Goal: Information Seeking & Learning: Learn about a topic

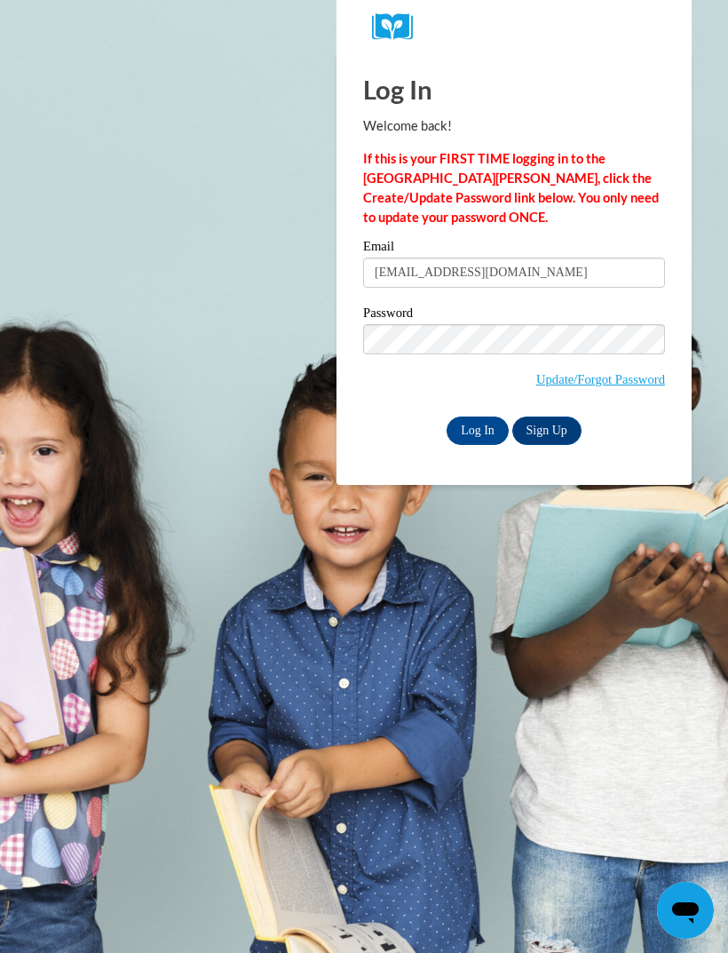
type input "beatrizmendez944@yahoo.com"
click at [475, 442] on input "Log In" at bounding box center [478, 431] width 62 height 28
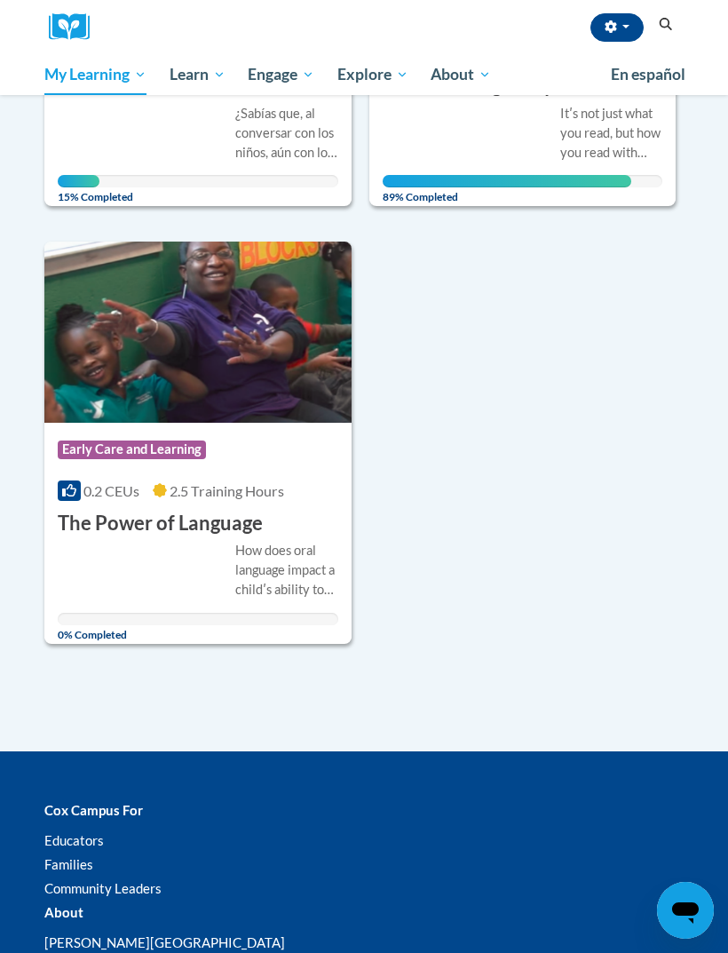
scroll to position [523, 0]
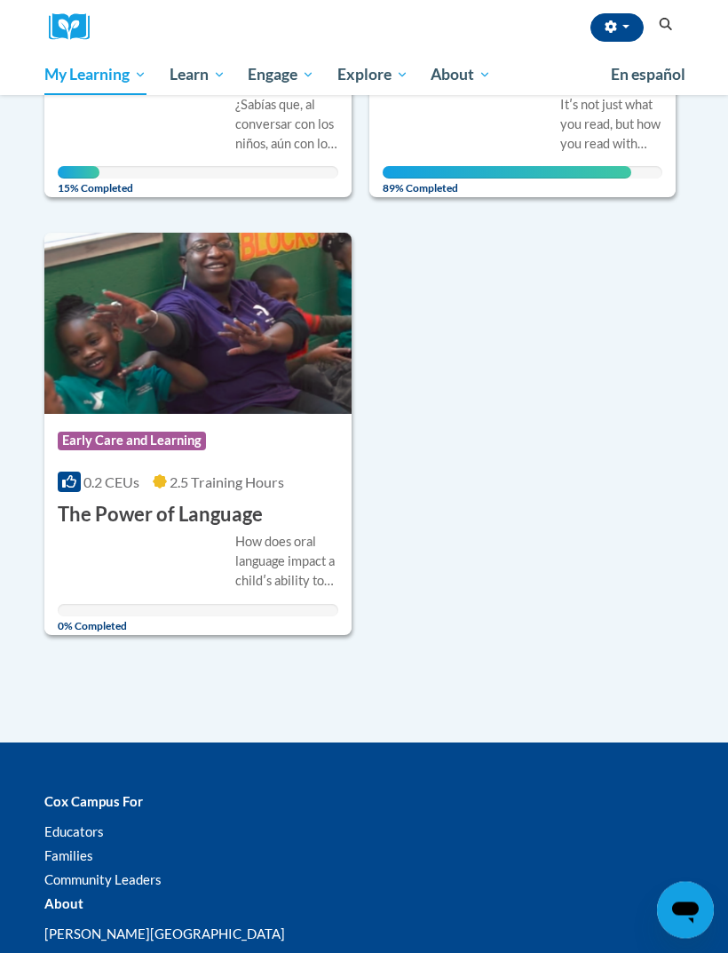
click at [191, 549] on div "How does oral language impact a childʹs ability to read later on in life? A bun…" at bounding box center [198, 575] width 281 height 84
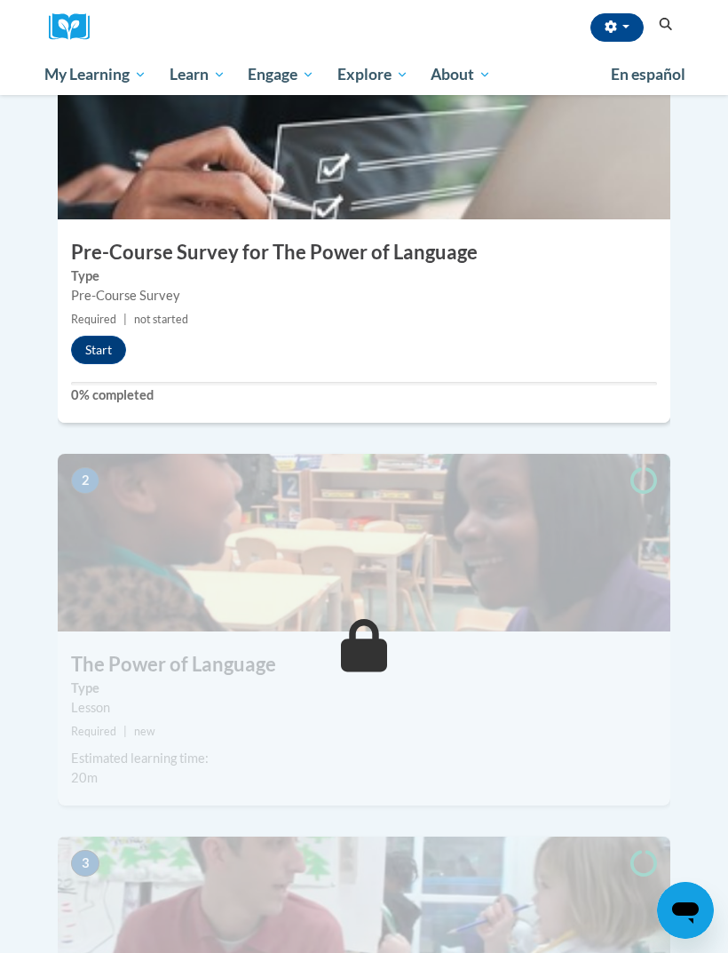
scroll to position [550, 0]
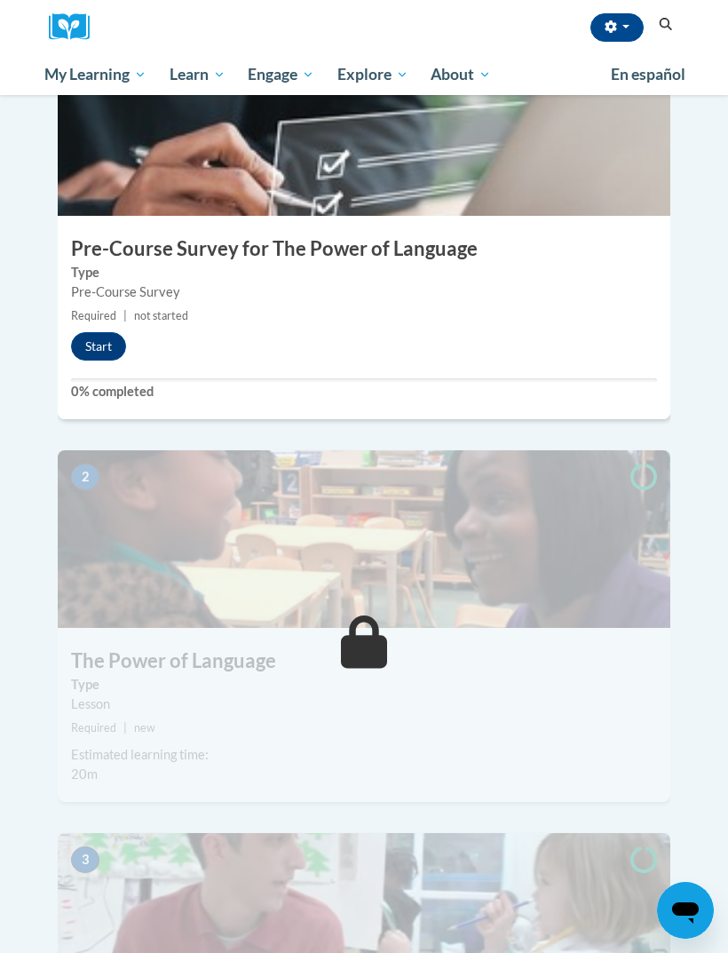
click at [101, 332] on button "Start" at bounding box center [98, 346] width 55 height 28
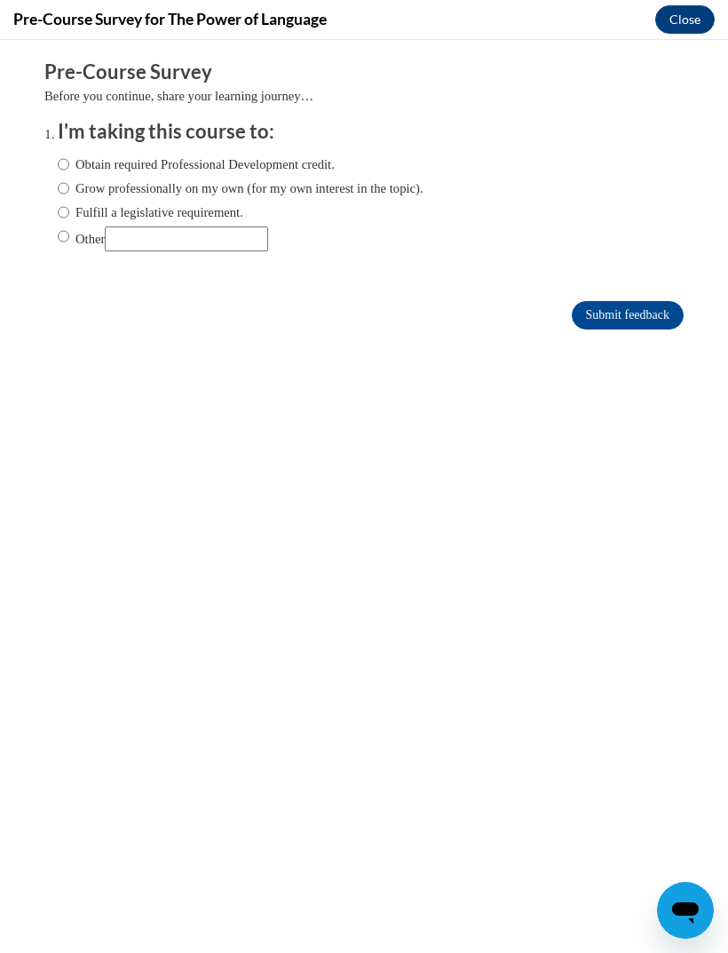
scroll to position [0, 0]
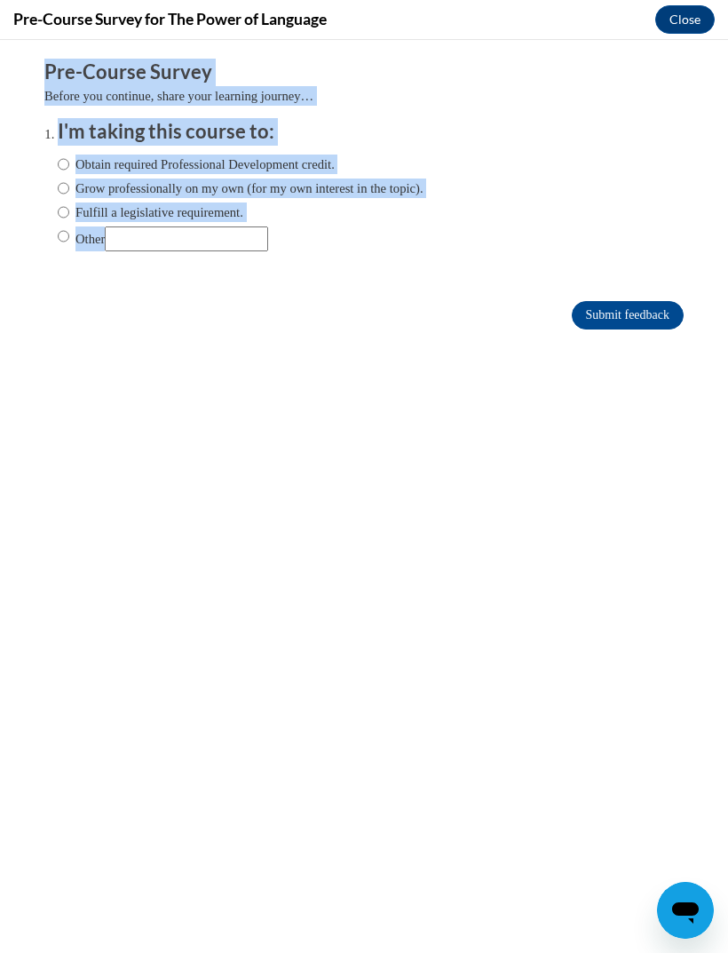
click at [236, 378] on div "Comments Pre-Course Survey Before you continue, share your learning journey… I'…" at bounding box center [364, 247] width 666 height 415
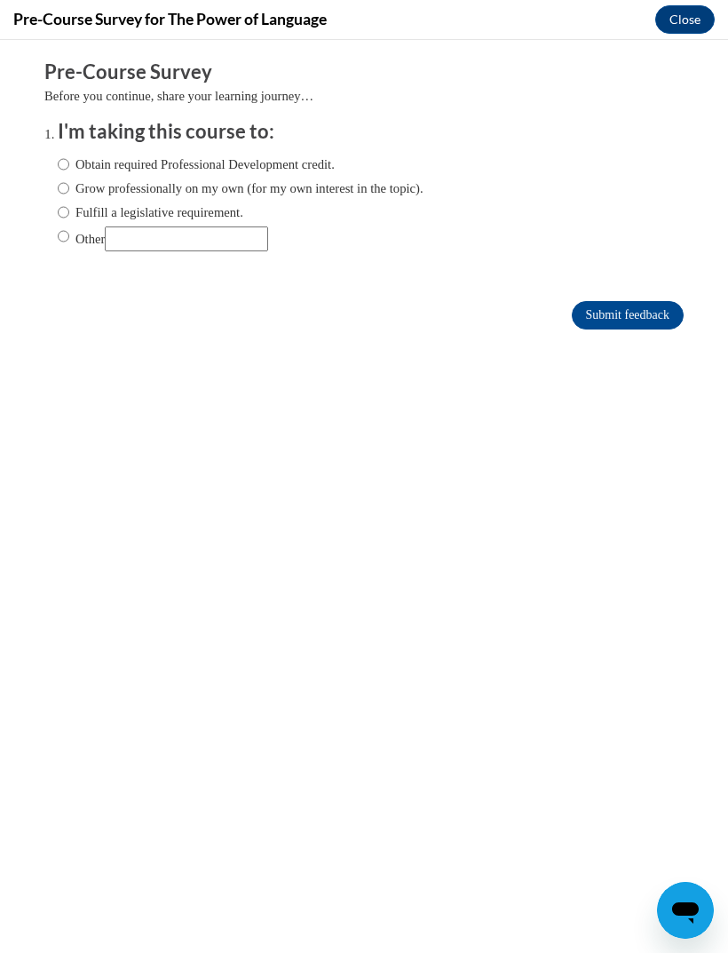
click at [68, 210] on input "Fulfill a legislative requirement." at bounding box center [64, 213] width 12 height 20
radio input "true"
click at [646, 304] on input "Submit feedback" at bounding box center [628, 315] width 112 height 28
click at [637, 324] on input "Submit feedback" at bounding box center [628, 315] width 112 height 28
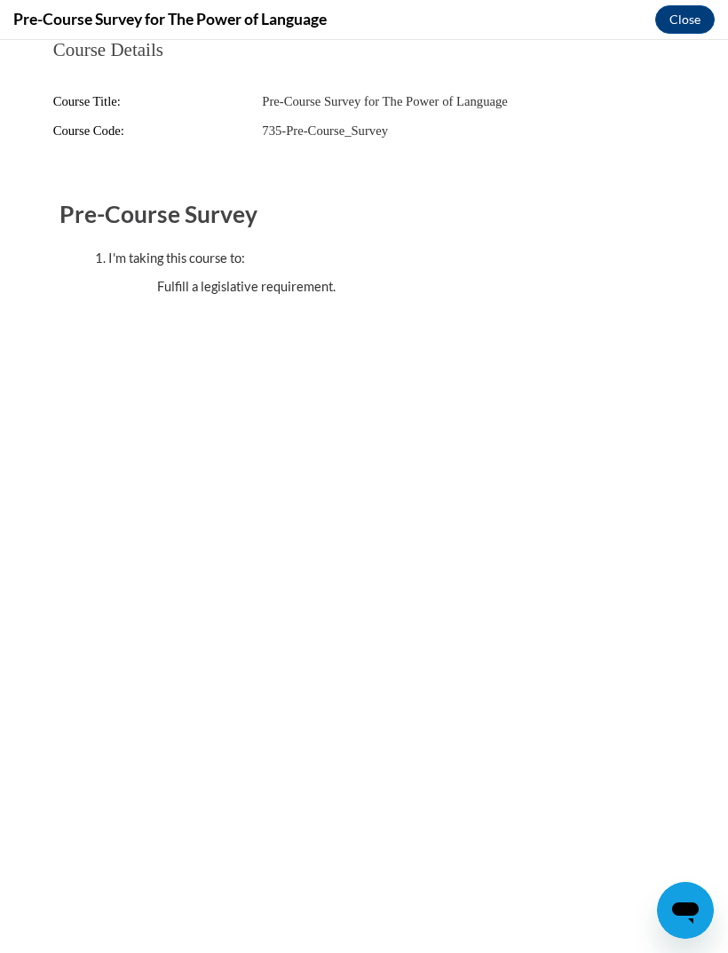
click at [649, 321] on div "Course Details Course Title: Pre-Course Survey for The Power of Language Course…" at bounding box center [364, 228] width 666 height 377
click at [682, 25] on button "Close" at bounding box center [686, 19] width 60 height 28
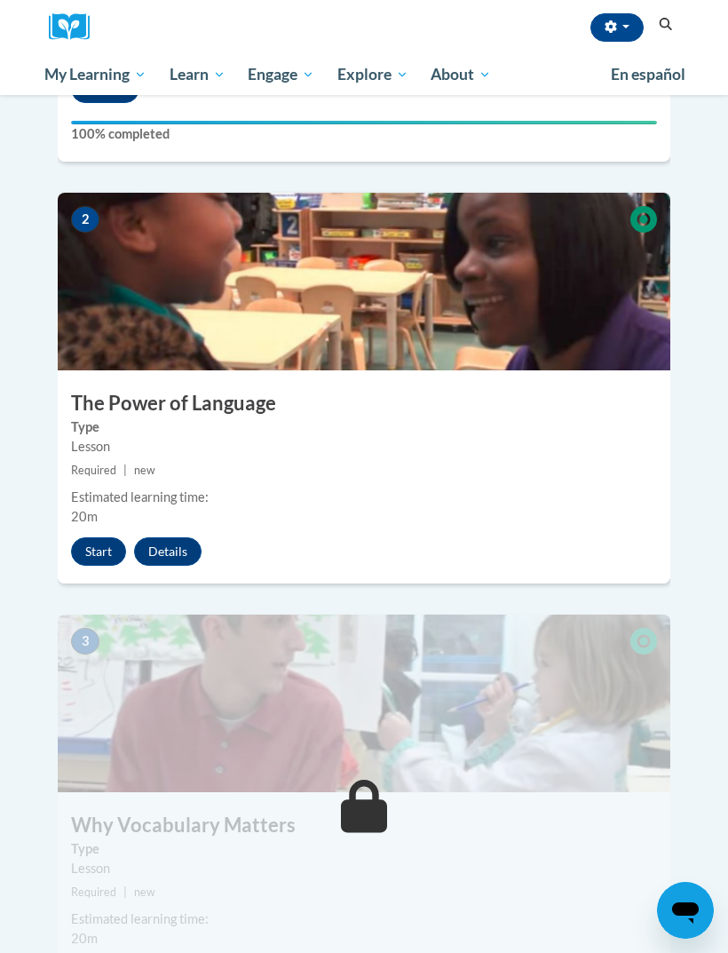
click at [93, 537] on button "Start" at bounding box center [98, 551] width 55 height 28
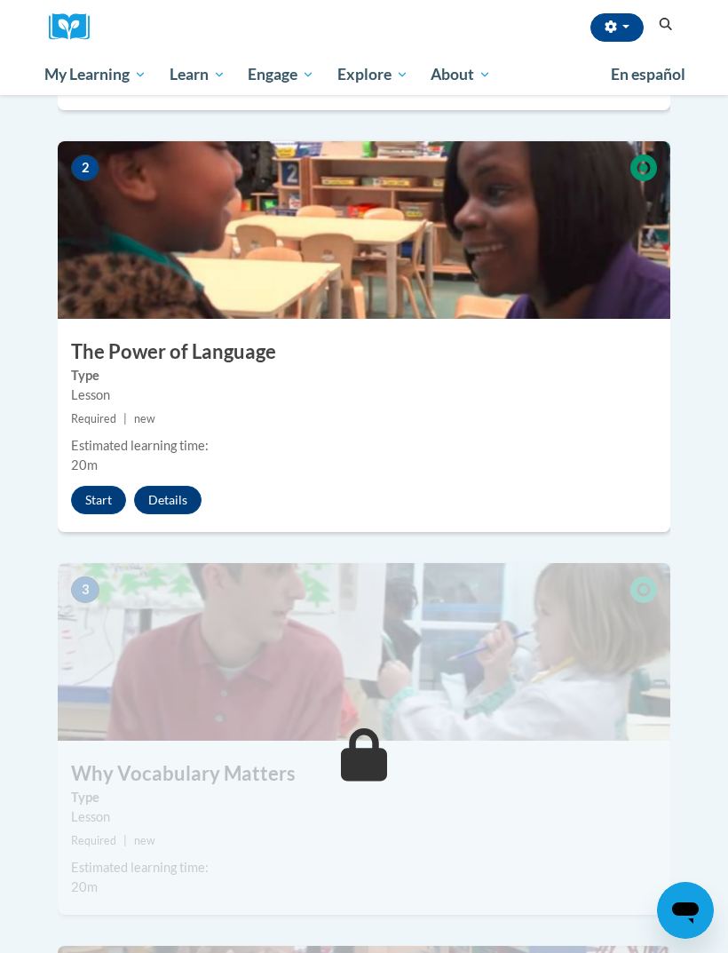
scroll to position [864, 0]
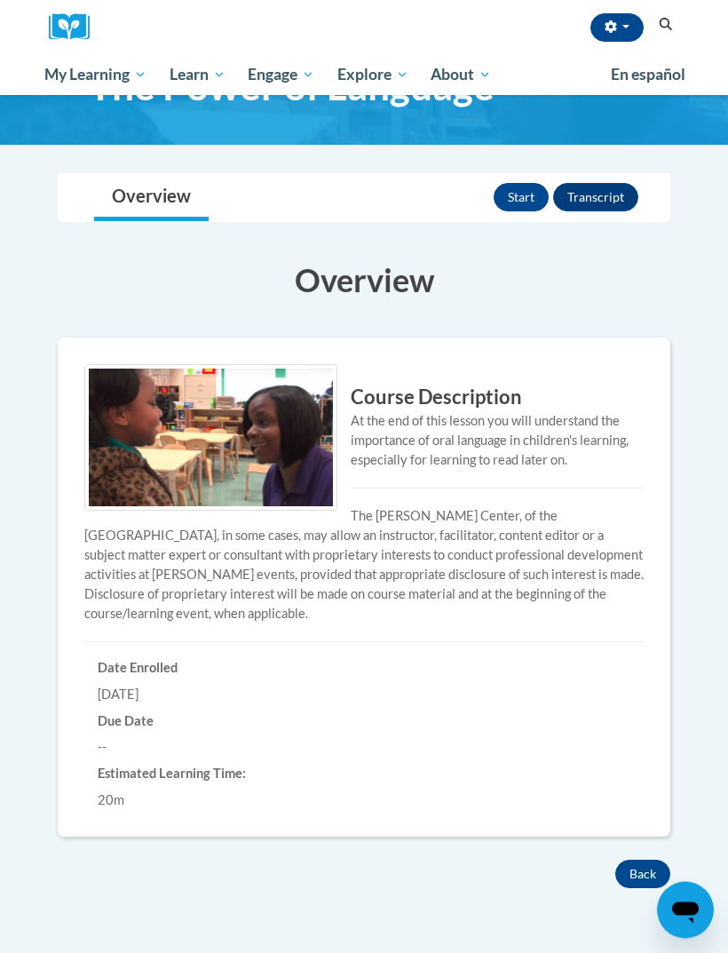
scroll to position [43, 0]
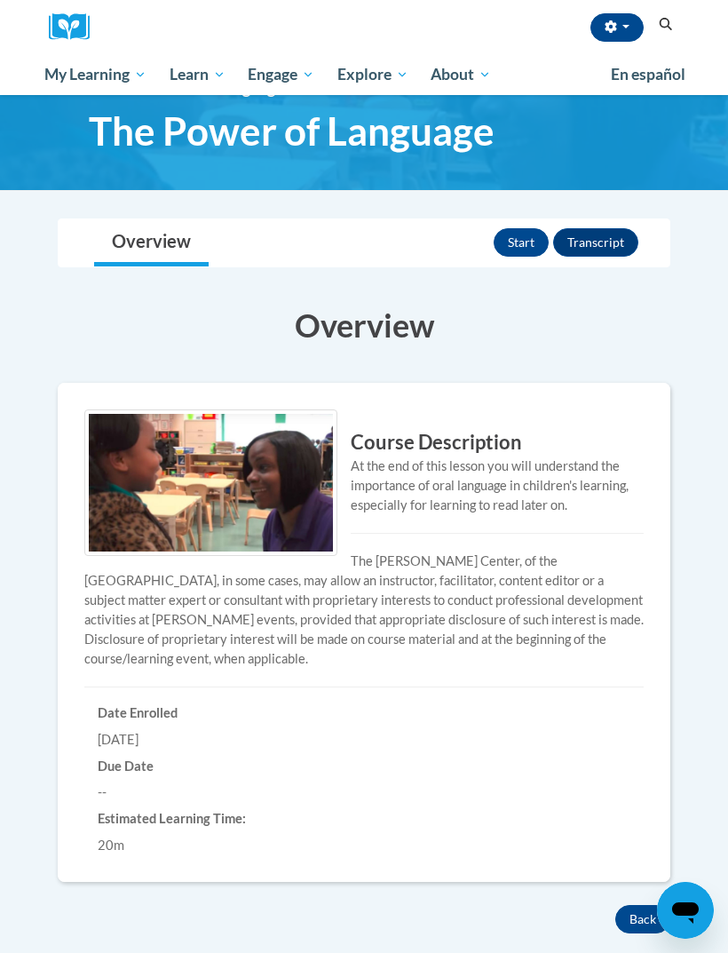
click at [537, 219] on div "Start Transcript" at bounding box center [568, 242] width 149 height 46
click at [521, 247] on button "Start" at bounding box center [521, 242] width 55 height 28
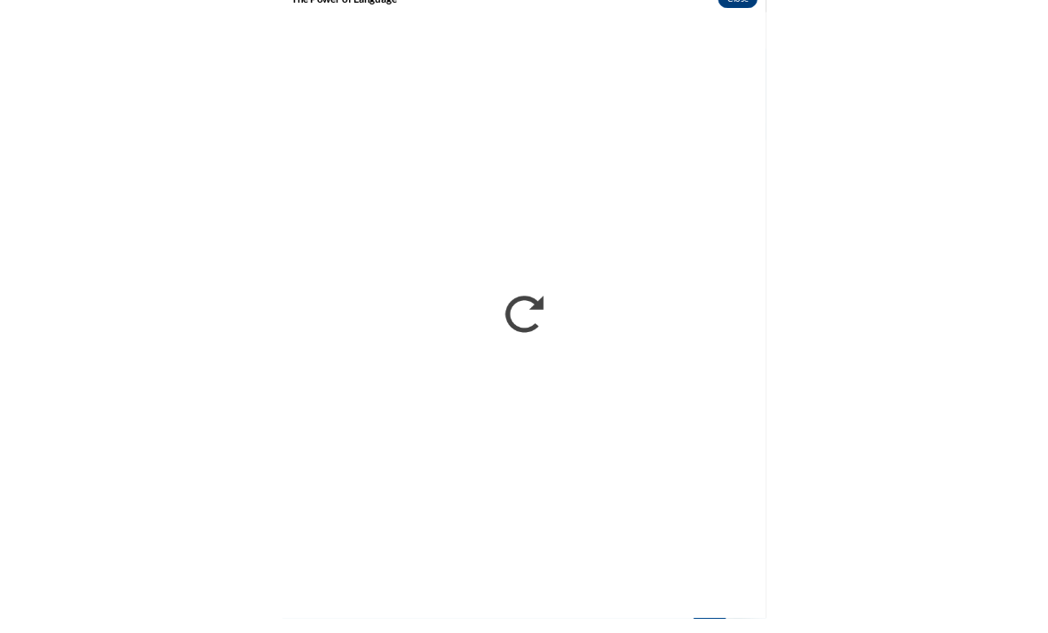
scroll to position [0, 0]
click at [728, 9] on button "Close" at bounding box center [1005, 20] width 60 height 28
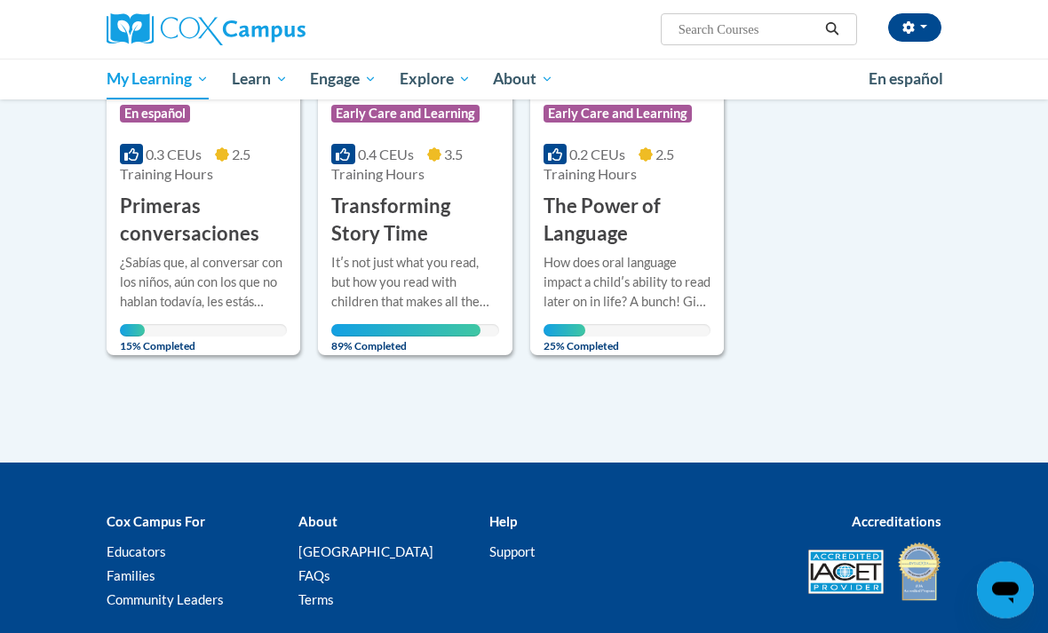
scroll to position [418, 0]
click at [667, 283] on div "How does oral language impact a childʹs ability to read later on in life? A bun…" at bounding box center [627, 282] width 167 height 59
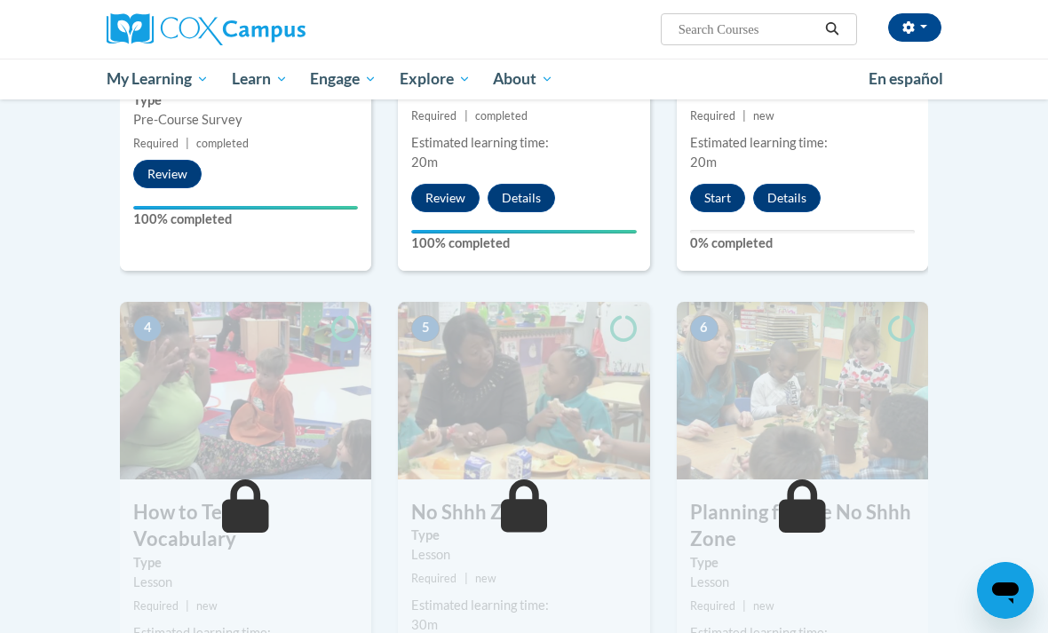
scroll to position [632, 0]
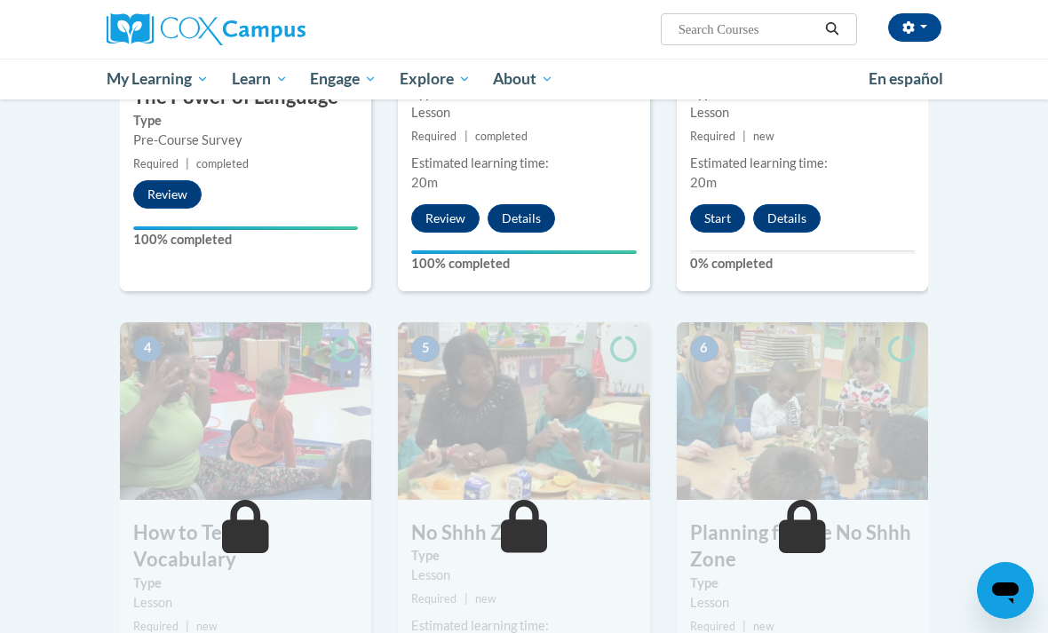
click at [724, 223] on button "Start" at bounding box center [717, 218] width 55 height 28
click at [708, 217] on button "Start" at bounding box center [717, 218] width 55 height 28
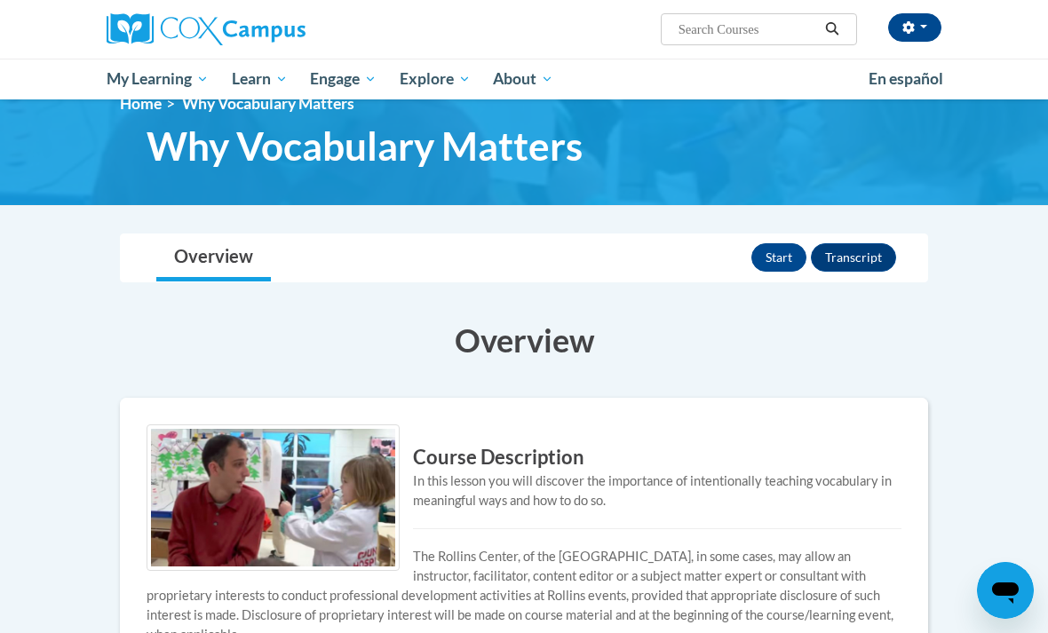
scroll to position [34, 0]
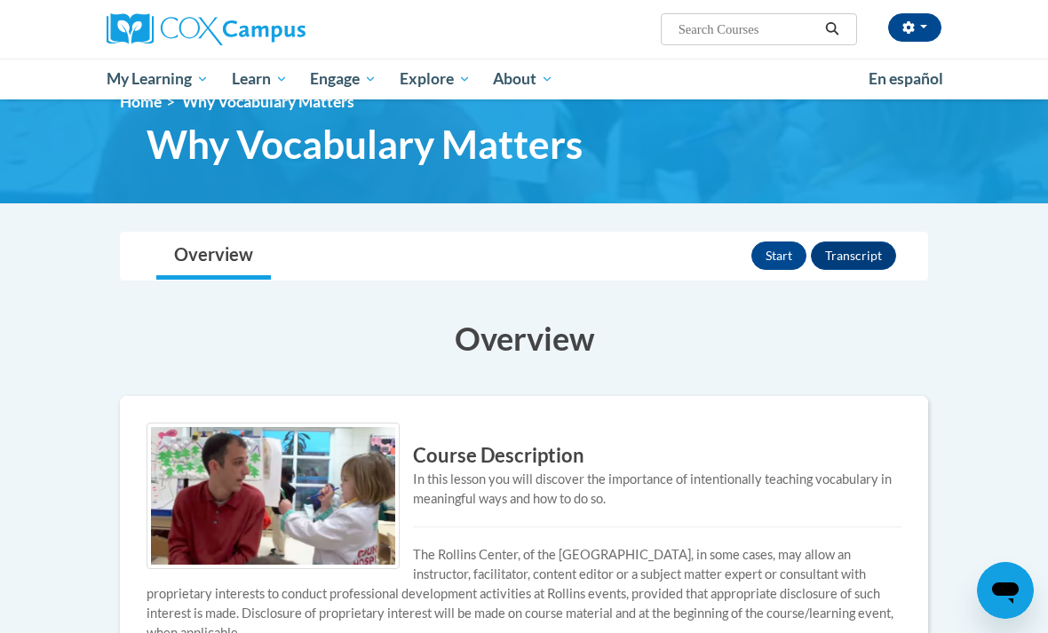
click at [771, 248] on button "Start" at bounding box center [779, 256] width 55 height 28
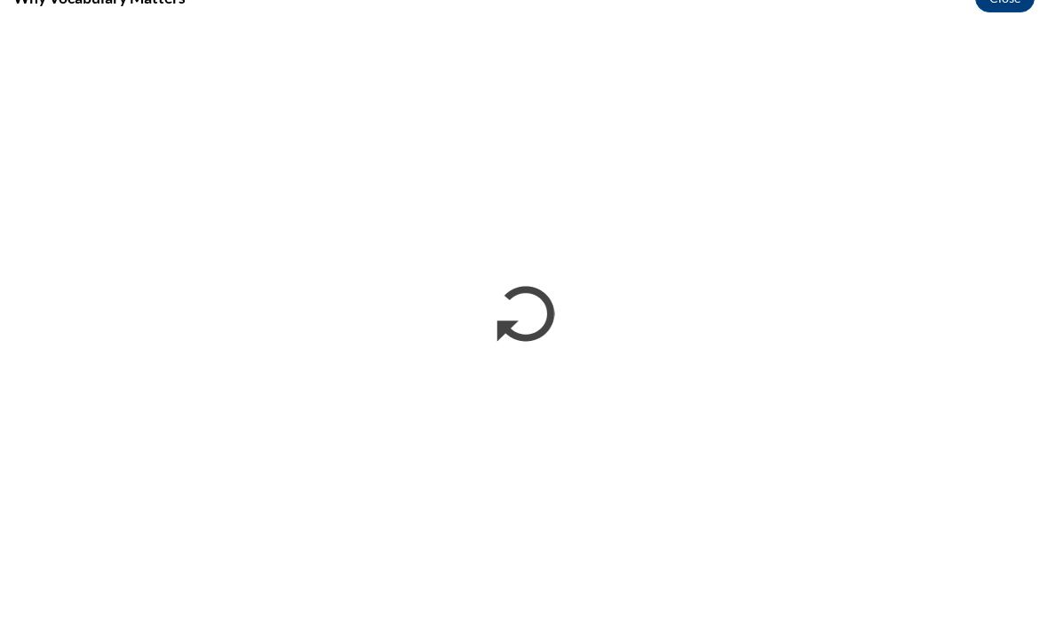
scroll to position [0, 0]
click at [999, 11] on button "Close" at bounding box center [1005, 20] width 60 height 28
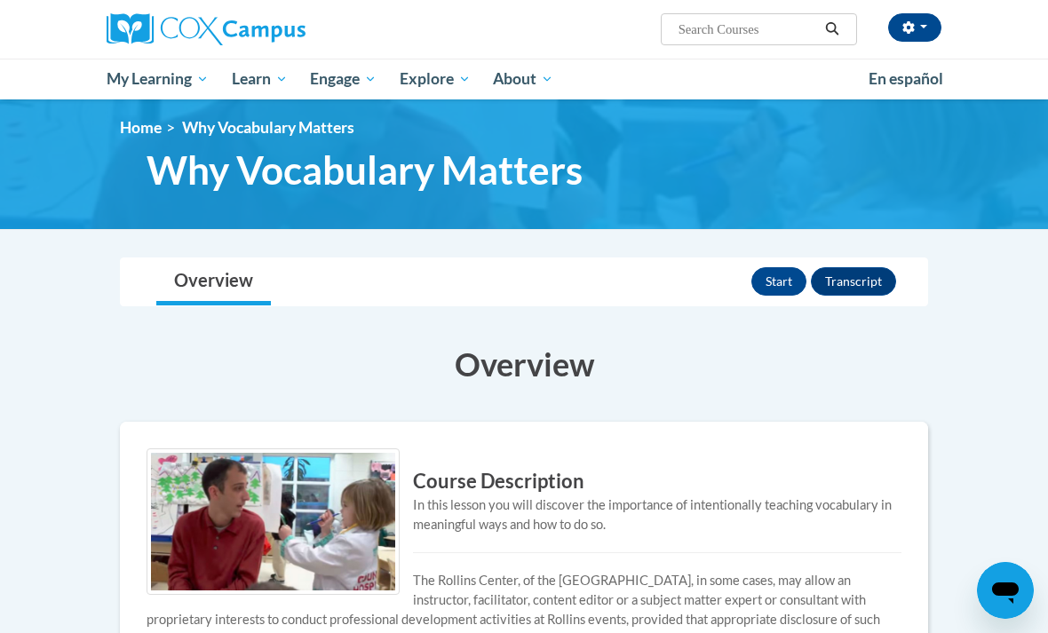
scroll to position [35, 0]
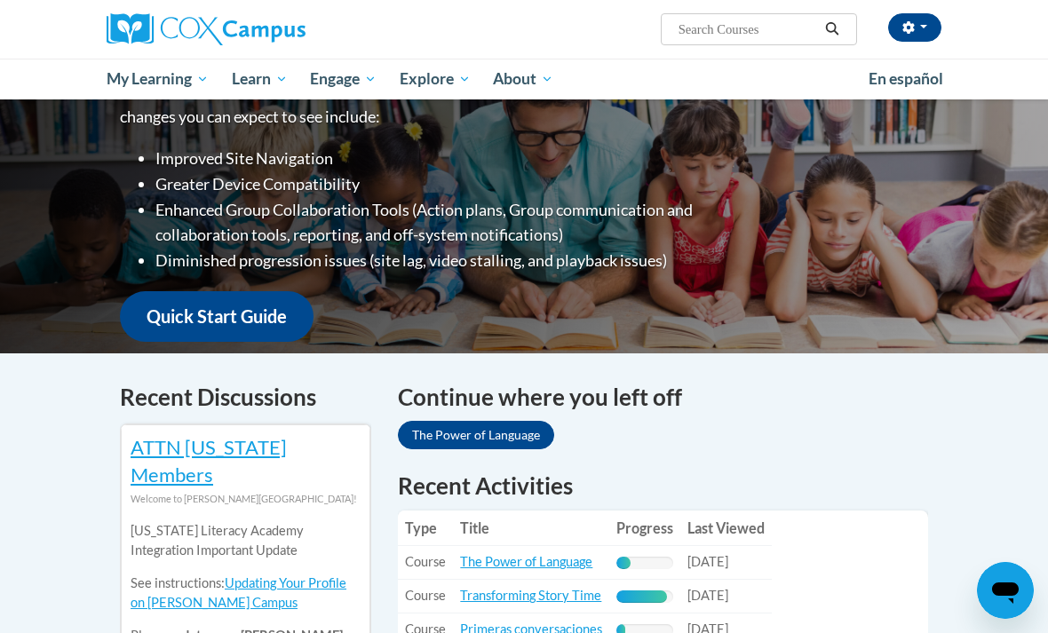
scroll to position [236, 0]
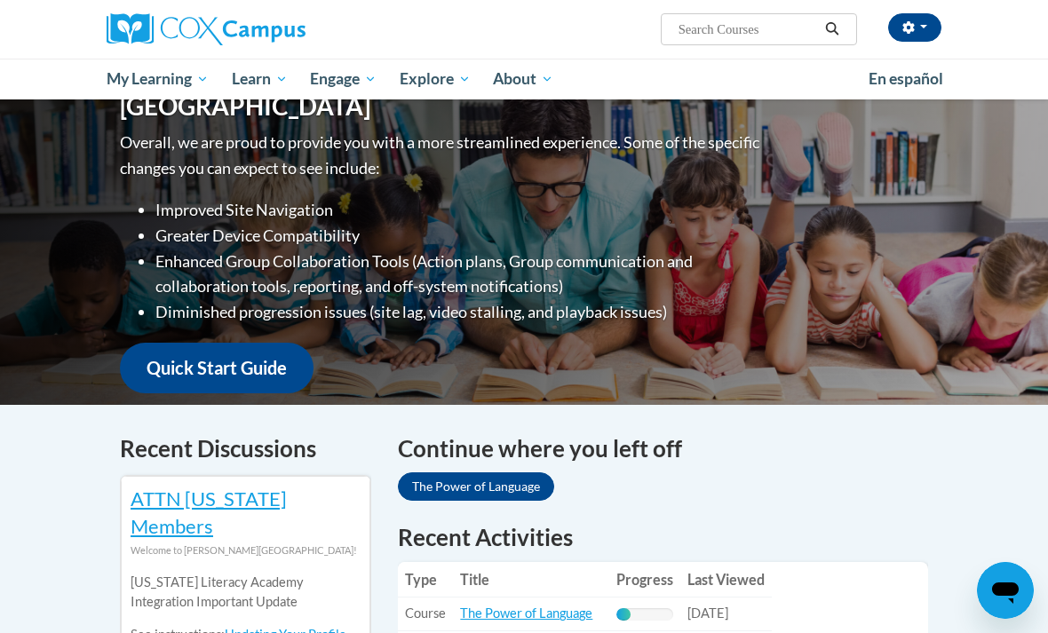
click at [0, 0] on link "My Course Progress" at bounding box center [0, 0] width 0 height 0
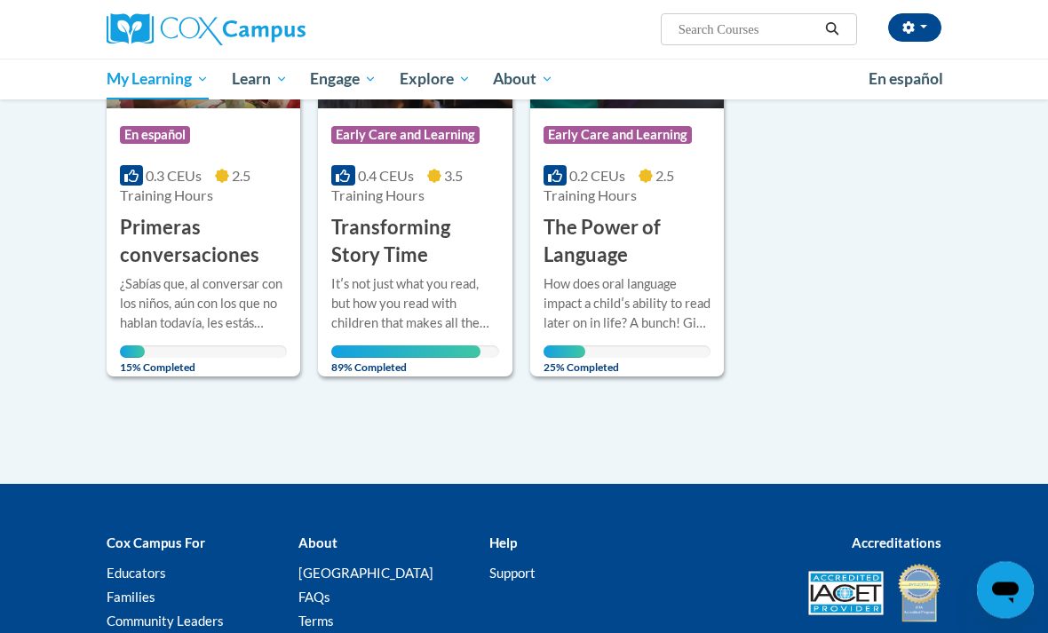
scroll to position [397, 0]
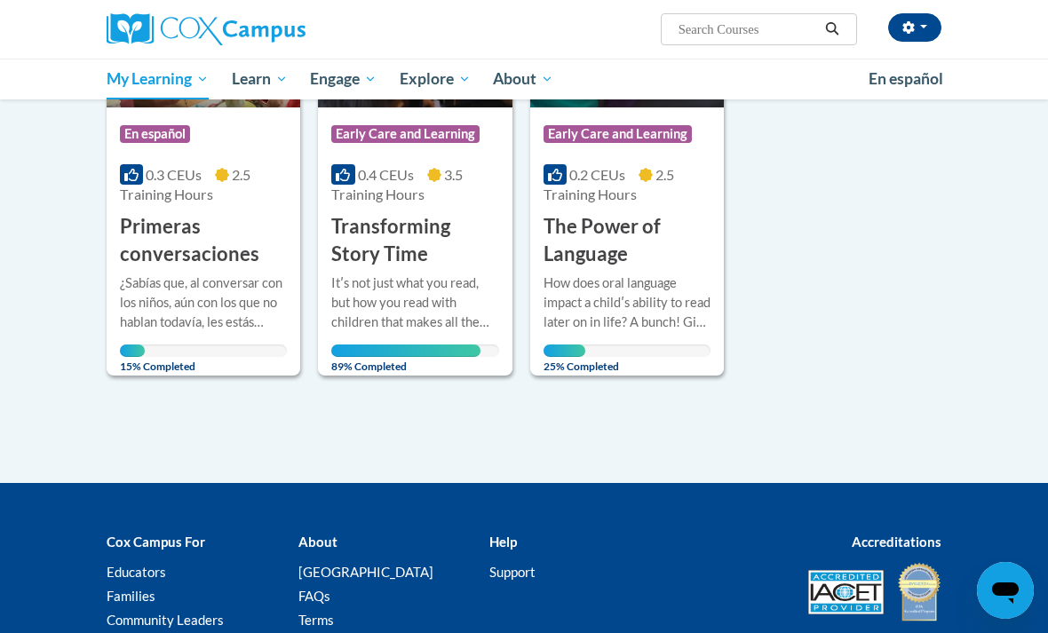
click at [612, 292] on div "How does oral language impact a childʹs ability to read later on in life? A bun…" at bounding box center [627, 303] width 167 height 59
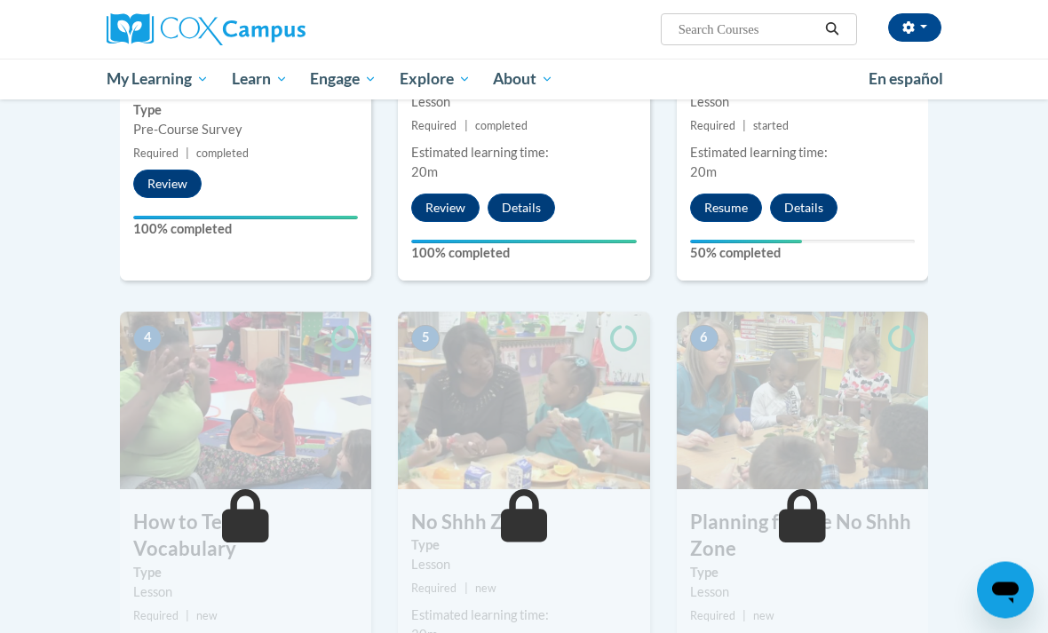
scroll to position [654, 0]
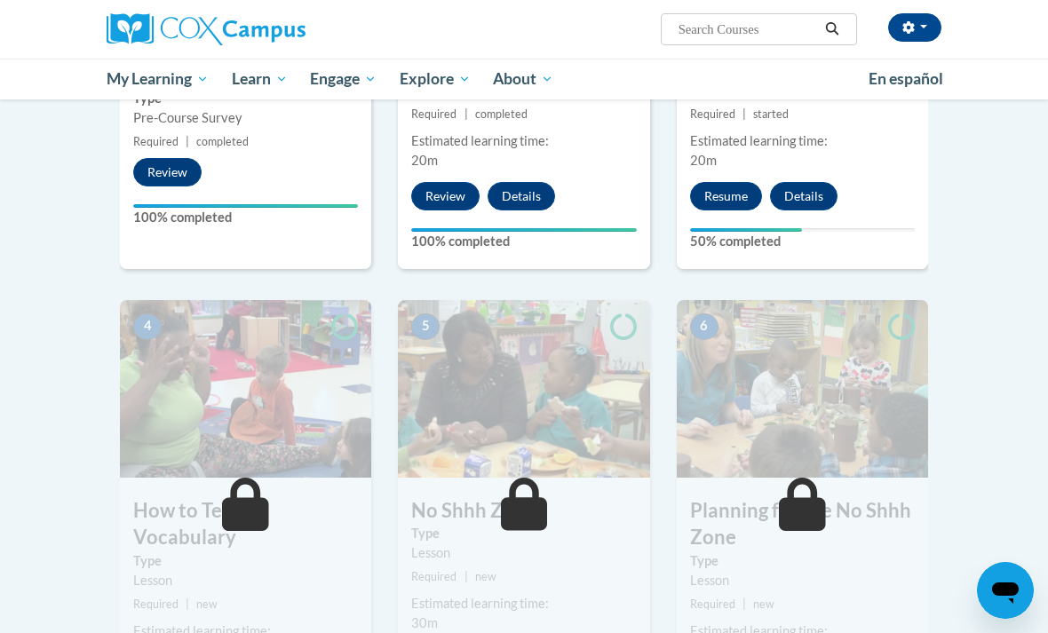
click at [729, 195] on button "Resume" at bounding box center [726, 196] width 72 height 28
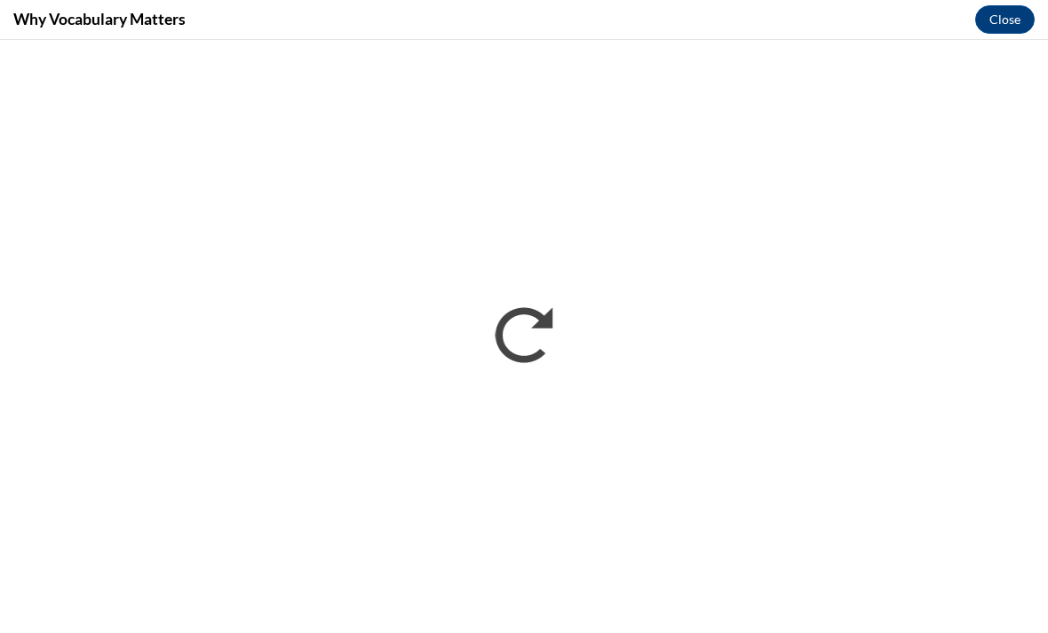
scroll to position [0, 0]
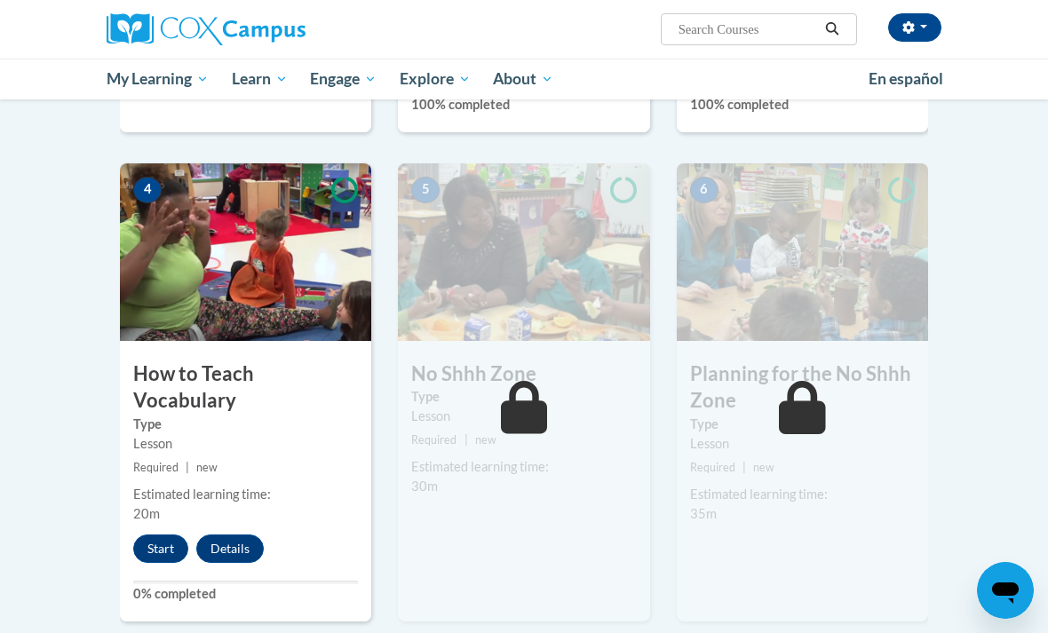
scroll to position [793, 0]
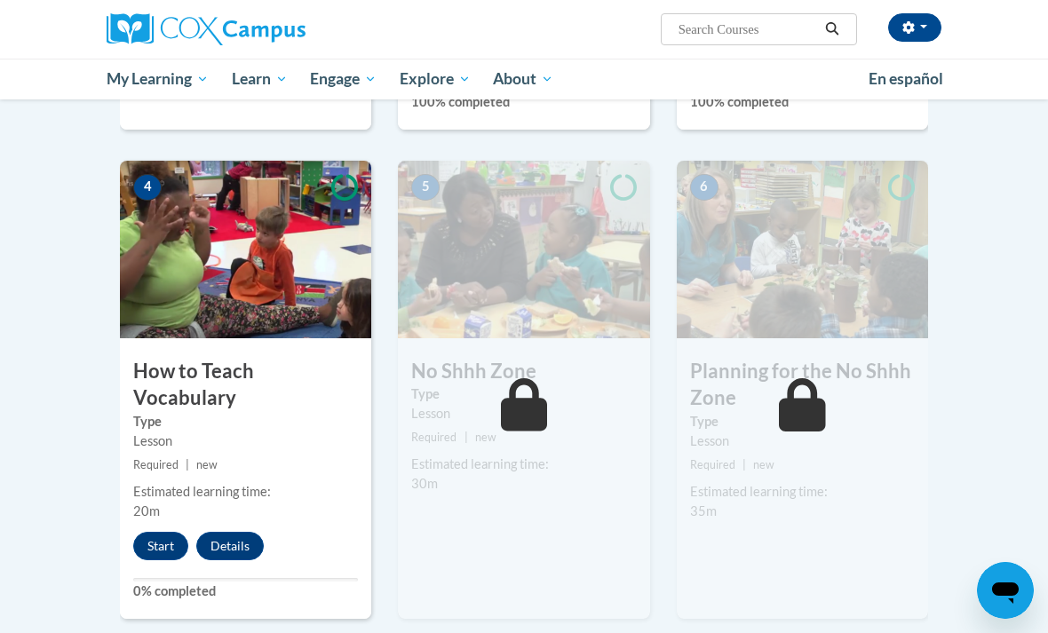
click at [151, 532] on button "Start" at bounding box center [160, 546] width 55 height 28
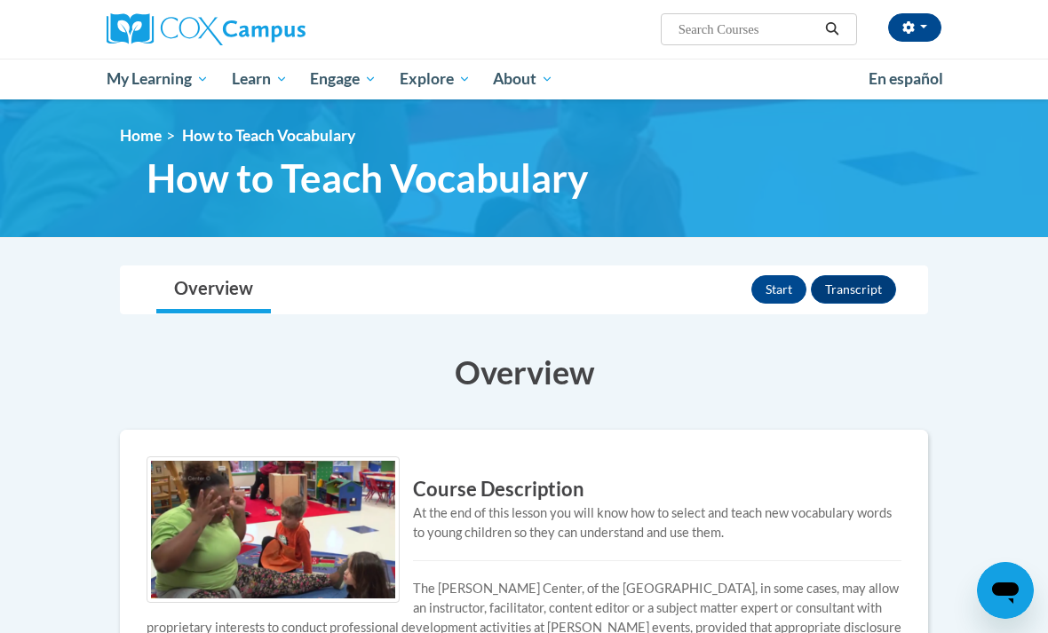
click at [161, 511] on img at bounding box center [273, 530] width 253 height 147
click at [768, 286] on button "Start" at bounding box center [779, 289] width 55 height 28
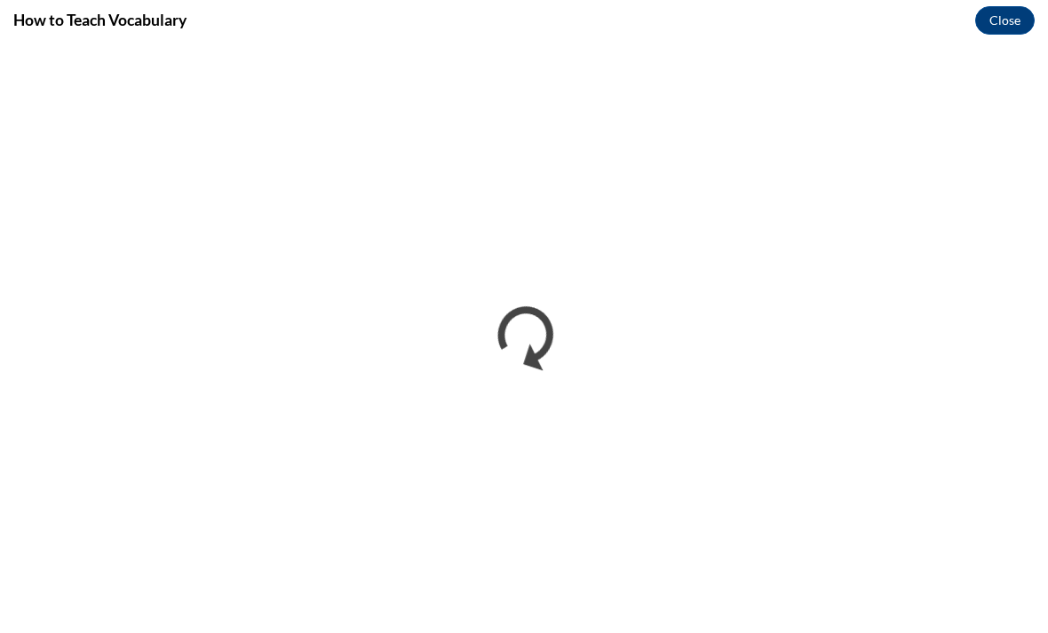
click at [999, 6] on button "Close" at bounding box center [1005, 20] width 60 height 28
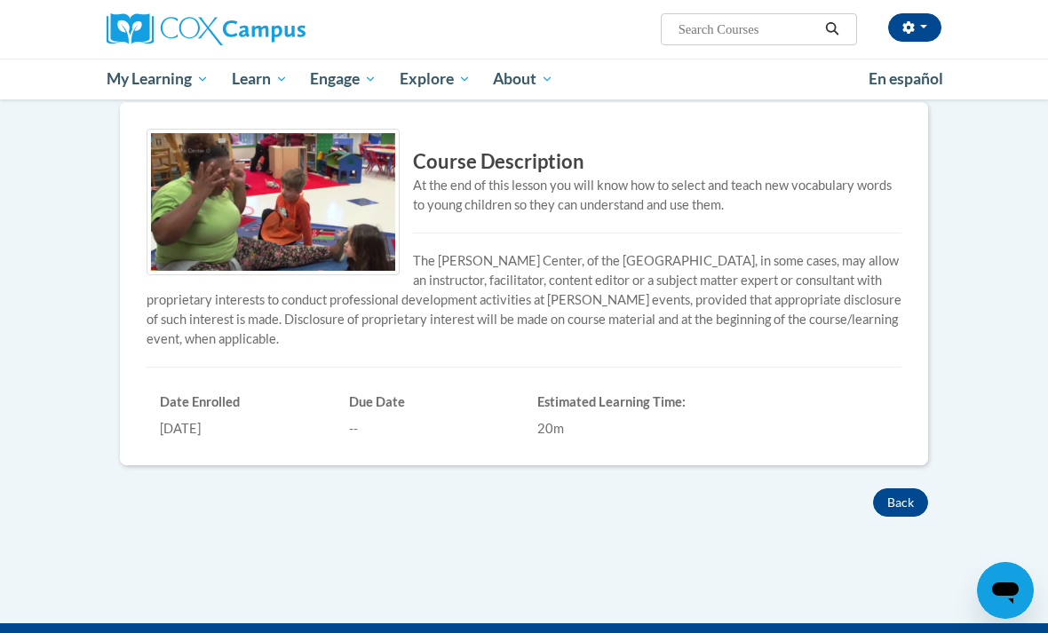
scroll to position [332, 0]
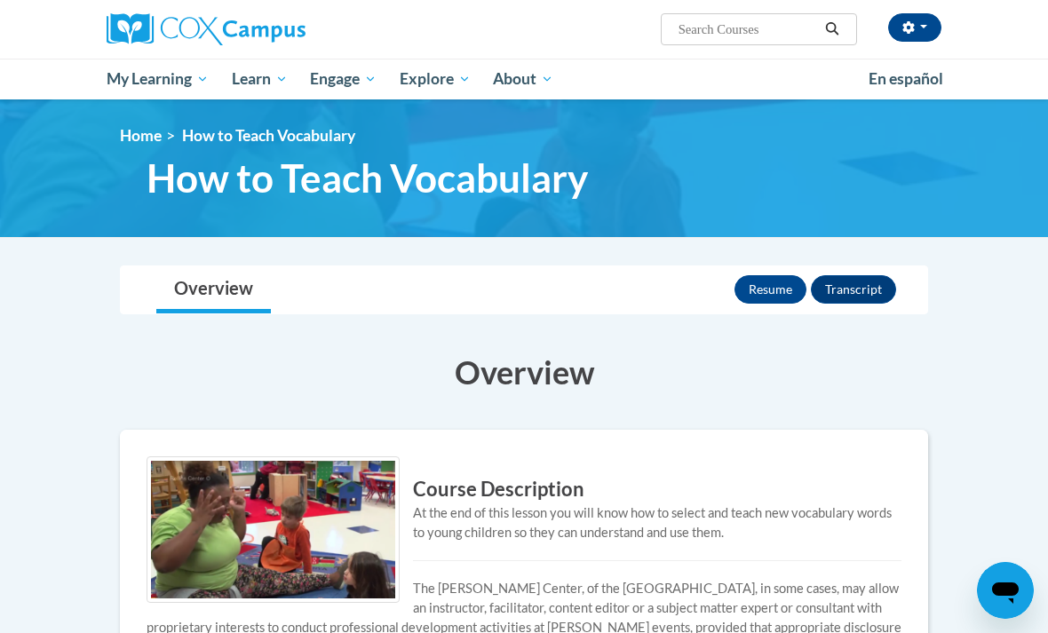
click at [0, 0] on link "My Course Progress" at bounding box center [0, 0] width 0 height 0
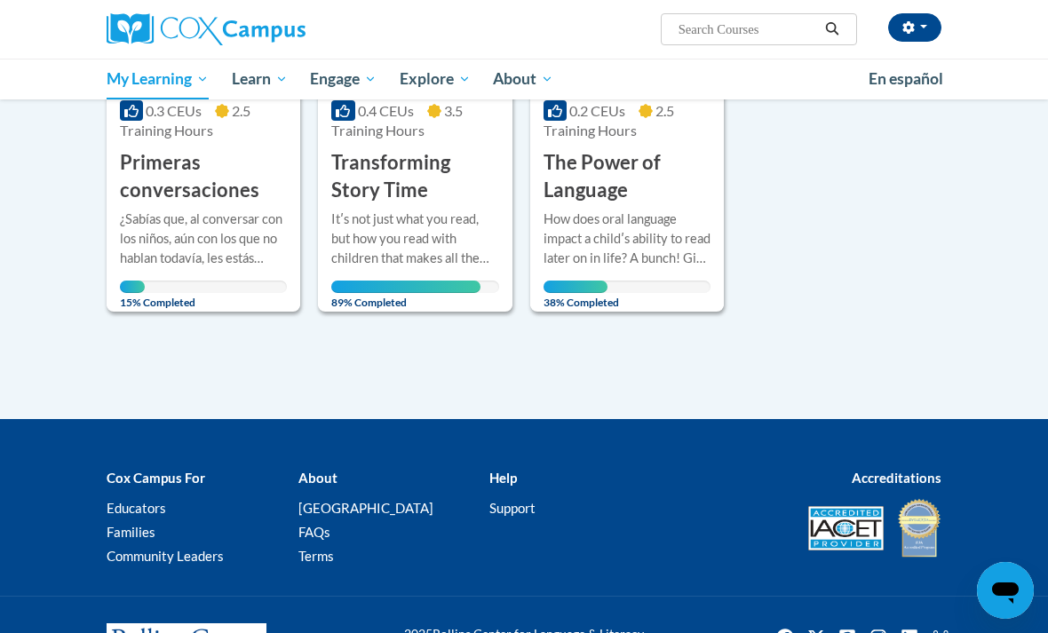
scroll to position [425, 0]
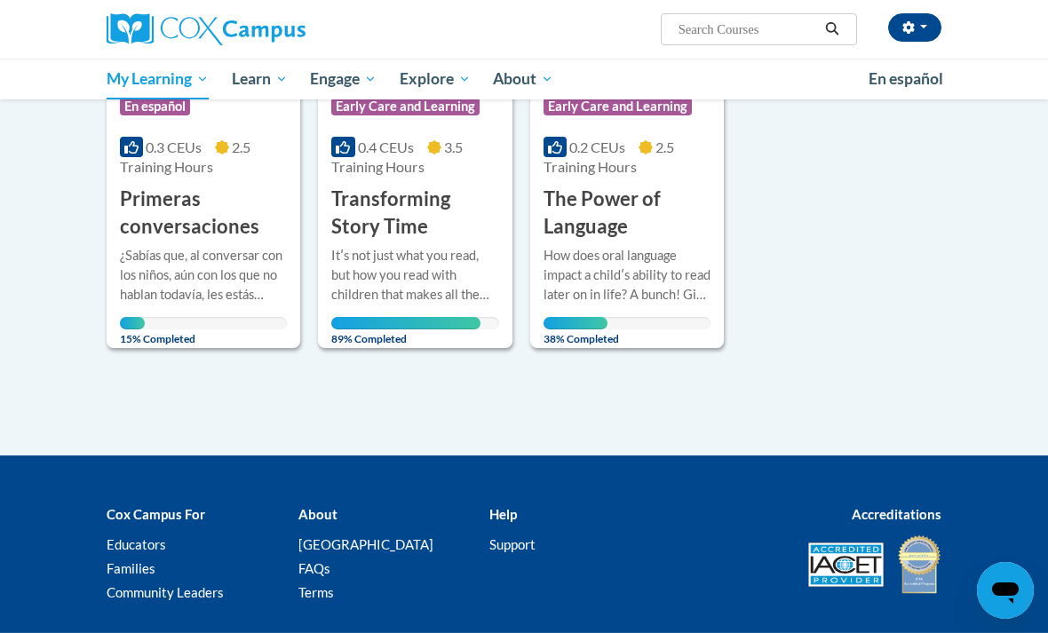
click at [647, 322] on div "38% Completed" at bounding box center [627, 323] width 167 height 12
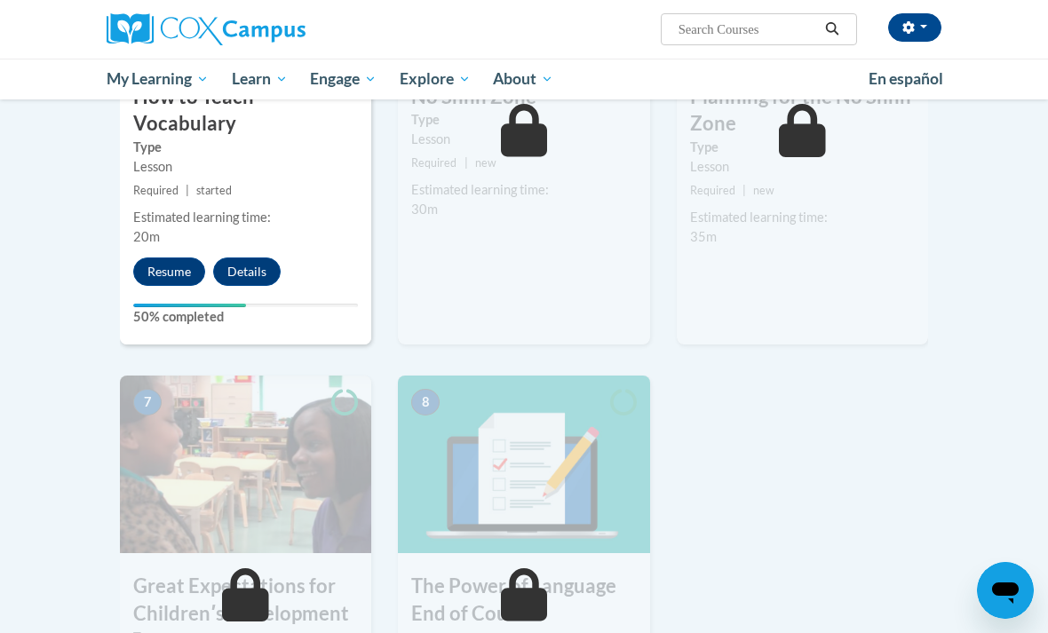
scroll to position [1055, 0]
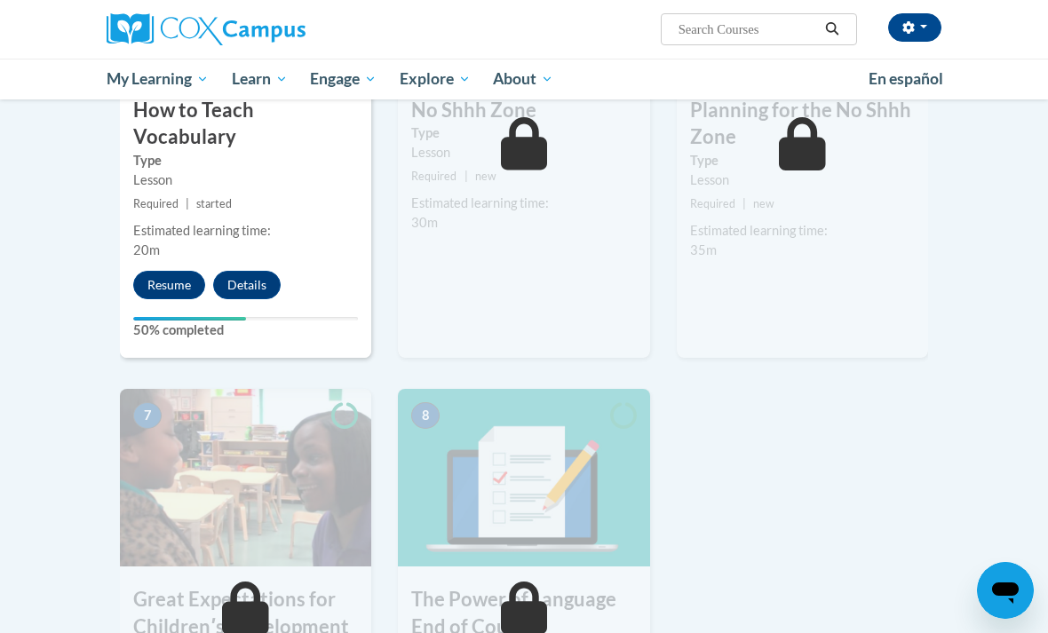
click at [171, 271] on button "Resume" at bounding box center [169, 285] width 72 height 28
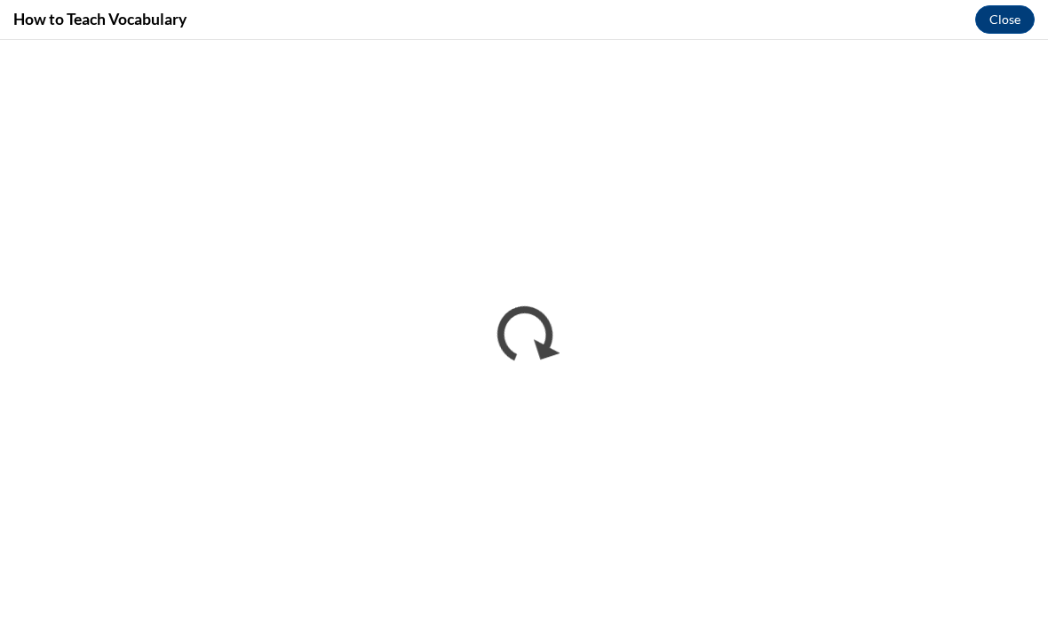
scroll to position [0, 0]
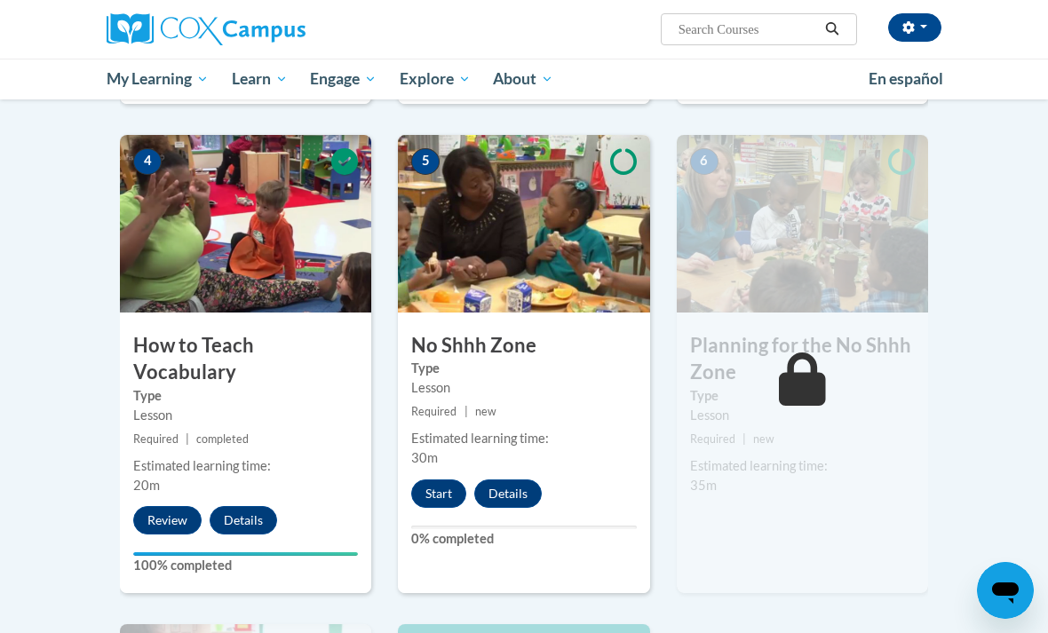
scroll to position [838, 0]
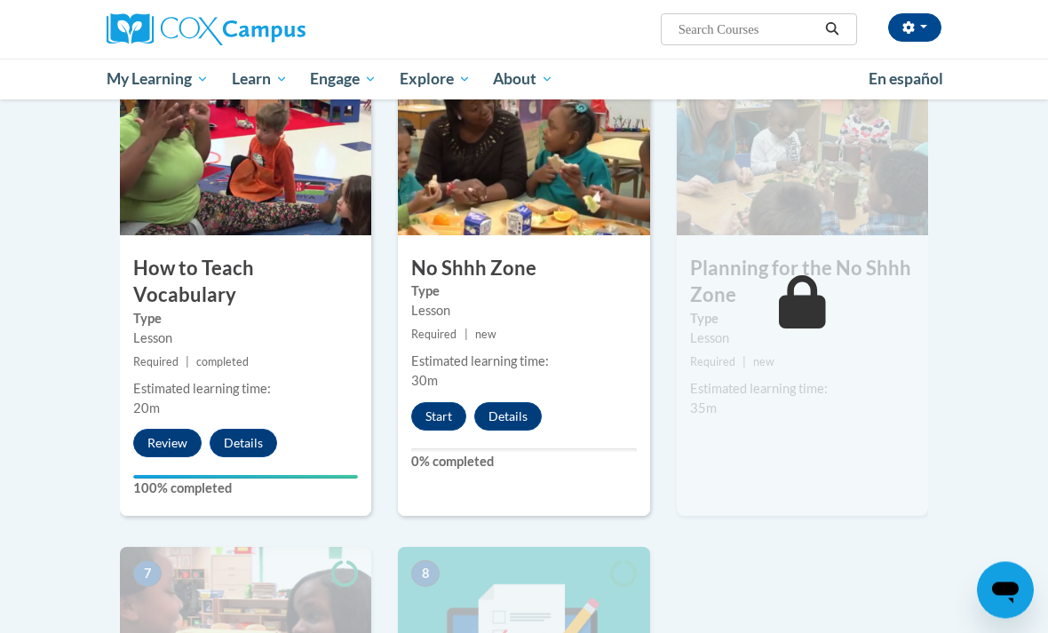
click at [430, 410] on button "Start" at bounding box center [438, 417] width 55 height 28
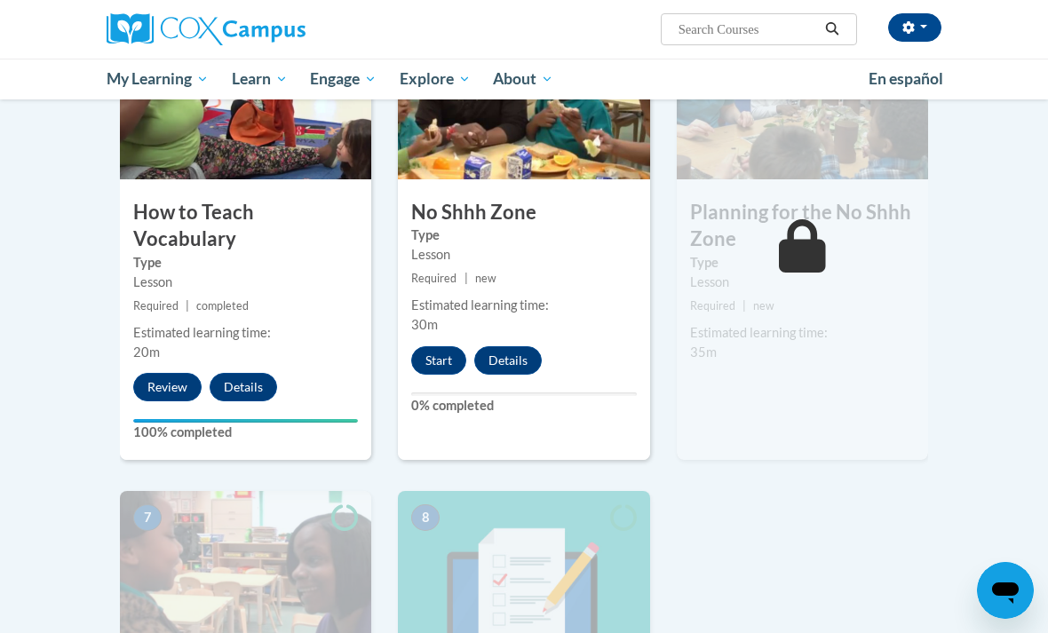
scroll to position [953, 0]
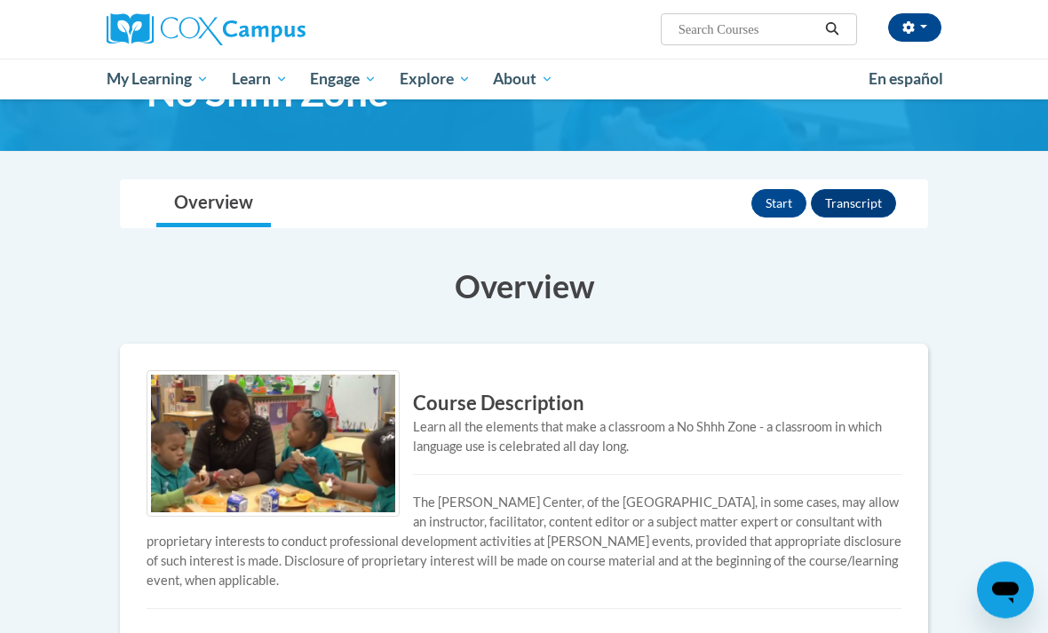
scroll to position [20, 0]
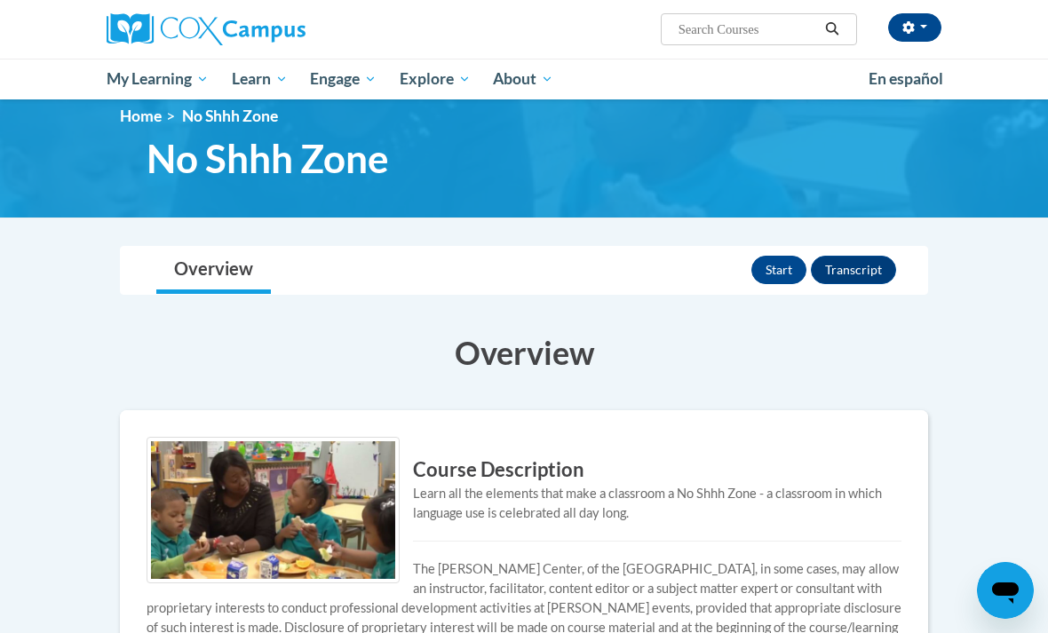
click at [780, 275] on button "Start" at bounding box center [779, 270] width 55 height 28
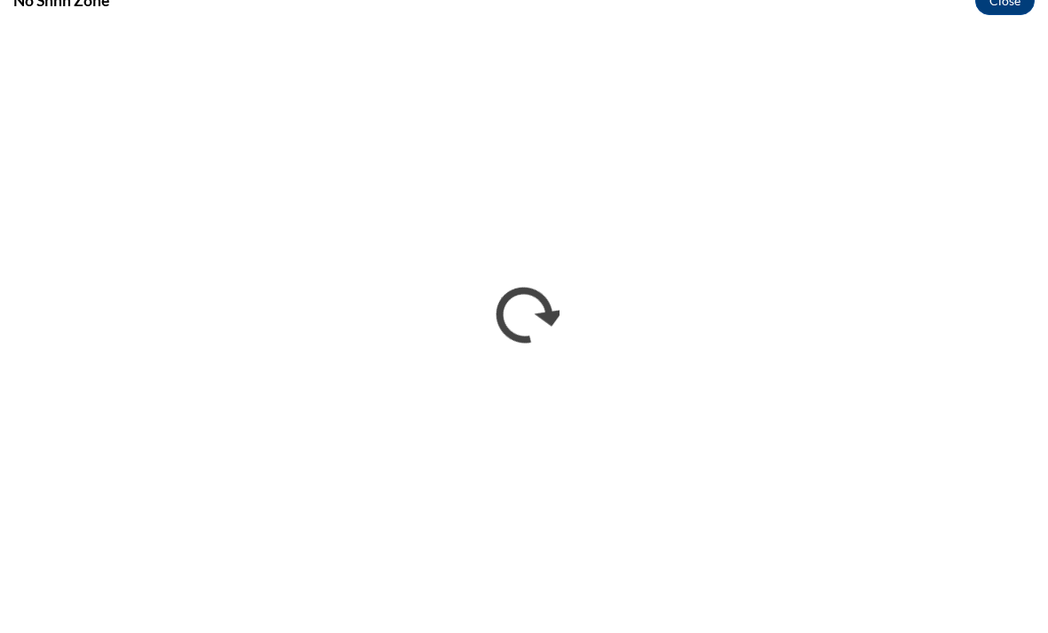
scroll to position [0, 0]
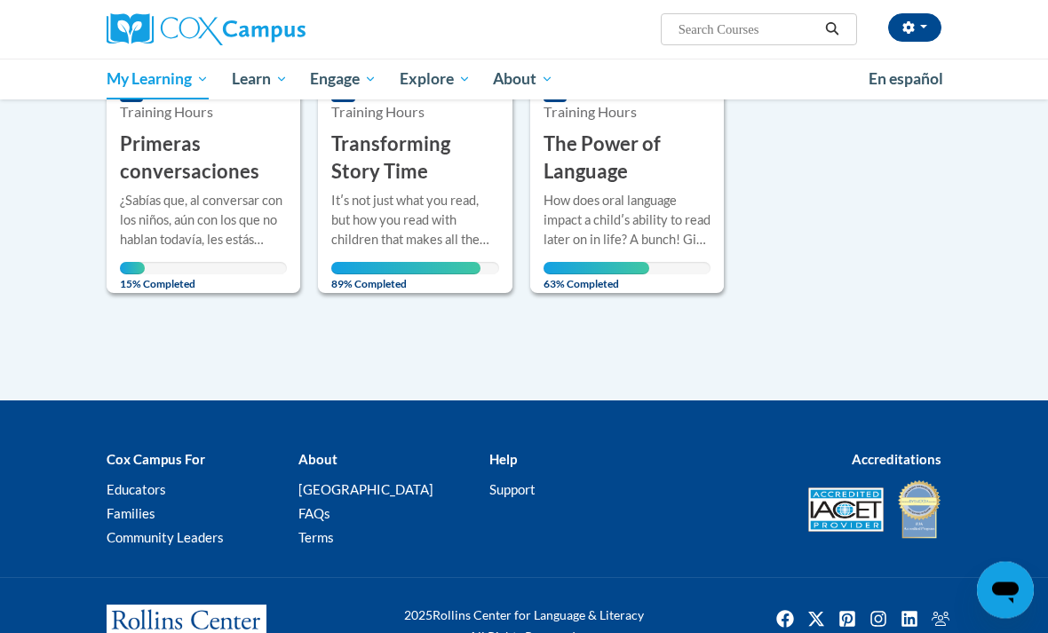
scroll to position [504, 0]
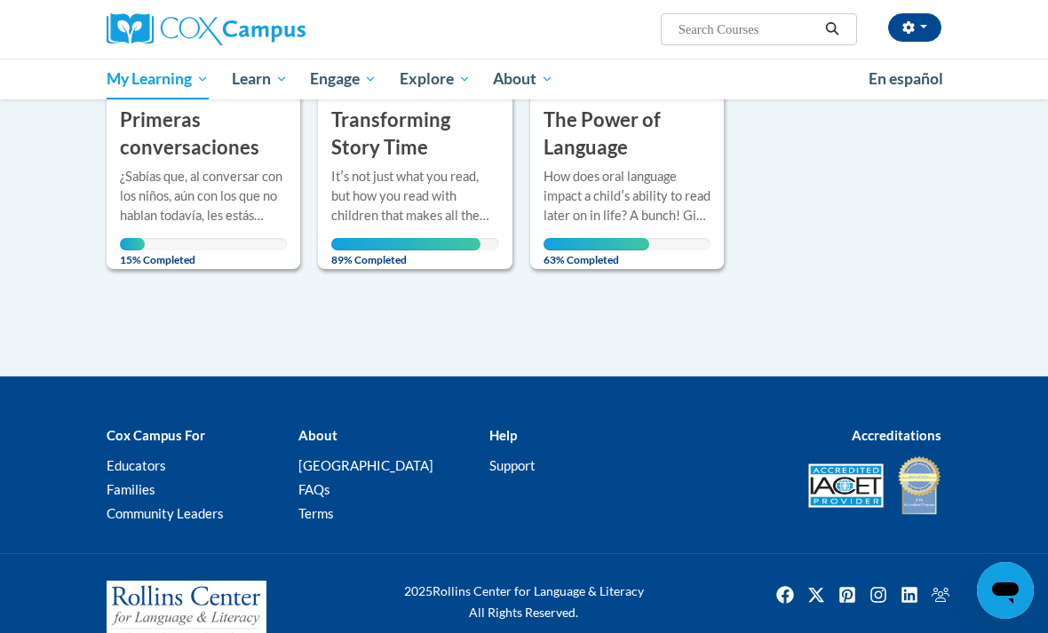
click at [634, 189] on div "How does oral language impact a childʹs ability to read later on in life? A bun…" at bounding box center [627, 196] width 167 height 59
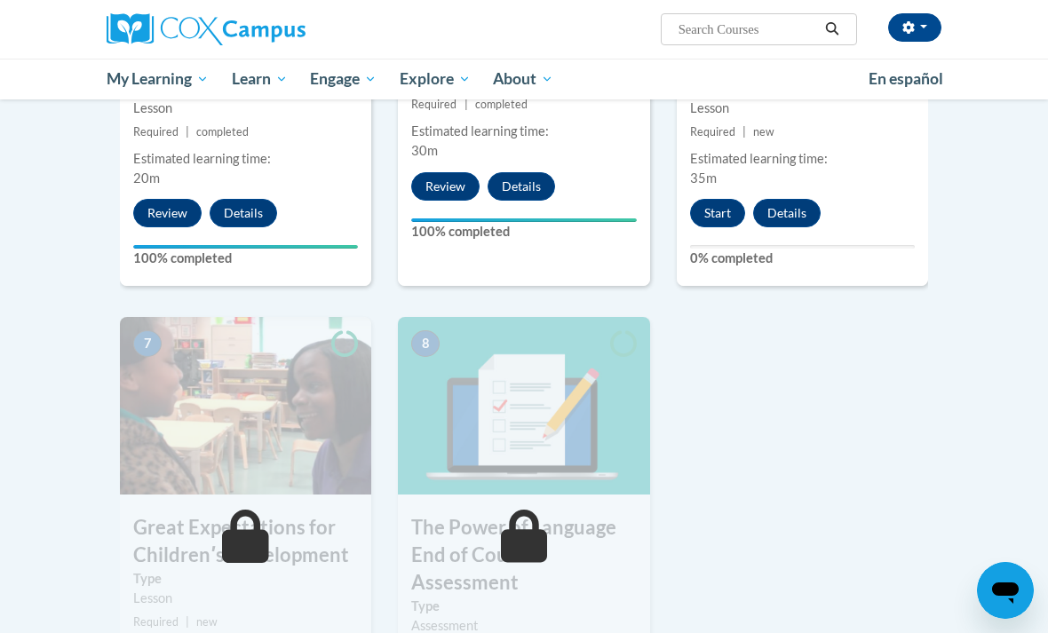
click at [720, 211] on button "Start" at bounding box center [717, 213] width 55 height 28
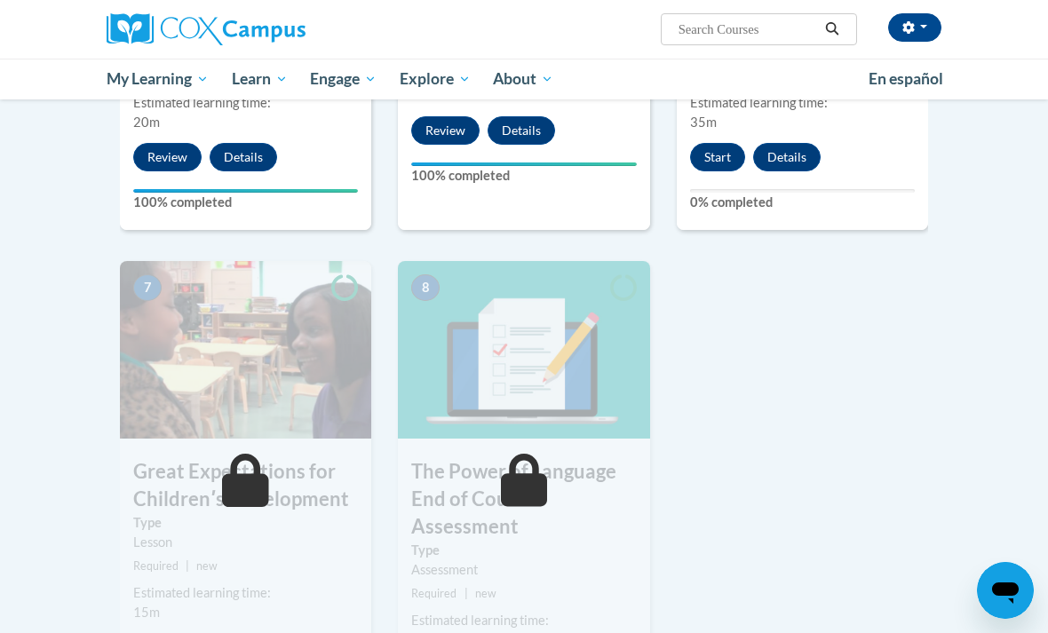
scroll to position [1183, 0]
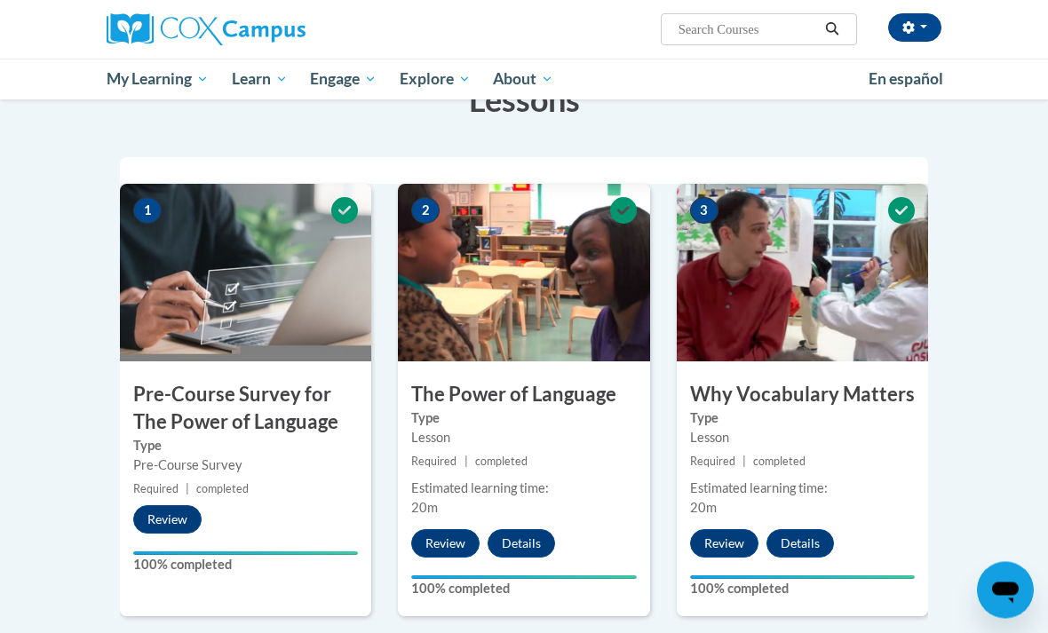
scroll to position [306, 0]
click at [0, 0] on span "My Course Progress" at bounding box center [0, 0] width 0 height 0
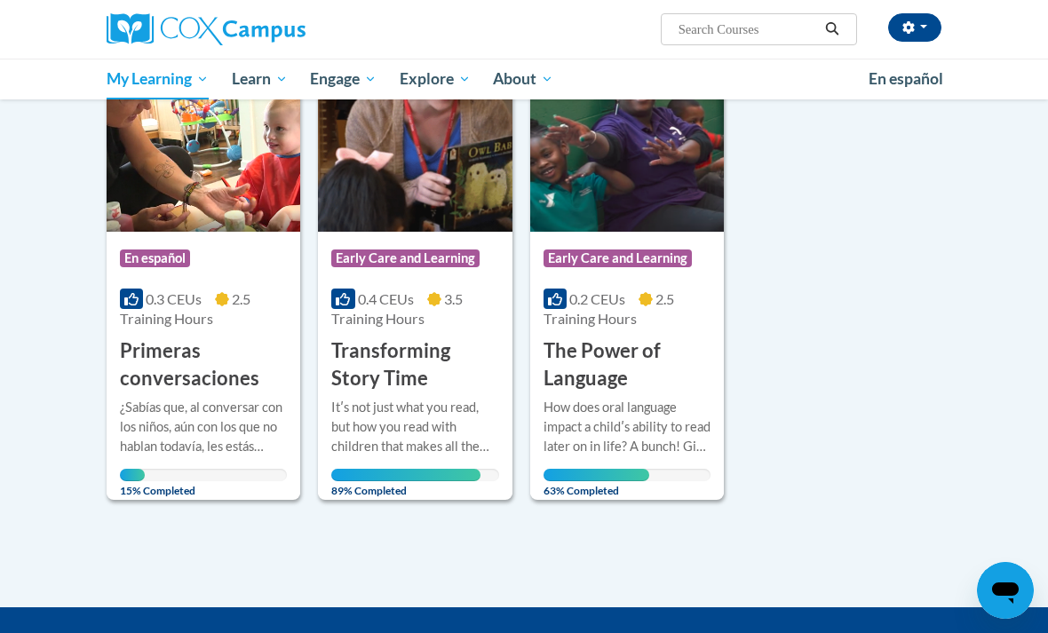
scroll to position [279, 0]
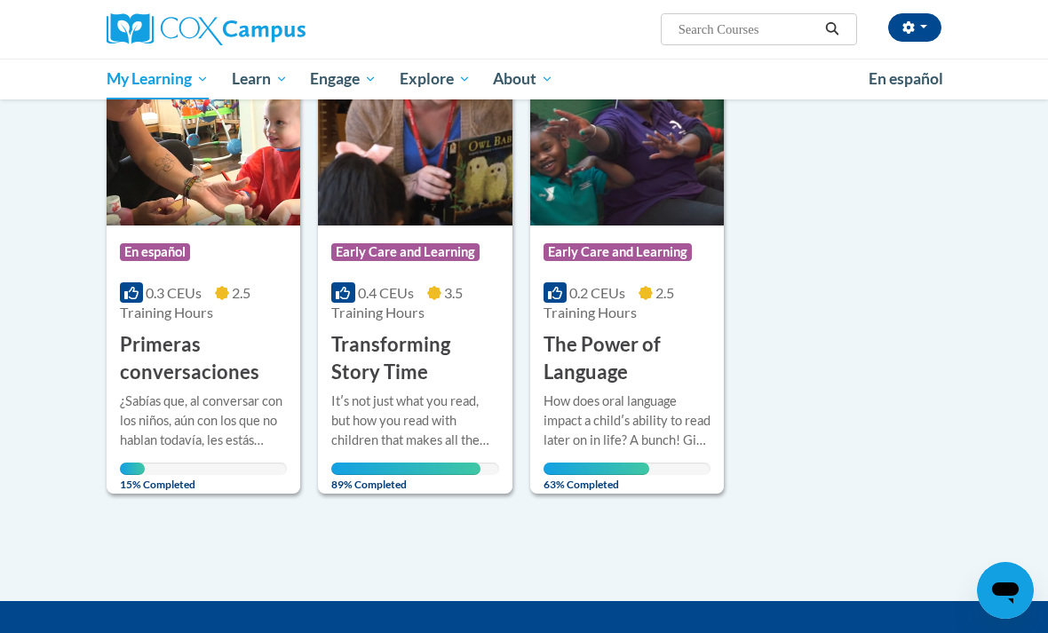
click at [448, 456] on div "Itʹs not just what you read, but how you read with children that makes all the …" at bounding box center [414, 434] width 167 height 84
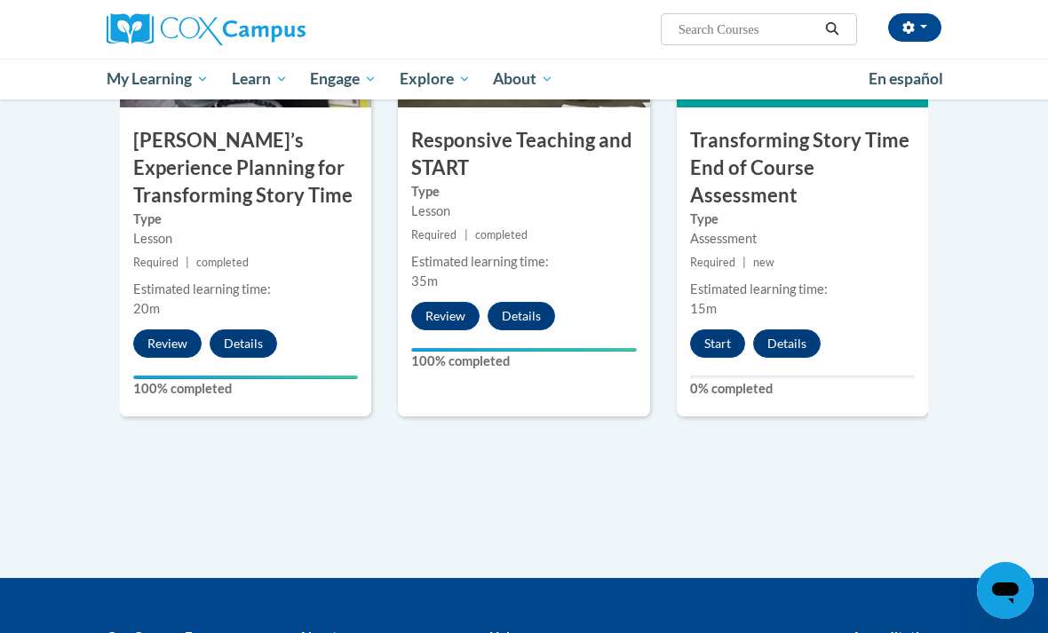
click at [728, 346] on button "Start" at bounding box center [717, 344] width 55 height 28
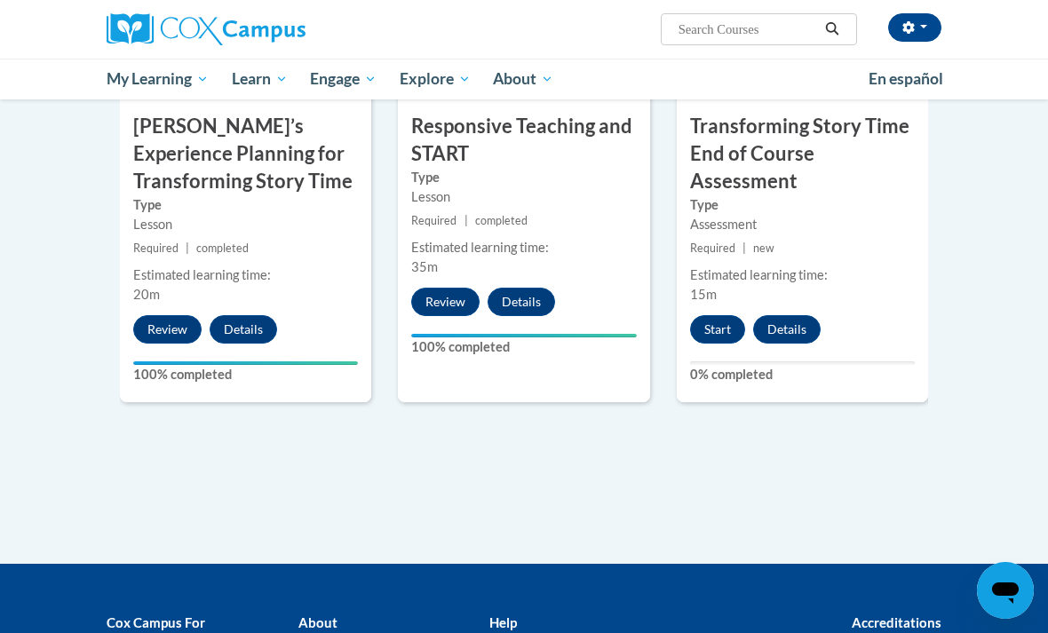
scroll to position [1598, 0]
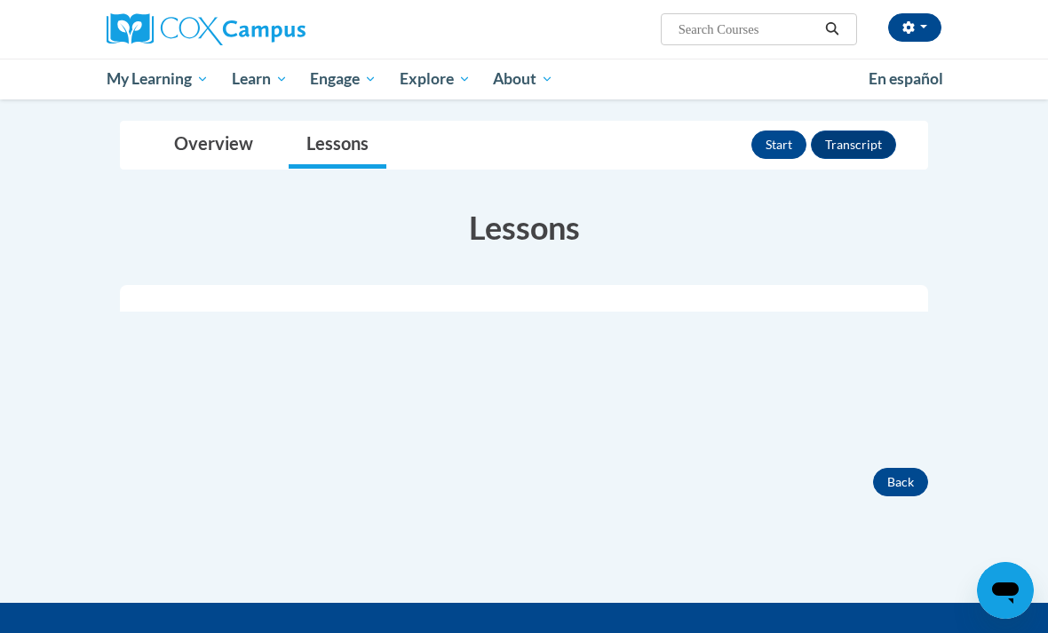
scroll to position [179, 0]
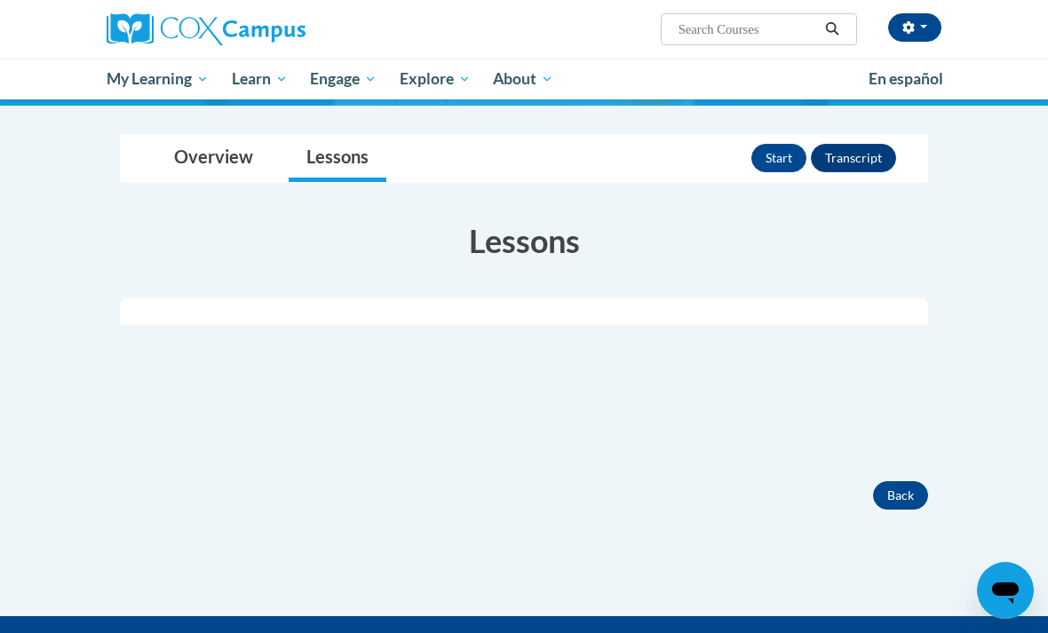
click at [774, 156] on button "Start" at bounding box center [779, 158] width 55 height 28
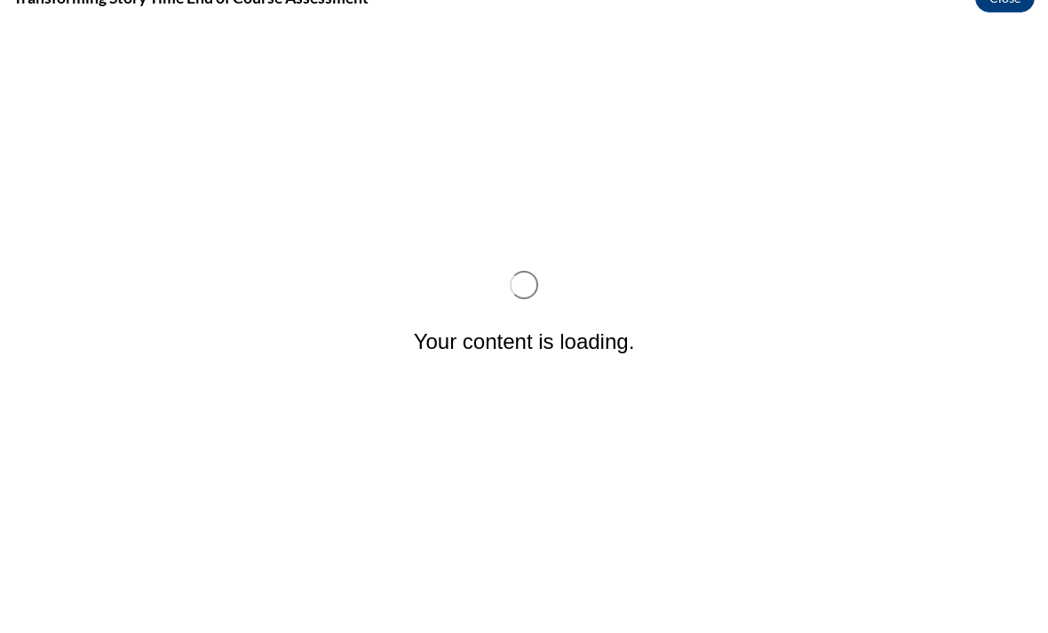
scroll to position [0, 0]
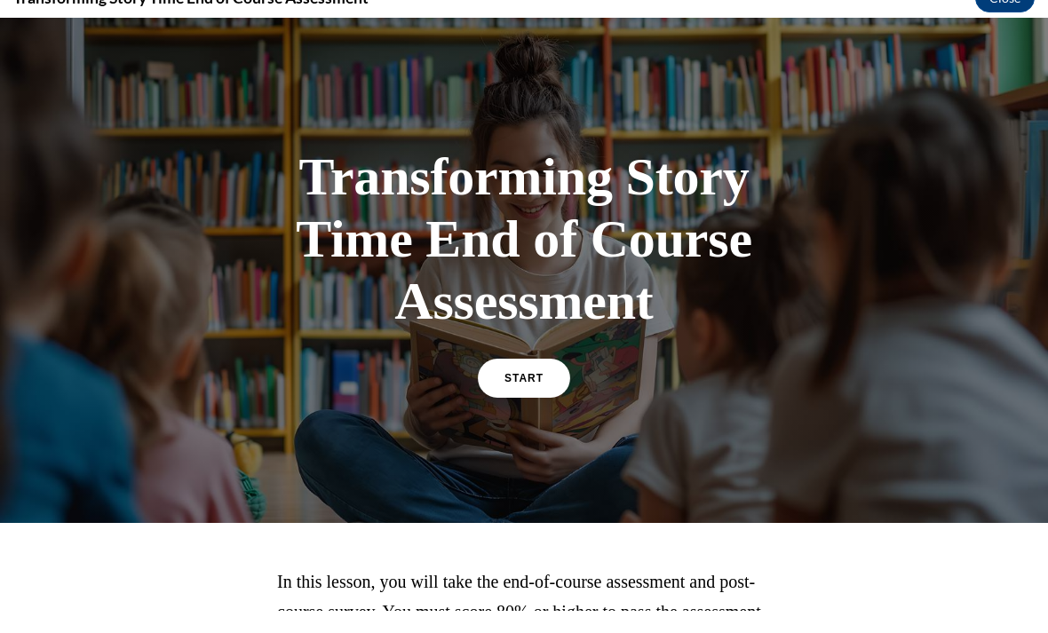
click at [534, 389] on link "START" at bounding box center [524, 378] width 92 height 39
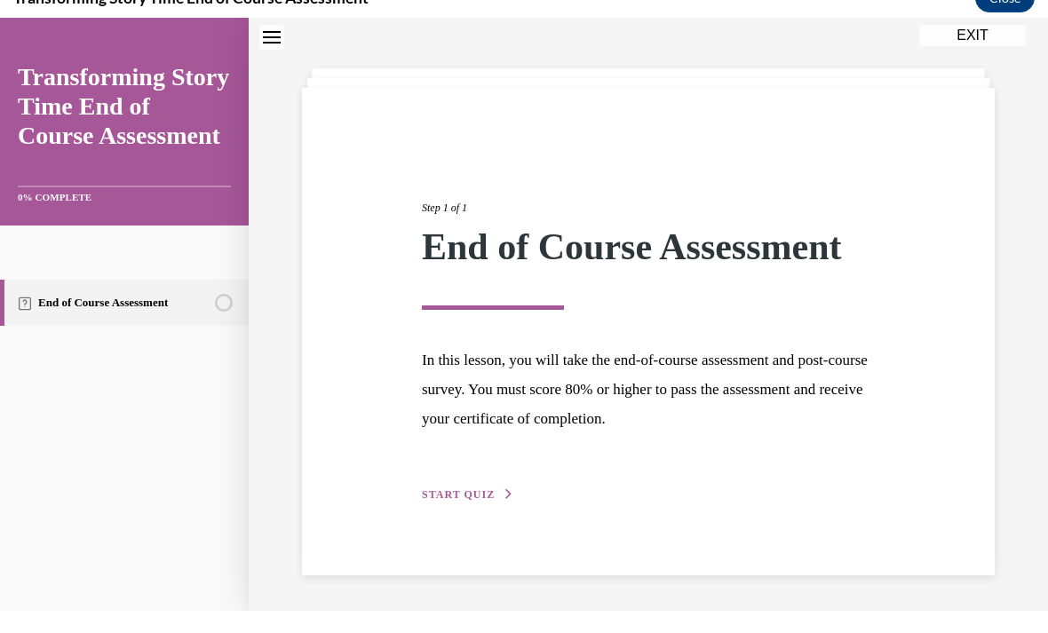
scroll to position [65, 0]
click at [477, 502] on button "START QUIZ" at bounding box center [468, 496] width 92 height 16
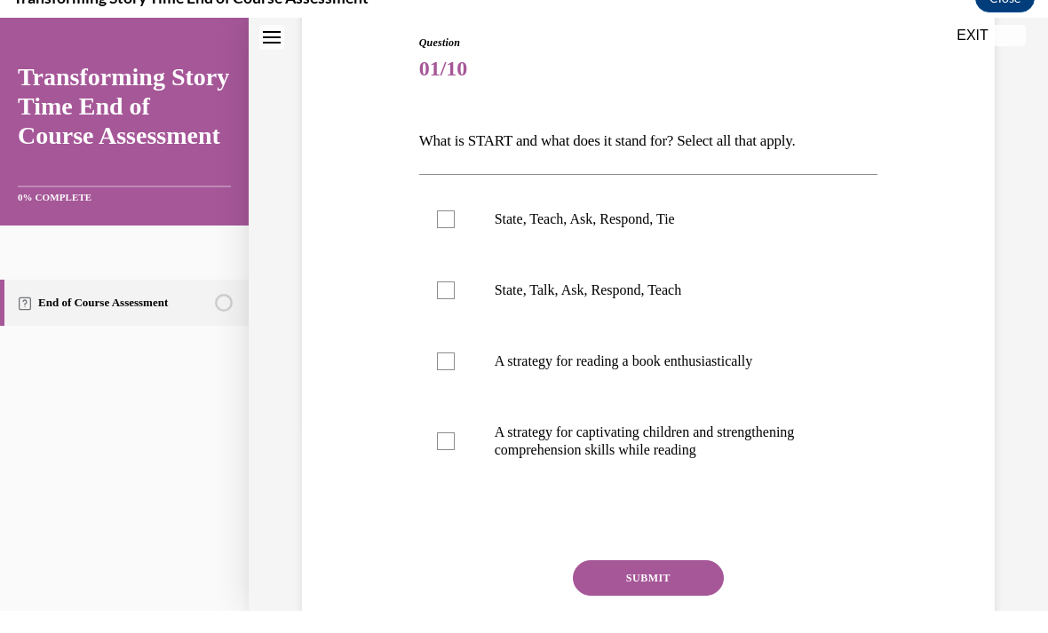
scroll to position [221, 0]
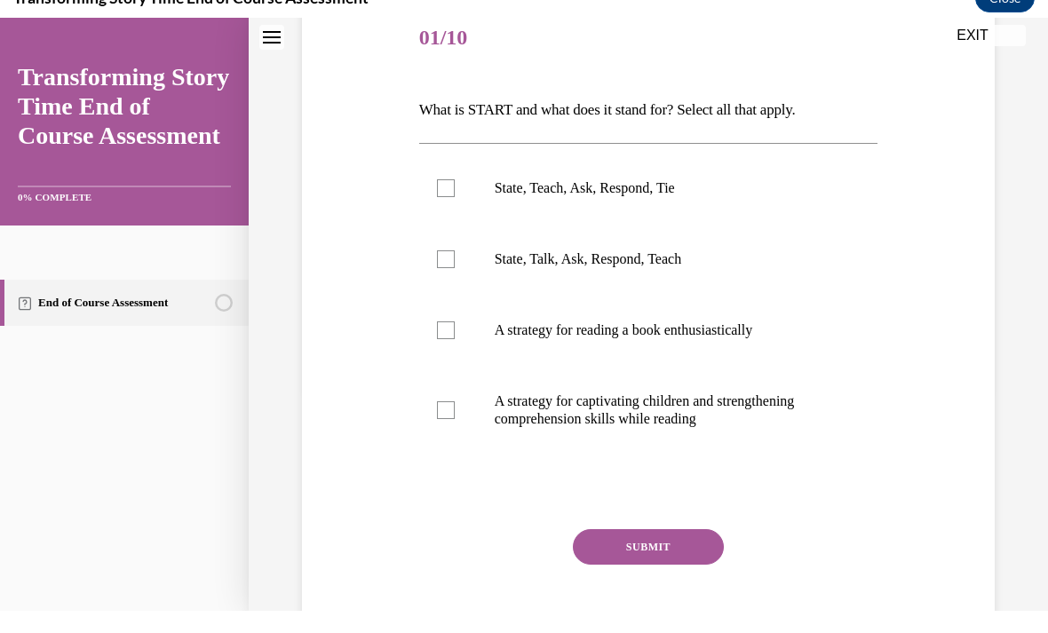
click at [444, 183] on div at bounding box center [446, 188] width 18 height 18
click at [444, 183] on input "State, Teach, Ask, Respond, Tie" at bounding box center [446, 188] width 18 height 18
checkbox input "true"
click at [674, 540] on button "SUBMIT" at bounding box center [648, 547] width 151 height 36
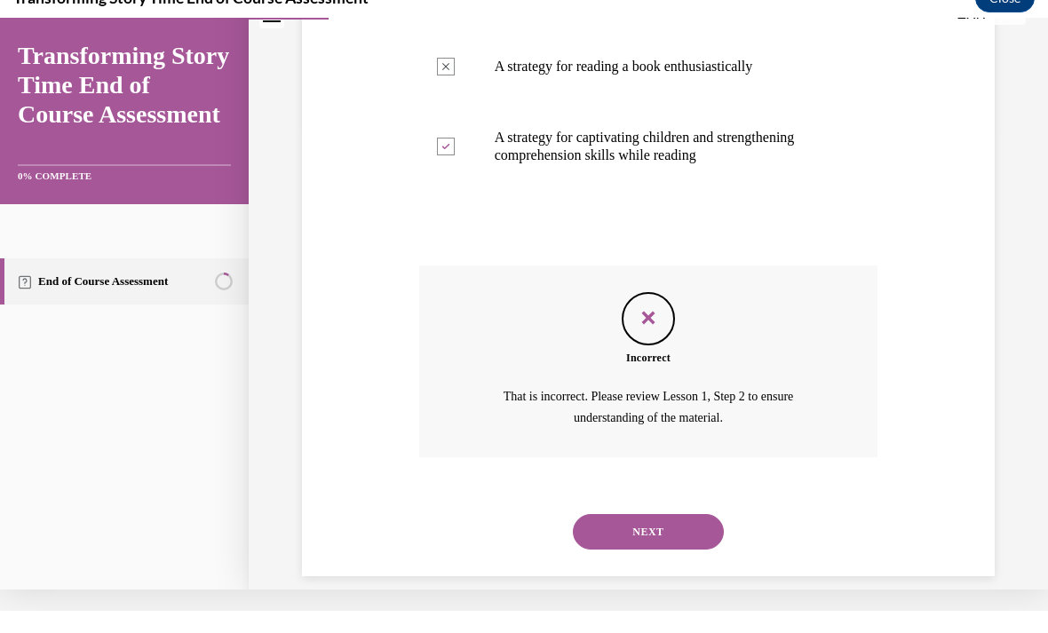
scroll to position [463, 0]
click at [154, 287] on link "End of Course Assessment" at bounding box center [124, 282] width 249 height 46
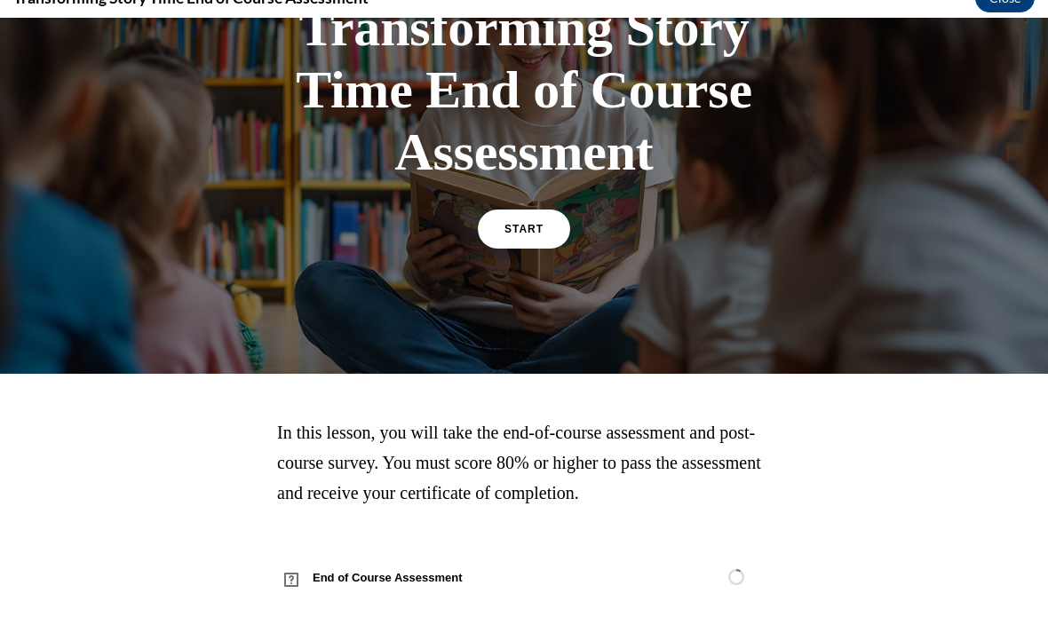
scroll to position [157, 0]
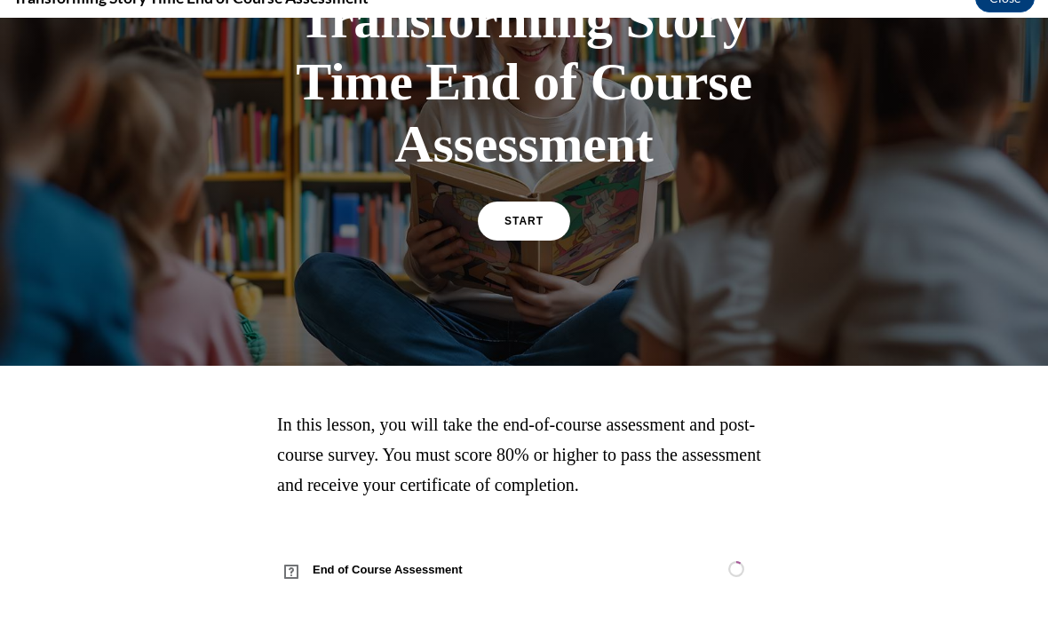
click at [530, 225] on span "START" at bounding box center [524, 221] width 39 height 12
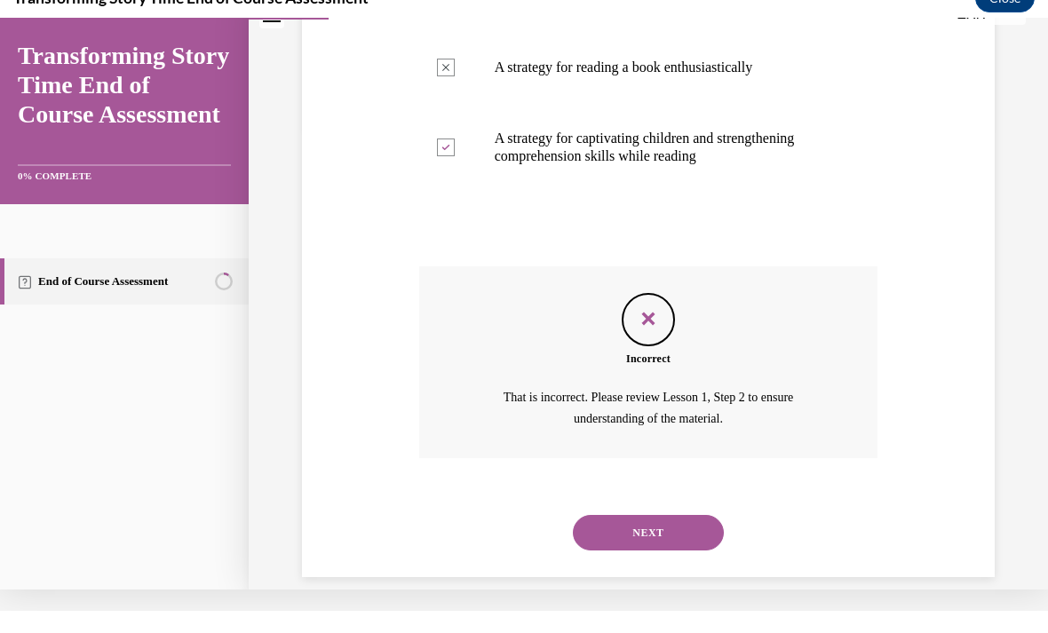
scroll to position [463, 0]
click at [643, 354] on div "Incorrect" at bounding box center [648, 359] width 459 height 16
click at [649, 354] on div "Incorrect" at bounding box center [648, 359] width 459 height 16
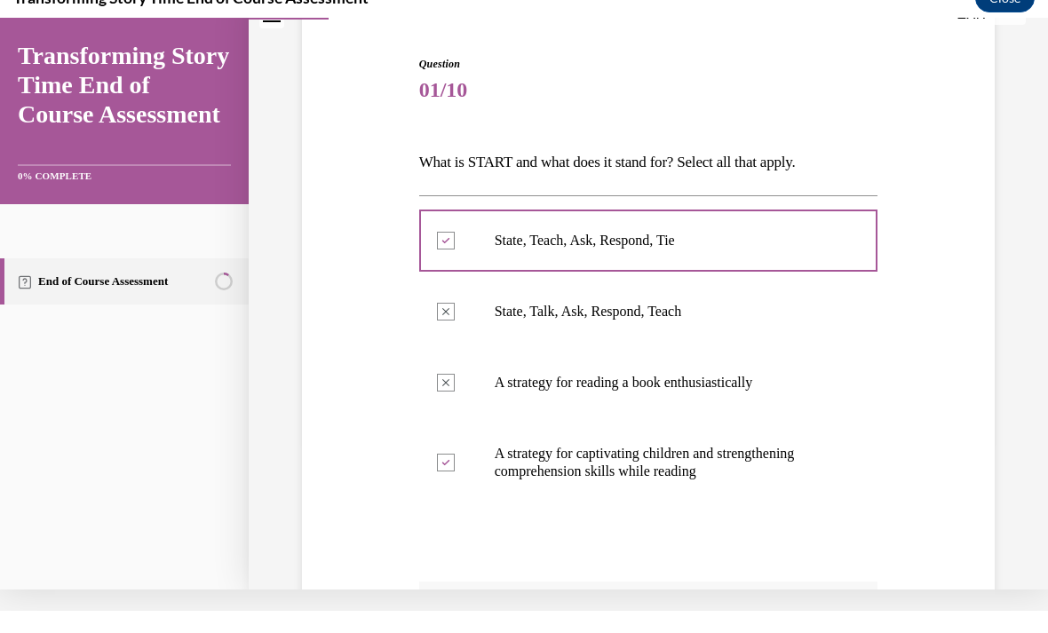
scroll to position [141, 0]
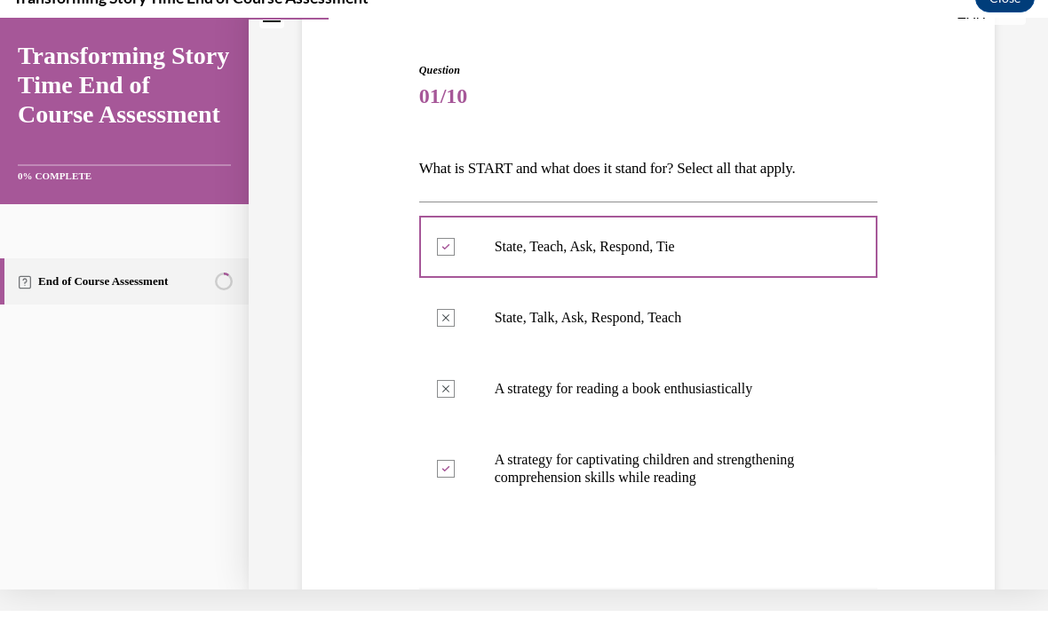
click at [624, 450] on label "A strategy for captivating children and strengthening comprehension skills whil…" at bounding box center [648, 469] width 459 height 89
click at [609, 462] on p "A strategy for captivating children and strengthening comprehension skills whil…" at bounding box center [664, 469] width 339 height 36
click at [609, 461] on p "A strategy for captivating children and strengthening comprehension skills whil…" at bounding box center [664, 469] width 339 height 36
click at [602, 471] on p "A strategy for captivating children and strengthening comprehension skills whil…" at bounding box center [664, 469] width 339 height 36
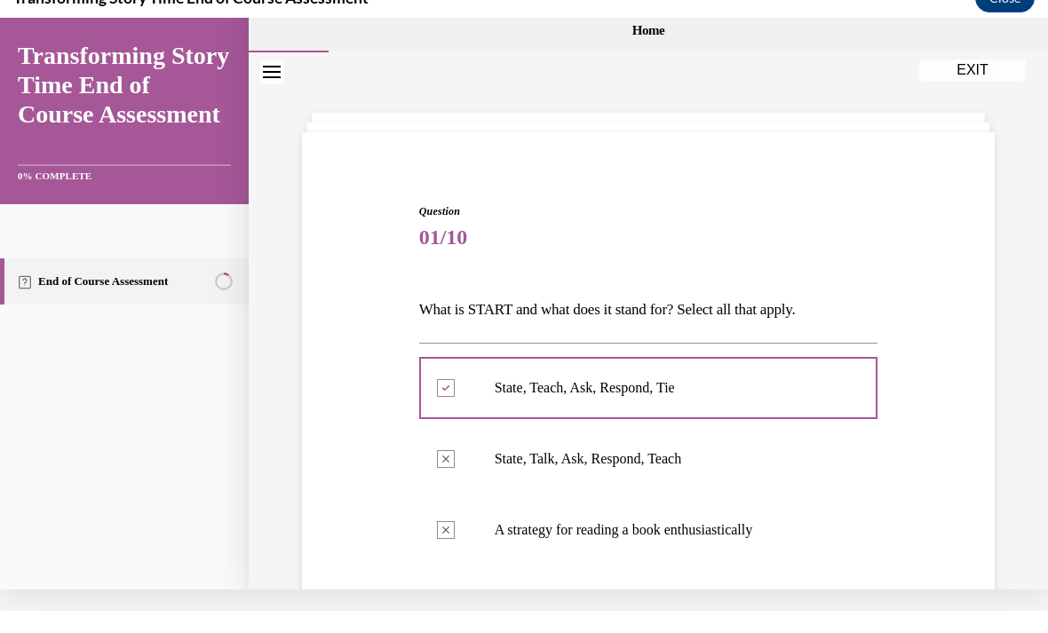
scroll to position [0, 0]
click at [974, 75] on button "EXIT" at bounding box center [972, 68] width 107 height 21
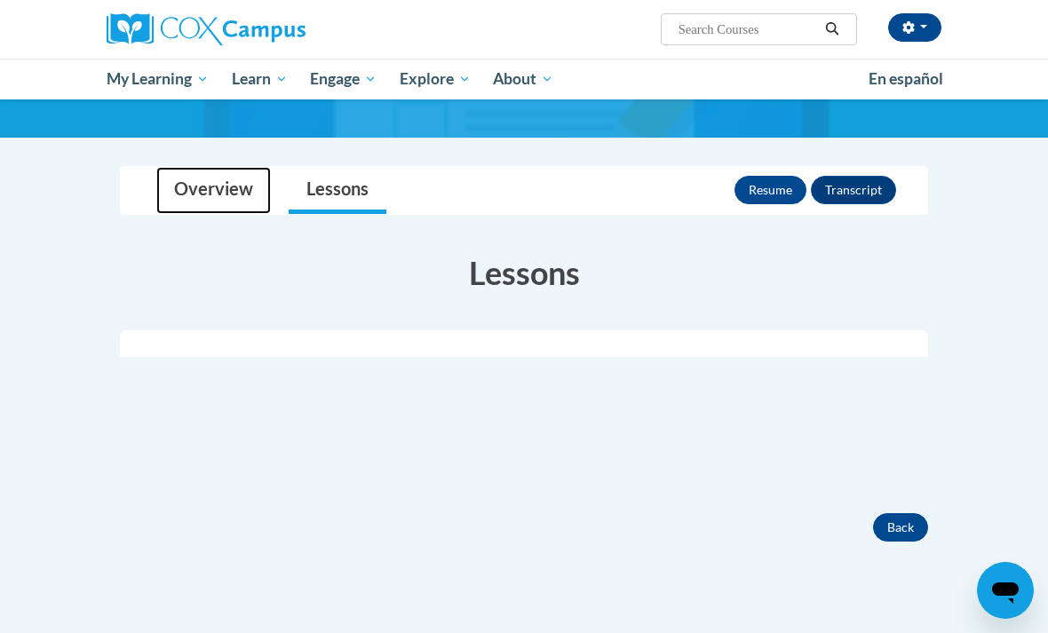
click at [200, 202] on link "Overview" at bounding box center [213, 190] width 115 height 47
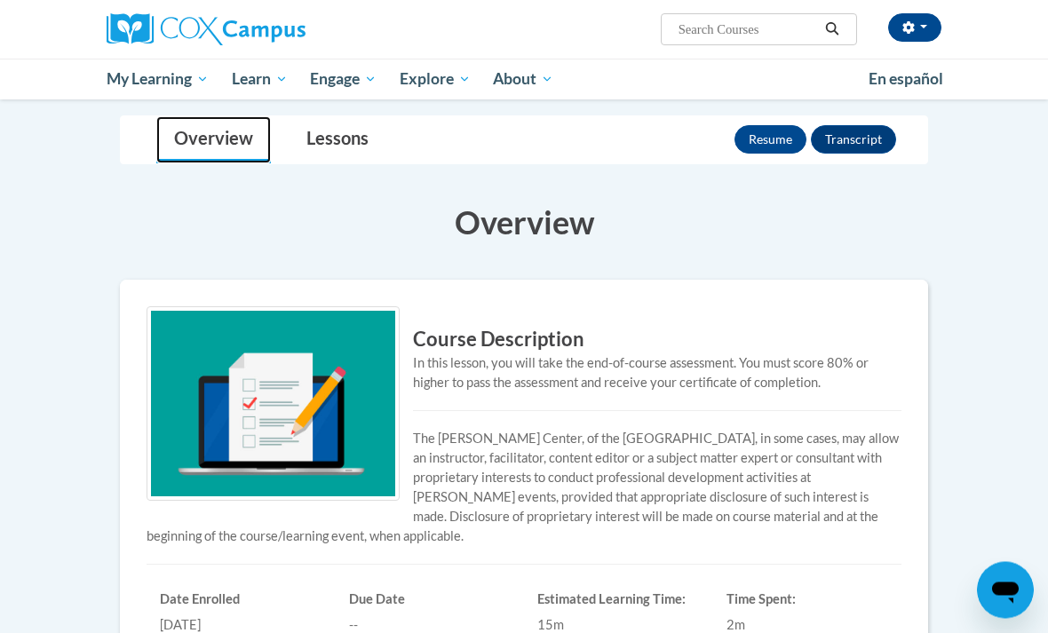
scroll to position [183, 0]
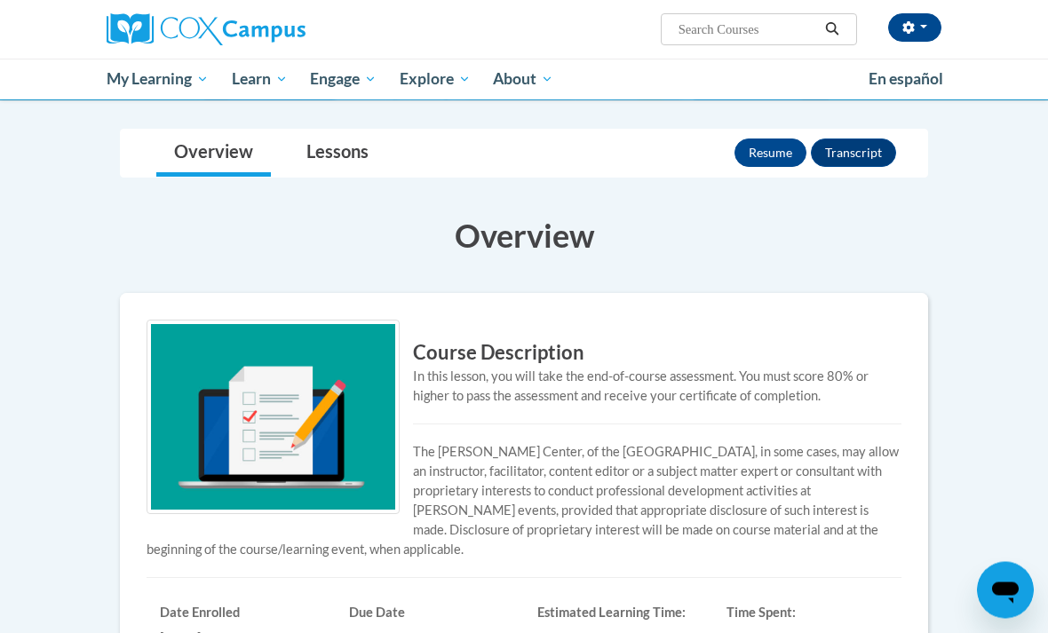
click at [768, 155] on button "Resume" at bounding box center [771, 153] width 72 height 28
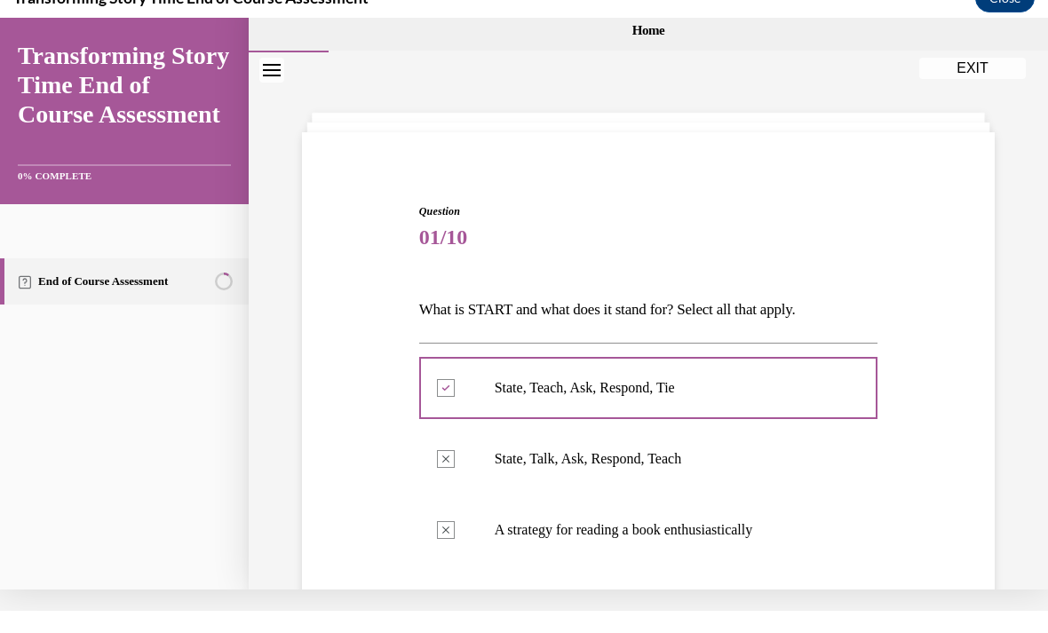
scroll to position [0, 0]
click at [271, 76] on icon "Close navigation menu" at bounding box center [272, 70] width 18 height 12
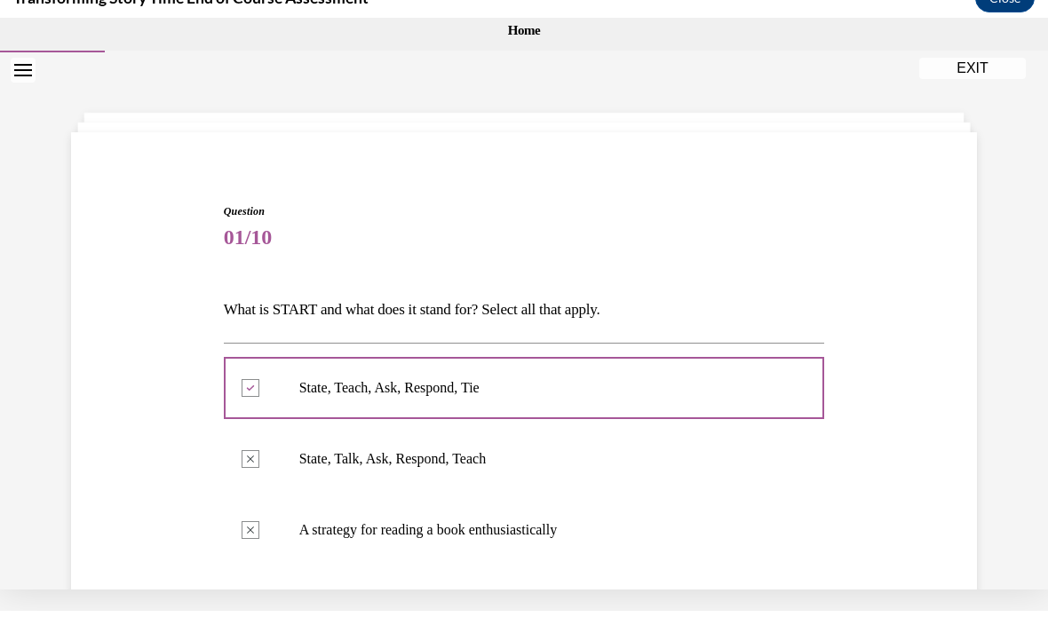
click at [23, 81] on button "Open navigation menu" at bounding box center [23, 70] width 25 height 25
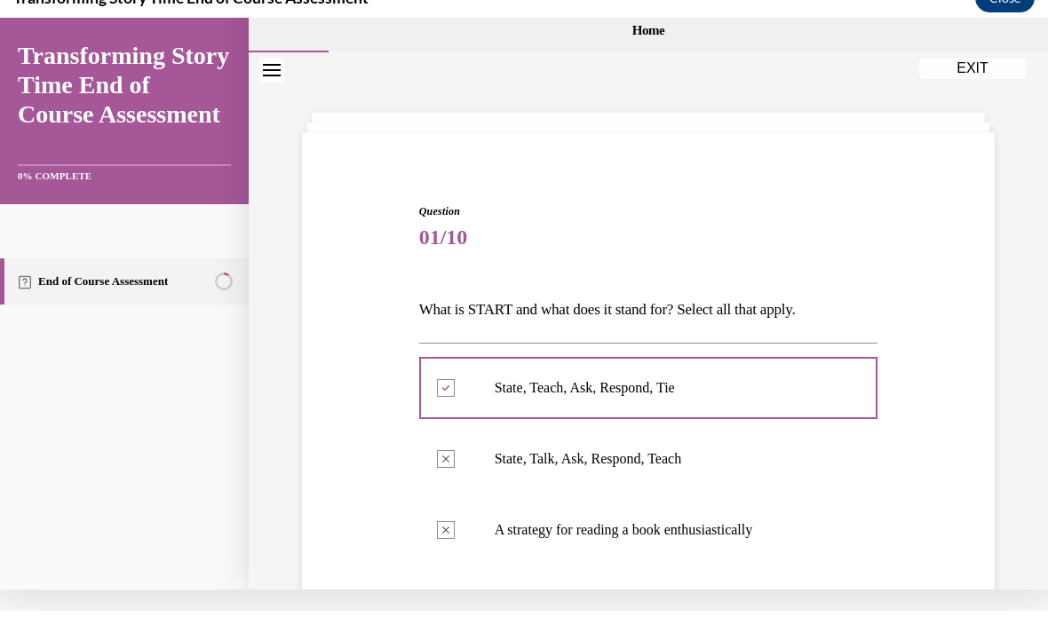
click at [181, 272] on link "End of Course Assessment" at bounding box center [124, 282] width 249 height 46
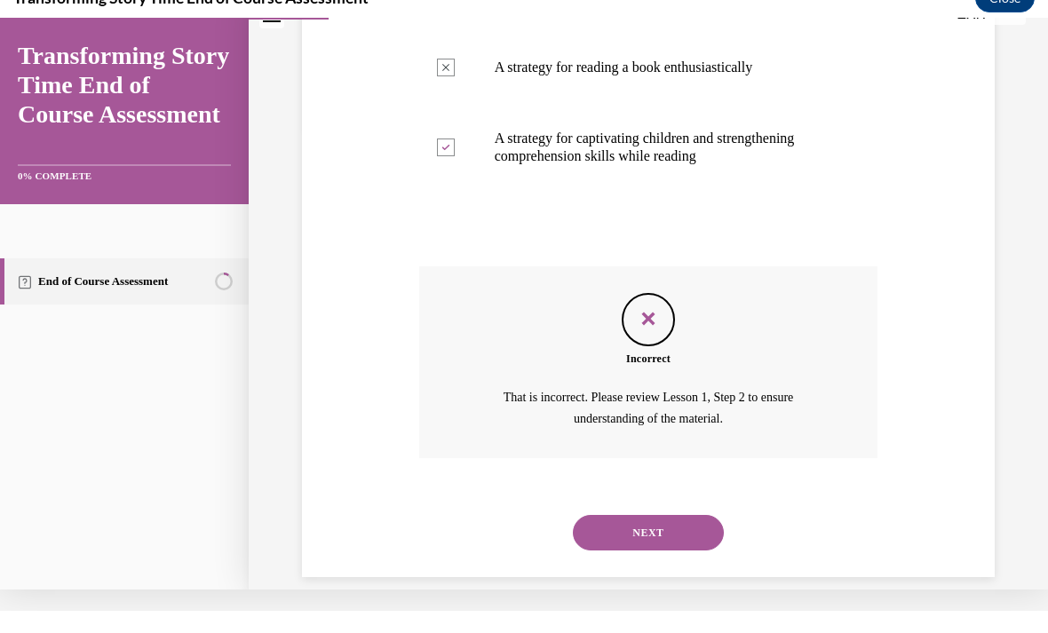
click at [625, 515] on button "NEXT" at bounding box center [648, 533] width 151 height 36
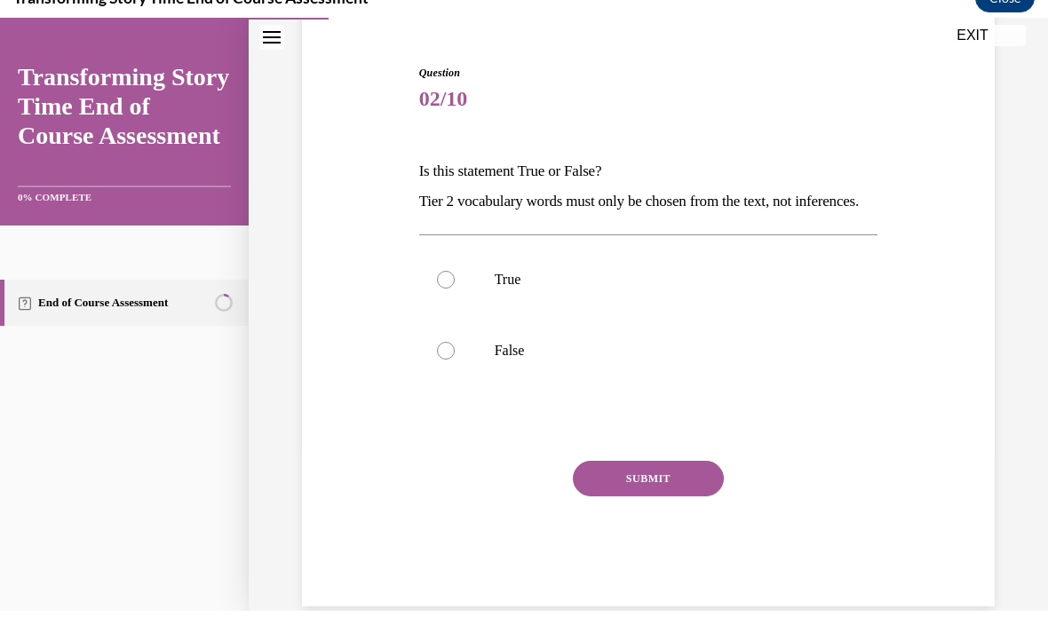
scroll to position [160, 0]
click at [457, 315] on label "True" at bounding box center [648, 279] width 459 height 71
click at [455, 289] on input "True" at bounding box center [446, 280] width 18 height 18
radio input "true"
click at [690, 497] on button "SUBMIT" at bounding box center [648, 479] width 151 height 36
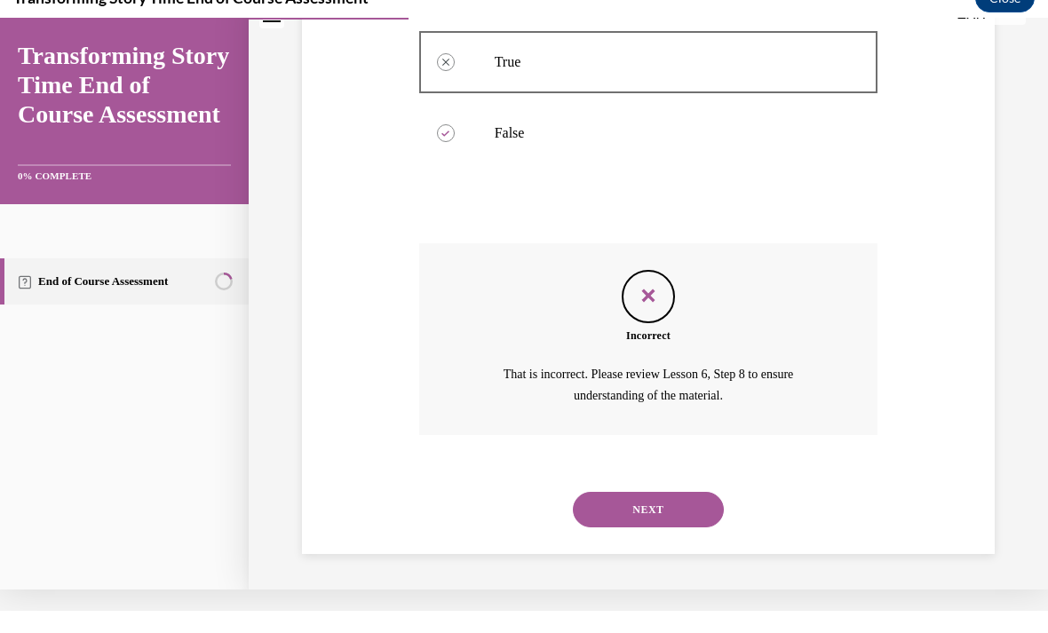
scroll to position [363, 0]
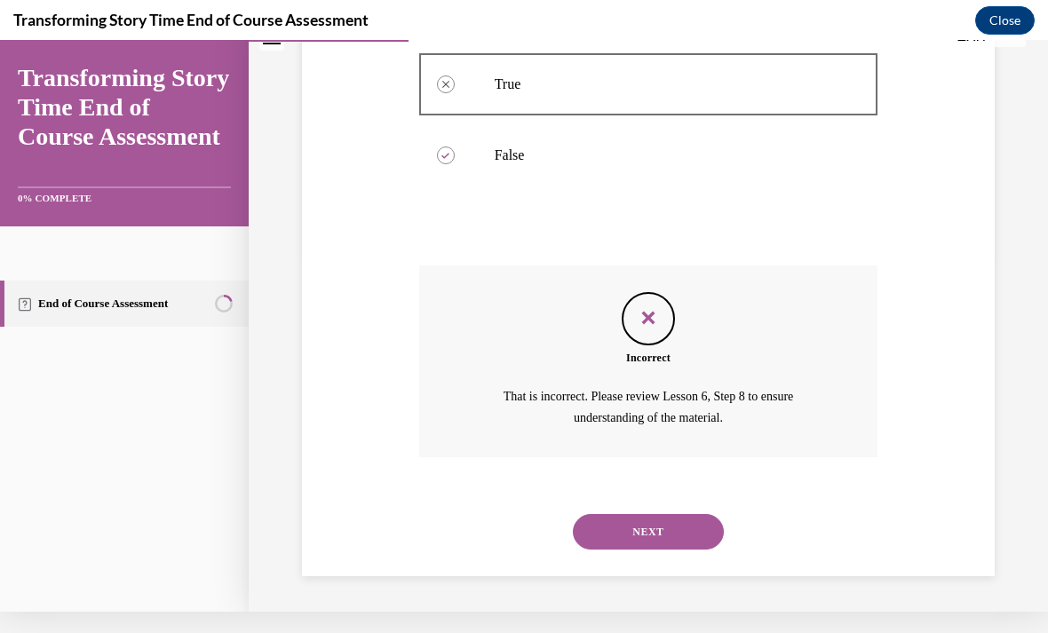
click at [1002, 24] on button "Close" at bounding box center [1005, 20] width 60 height 28
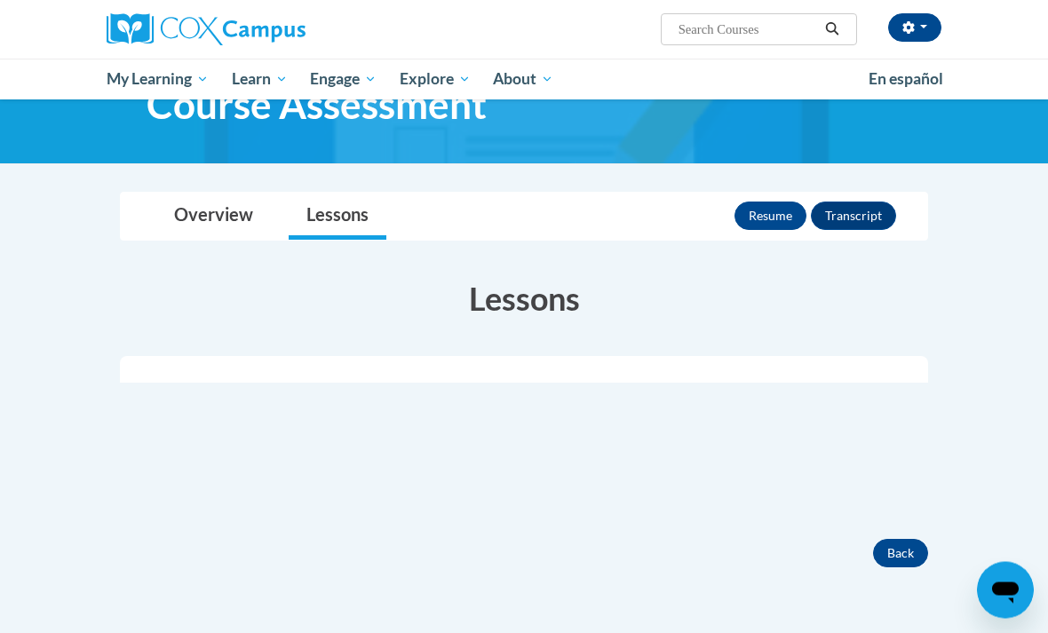
scroll to position [121, 0]
click at [224, 237] on link "Overview" at bounding box center [213, 216] width 115 height 47
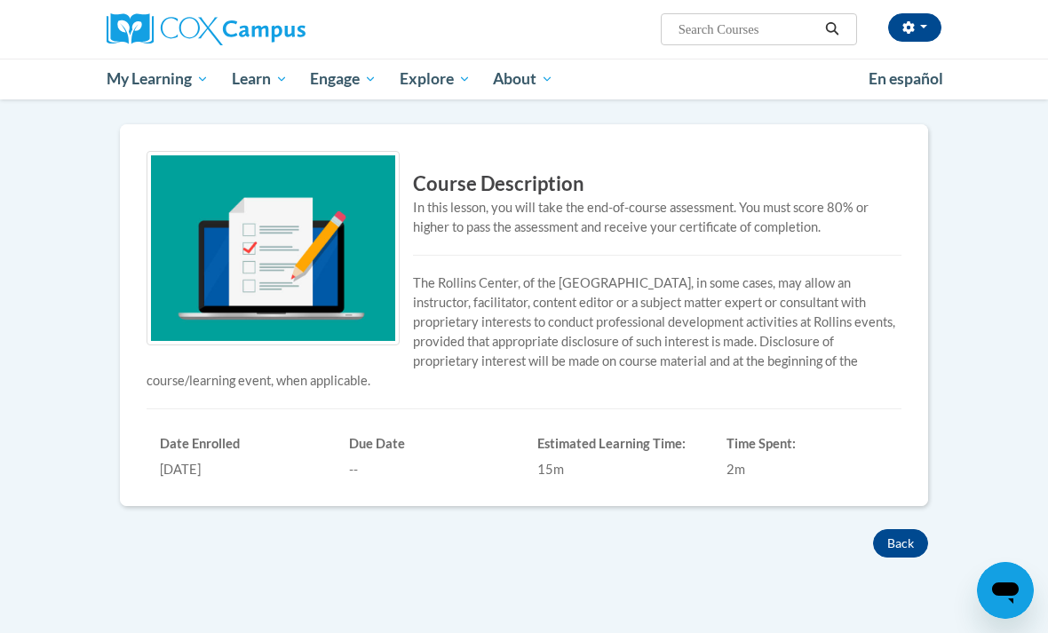
scroll to position [353, 0]
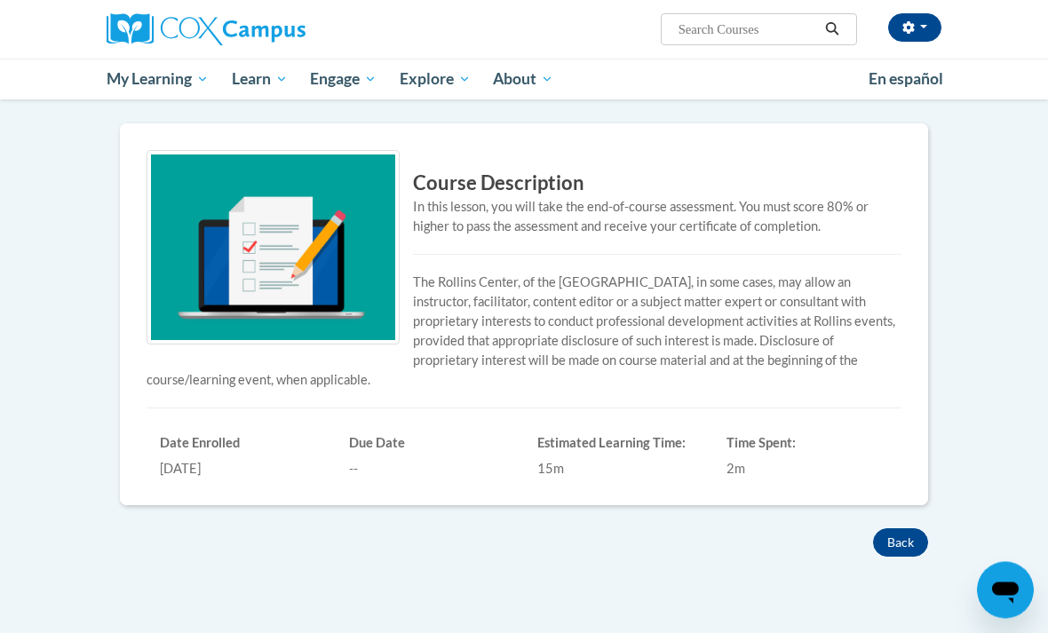
click at [911, 529] on button "Back" at bounding box center [900, 543] width 55 height 28
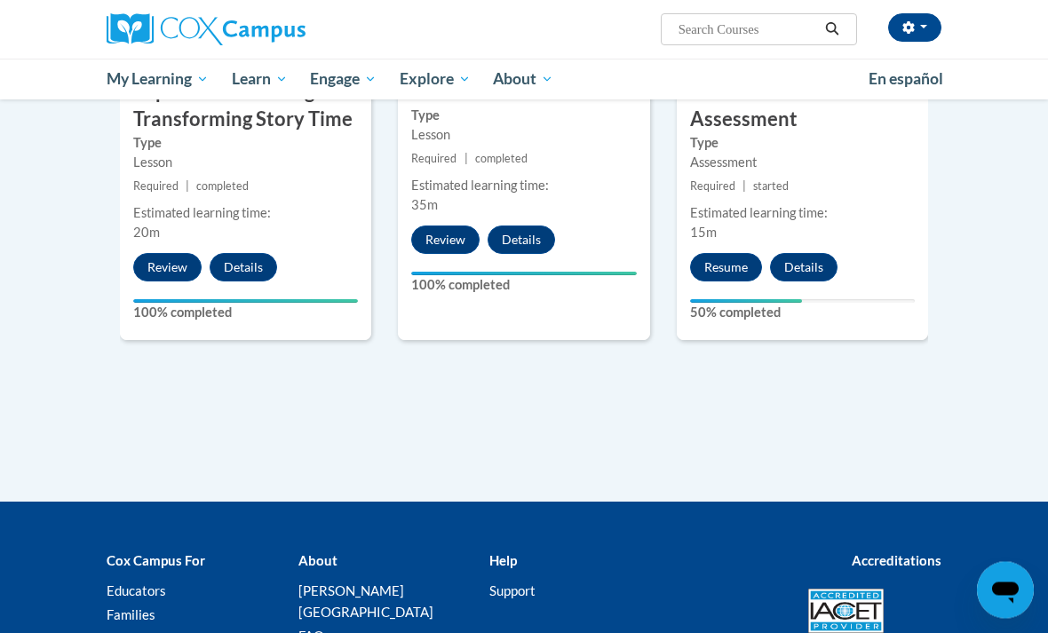
scroll to position [1661, 0]
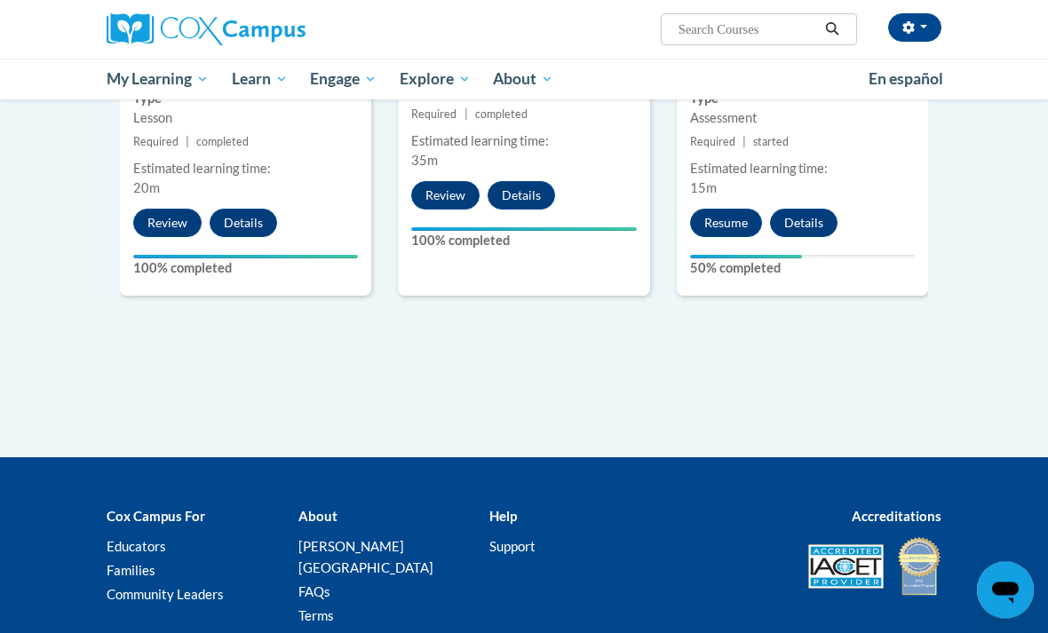
click at [725, 221] on button "Resume" at bounding box center [726, 224] width 72 height 28
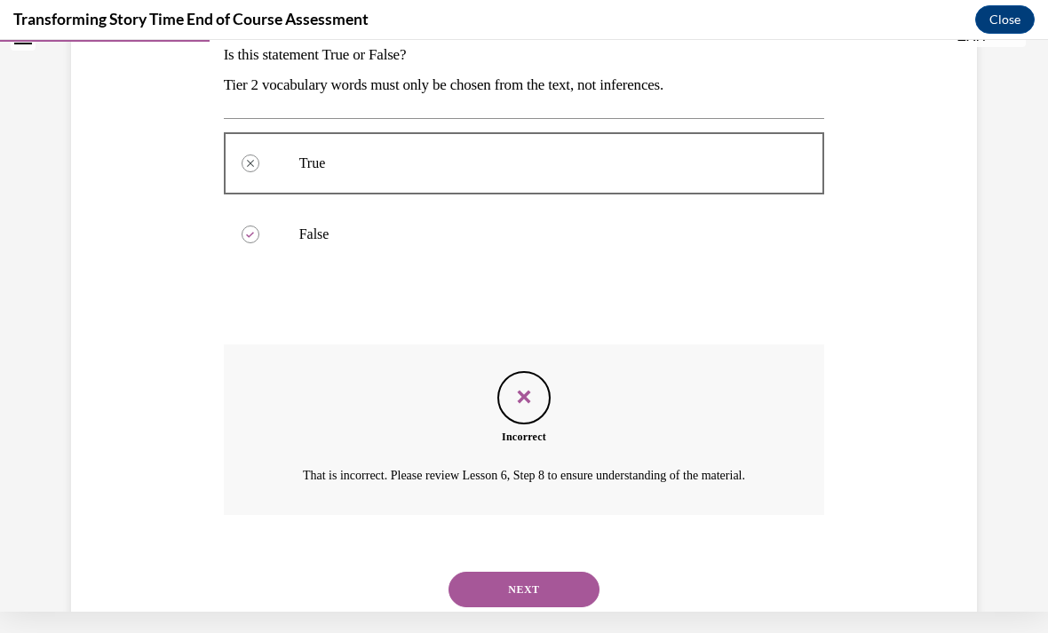
scroll to position [276, 0]
click at [552, 586] on button "NEXT" at bounding box center [524, 591] width 151 height 36
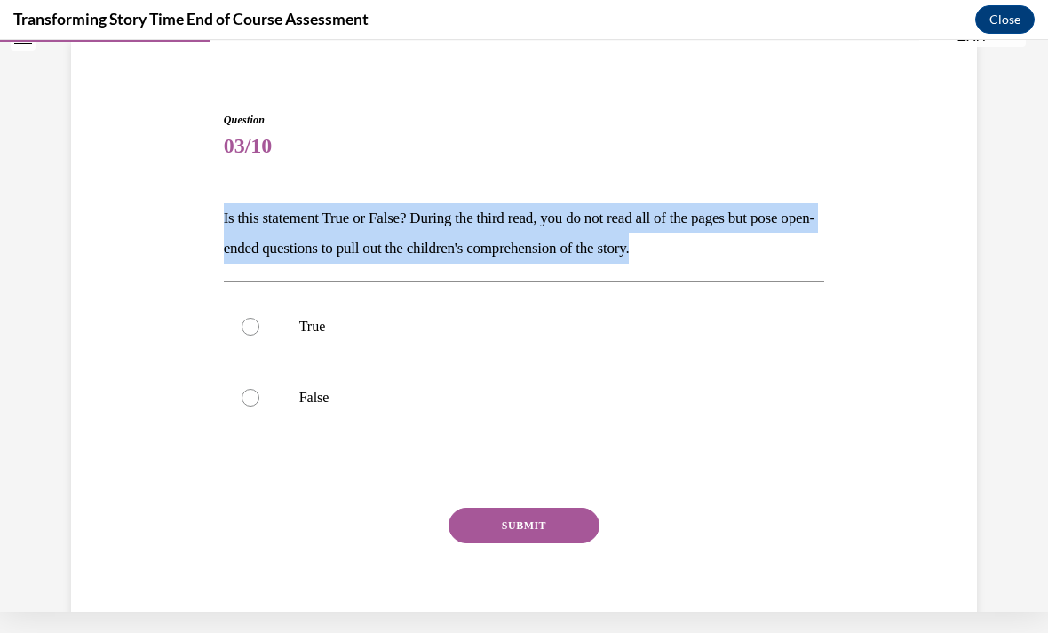
scroll to position [113, 0]
click at [255, 328] on div at bounding box center [251, 328] width 18 height 18
click at [255, 328] on input "True" at bounding box center [251, 328] width 18 height 18
radio input "true"
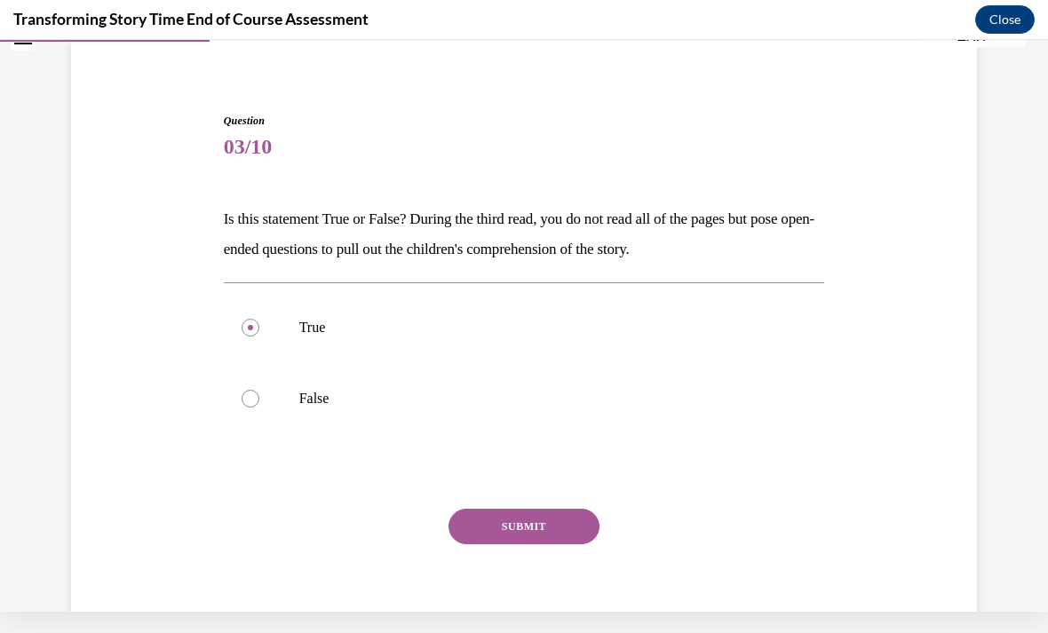
click at [499, 526] on button "SUBMIT" at bounding box center [524, 527] width 151 height 36
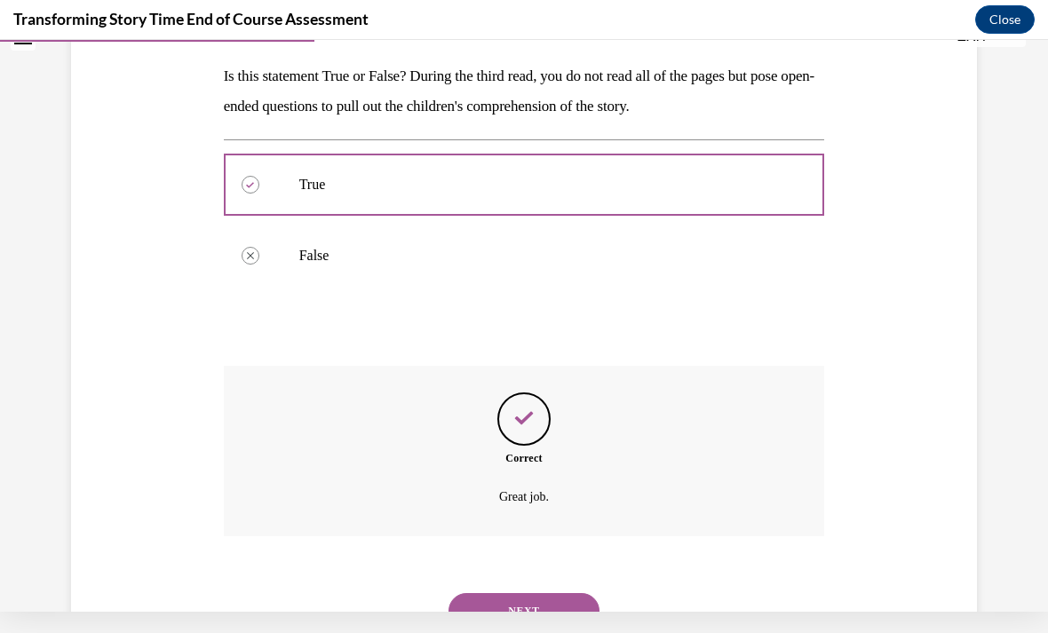
click at [490, 593] on button "NEXT" at bounding box center [524, 611] width 151 height 36
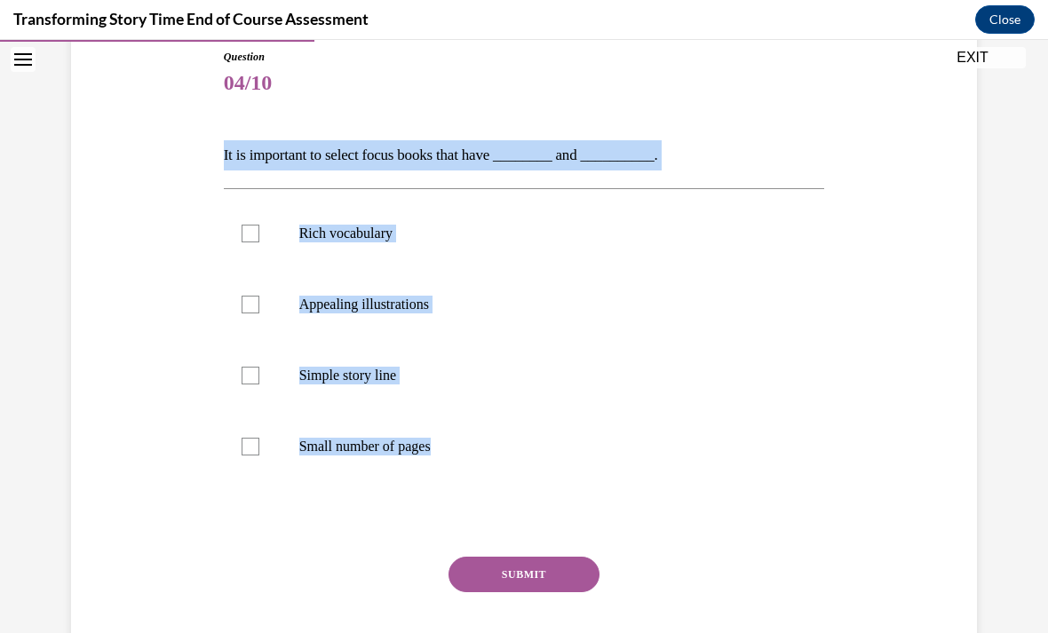
click at [304, 541] on div "Question 04/10 It is important to select focus books that have ________ and ___…" at bounding box center [524, 376] width 601 height 654
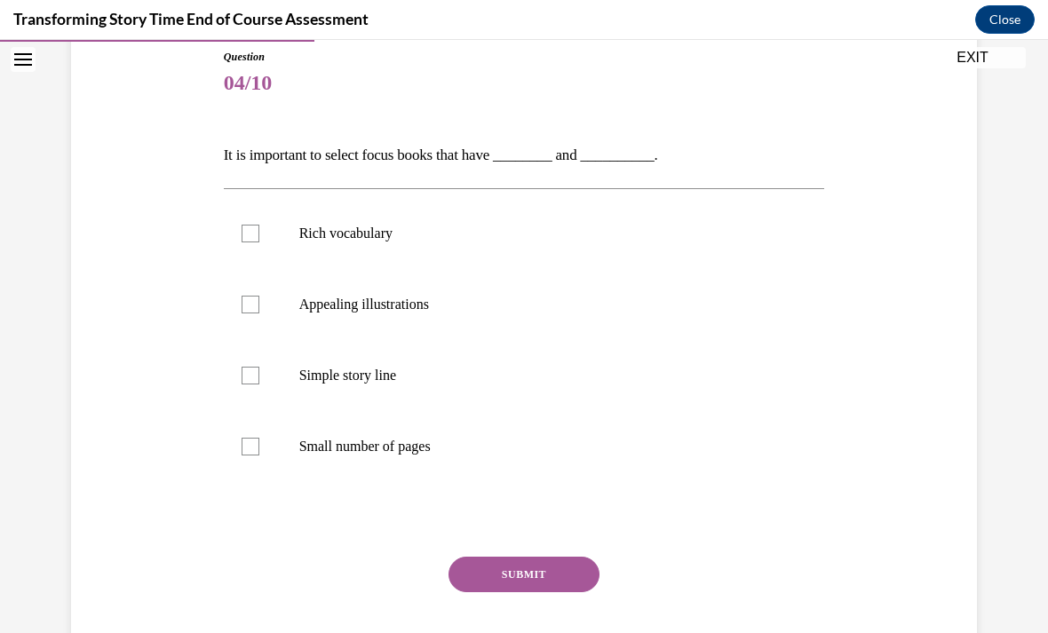
click at [259, 309] on label "Appealing illustrations" at bounding box center [524, 304] width 601 height 71
click at [259, 309] on input "Appealing illustrations" at bounding box center [251, 305] width 18 height 18
checkbox input "true"
click at [234, 242] on label "Rich vocabulary" at bounding box center [524, 233] width 601 height 71
click at [242, 242] on input "Rich vocabulary" at bounding box center [251, 234] width 18 height 18
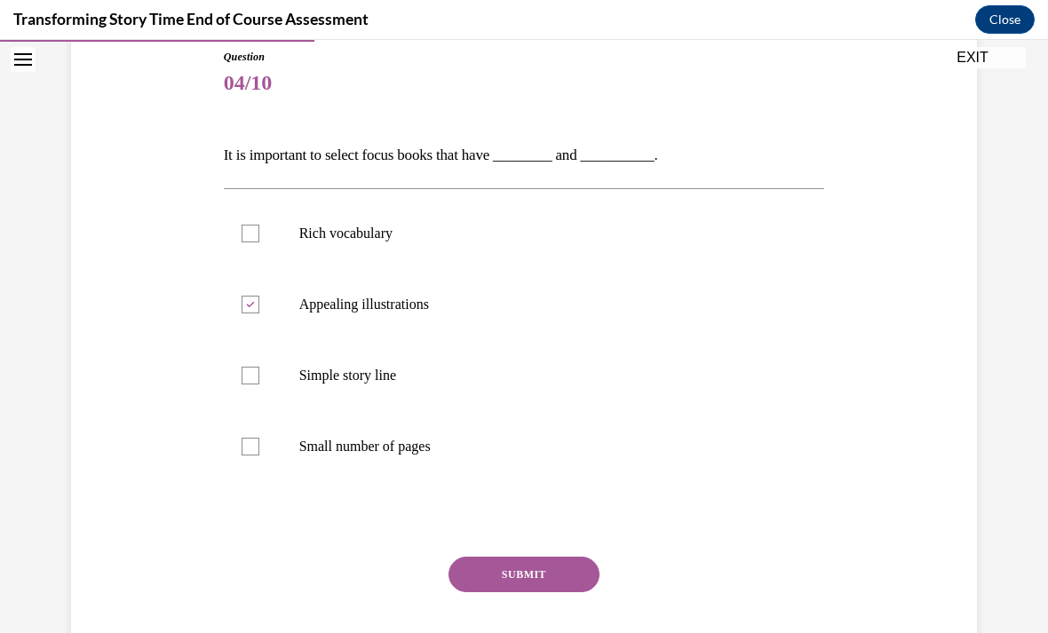
checkbox input "true"
click at [521, 574] on button "SUBMIT" at bounding box center [524, 575] width 151 height 36
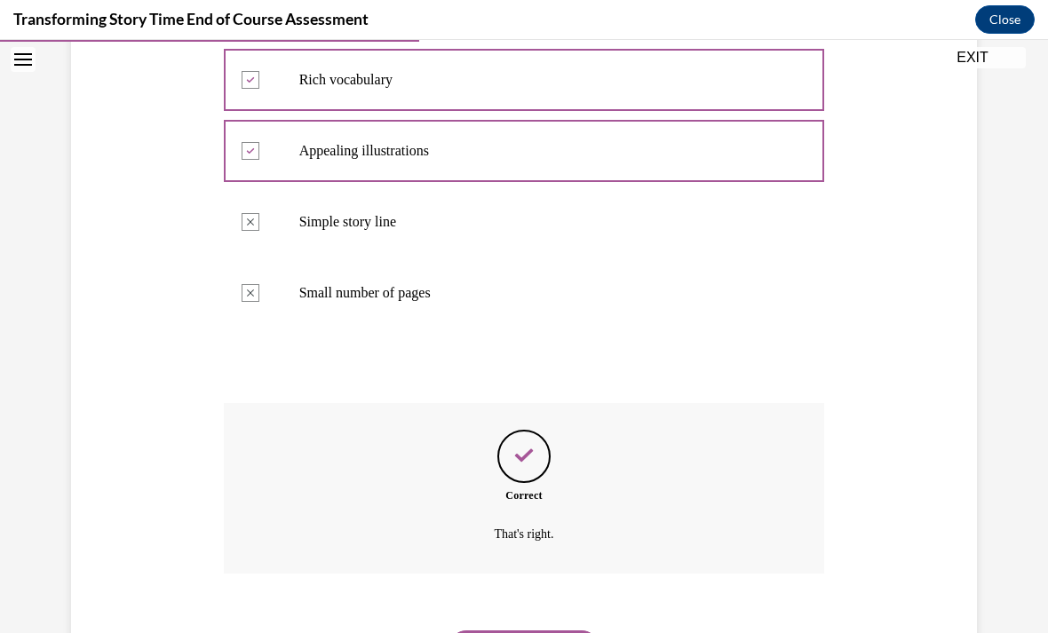
scroll to position [368, 0]
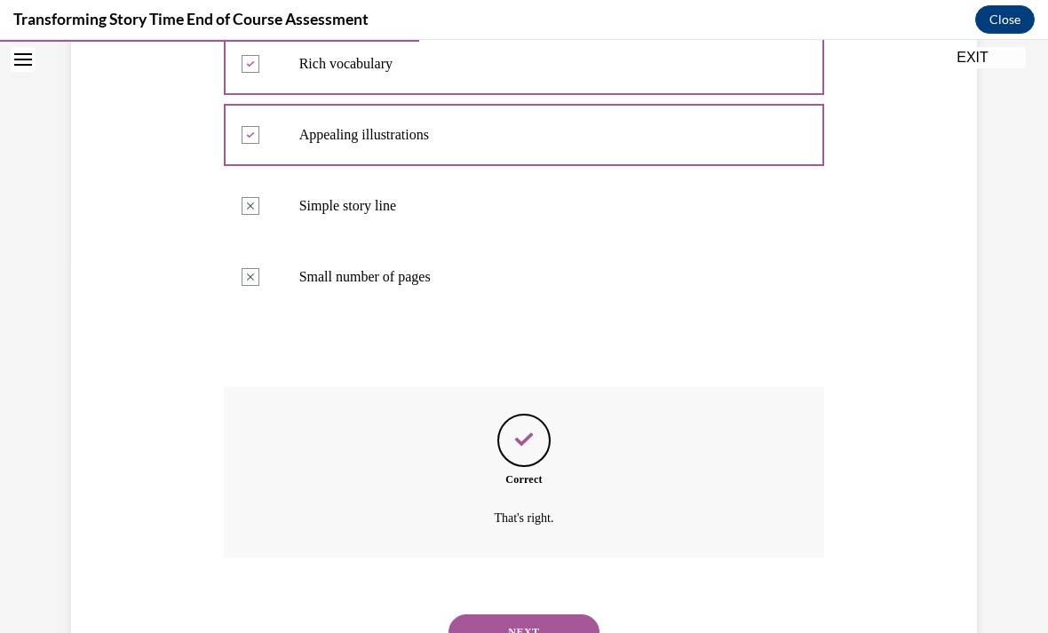
click at [503, 615] on button "NEXT" at bounding box center [524, 633] width 151 height 36
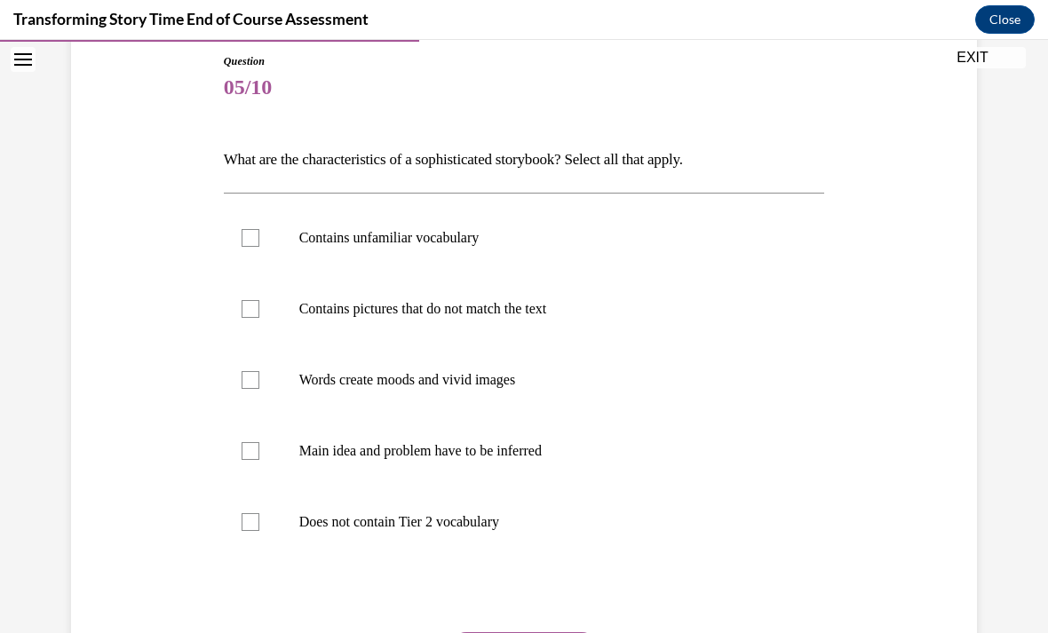
scroll to position [194, 0]
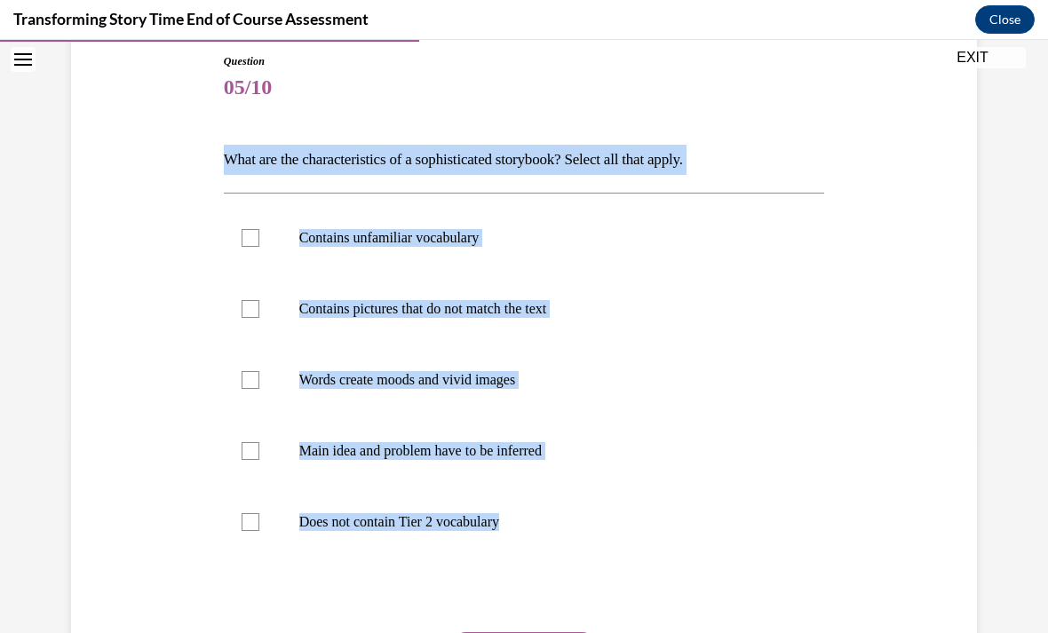
click at [235, 380] on label "Words create moods and vivid images" at bounding box center [524, 380] width 601 height 71
click at [242, 380] on input "Words create moods and vivid images" at bounding box center [251, 380] width 18 height 18
checkbox input "true"
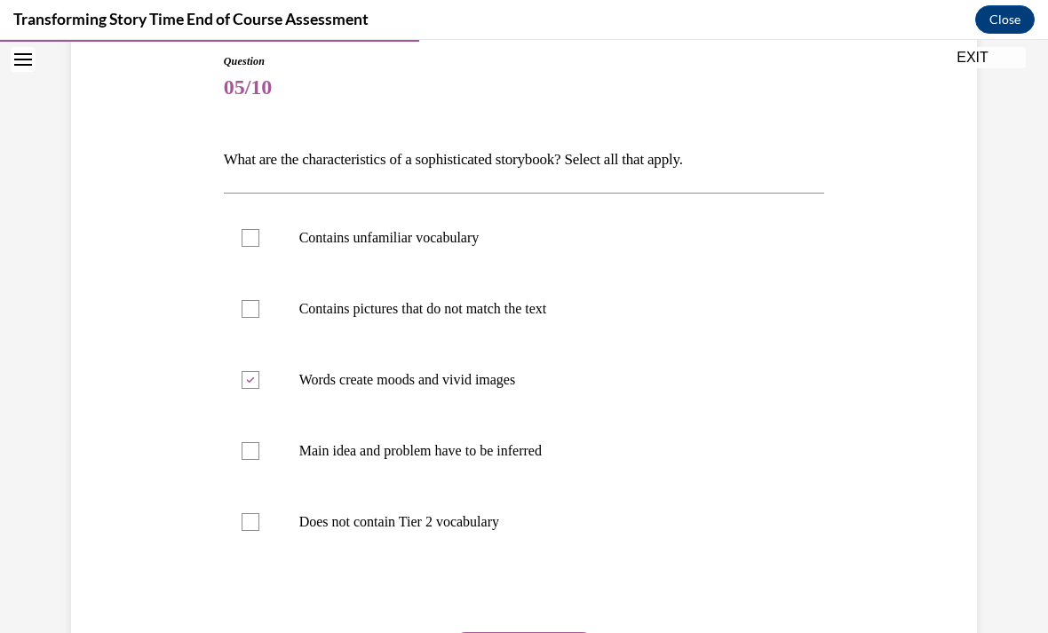
click at [231, 448] on label "Main idea and problem have to be inferred" at bounding box center [524, 451] width 601 height 71
click at [242, 448] on input "Main idea and problem have to be inferred" at bounding box center [251, 451] width 18 height 18
checkbox input "true"
click at [234, 513] on label "Does not contain Tier 2 vocabulary" at bounding box center [524, 522] width 601 height 71
click at [242, 513] on input "Does not contain Tier 2 vocabulary" at bounding box center [251, 522] width 18 height 18
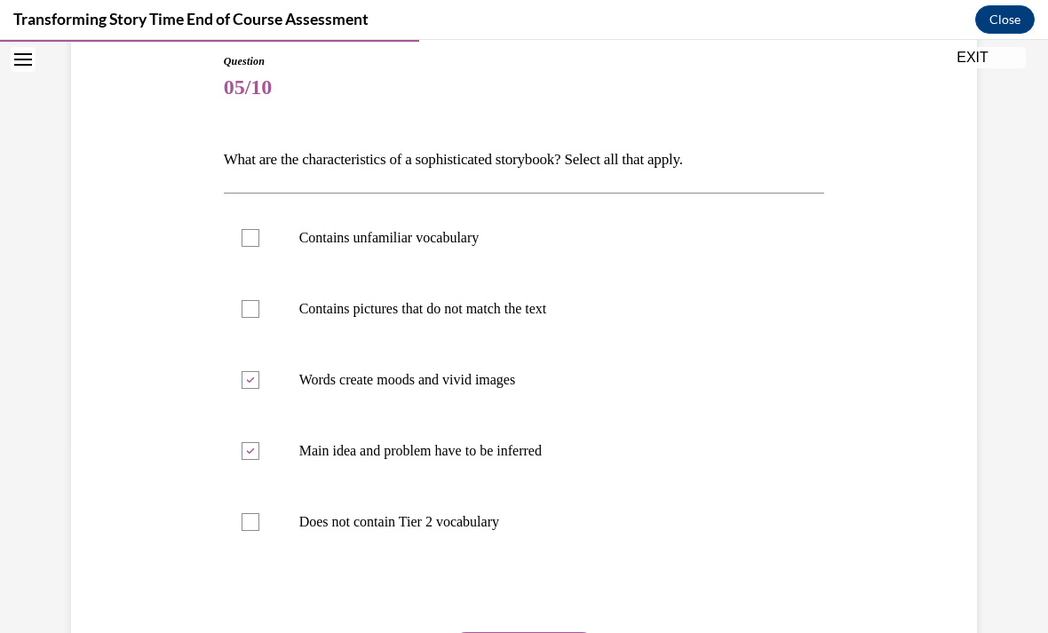
checkbox input "true"
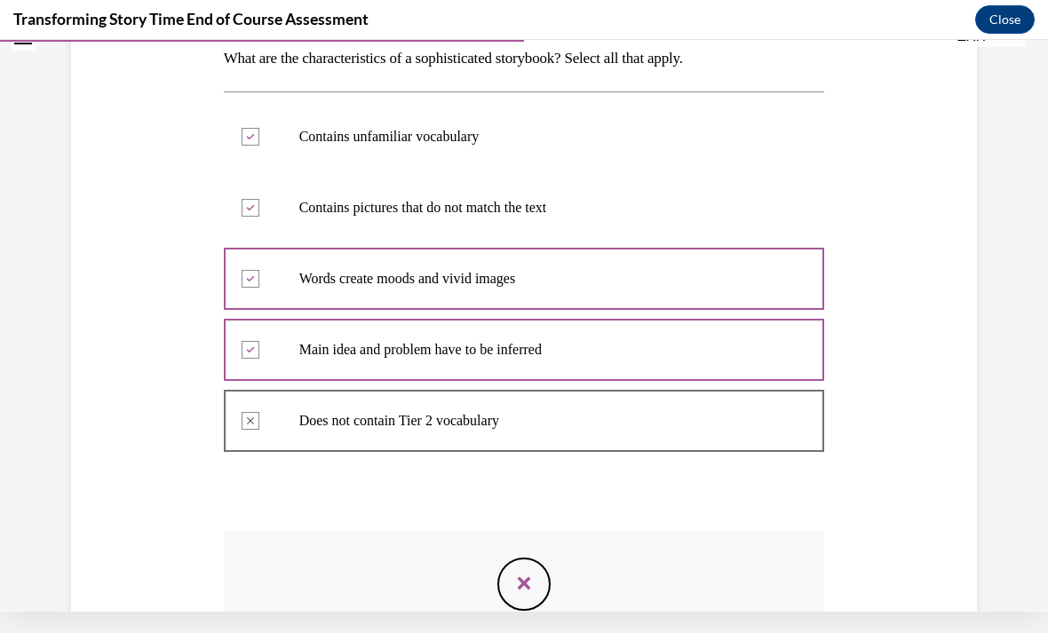
scroll to position [275, 0]
click at [519, 587] on icon "Feedback" at bounding box center [524, 582] width 27 height 27
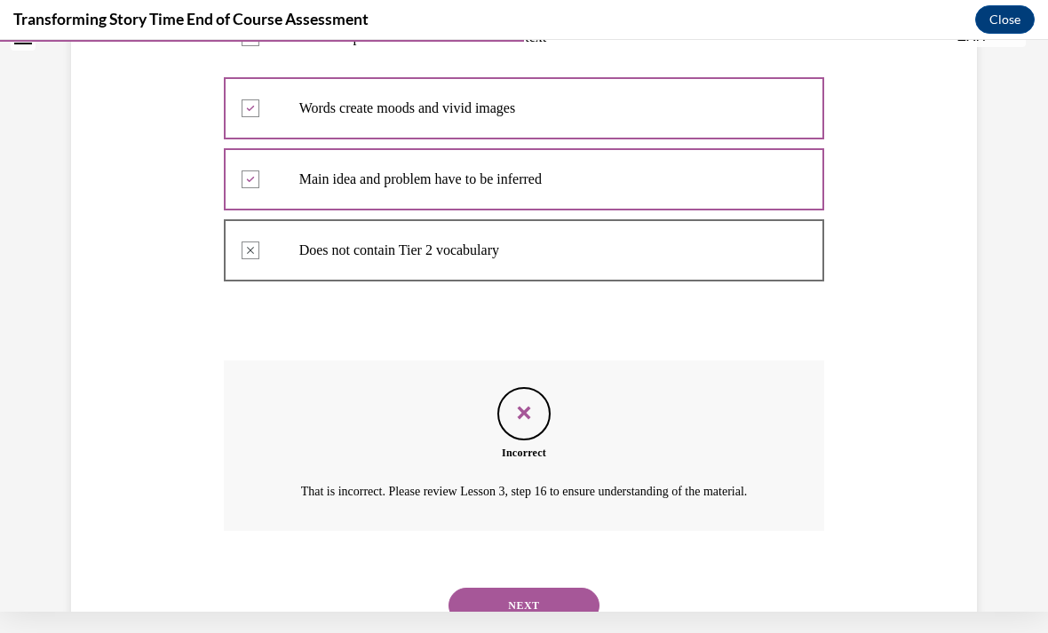
click at [517, 613] on button "NEXT" at bounding box center [524, 606] width 151 height 36
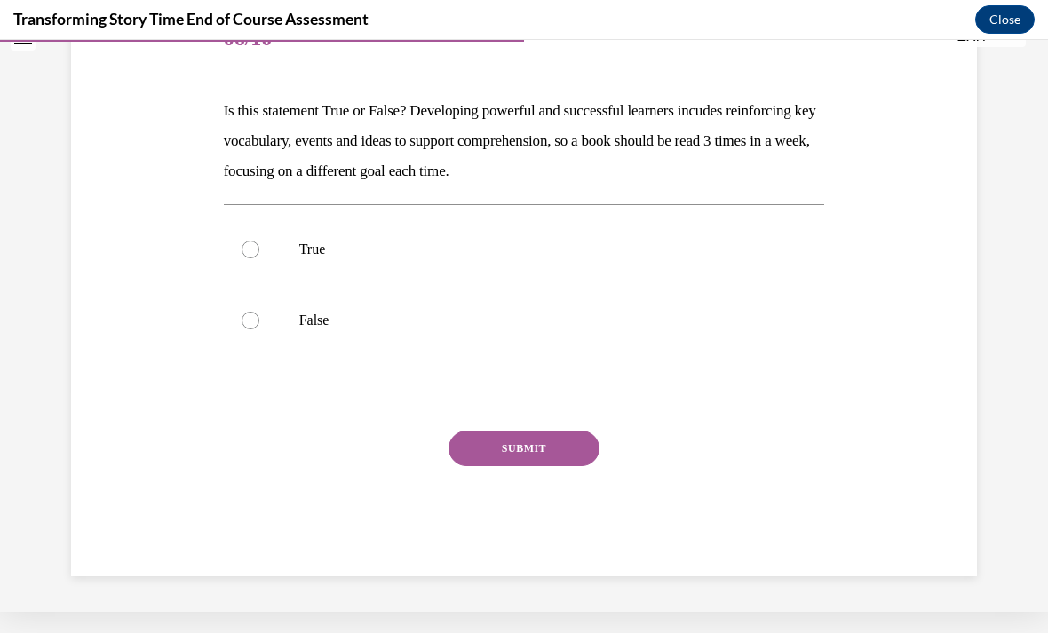
scroll to position [143, 0]
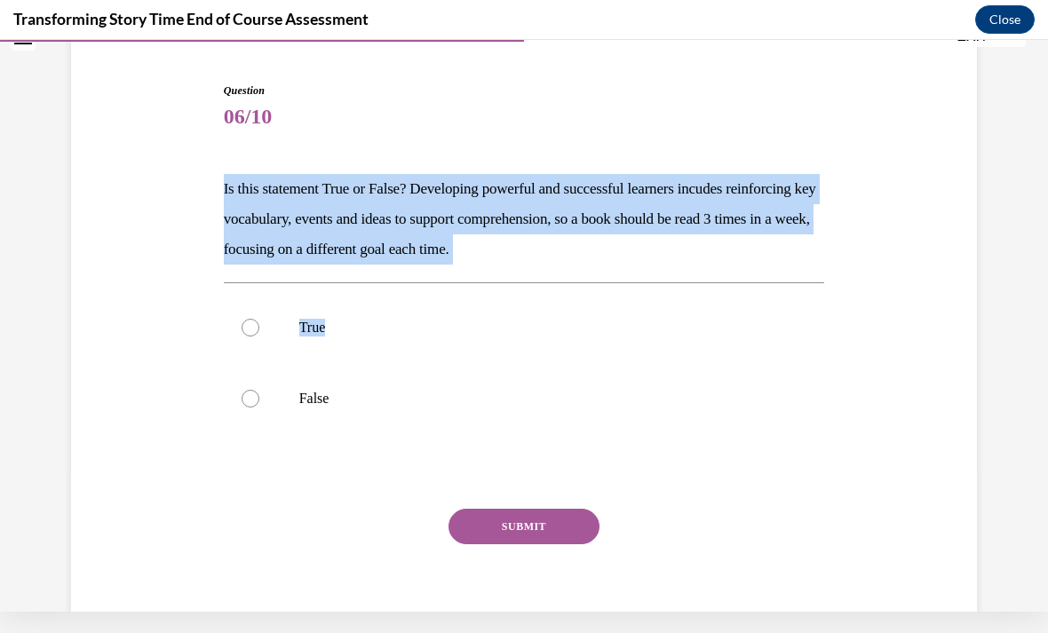
click at [250, 339] on label "True" at bounding box center [524, 327] width 601 height 71
click at [250, 337] on input "True" at bounding box center [251, 328] width 18 height 18
radio input "true"
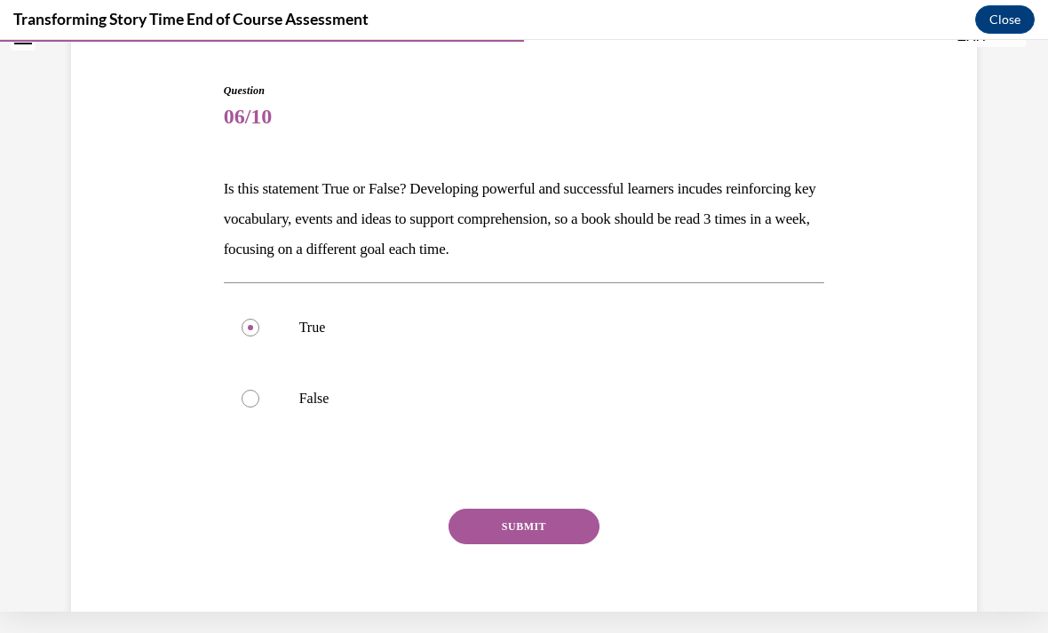
click at [529, 527] on button "SUBMIT" at bounding box center [524, 527] width 151 height 36
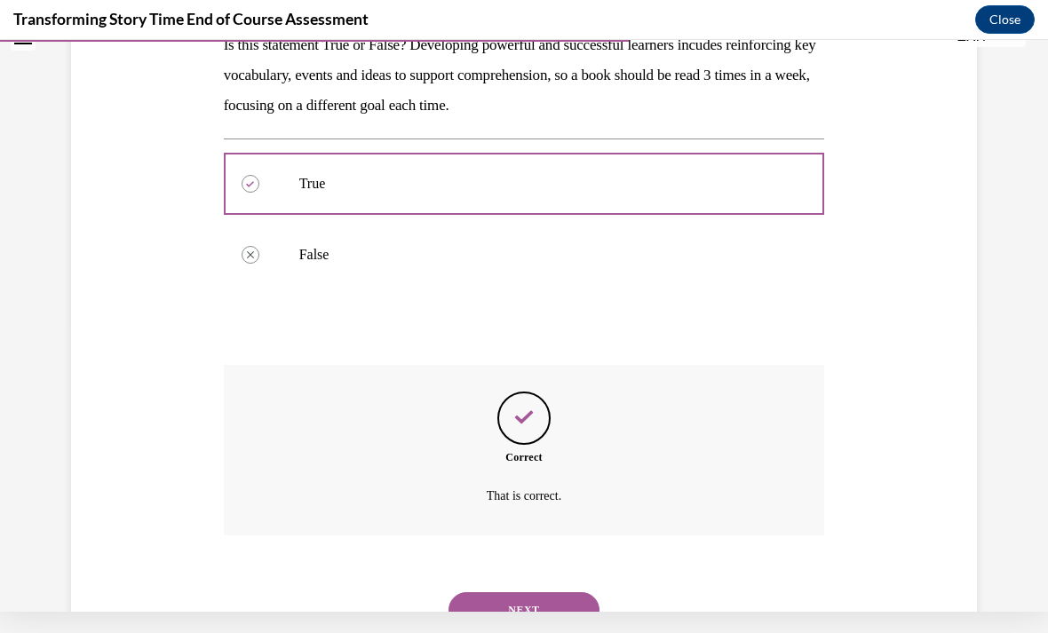
scroll to position [286, 0]
click at [504, 593] on button "NEXT" at bounding box center [524, 611] width 151 height 36
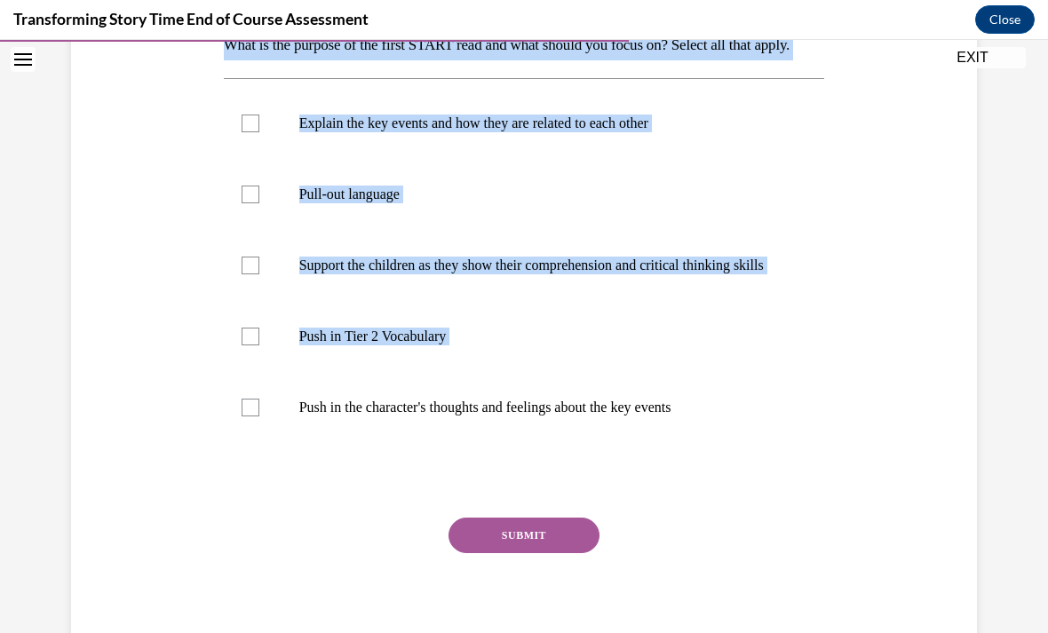
scroll to position [314, 0]
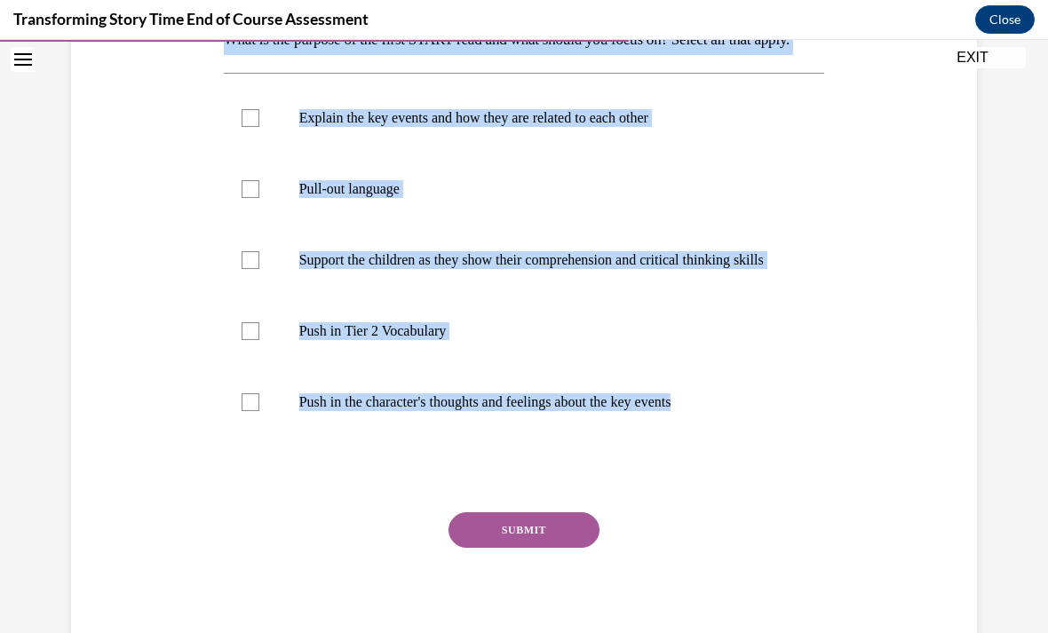
click at [515, 548] on button "SUBMIT" at bounding box center [524, 531] width 151 height 36
click at [276, 578] on div "SUBMIT" at bounding box center [524, 557] width 601 height 89
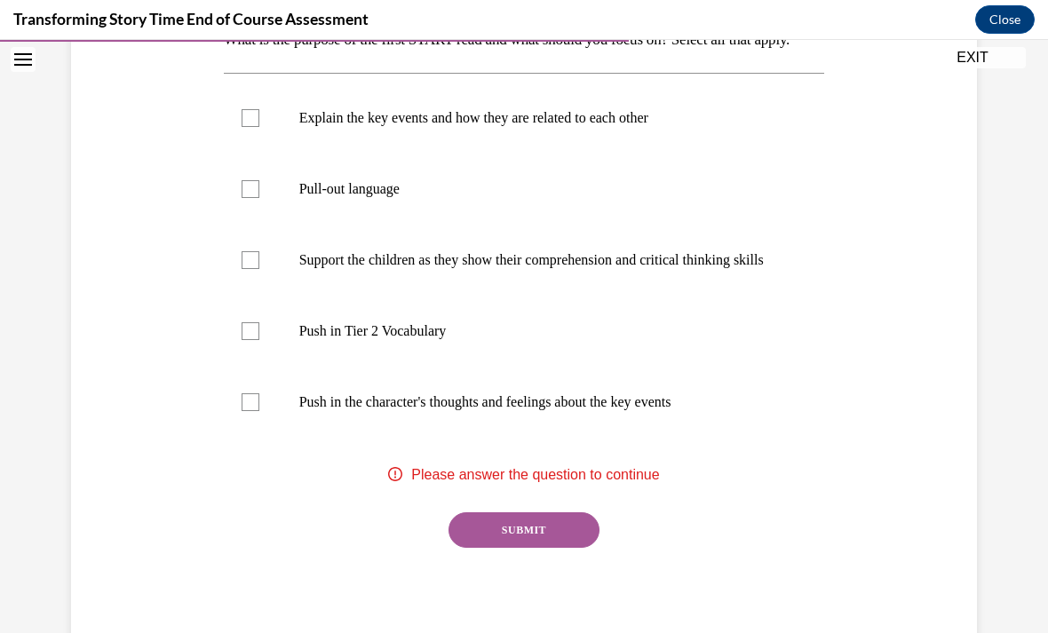
click at [238, 296] on label "Support the children as they show their comprehension and critical thinking ski…" at bounding box center [524, 260] width 601 height 71
click at [242, 269] on input "Support the children as they show their comprehension and critical thinking ski…" at bounding box center [251, 260] width 18 height 18
checkbox input "true"
click at [494, 548] on button "SUBMIT" at bounding box center [524, 531] width 151 height 36
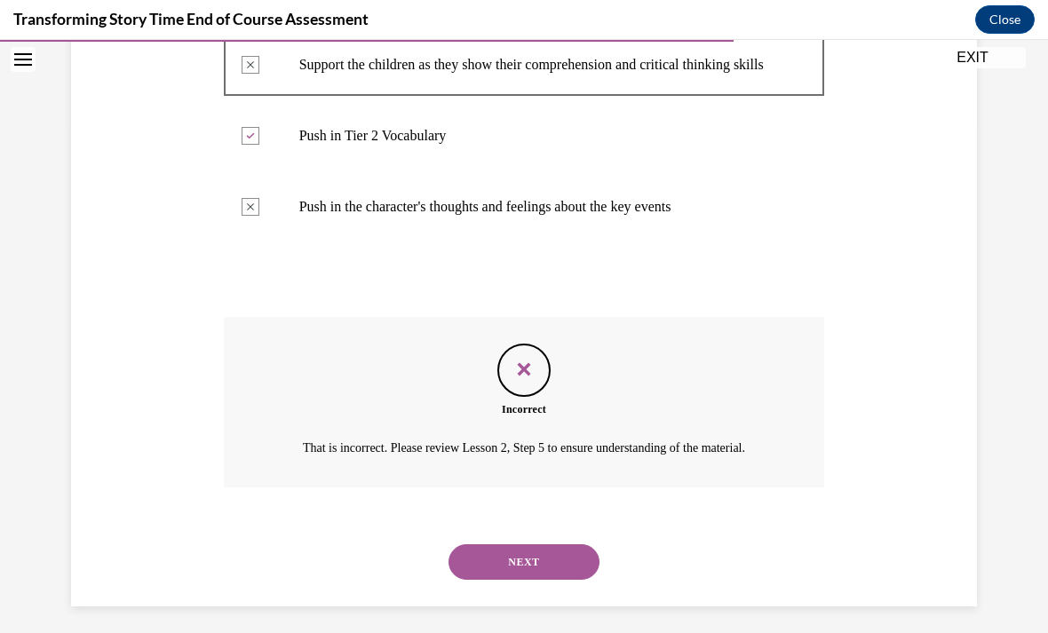
scroll to position [507, 0]
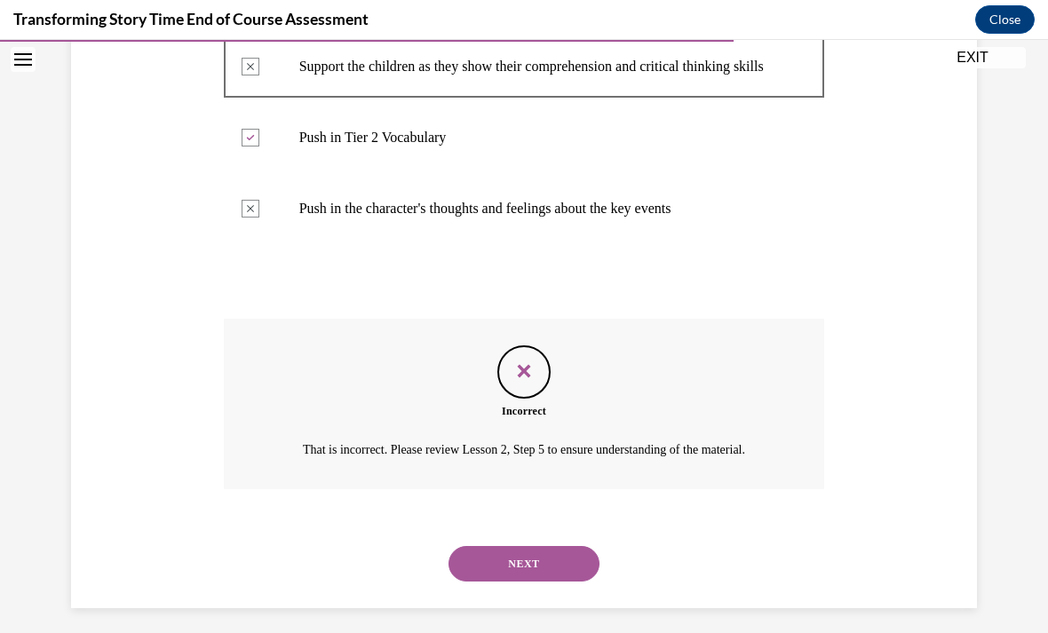
click at [559, 582] on button "NEXT" at bounding box center [524, 564] width 151 height 36
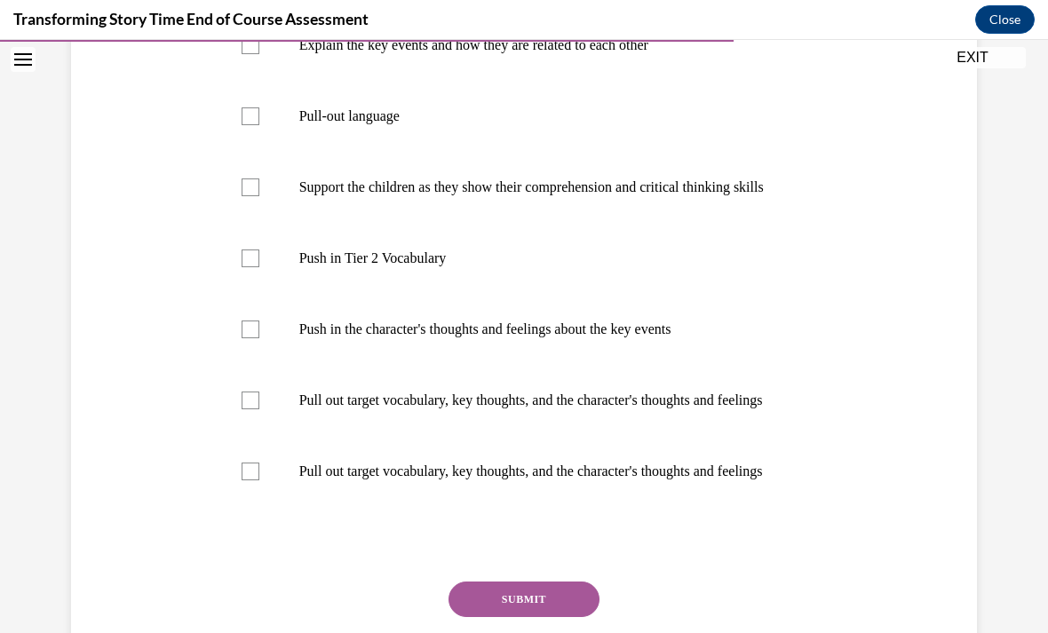
scroll to position [390, 0]
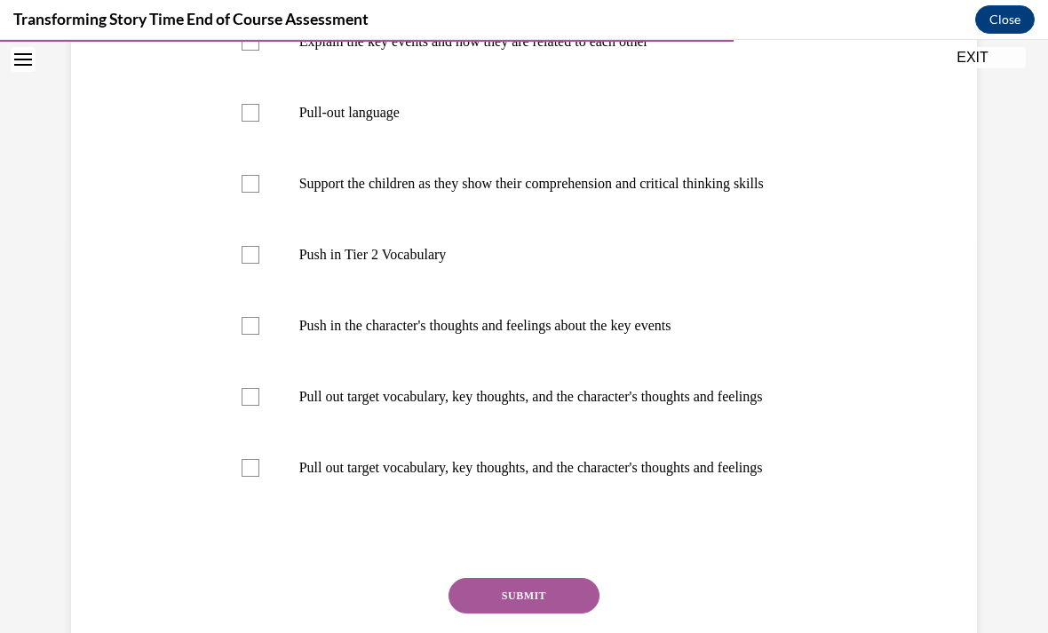
click at [240, 504] on label "Pull out target vocabulary, key thoughts, and the character's thoughts and feel…" at bounding box center [524, 468] width 601 height 71
click at [242, 477] on input "Pull out target vocabulary, key thoughts, and the character's thoughts and feel…" at bounding box center [251, 468] width 18 height 18
checkbox input "true"
click at [261, 433] on label "Pull out target vocabulary, key thoughts, and the character's thoughts and feel…" at bounding box center [524, 397] width 601 height 71
click at [259, 406] on input "Pull out target vocabulary, key thoughts, and the character's thoughts and feel…" at bounding box center [251, 397] width 18 height 18
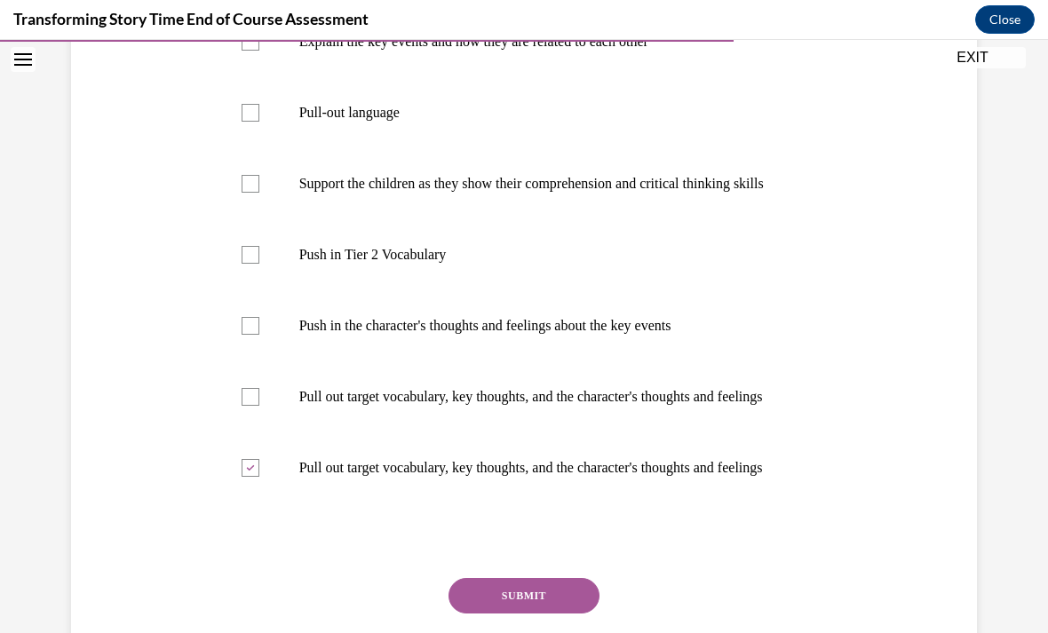
checkbox input "true"
click at [241, 362] on label "Push in the character's thoughts and feelings about the key events" at bounding box center [524, 326] width 601 height 71
click at [242, 335] on input "Push in the character's thoughts and feelings about the key events" at bounding box center [251, 326] width 18 height 18
checkbox input "true"
click at [259, 183] on label "Support the children as they show their comprehension and critical thinking ski…" at bounding box center [524, 183] width 601 height 71
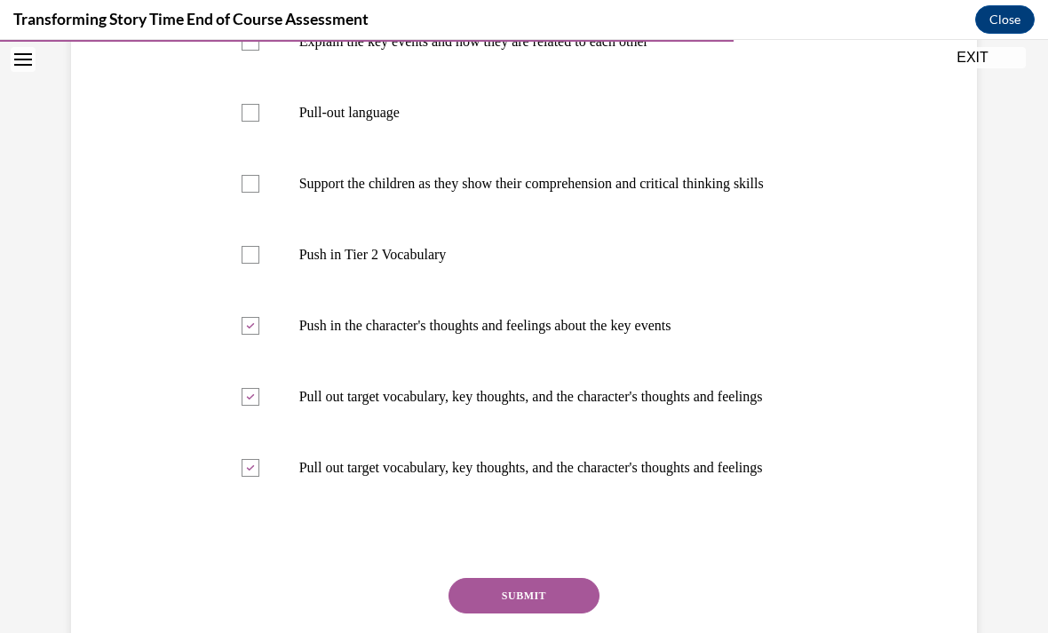
click at [259, 183] on input "Support the children as they show their comprehension and critical thinking ski…" at bounding box center [251, 184] width 18 height 18
checkbox input "true"
click at [530, 614] on button "SUBMIT" at bounding box center [524, 596] width 151 height 36
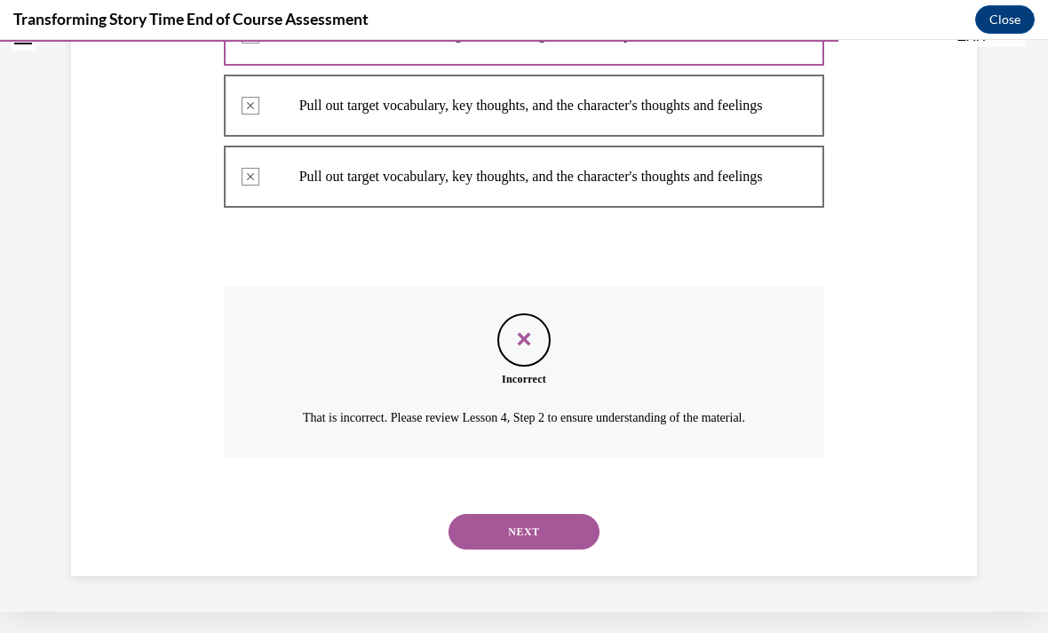
scroll to position [685, 0]
click at [556, 568] on div "NEXT" at bounding box center [524, 532] width 601 height 71
click at [535, 550] on button "NEXT" at bounding box center [524, 532] width 151 height 36
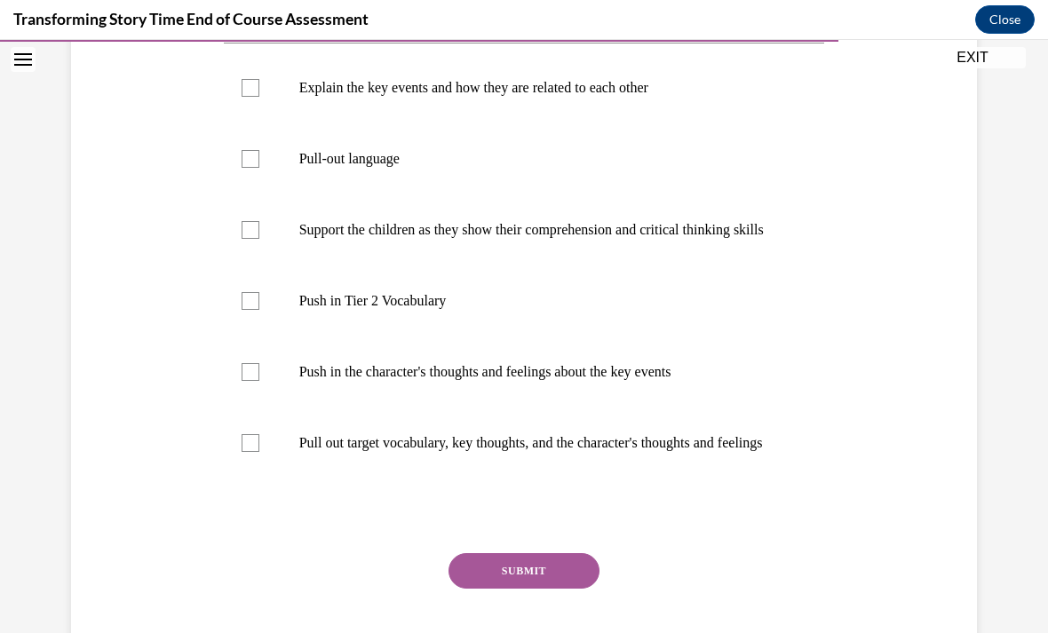
scroll to position [337, 0]
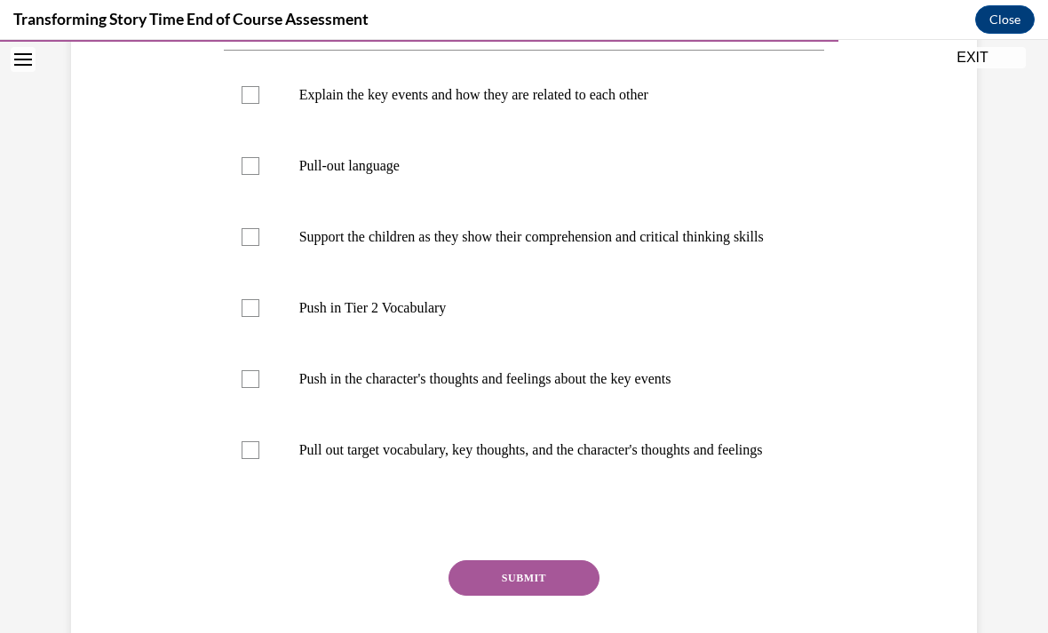
click at [374, 388] on p "Push in the character's thoughts and feelings about the key events" at bounding box center [540, 379] width 482 height 18
click at [259, 388] on input "Push in the character's thoughts and feelings about the key events" at bounding box center [251, 379] width 18 height 18
checkbox input "true"
click at [355, 104] on p "Explain the key events and how they are related to each other" at bounding box center [540, 95] width 482 height 18
click at [259, 104] on input "Explain the key events and how they are related to each other" at bounding box center [251, 95] width 18 height 18
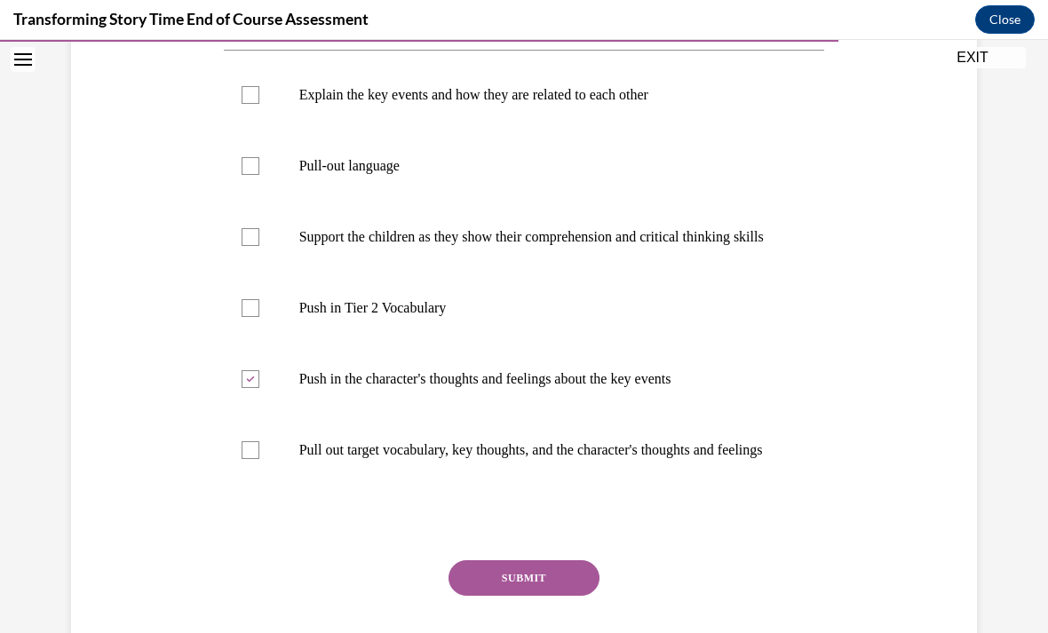
checkbox input "true"
click at [528, 596] on button "SUBMIT" at bounding box center [524, 579] width 151 height 36
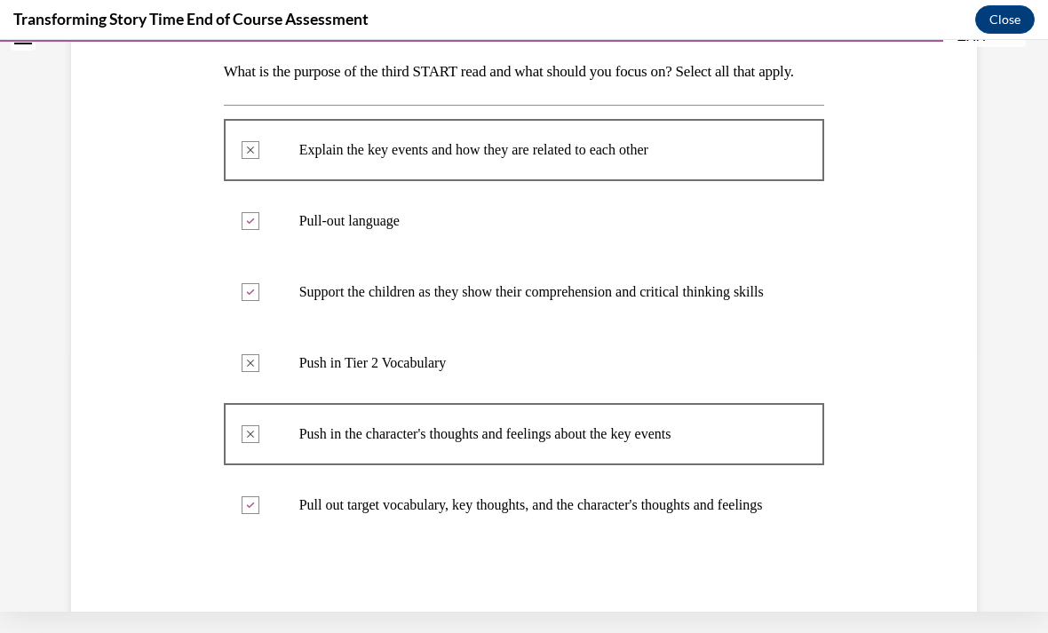
scroll to position [259, 0]
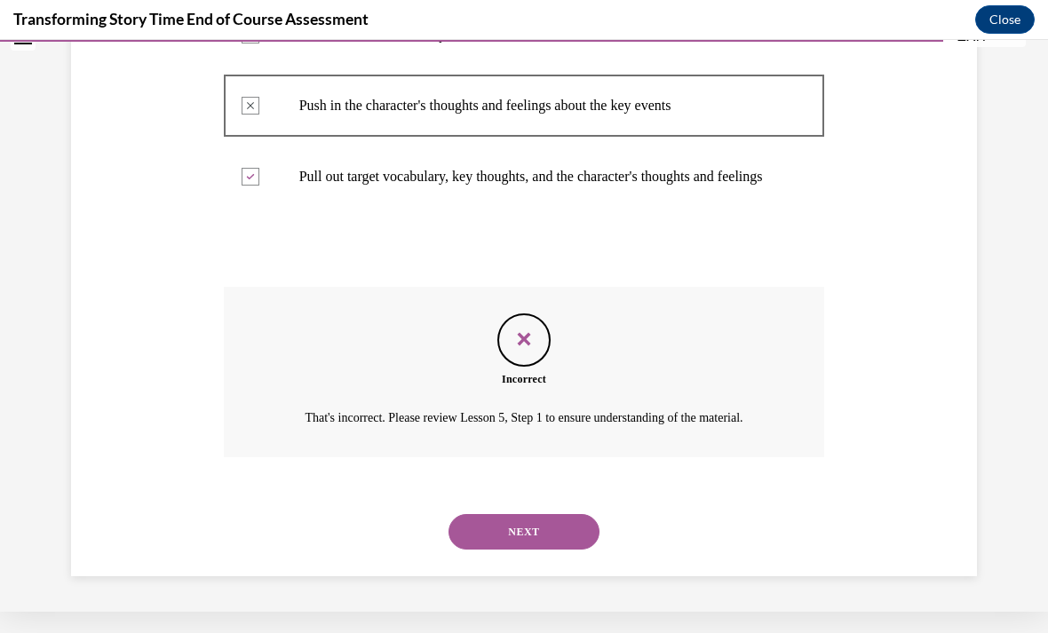
click at [535, 550] on button "NEXT" at bounding box center [524, 532] width 151 height 36
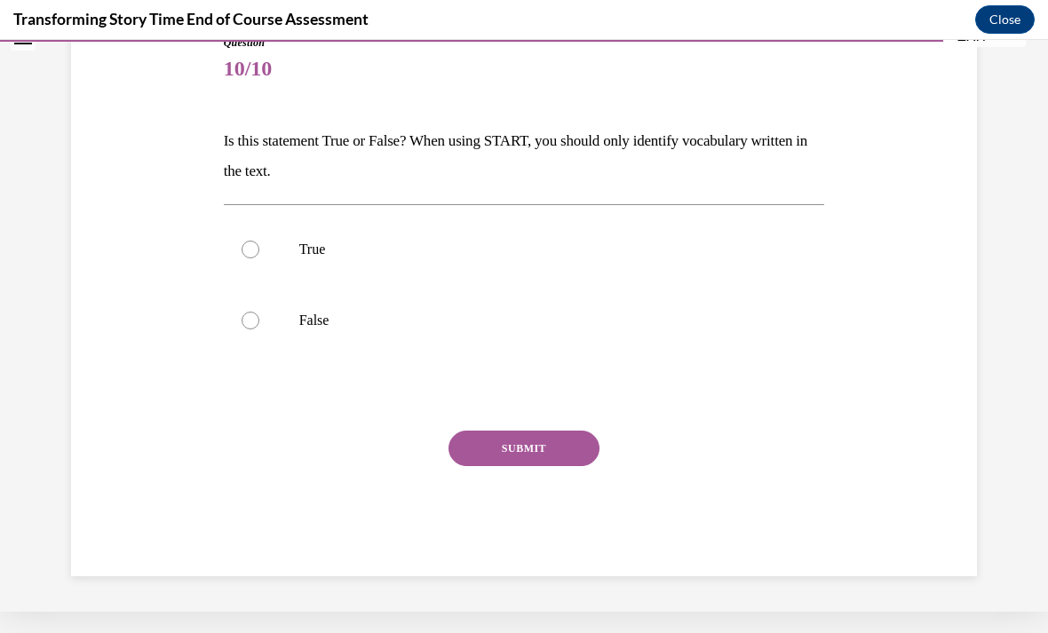
scroll to position [113, 0]
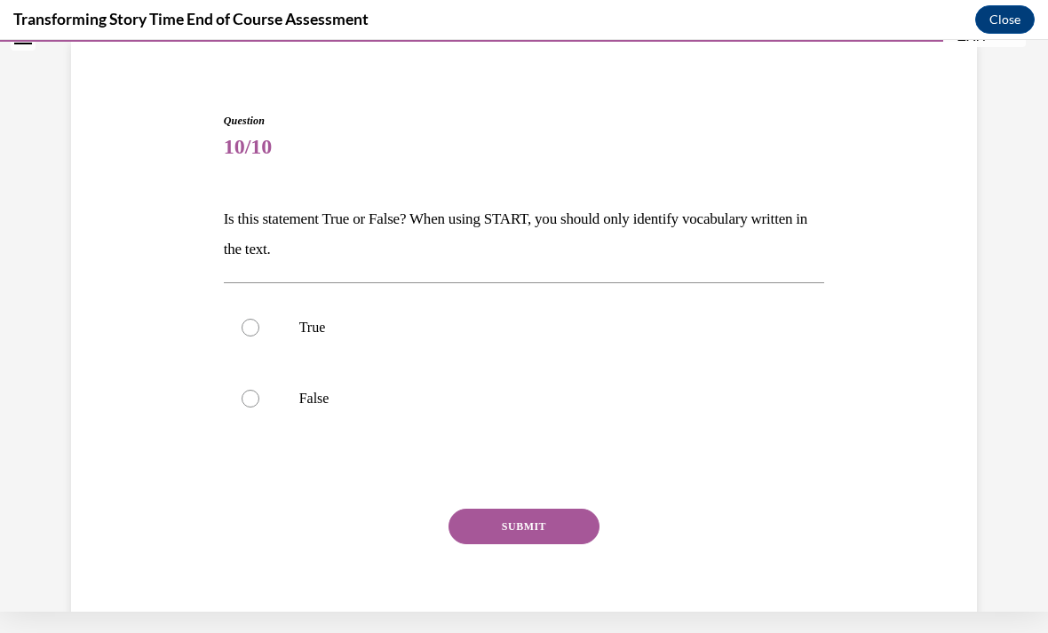
click at [259, 394] on div at bounding box center [251, 399] width 18 height 18
click at [259, 394] on input "False" at bounding box center [251, 399] width 18 height 18
radio input "true"
click at [522, 518] on button "SUBMIT" at bounding box center [524, 527] width 151 height 36
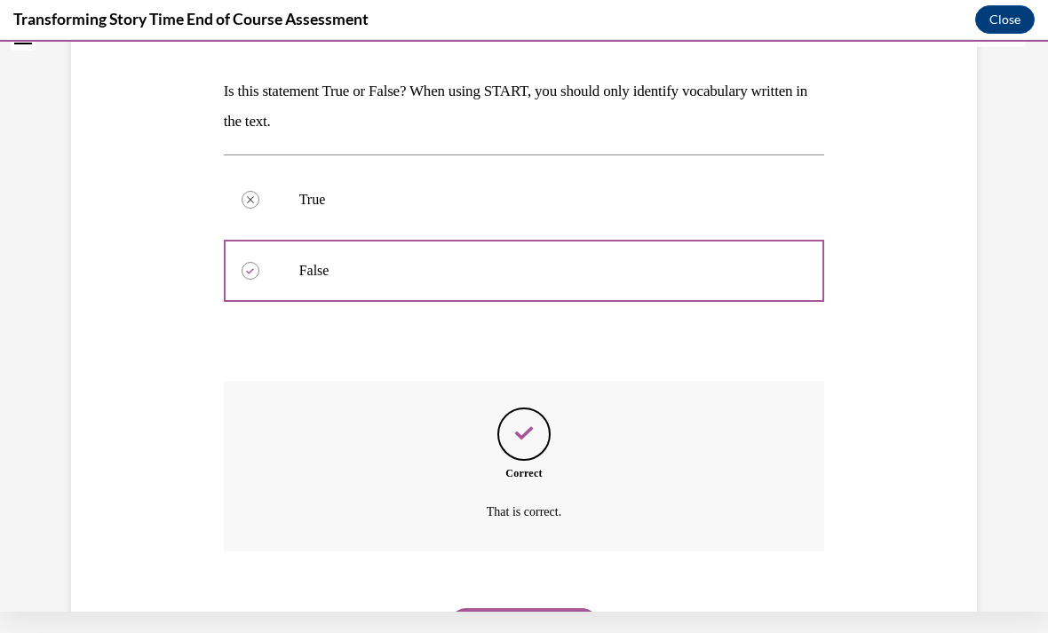
scroll to position [256, 0]
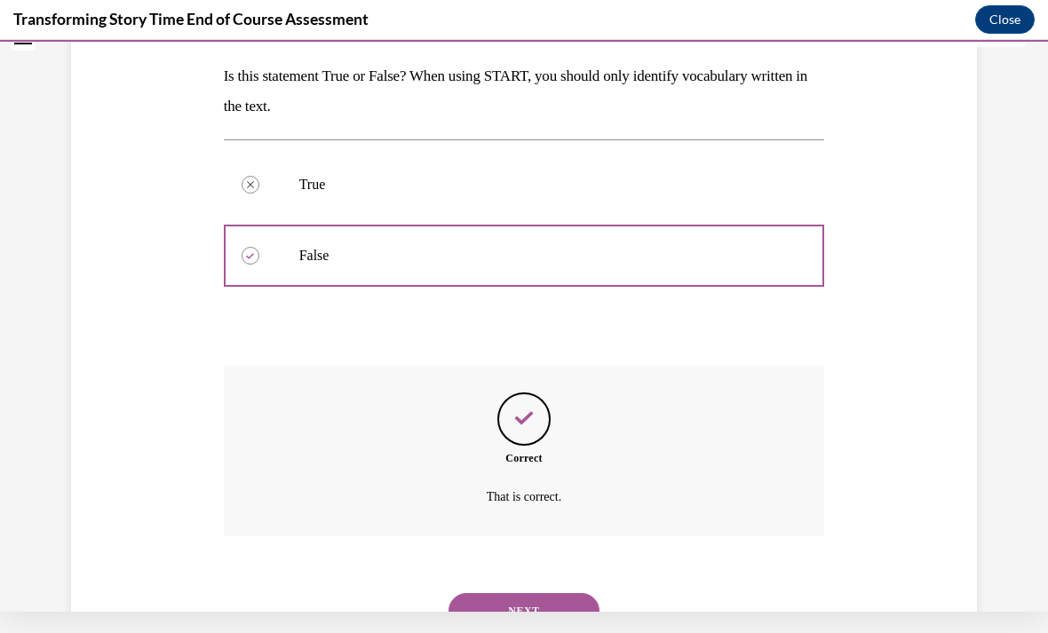
click at [485, 598] on button "NEXT" at bounding box center [524, 611] width 151 height 36
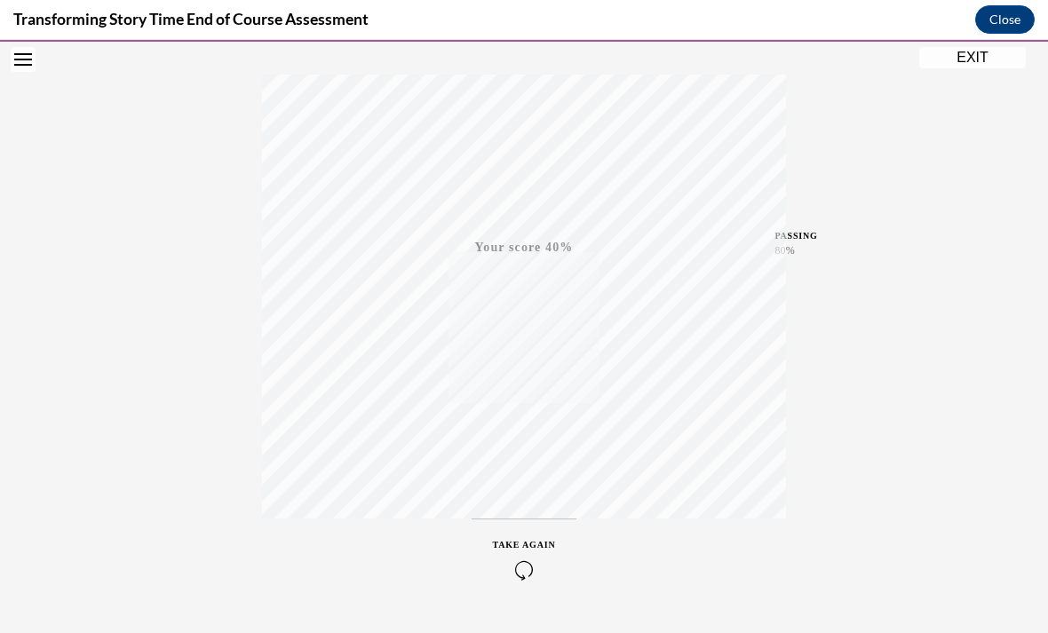
scroll to position [278, 0]
click at [534, 540] on span "TAKE AGAIN" at bounding box center [524, 539] width 63 height 10
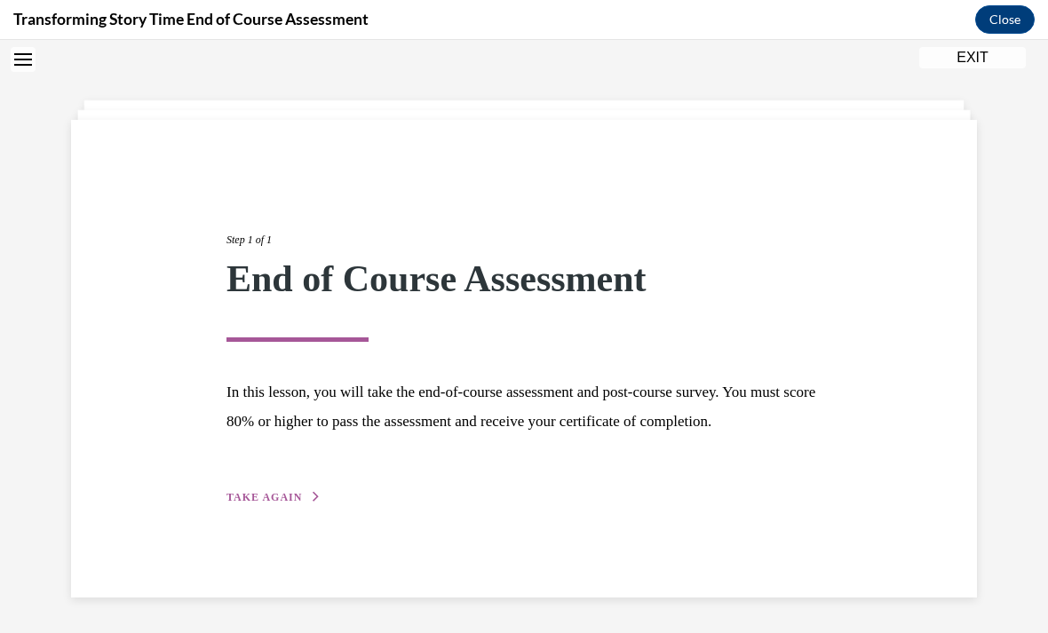
scroll to position [56, 0]
click at [288, 504] on span "TAKE AGAIN" at bounding box center [265, 497] width 76 height 12
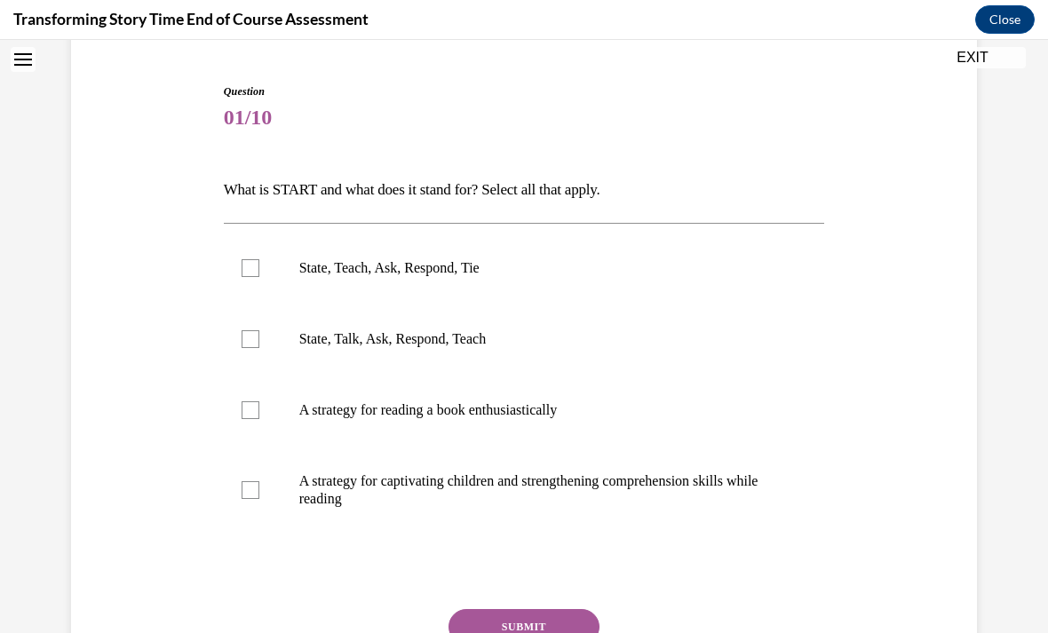
scroll to position [170, 0]
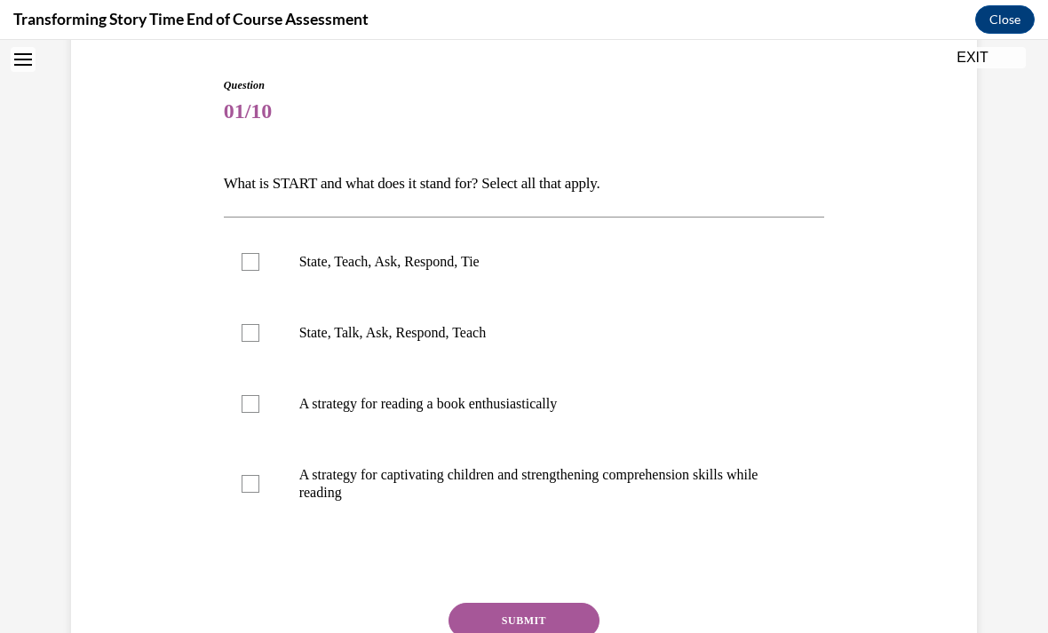
click at [257, 503] on label "A strategy for captivating children and strengthening comprehension skills whil…" at bounding box center [524, 484] width 601 height 89
click at [257, 493] on input "A strategy for captivating children and strengthening comprehension skills whil…" at bounding box center [251, 484] width 18 height 18
checkbox input "true"
click at [490, 612] on button "SUBMIT" at bounding box center [524, 621] width 151 height 36
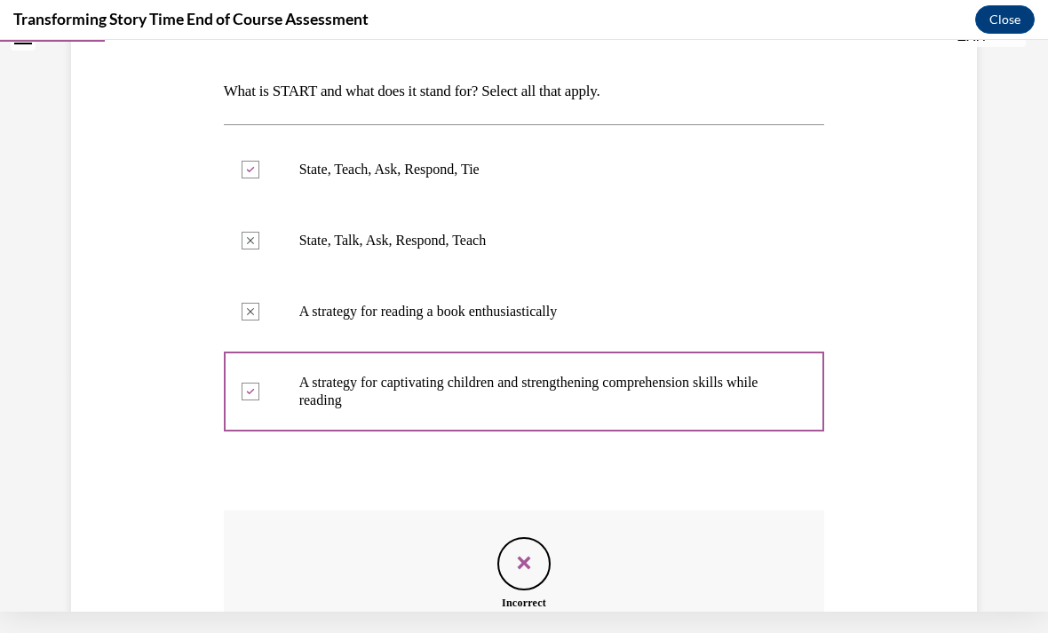
scroll to position [232, 0]
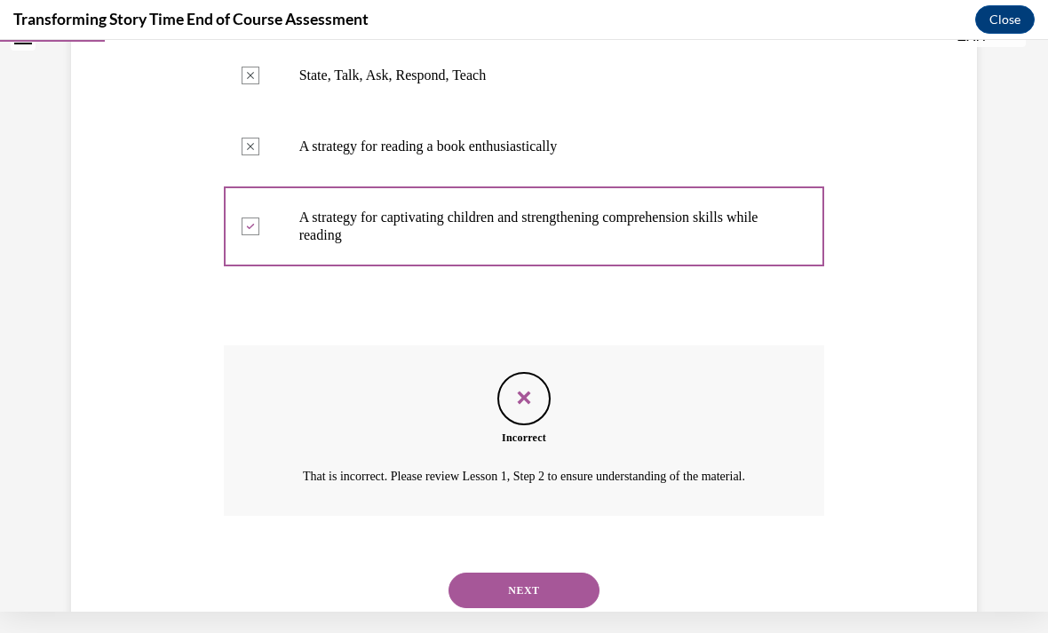
click at [536, 588] on button "NEXT" at bounding box center [524, 591] width 151 height 36
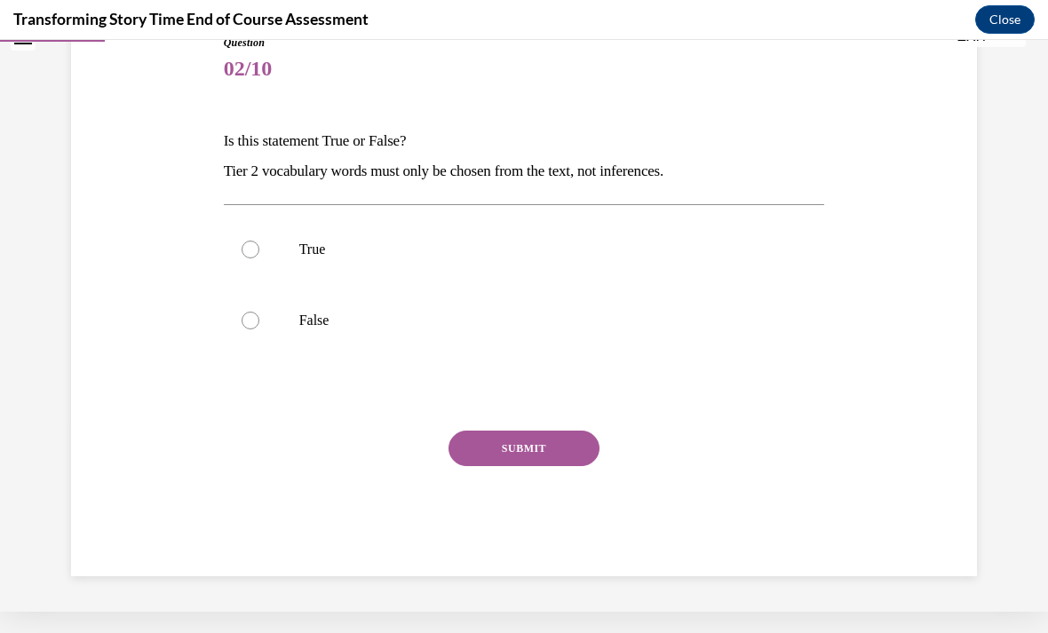
scroll to position [113, 0]
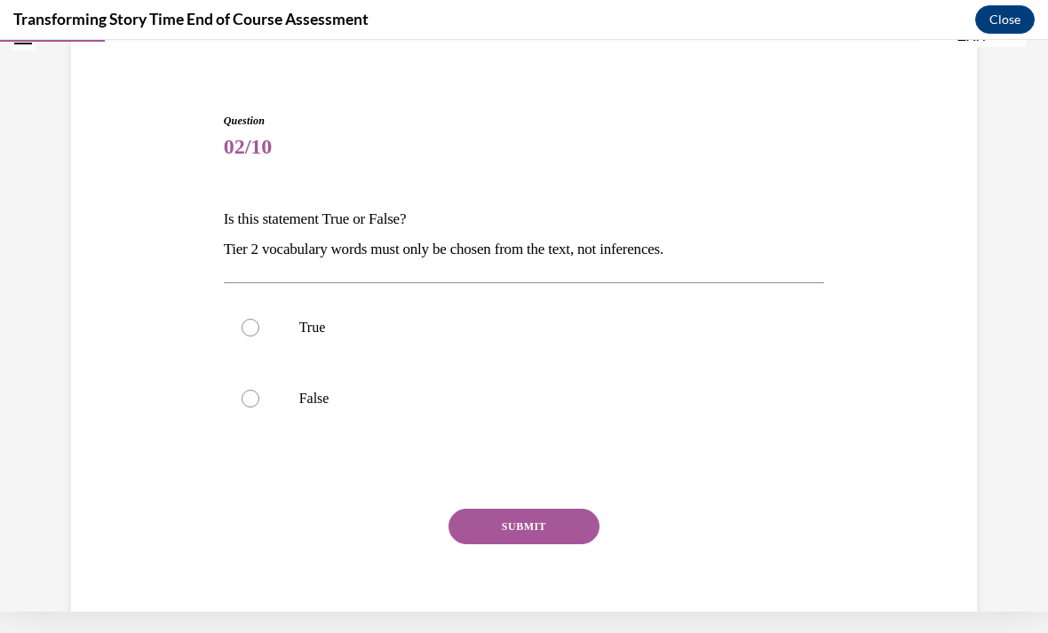
click at [255, 394] on div at bounding box center [251, 399] width 18 height 18
click at [255, 394] on input "False" at bounding box center [251, 399] width 18 height 18
radio input "true"
click at [532, 530] on button "SUBMIT" at bounding box center [524, 527] width 151 height 36
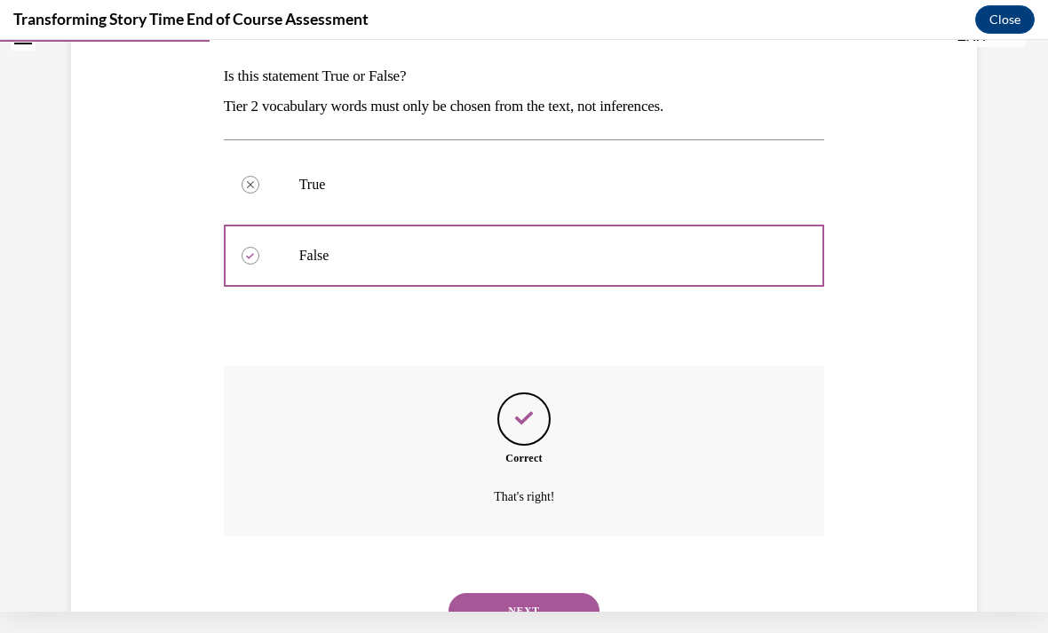
click at [507, 600] on button "NEXT" at bounding box center [524, 611] width 151 height 36
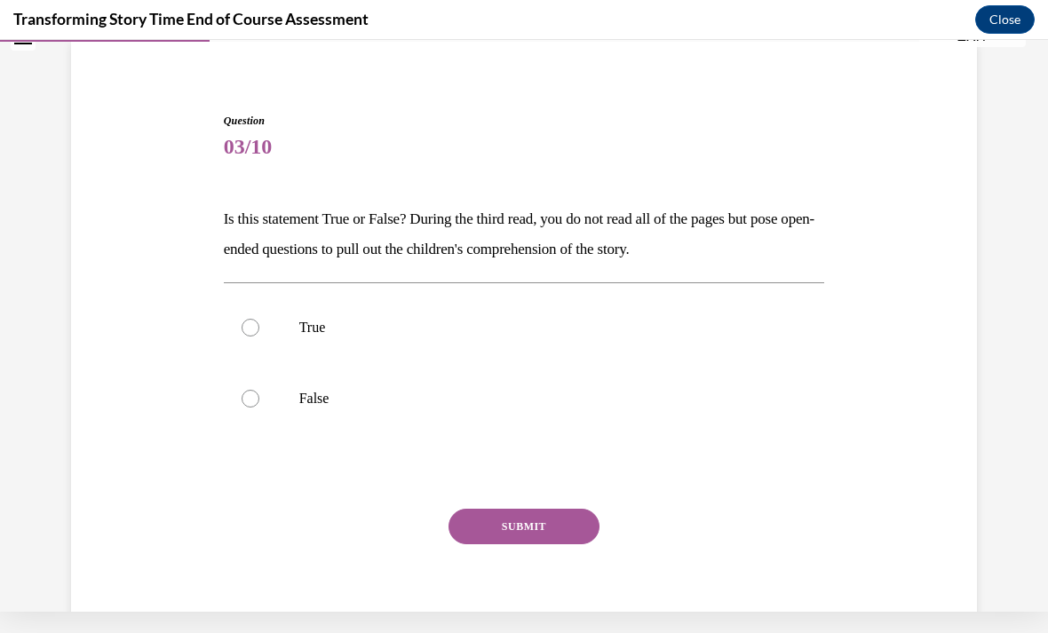
click at [255, 325] on div at bounding box center [251, 328] width 18 height 18
click at [255, 325] on input "True" at bounding box center [251, 328] width 18 height 18
radio input "true"
click at [535, 518] on button "SUBMIT" at bounding box center [524, 527] width 151 height 36
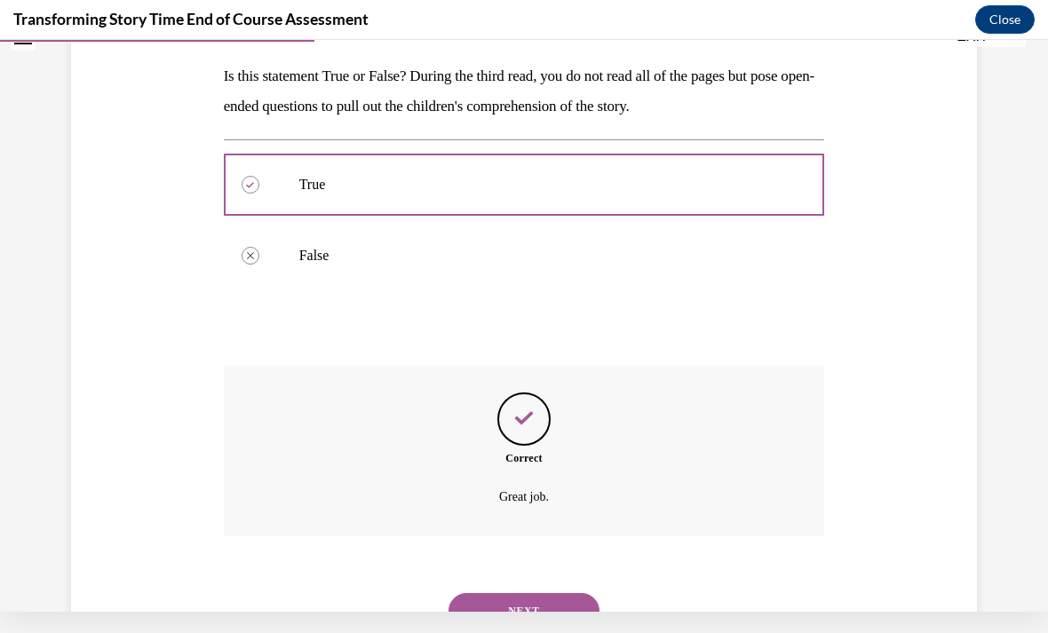
click at [509, 599] on button "NEXT" at bounding box center [524, 611] width 151 height 36
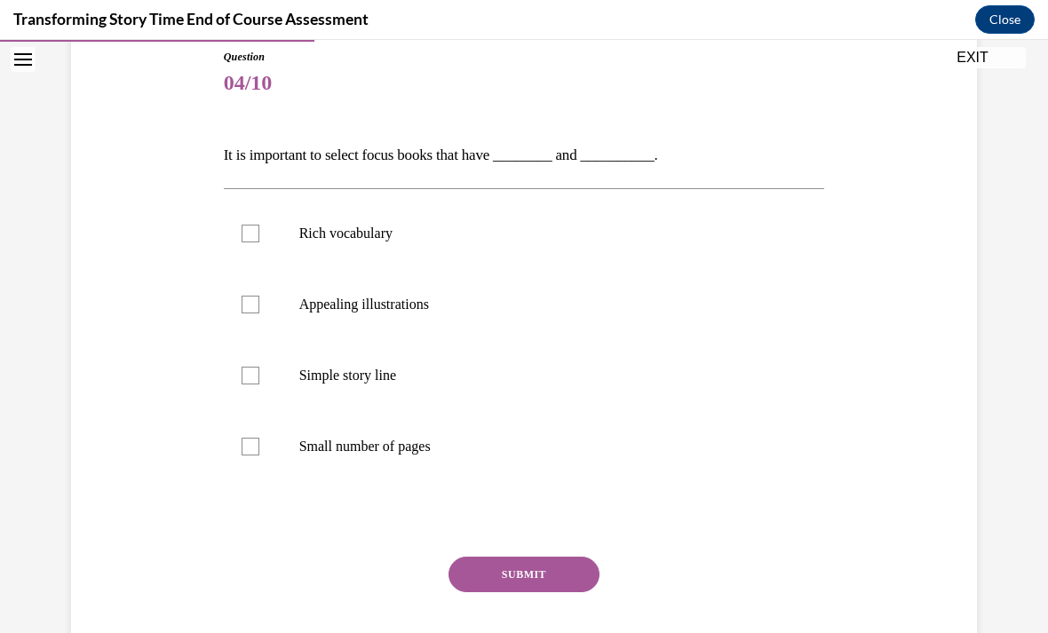
click at [342, 227] on p "Rich vocabulary" at bounding box center [540, 234] width 482 height 18
click at [259, 227] on input "Rich vocabulary" at bounding box center [251, 234] width 18 height 18
checkbox input "true"
click at [332, 319] on label "Appealing illustrations" at bounding box center [524, 304] width 601 height 71
click at [259, 314] on input "Appealing illustrations" at bounding box center [251, 305] width 18 height 18
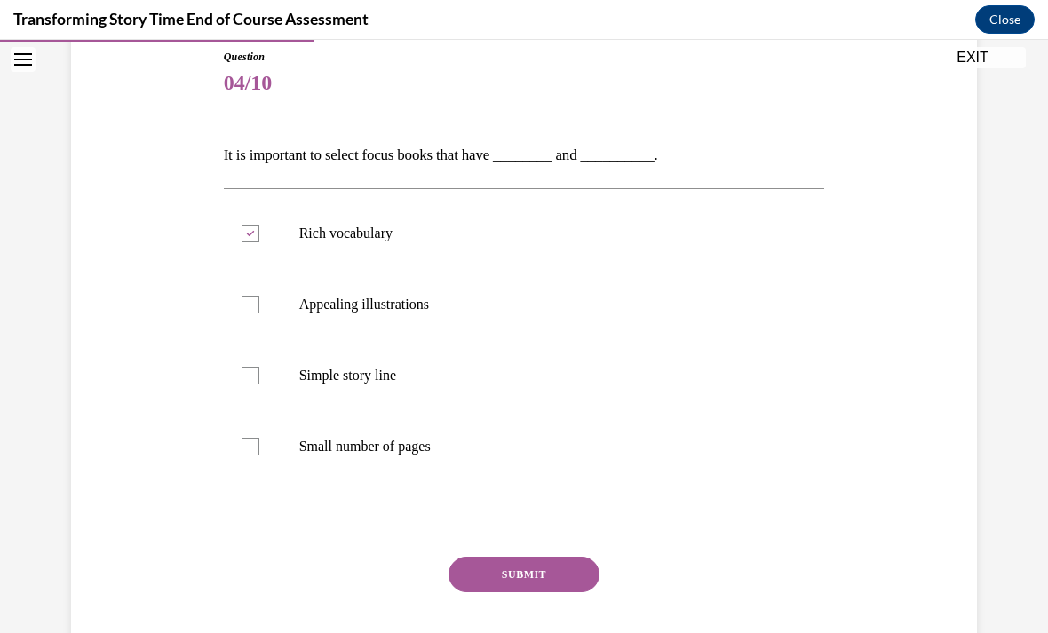
checkbox input "true"
click at [533, 567] on button "SUBMIT" at bounding box center [524, 575] width 151 height 36
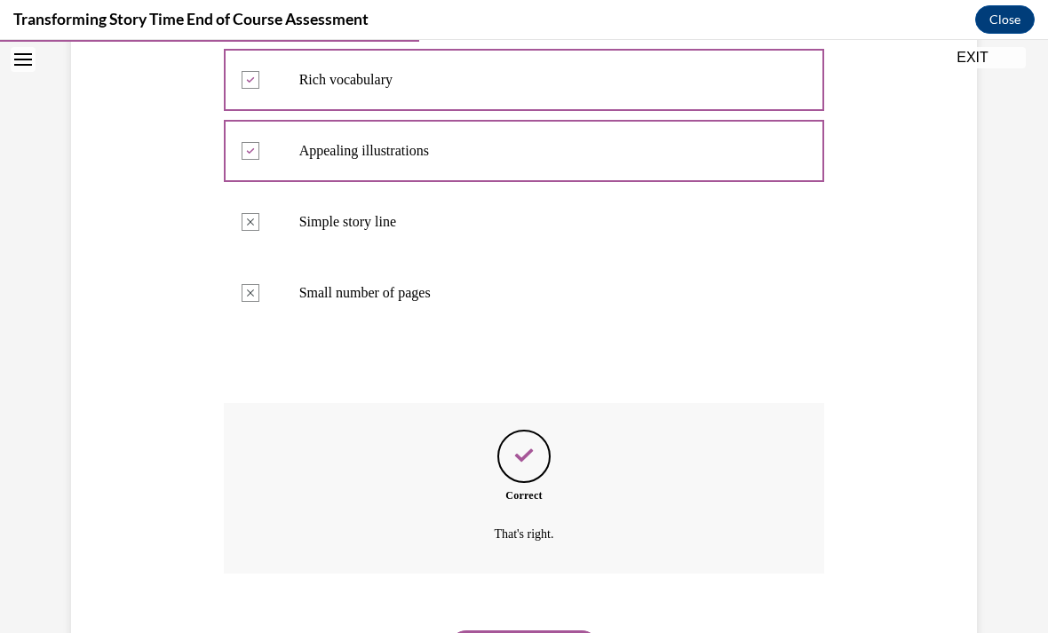
scroll to position [368, 0]
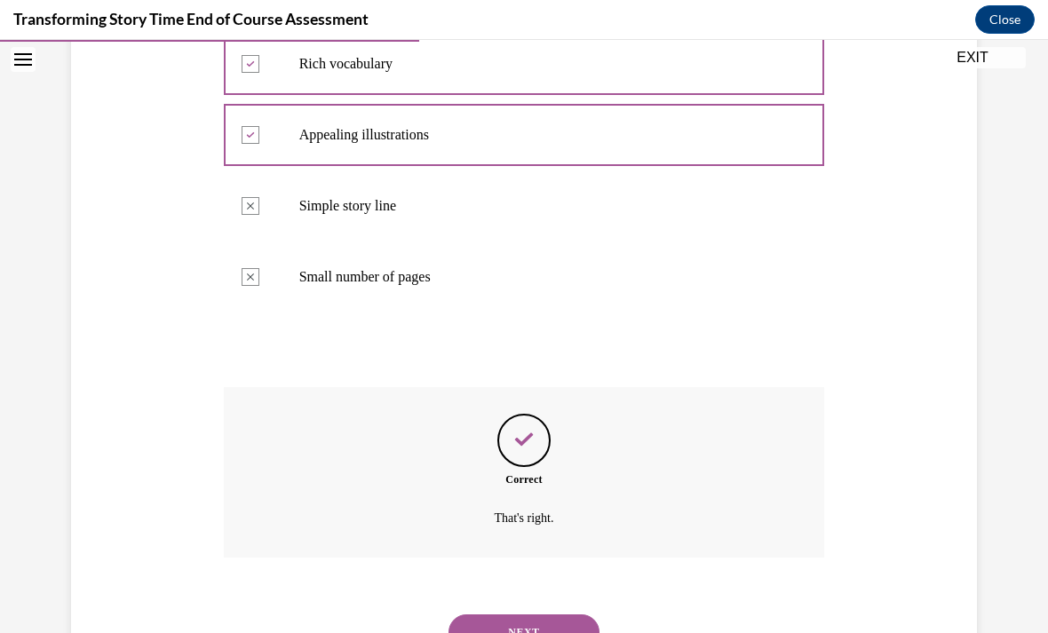
click at [500, 615] on button "NEXT" at bounding box center [524, 633] width 151 height 36
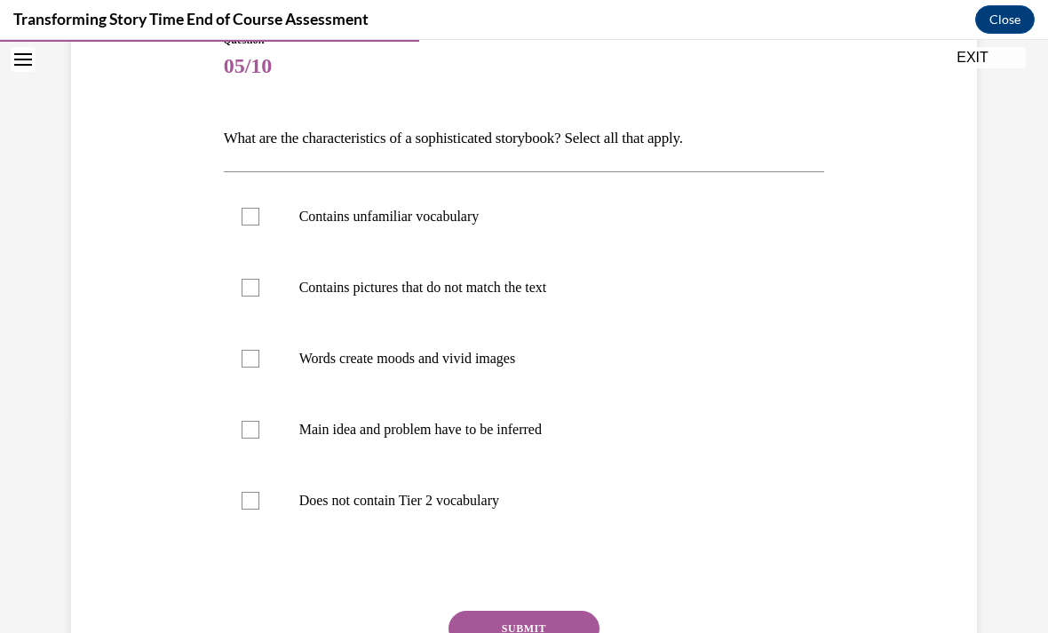
scroll to position [215, 0]
click at [255, 490] on label "Does not contain Tier 2 vocabulary" at bounding box center [524, 501] width 601 height 71
click at [255, 492] on input "Does not contain Tier 2 vocabulary" at bounding box center [251, 501] width 18 height 18
checkbox input "true"
click at [261, 354] on label "Words create moods and vivid images" at bounding box center [524, 358] width 601 height 71
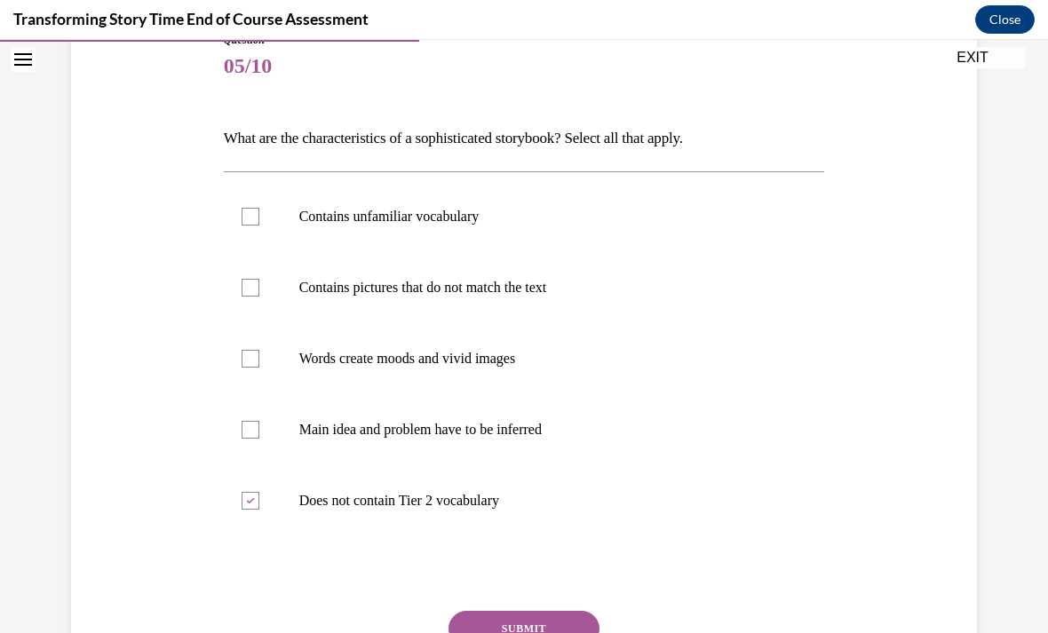
click at [259, 354] on input "Words create moods and vivid images" at bounding box center [251, 359] width 18 height 18
checkbox input "true"
click at [267, 503] on label "Does not contain Tier 2 vocabulary" at bounding box center [524, 501] width 601 height 71
click at [259, 503] on input "Does not contain Tier 2 vocabulary" at bounding box center [251, 501] width 18 height 18
checkbox input "false"
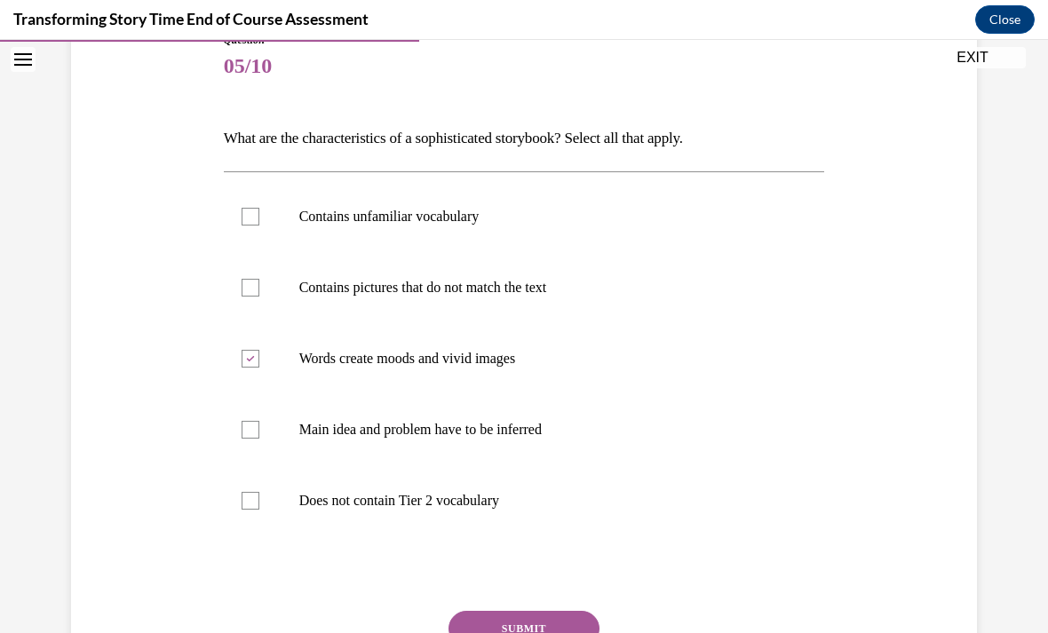
click at [250, 425] on div at bounding box center [251, 430] width 18 height 18
click at [250, 425] on input "Main idea and problem have to be inferred" at bounding box center [251, 430] width 18 height 18
checkbox input "true"
click at [259, 298] on label "Contains pictures that do not match the text" at bounding box center [524, 287] width 601 height 71
click at [259, 297] on input "Contains pictures that do not match the text" at bounding box center [251, 288] width 18 height 18
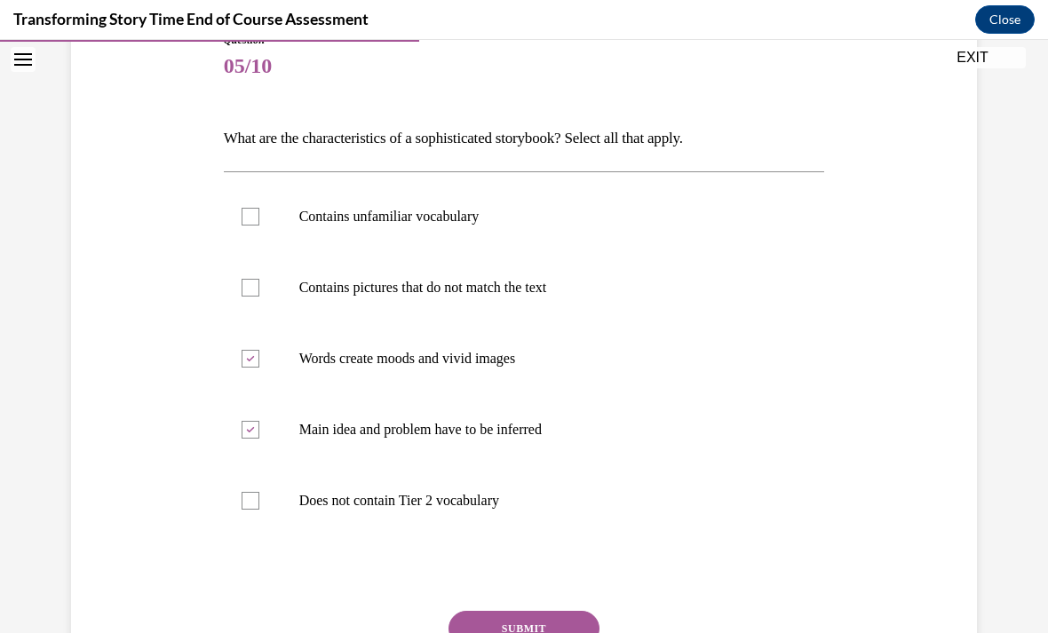
checkbox input "true"
click at [260, 215] on label "Contains unfamiliar vocabulary" at bounding box center [524, 216] width 601 height 71
click at [259, 215] on input "Contains unfamiliar vocabulary" at bounding box center [251, 217] width 18 height 18
checkbox input "true"
click at [553, 613] on button "SUBMIT" at bounding box center [524, 629] width 151 height 36
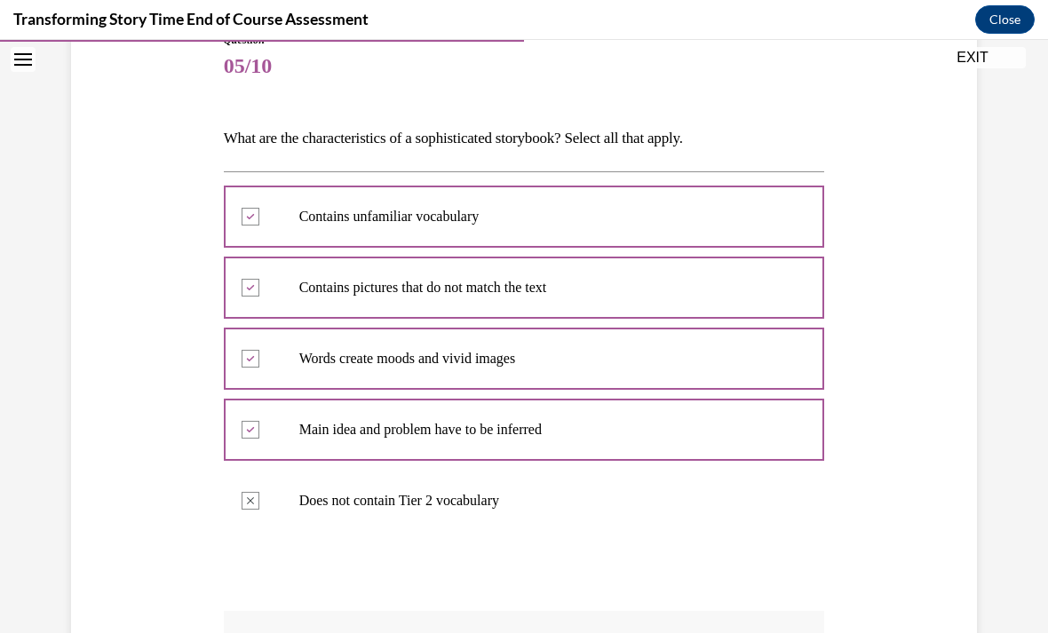
scroll to position [21, 0]
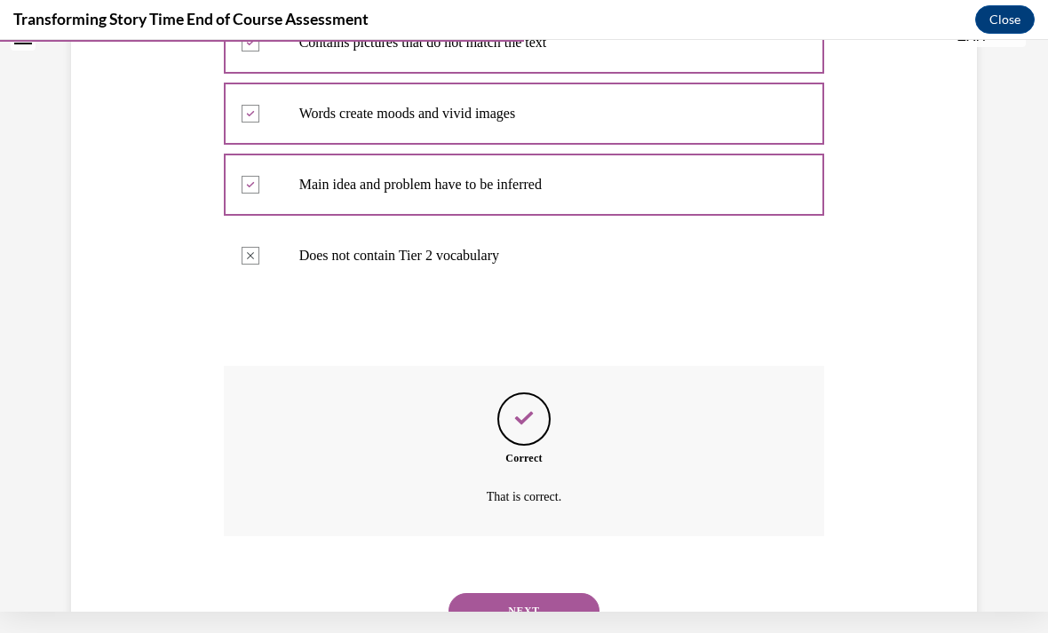
click at [529, 593] on button "NEXT" at bounding box center [524, 611] width 151 height 36
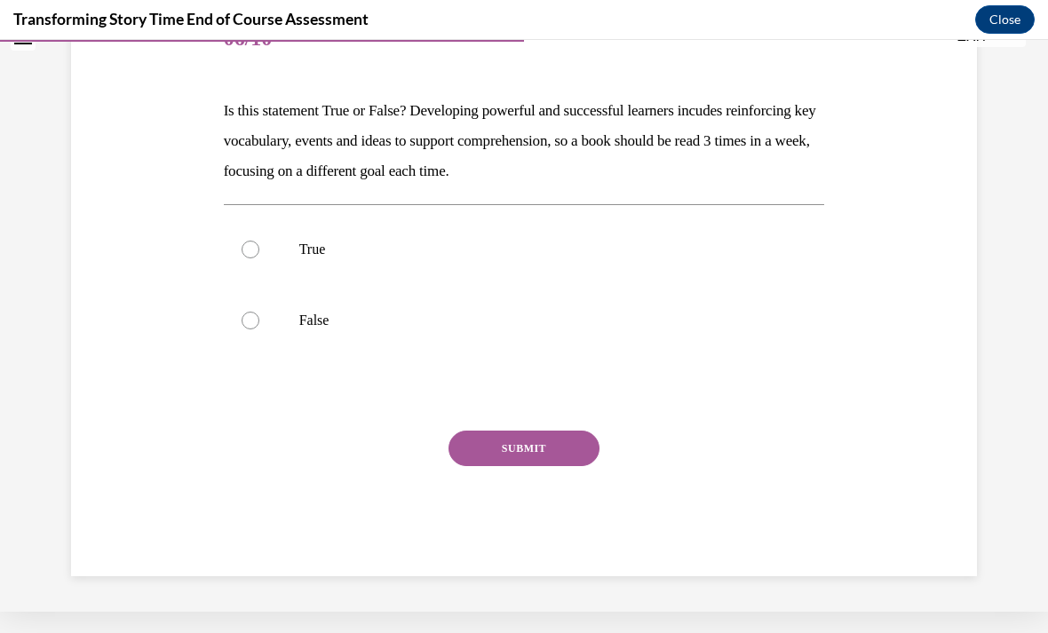
scroll to position [143, 0]
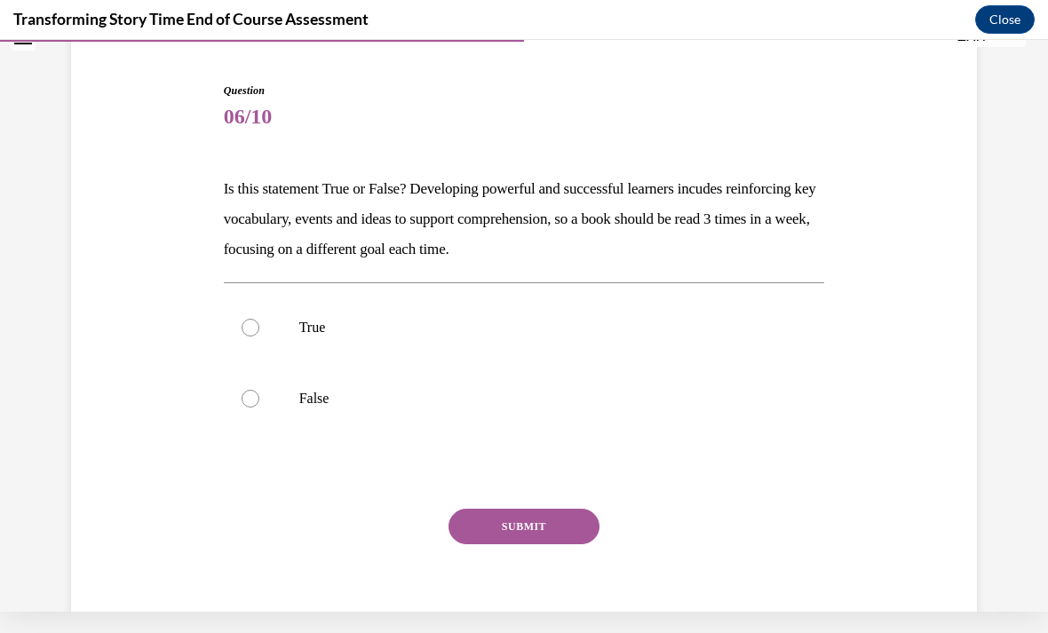
click at [251, 325] on div at bounding box center [251, 328] width 18 height 18
click at [251, 325] on input "True" at bounding box center [251, 328] width 18 height 18
radio input "true"
click at [519, 539] on button "SUBMIT" at bounding box center [524, 527] width 151 height 36
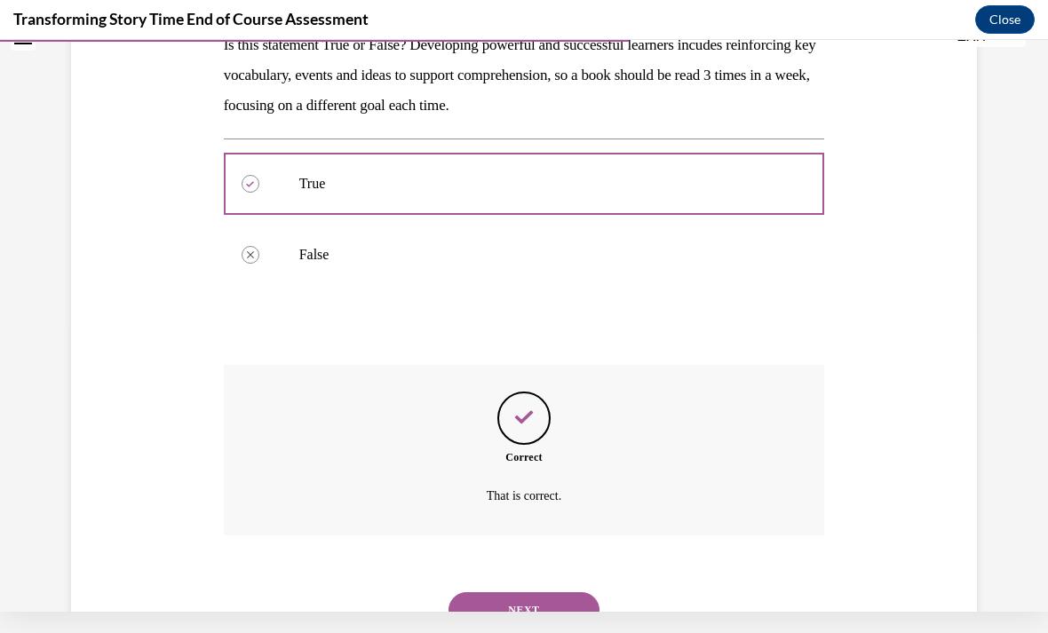
scroll to position [286, 0]
click at [505, 598] on button "NEXT" at bounding box center [524, 611] width 151 height 36
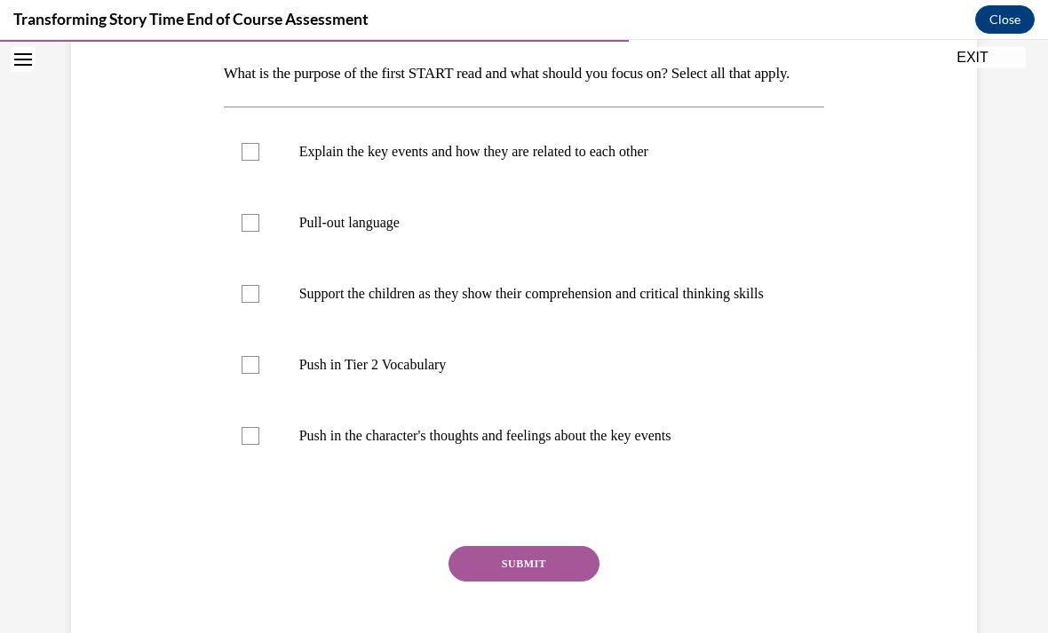
scroll to position [285, 0]
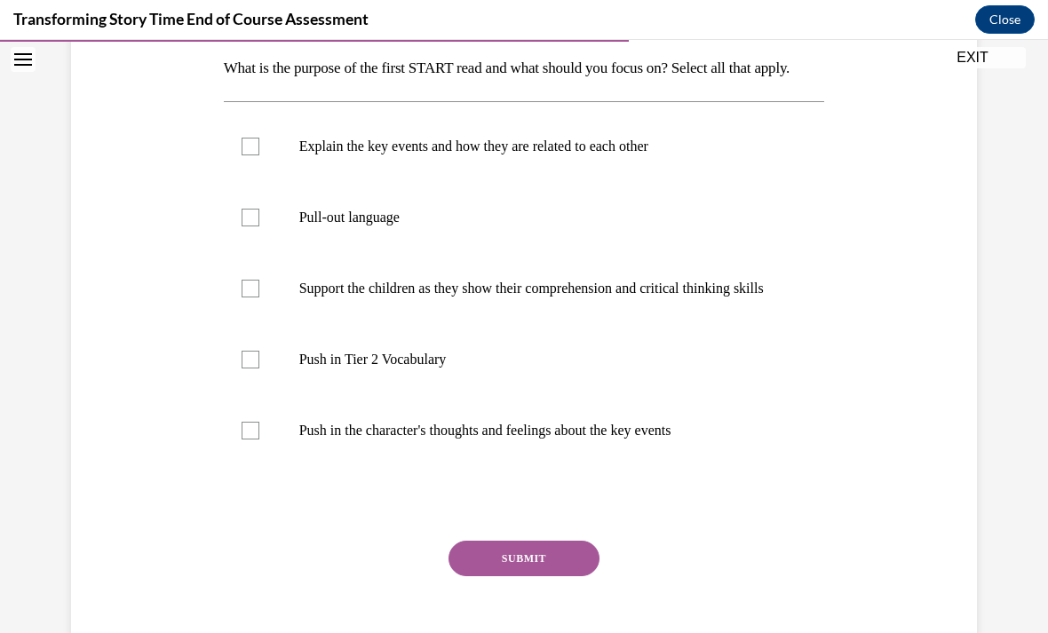
click at [259, 155] on div at bounding box center [251, 147] width 18 height 18
click at [259, 155] on input "Explain the key events and how they are related to each other" at bounding box center [251, 147] width 18 height 18
checkbox input "true"
click at [260, 395] on label "Push in Tier 2 Vocabulary" at bounding box center [524, 359] width 601 height 71
click at [259, 369] on input "Push in Tier 2 Vocabulary" at bounding box center [251, 360] width 18 height 18
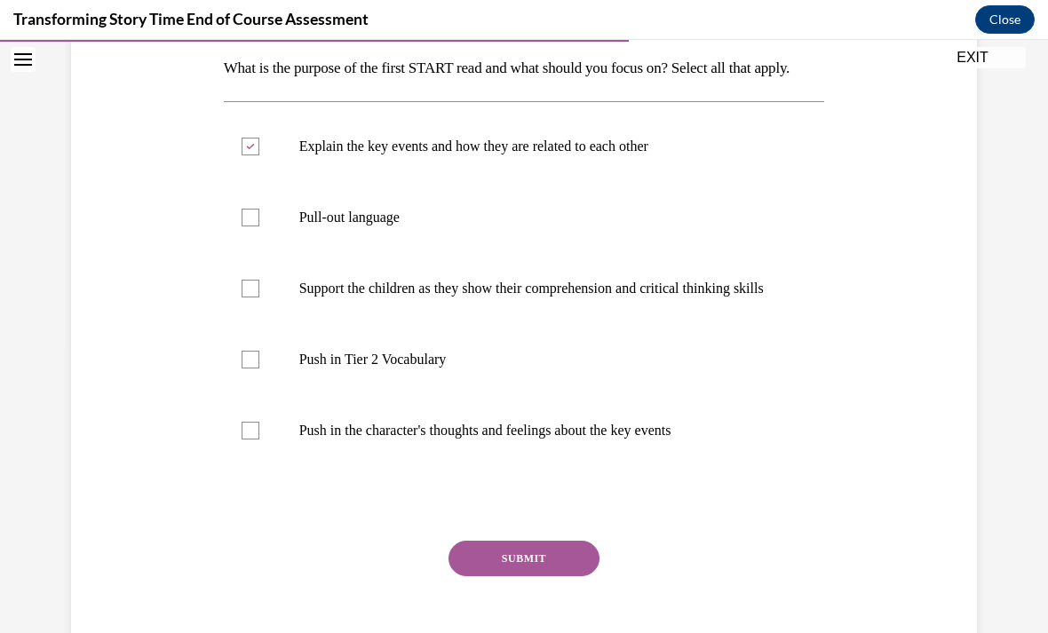
checkbox input "true"
click at [520, 577] on button "SUBMIT" at bounding box center [524, 559] width 151 height 36
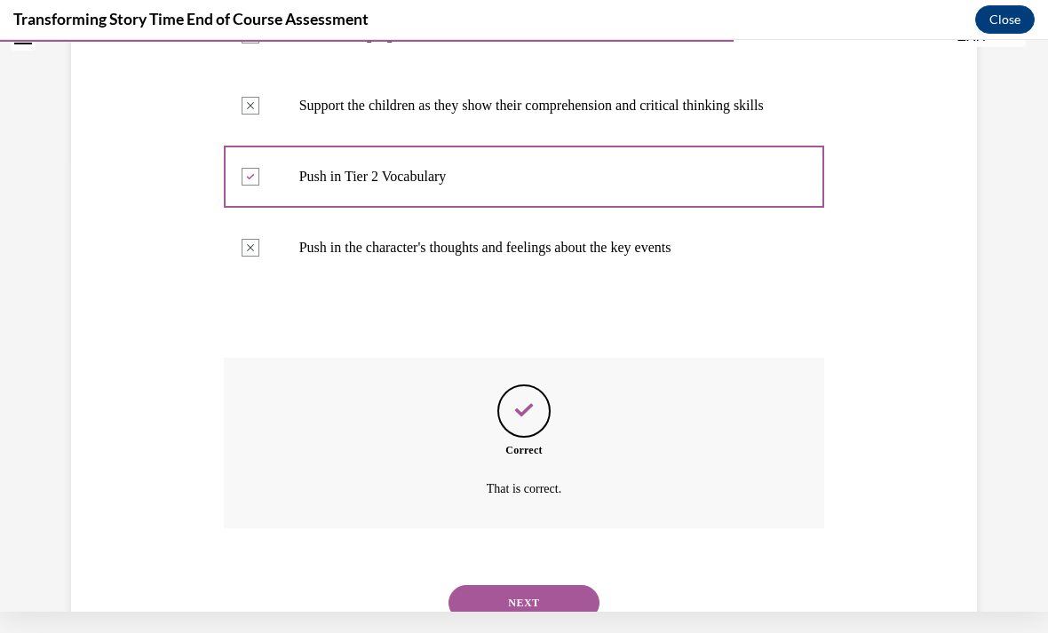
scroll to position [487, 0]
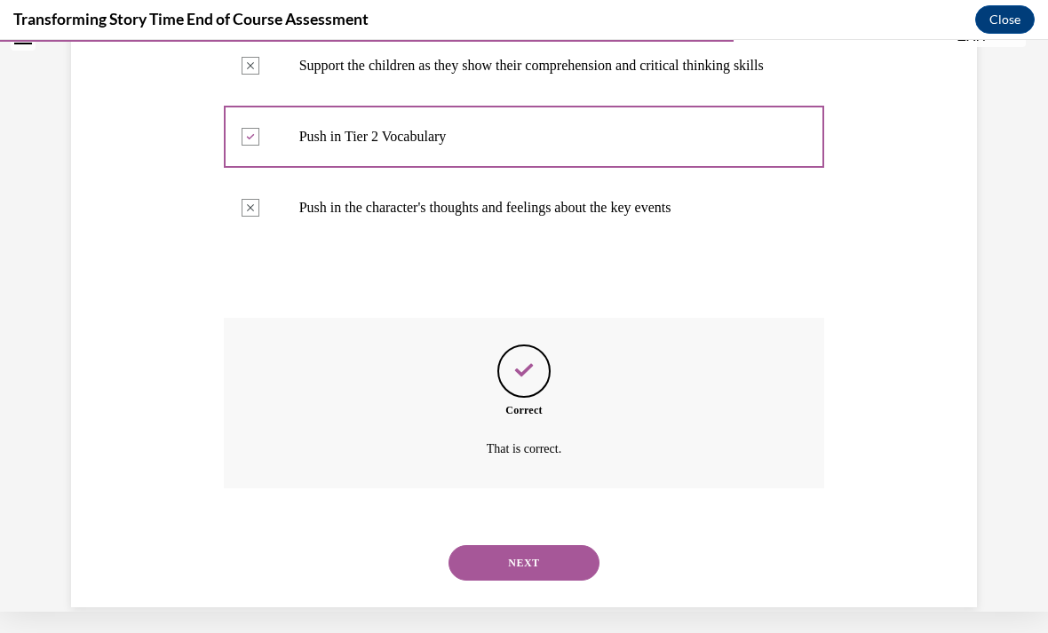
click at [527, 581] on button "NEXT" at bounding box center [524, 563] width 151 height 36
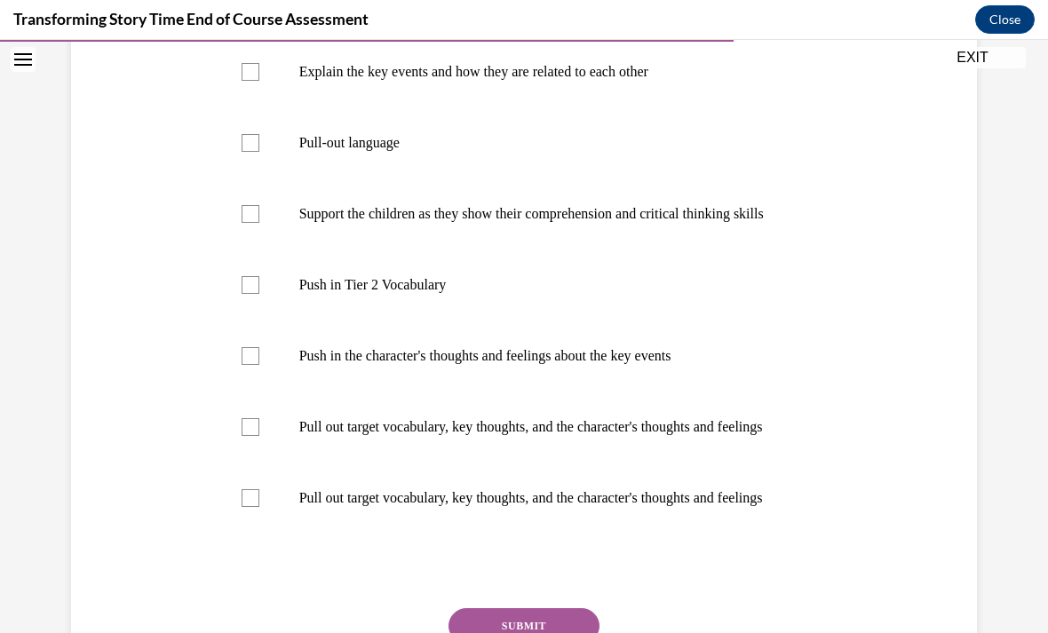
scroll to position [360, 0]
click at [341, 294] on p "Push in Tier 2 Vocabulary" at bounding box center [540, 285] width 482 height 18
click at [259, 294] on input "Push in Tier 2 Vocabulary" at bounding box center [251, 285] width 18 height 18
checkbox input "true"
click at [376, 365] on p "Push in the character's thoughts and feelings about the key events" at bounding box center [540, 356] width 482 height 18
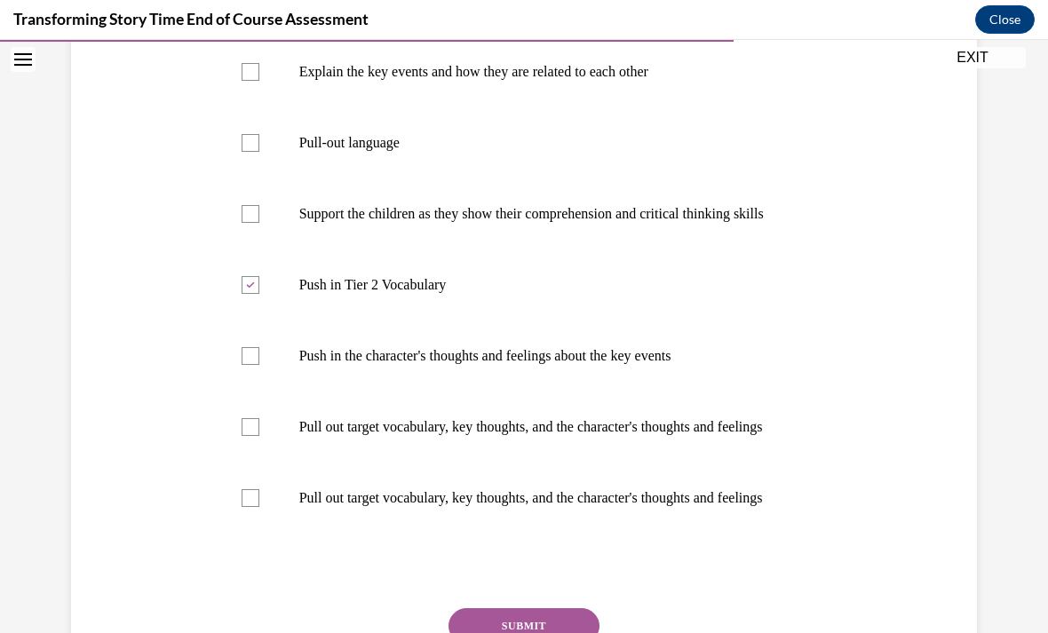
click at [259, 365] on input "Push in the character's thoughts and feelings about the key events" at bounding box center [251, 356] width 18 height 18
checkbox input "true"
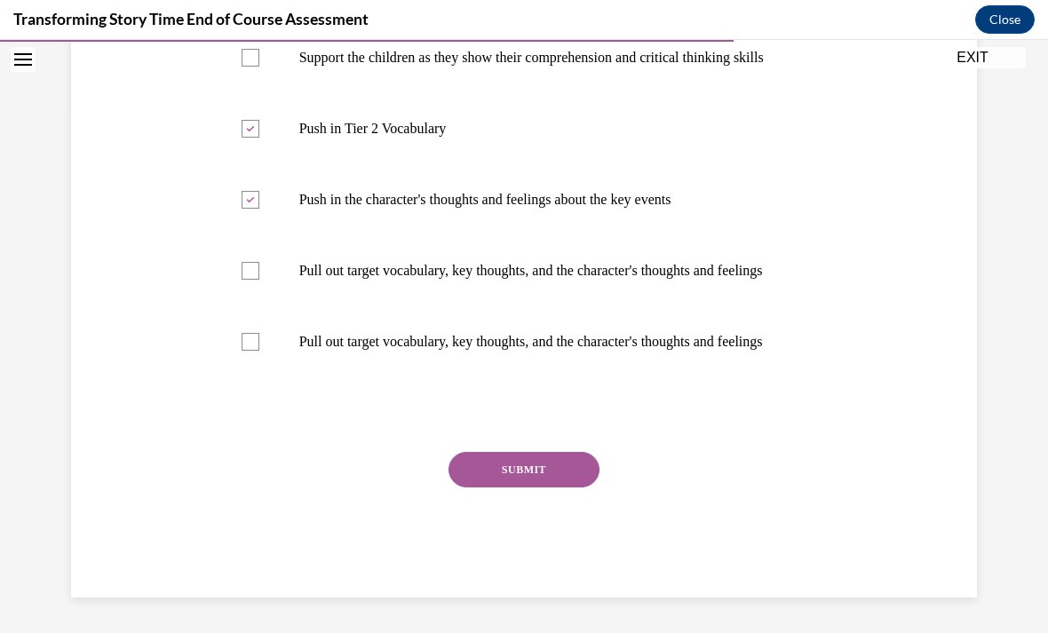
click at [514, 488] on button "SUBMIT" at bounding box center [524, 470] width 151 height 36
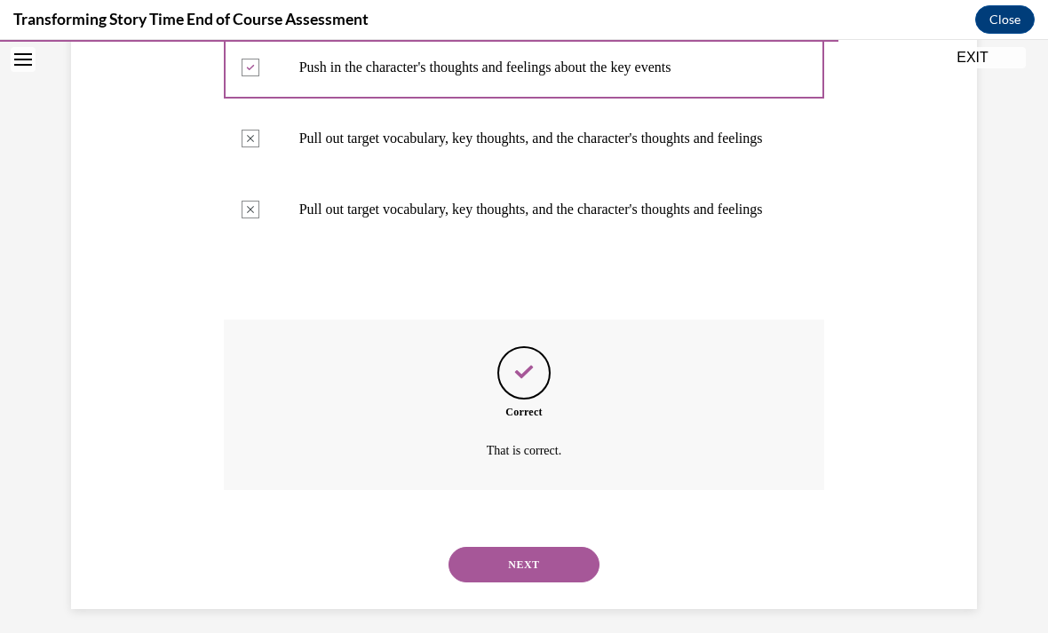
scroll to position [665, 0]
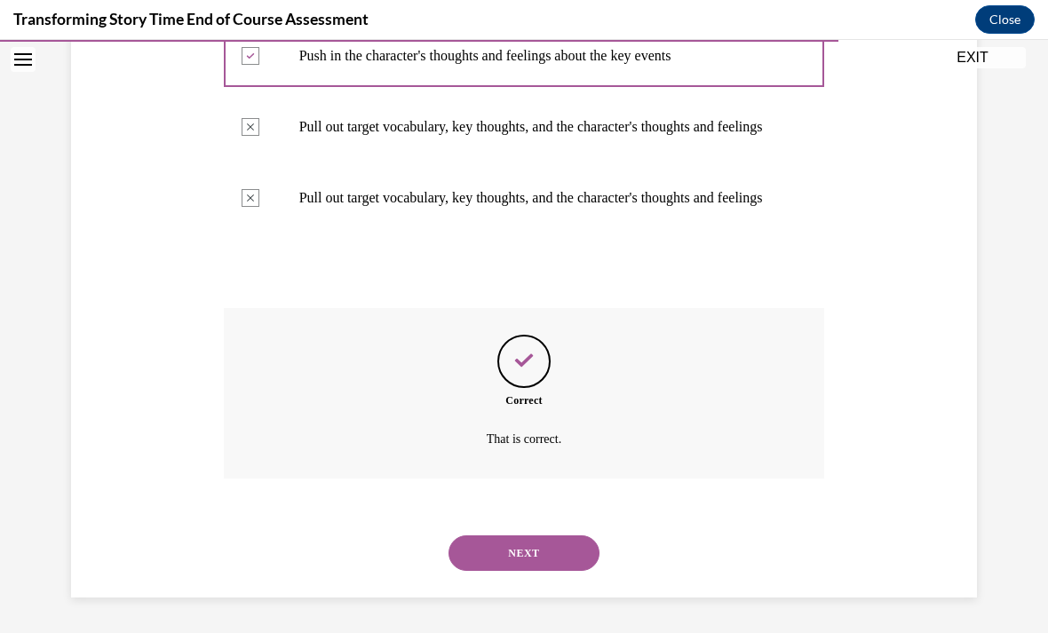
click at [501, 571] on button "NEXT" at bounding box center [524, 554] width 151 height 36
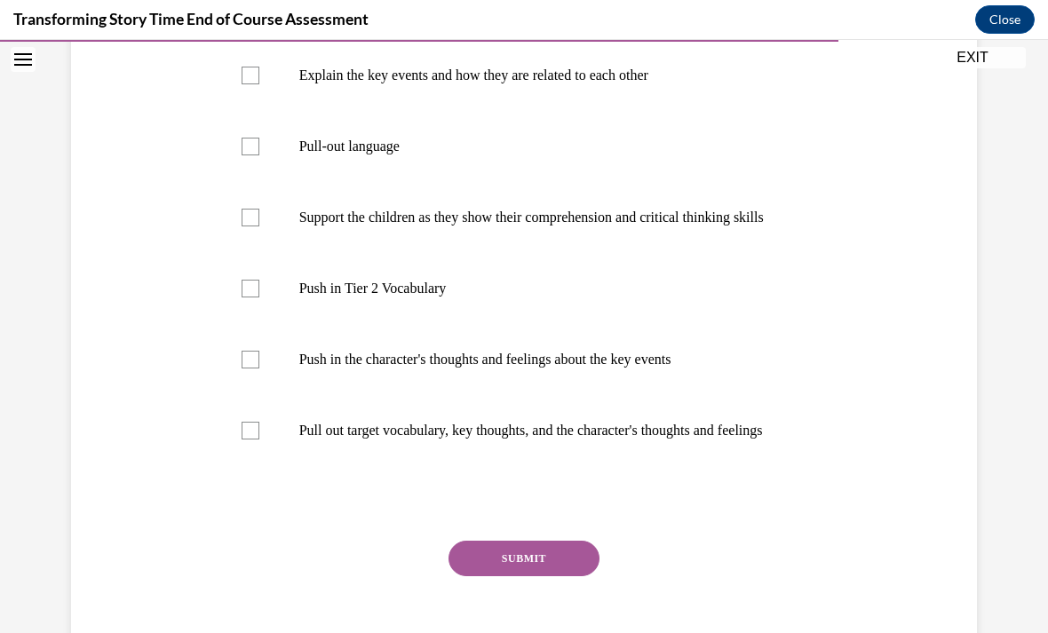
scroll to position [356, 0]
click at [377, 155] on p "Pull-out language" at bounding box center [540, 147] width 482 height 18
click at [259, 155] on input "Pull-out language" at bounding box center [251, 147] width 18 height 18
checkbox input "true"
click at [376, 227] on p "Support the children as they show their comprehension and critical thinking ski…" at bounding box center [540, 218] width 482 height 18
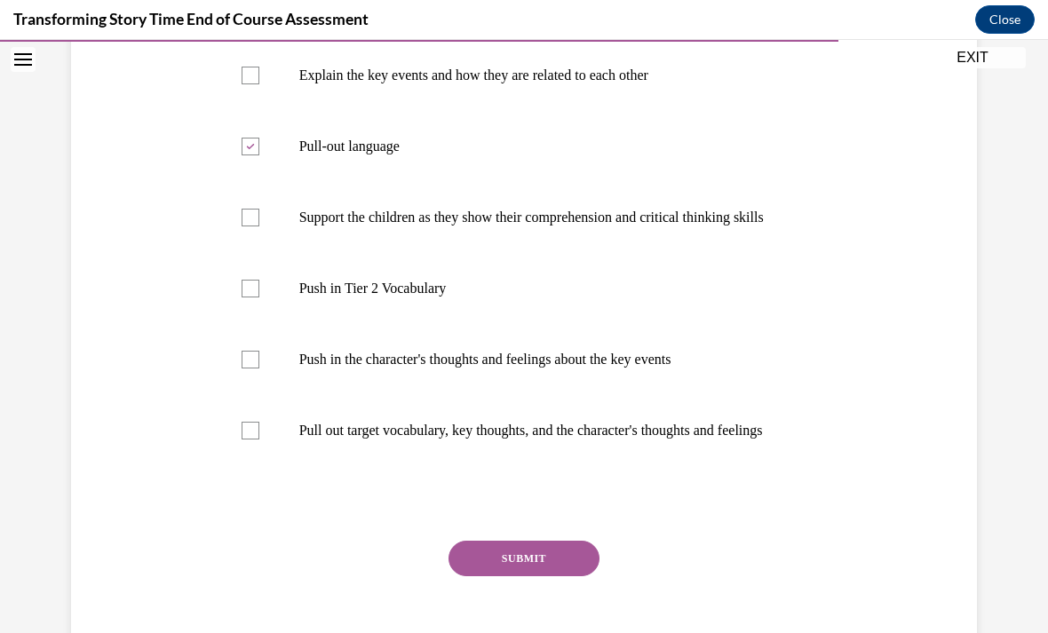
click at [259, 227] on input "Support the children as they show their comprehension and critical thinking ski…" at bounding box center [251, 218] width 18 height 18
checkbox input "true"
click at [326, 440] on p "Pull out target vocabulary, key thoughts, and the character's thoughts and feel…" at bounding box center [540, 431] width 482 height 18
click at [259, 440] on input "Pull out target vocabulary, key thoughts, and the character's thoughts and feel…" at bounding box center [251, 431] width 18 height 18
checkbox input "true"
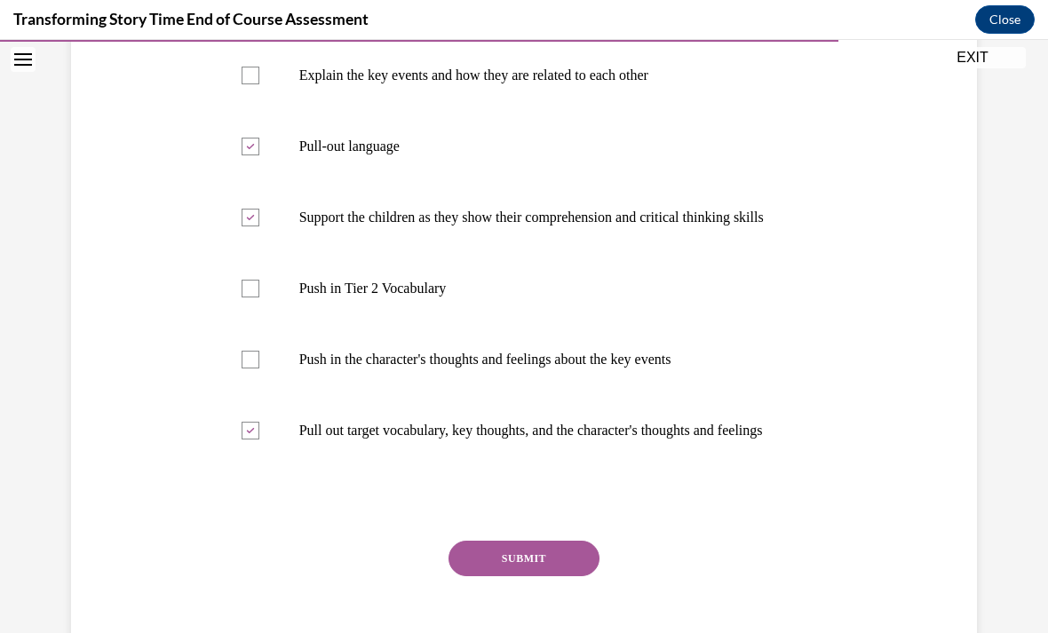
click at [522, 577] on button "SUBMIT" at bounding box center [524, 559] width 151 height 36
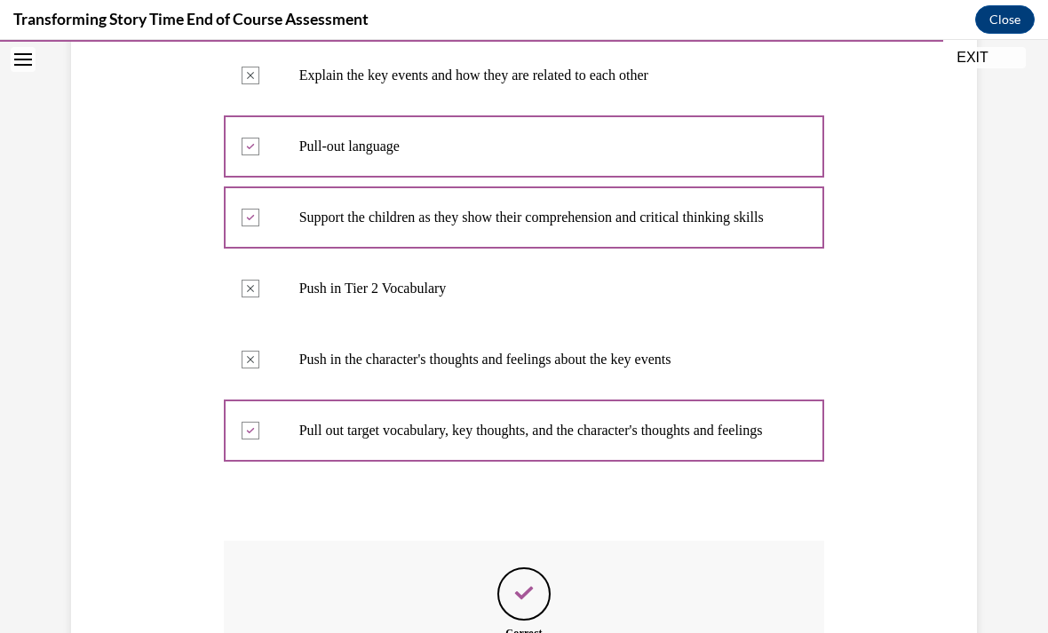
scroll to position [21, 0]
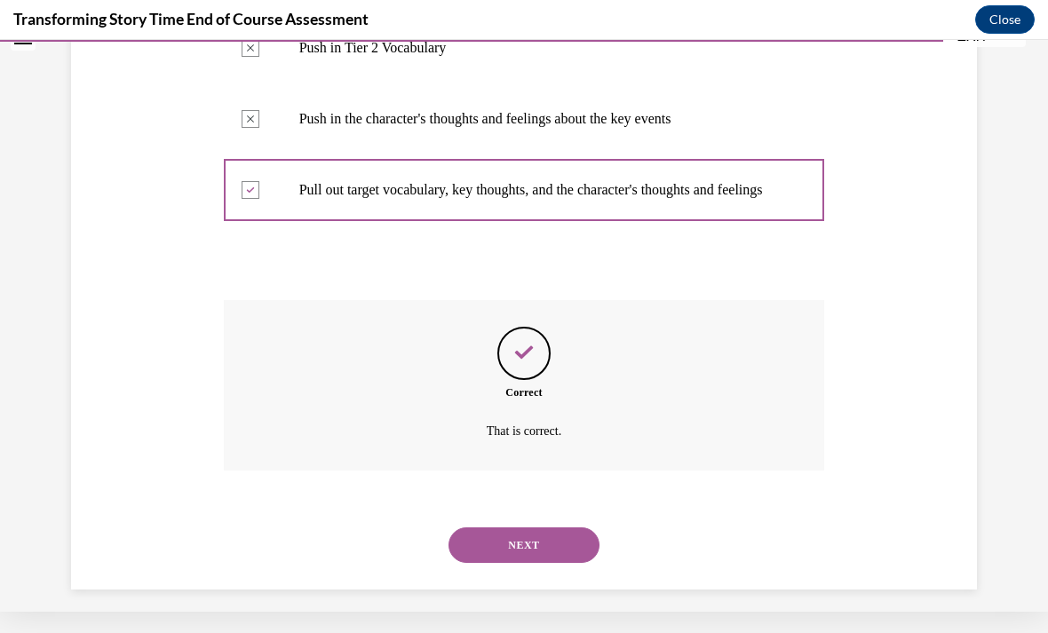
click at [529, 563] on button "NEXT" at bounding box center [524, 546] width 151 height 36
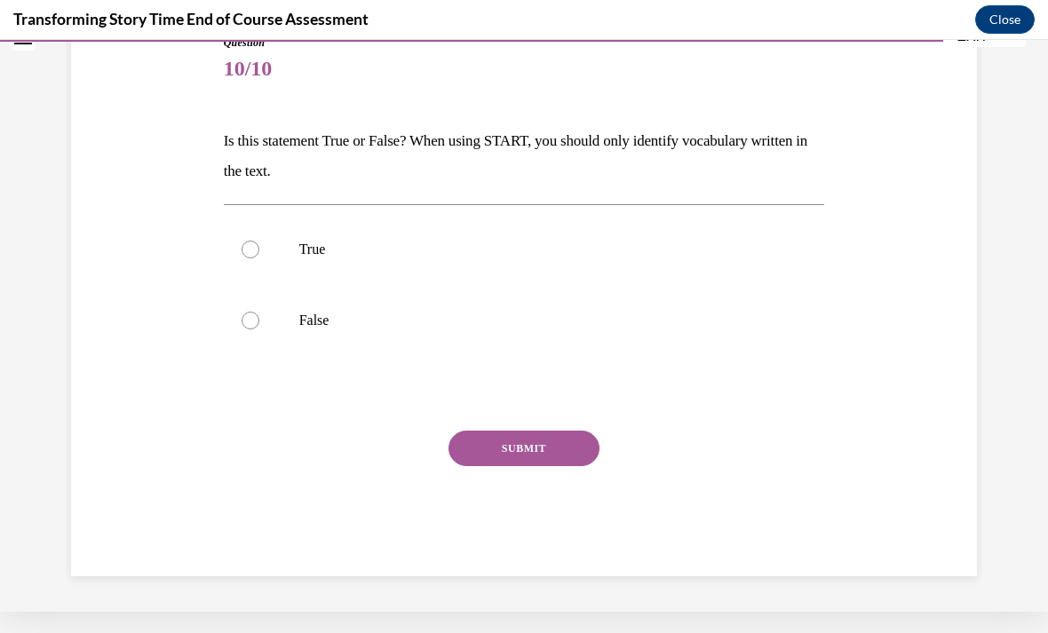
scroll to position [113, 0]
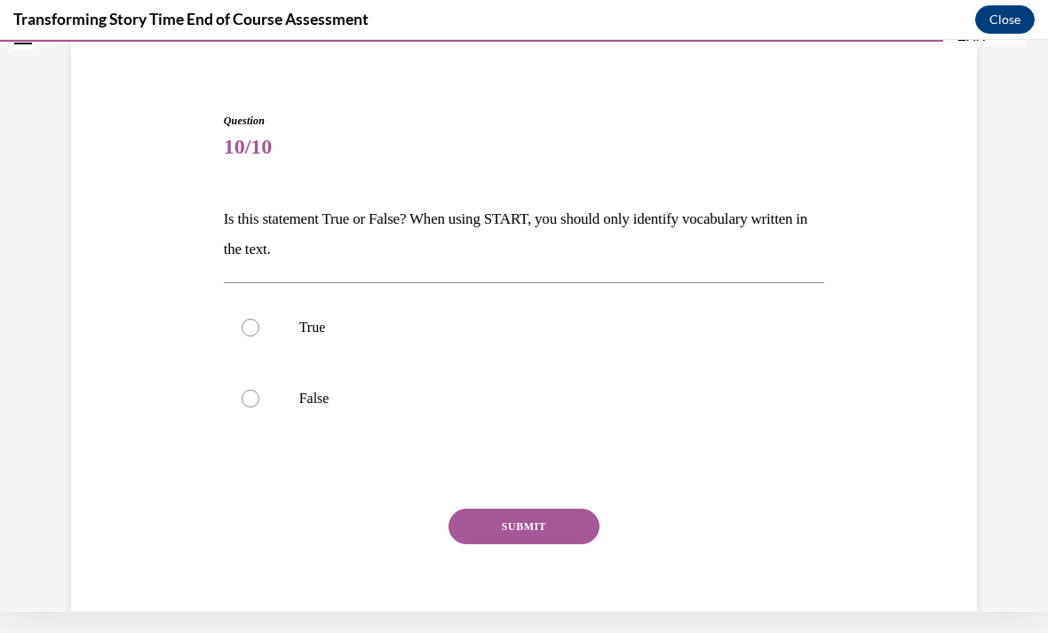
click at [259, 326] on div at bounding box center [251, 328] width 18 height 18
click at [259, 326] on input "True" at bounding box center [251, 328] width 18 height 18
radio input "true"
click at [537, 530] on button "SUBMIT" at bounding box center [524, 527] width 151 height 36
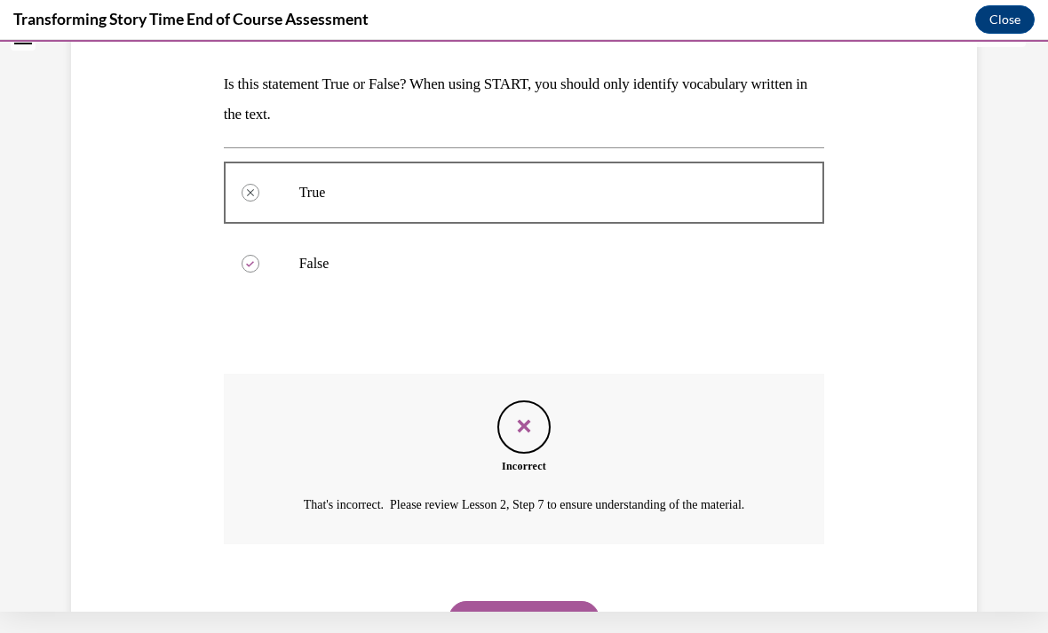
scroll to position [276, 0]
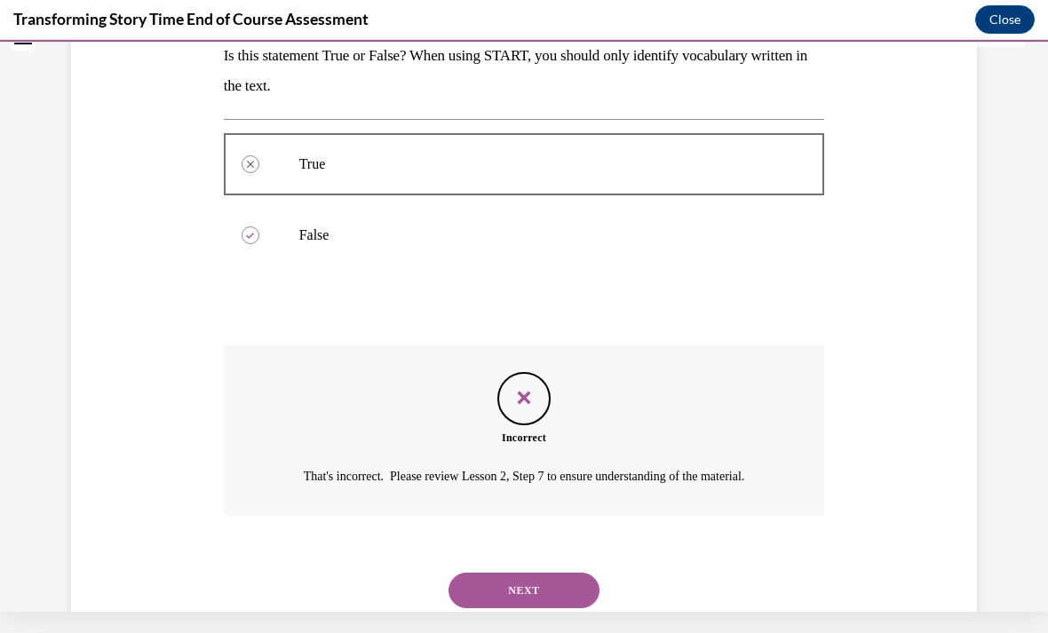
click at [495, 606] on button "NEXT" at bounding box center [524, 591] width 151 height 36
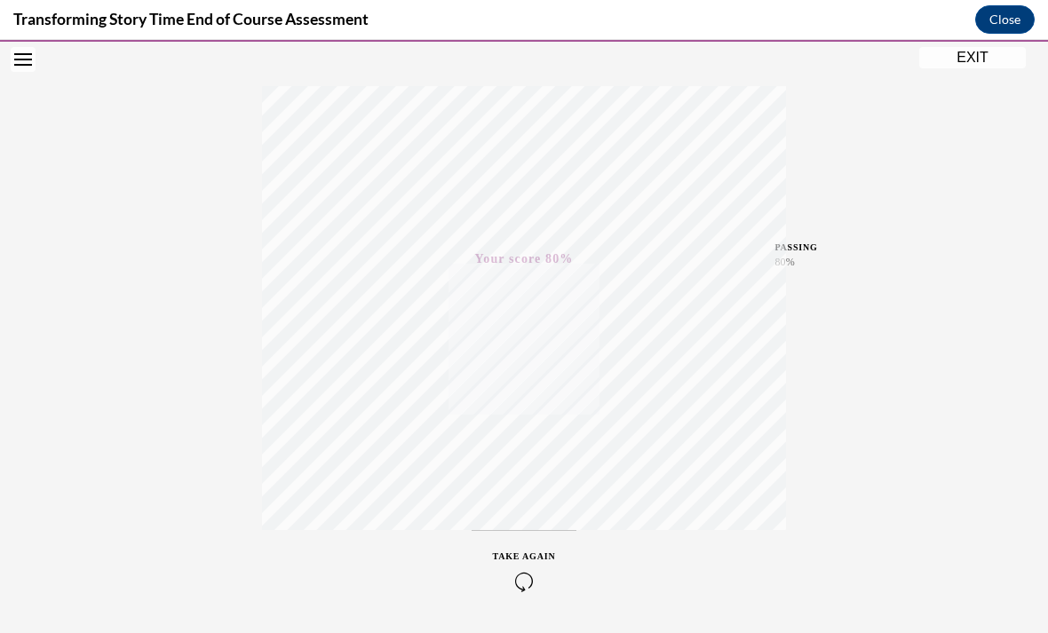
scroll to position [260, 0]
click at [541, 574] on icon "button" at bounding box center [524, 582] width 63 height 20
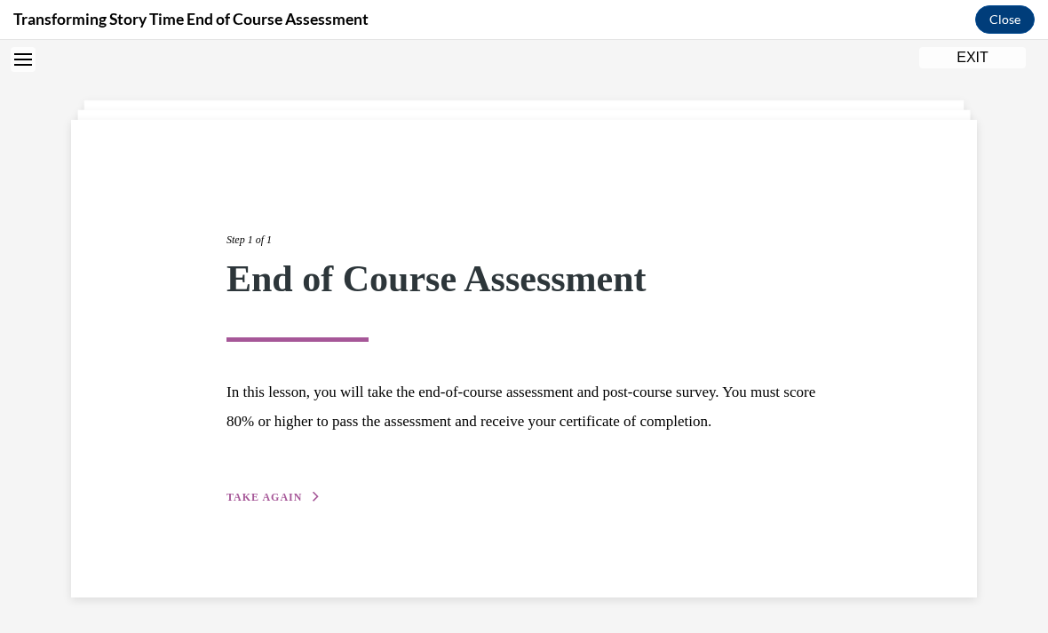
scroll to position [56, 0]
click at [288, 504] on span "TAKE AGAIN" at bounding box center [265, 497] width 76 height 12
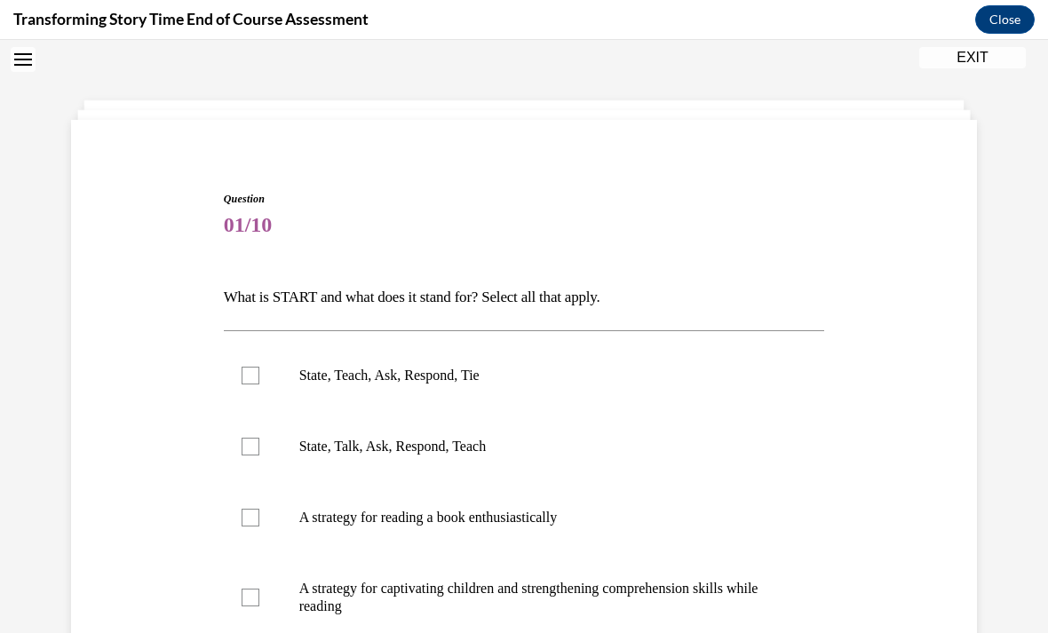
click at [257, 380] on div at bounding box center [251, 376] width 18 height 18
click at [257, 380] on input "State, Teach, Ask, Respond, Tie" at bounding box center [251, 376] width 18 height 18
checkbox input "true"
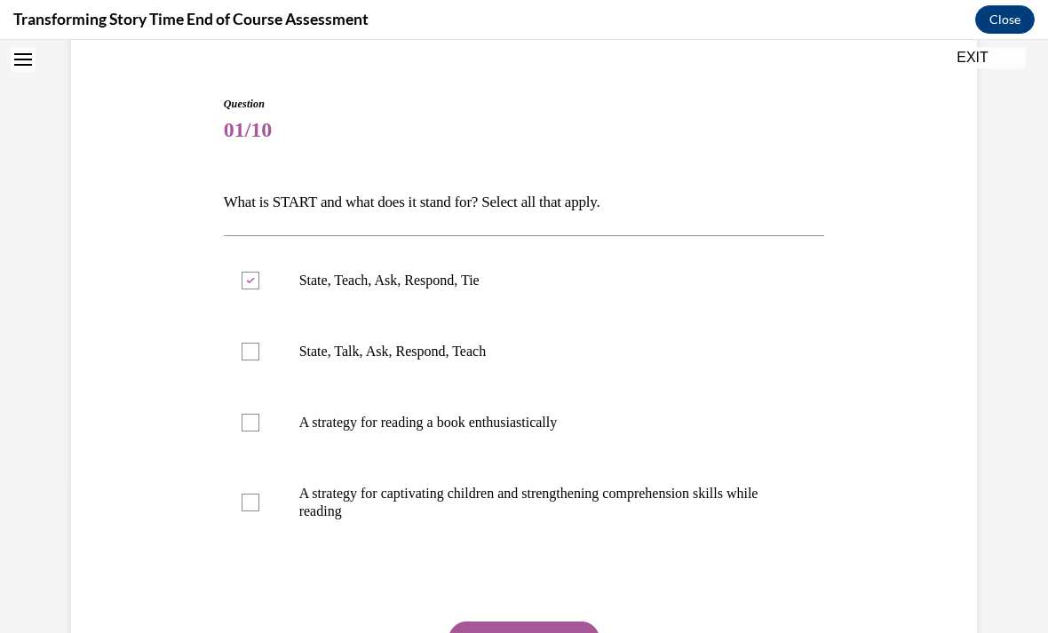
scroll to position [153, 0]
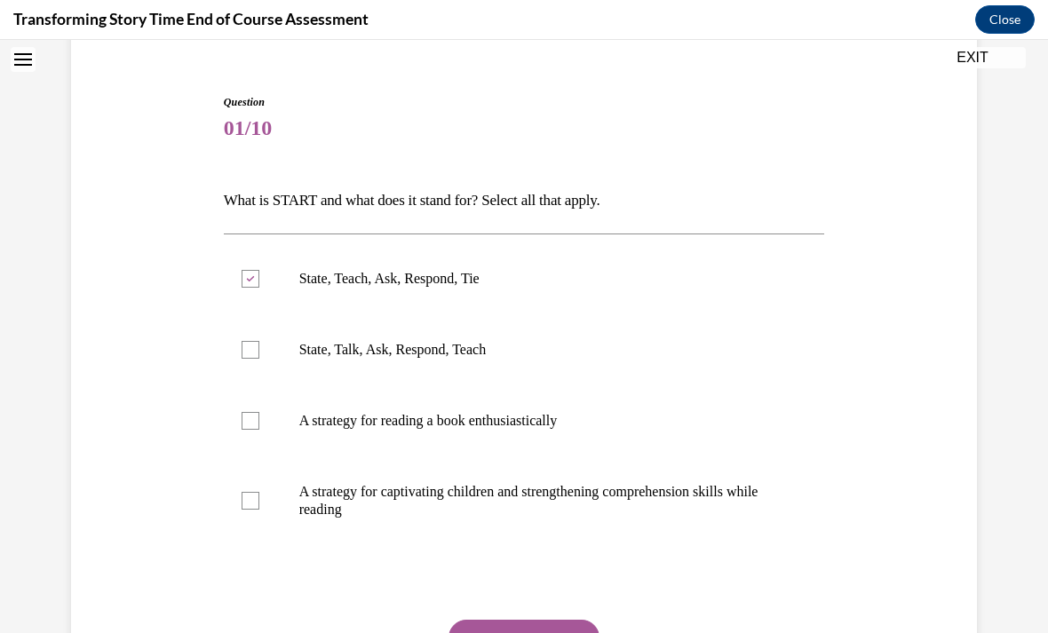
click at [362, 496] on p "A strategy for captivating children and strengthening comprehension skills whil…" at bounding box center [540, 501] width 482 height 36
click at [259, 496] on input "A strategy for captivating children and strengthening comprehension skills whil…" at bounding box center [251, 501] width 18 height 18
checkbox input "true"
click at [511, 633] on button "SUBMIT" at bounding box center [524, 638] width 151 height 36
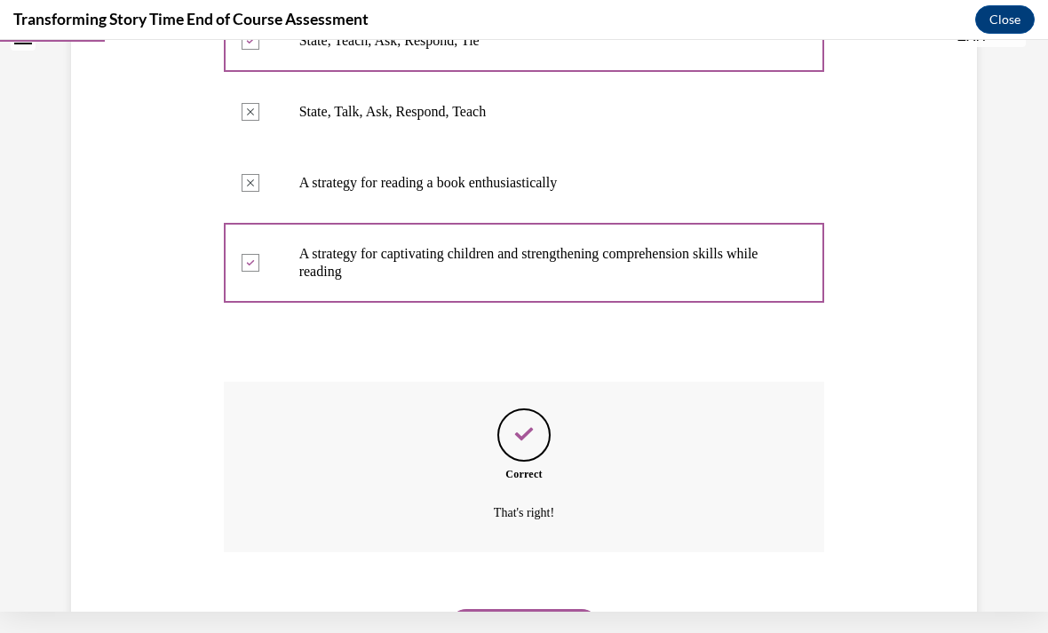
scroll to position [386, 0]
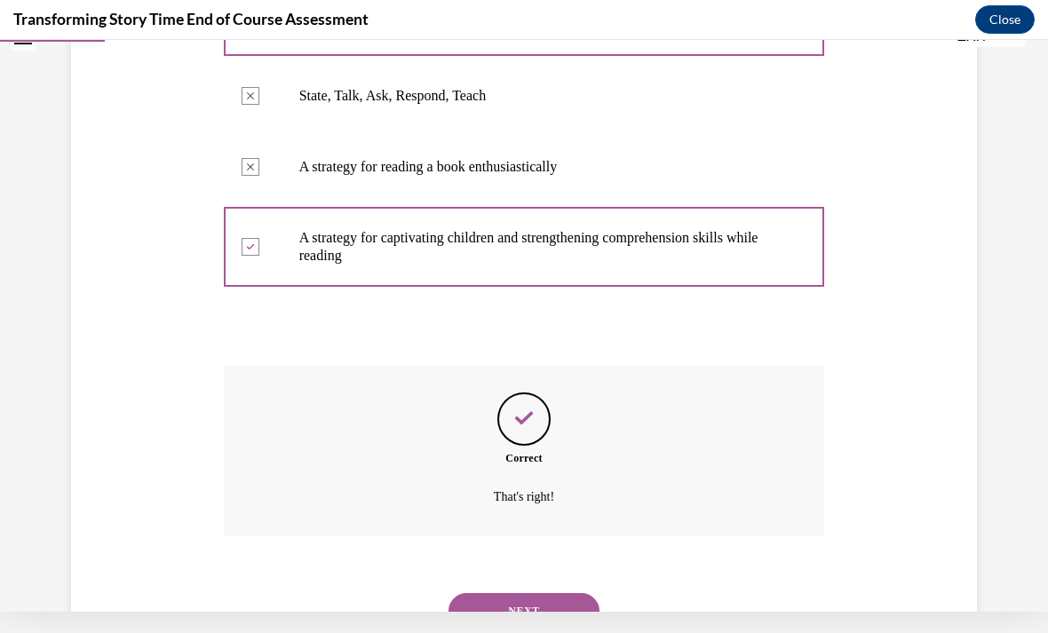
click at [496, 593] on button "NEXT" at bounding box center [524, 611] width 151 height 36
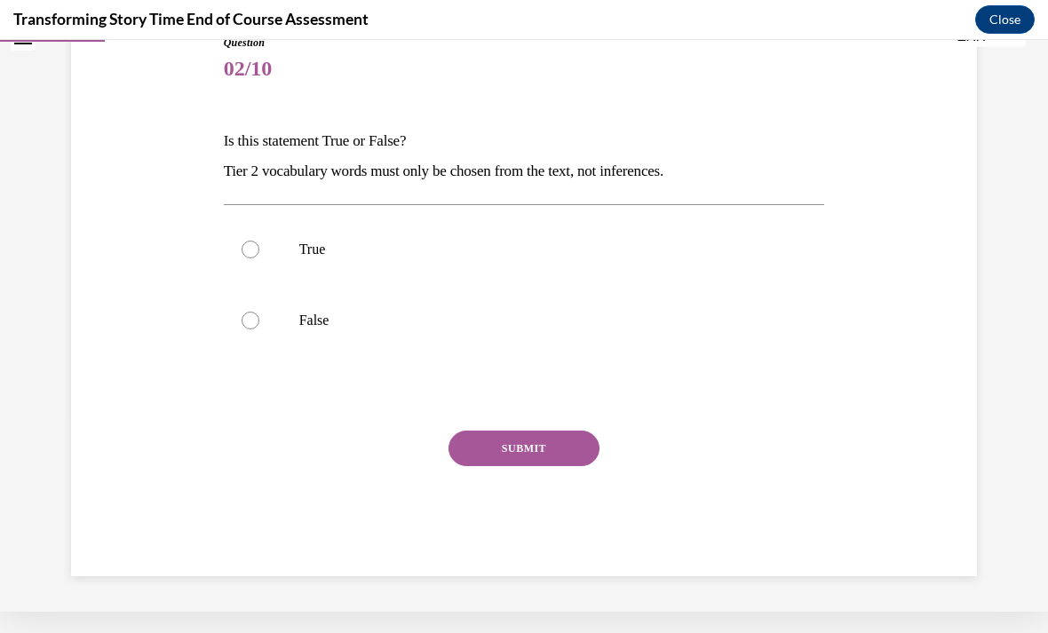
scroll to position [113, 0]
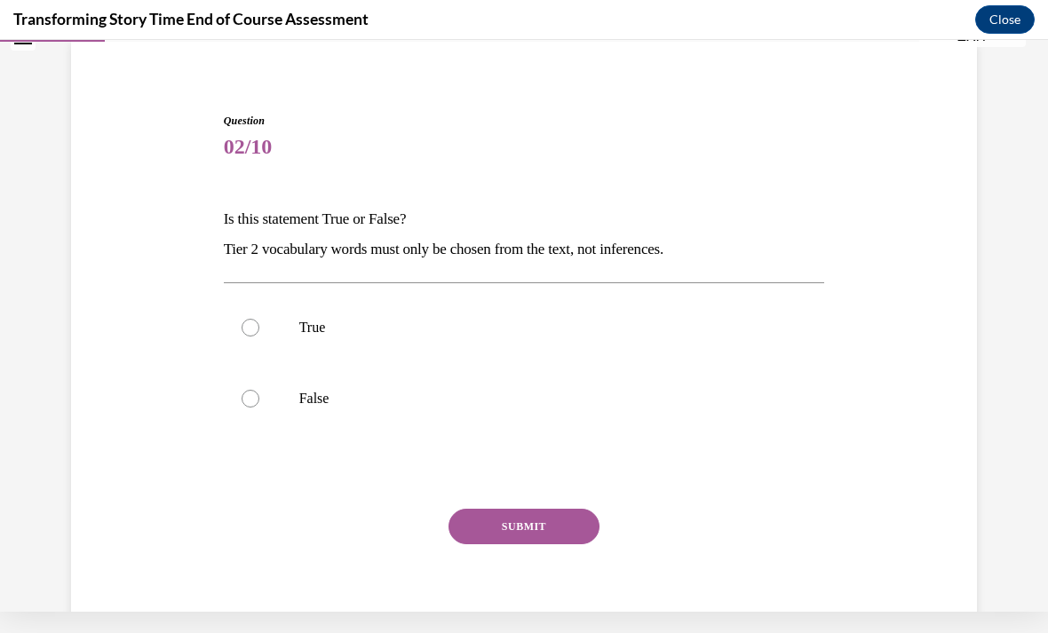
click at [256, 329] on div at bounding box center [251, 328] width 18 height 18
click at [256, 329] on input "True" at bounding box center [251, 328] width 18 height 18
radio input "true"
click at [518, 531] on button "SUBMIT" at bounding box center [524, 527] width 151 height 36
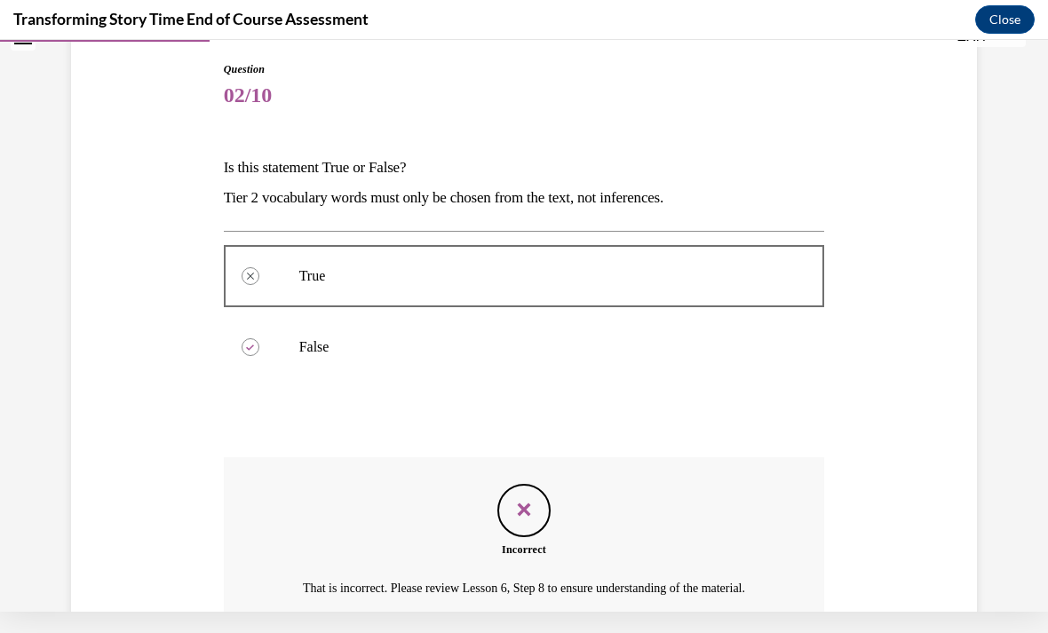
scroll to position [165, 0]
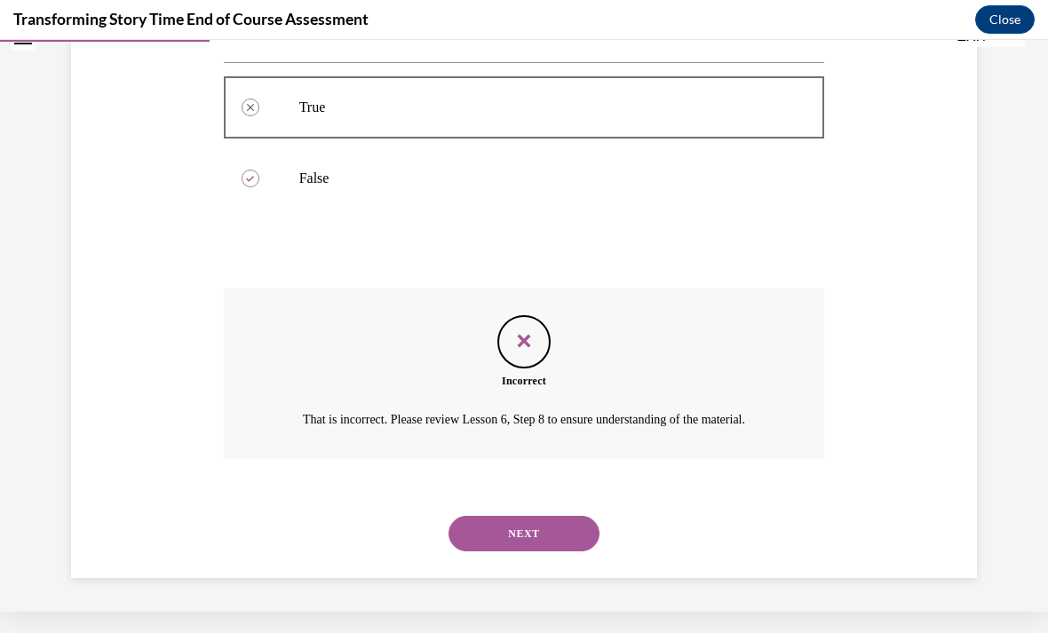
click at [521, 548] on button "NEXT" at bounding box center [524, 534] width 151 height 36
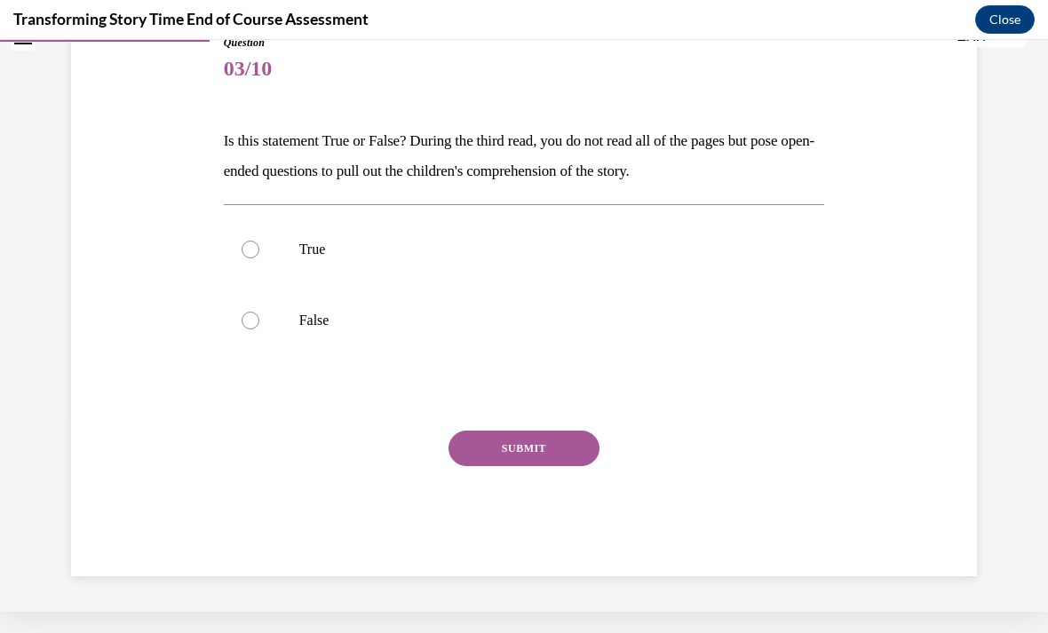
scroll to position [170, 0]
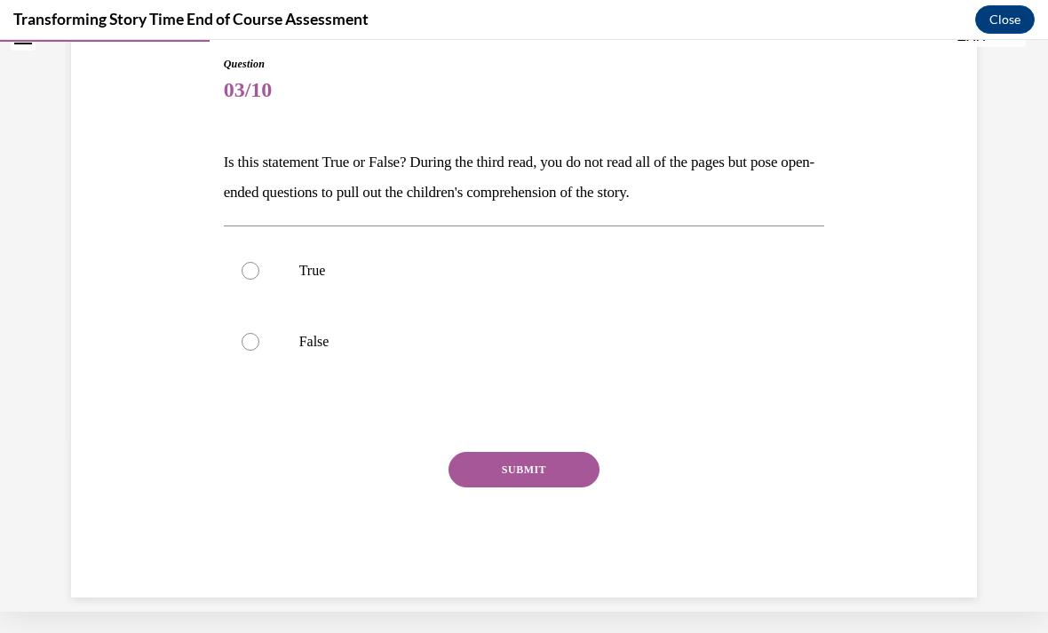
click at [301, 273] on p "True" at bounding box center [540, 271] width 482 height 18
click at [259, 273] on input "True" at bounding box center [251, 271] width 18 height 18
radio input "true"
click at [524, 472] on button "SUBMIT" at bounding box center [524, 470] width 151 height 36
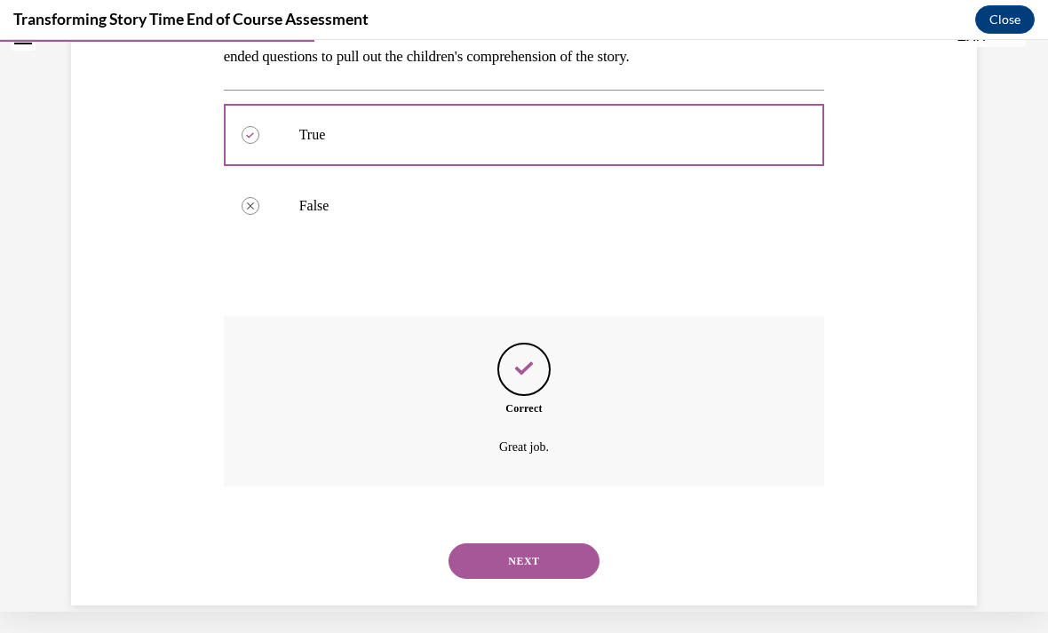
scroll to position [313, 0]
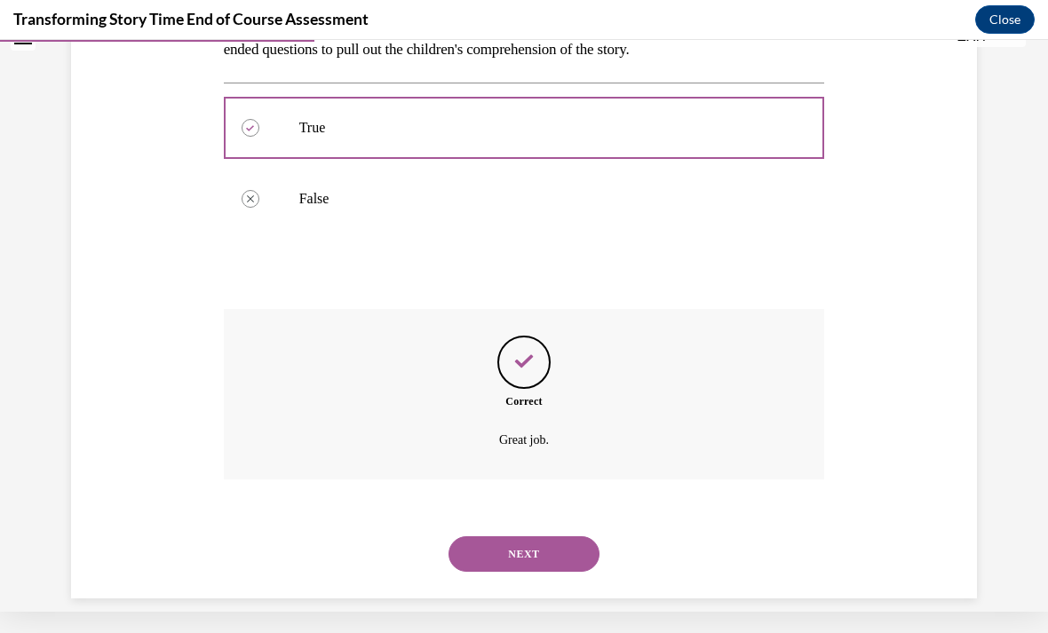
click at [497, 537] on button "NEXT" at bounding box center [524, 555] width 151 height 36
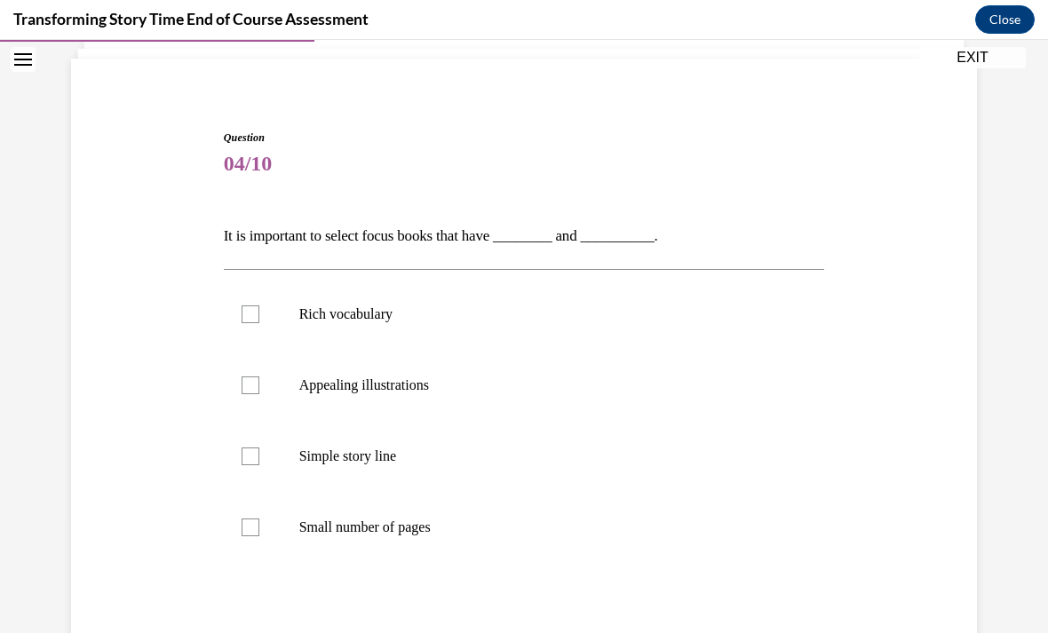
scroll to position [117, 0]
click at [395, 333] on label "Rich vocabulary" at bounding box center [524, 314] width 601 height 71
click at [259, 323] on input "Rich vocabulary" at bounding box center [251, 315] width 18 height 18
checkbox input "true"
click at [397, 385] on p "Appealing illustrations" at bounding box center [540, 386] width 482 height 18
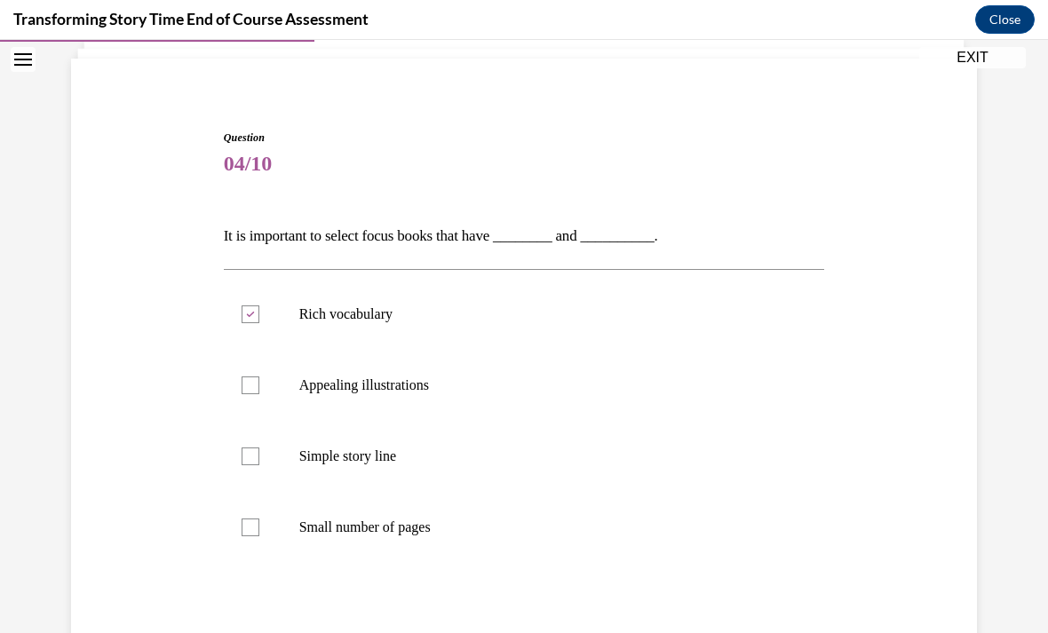
click at [259, 385] on input "Appealing illustrations" at bounding box center [251, 386] width 18 height 18
checkbox input "true"
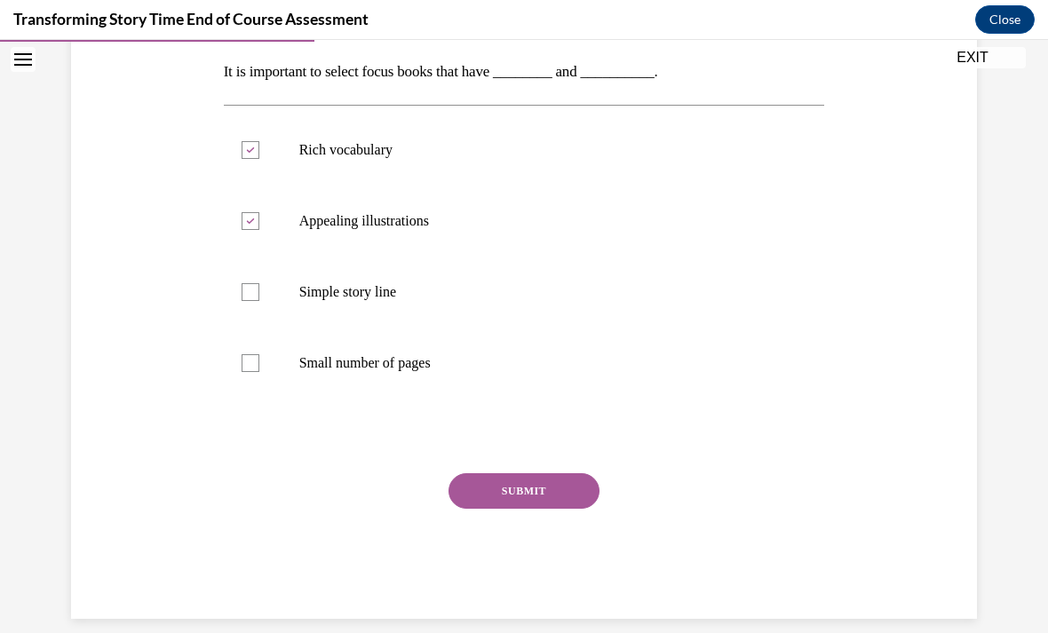
scroll to position [282, 0]
click at [497, 502] on button "SUBMIT" at bounding box center [524, 492] width 151 height 36
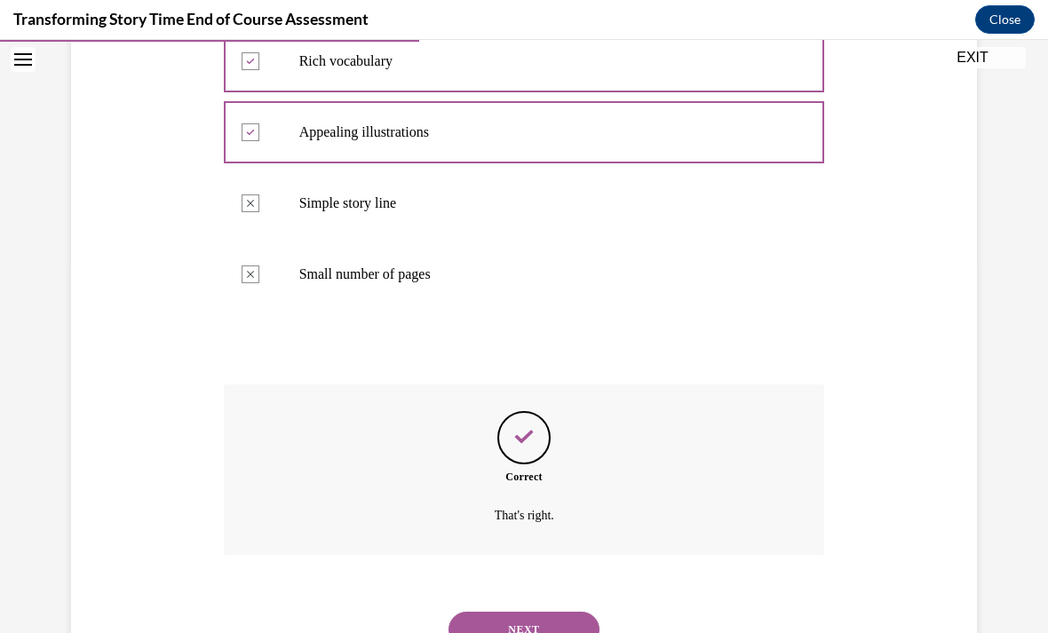
scroll to position [425, 0]
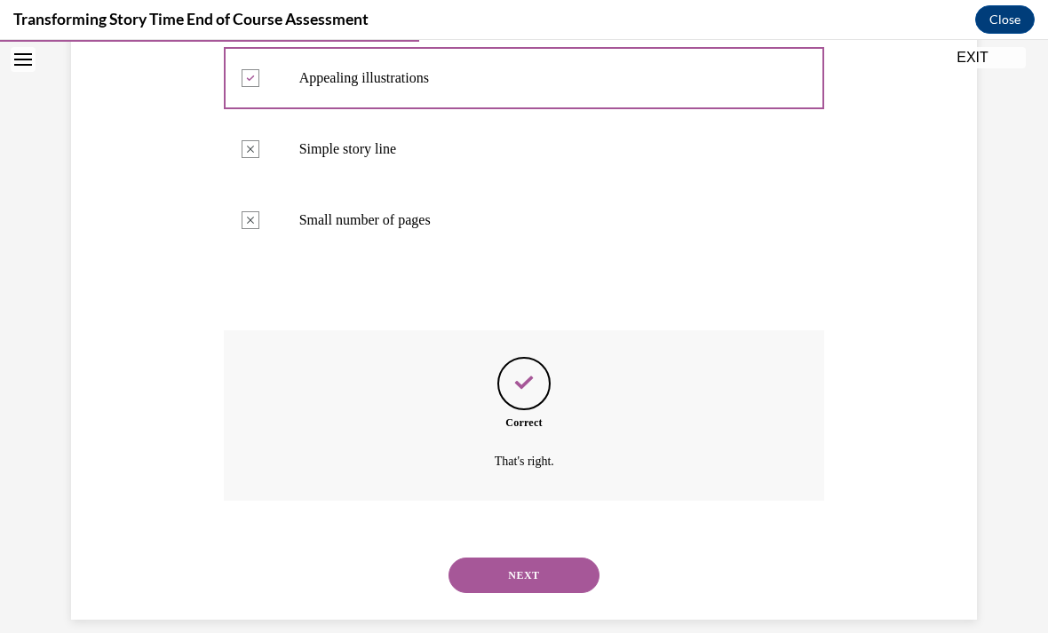
click at [505, 558] on button "NEXT" at bounding box center [524, 576] width 151 height 36
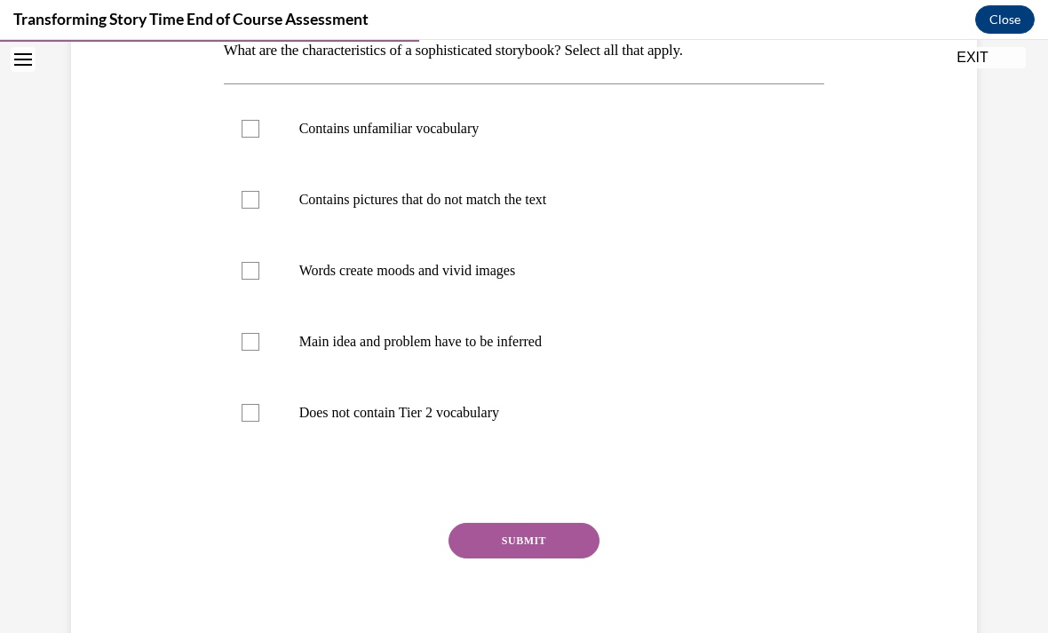
scroll to position [324, 0]
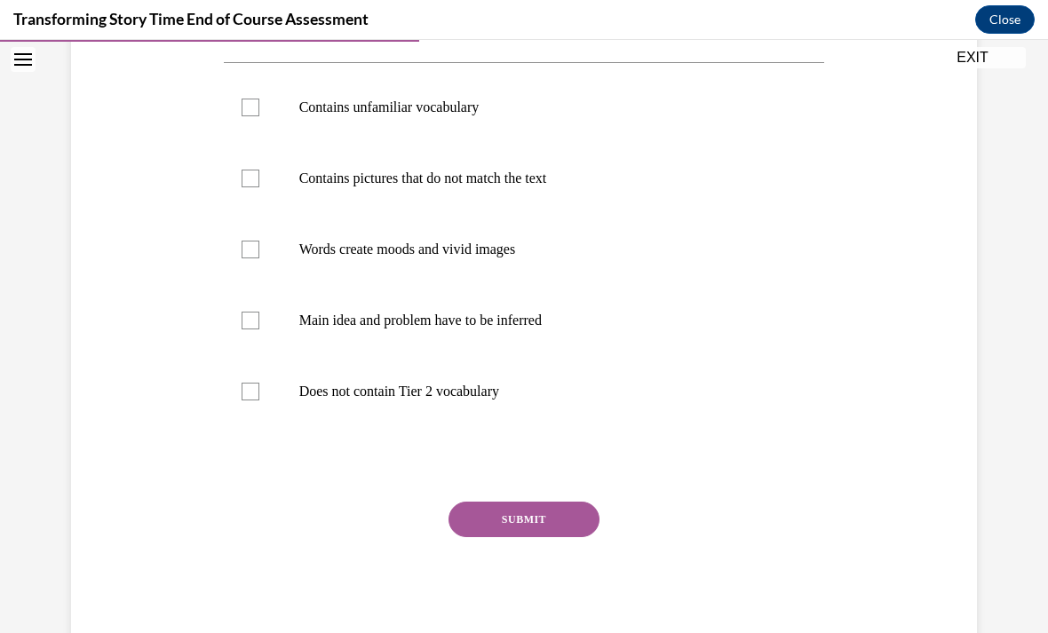
click at [252, 321] on div at bounding box center [251, 321] width 18 height 18
click at [252, 321] on input "Main idea and problem have to be inferred" at bounding box center [251, 321] width 18 height 18
checkbox input "true"
click at [254, 248] on div at bounding box center [251, 250] width 18 height 18
click at [254, 248] on input "Words create moods and vivid images" at bounding box center [251, 250] width 18 height 18
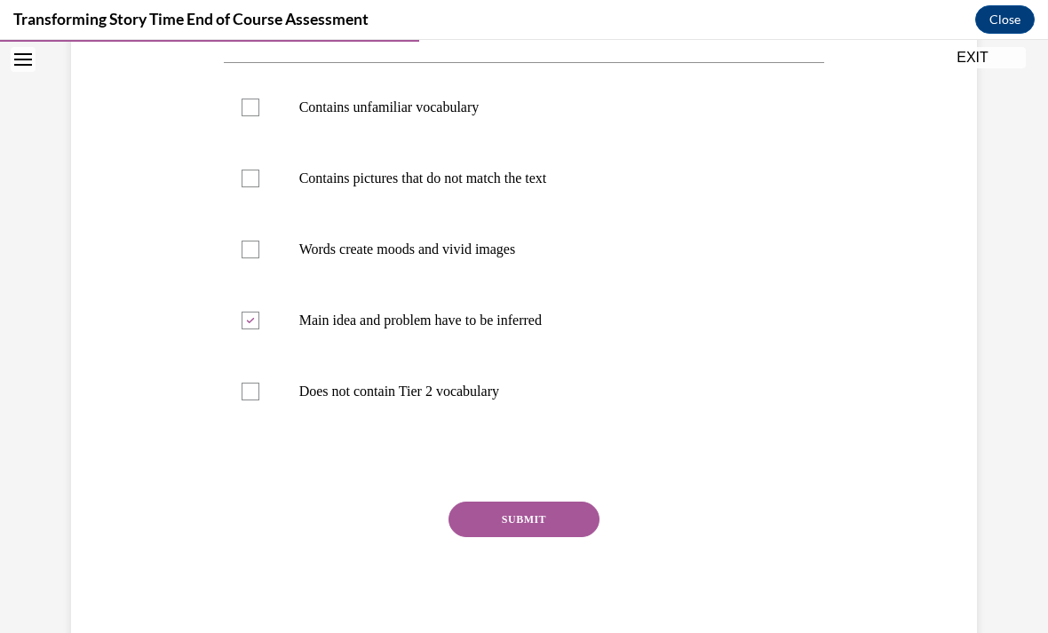
checkbox input "true"
click at [255, 171] on div at bounding box center [251, 179] width 18 height 18
click at [255, 171] on input "Contains pictures that do not match the text" at bounding box center [251, 179] width 18 height 18
checkbox input "true"
click at [264, 106] on label "Contains unfamiliar vocabulary" at bounding box center [524, 107] width 601 height 71
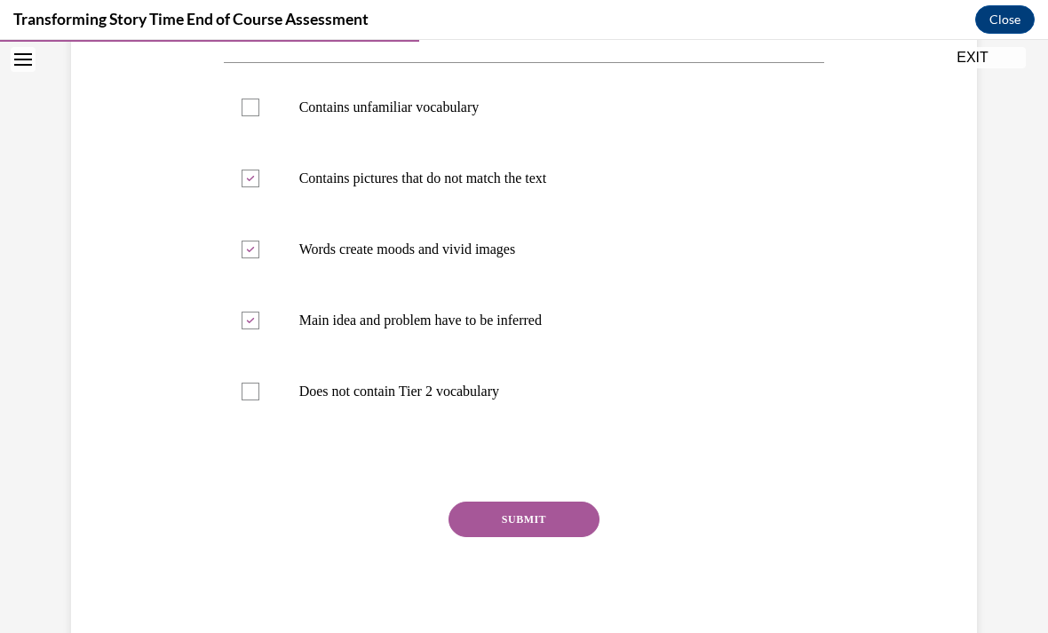
click at [259, 106] on input "Contains unfamiliar vocabulary" at bounding box center [251, 108] width 18 height 18
checkbox input "true"
click at [506, 516] on button "SUBMIT" at bounding box center [524, 520] width 151 height 36
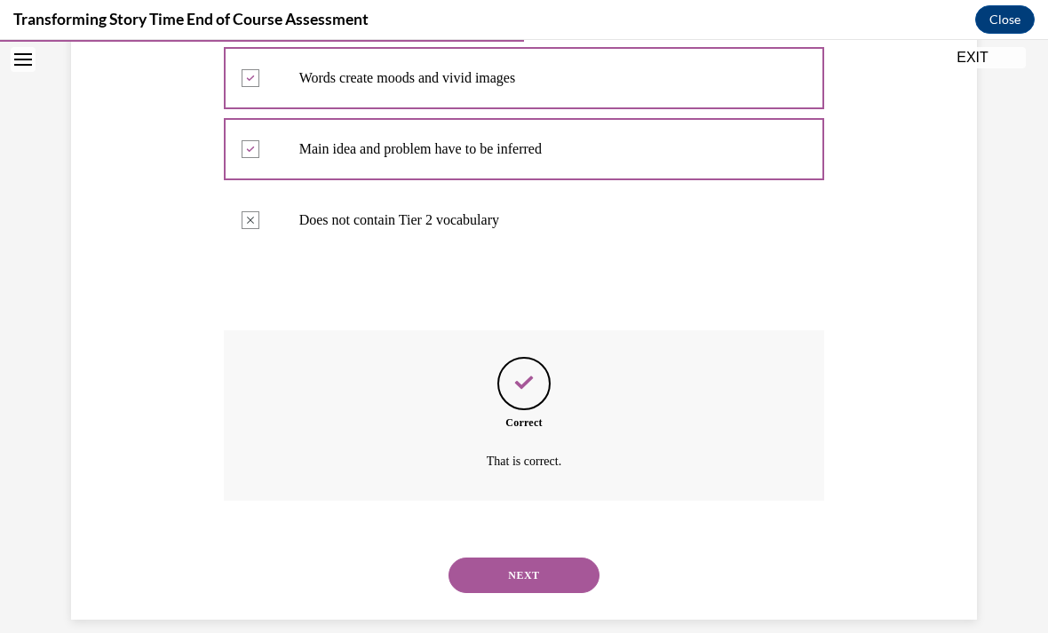
click at [507, 560] on button "NEXT" at bounding box center [524, 576] width 151 height 36
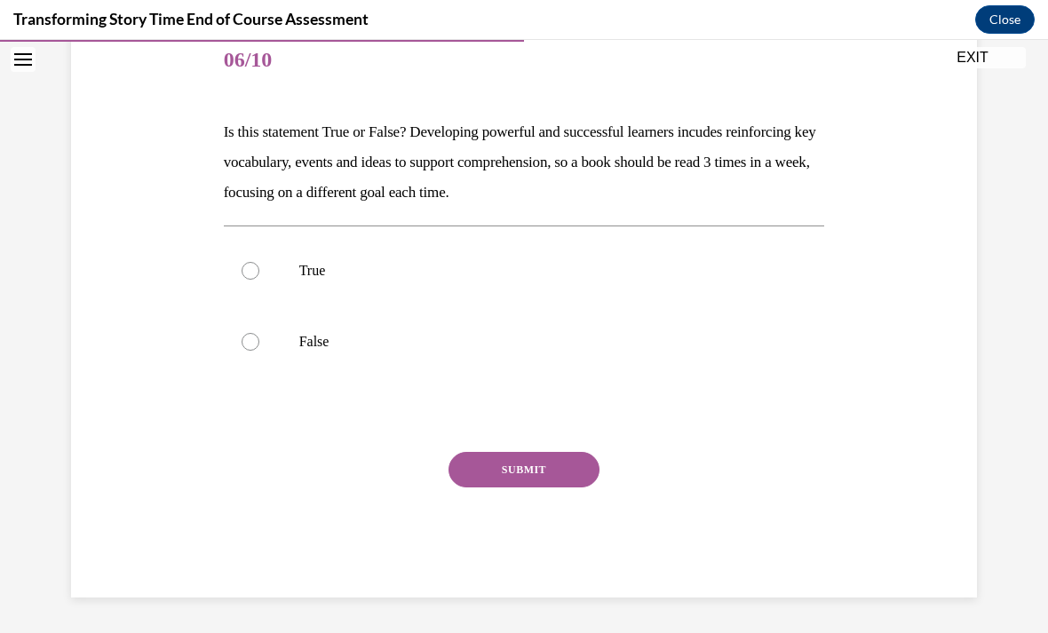
scroll to position [197, 0]
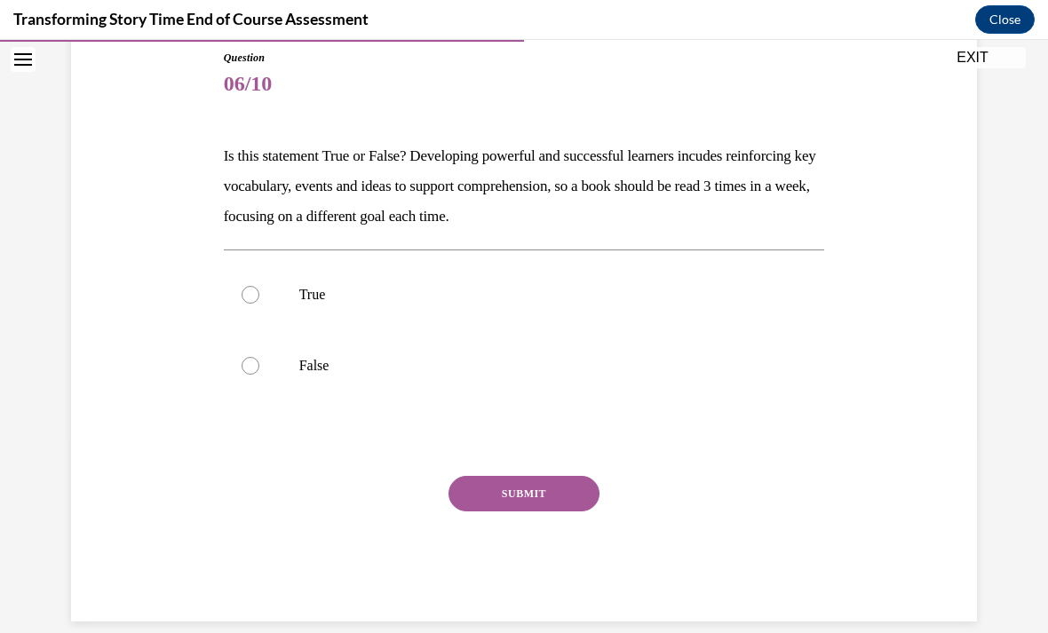
click at [247, 303] on div at bounding box center [251, 295] width 18 height 18
click at [247, 303] on input "True" at bounding box center [251, 295] width 18 height 18
radio input "true"
click at [511, 489] on button "SUBMIT" at bounding box center [524, 494] width 151 height 36
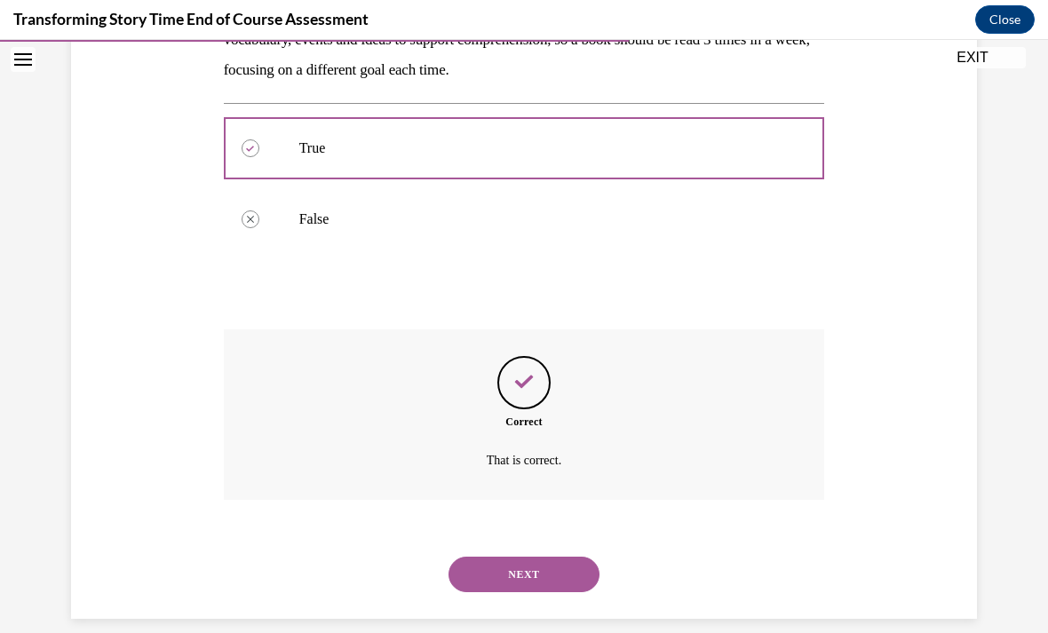
scroll to position [343, 0]
click at [493, 558] on button "NEXT" at bounding box center [524, 576] width 151 height 36
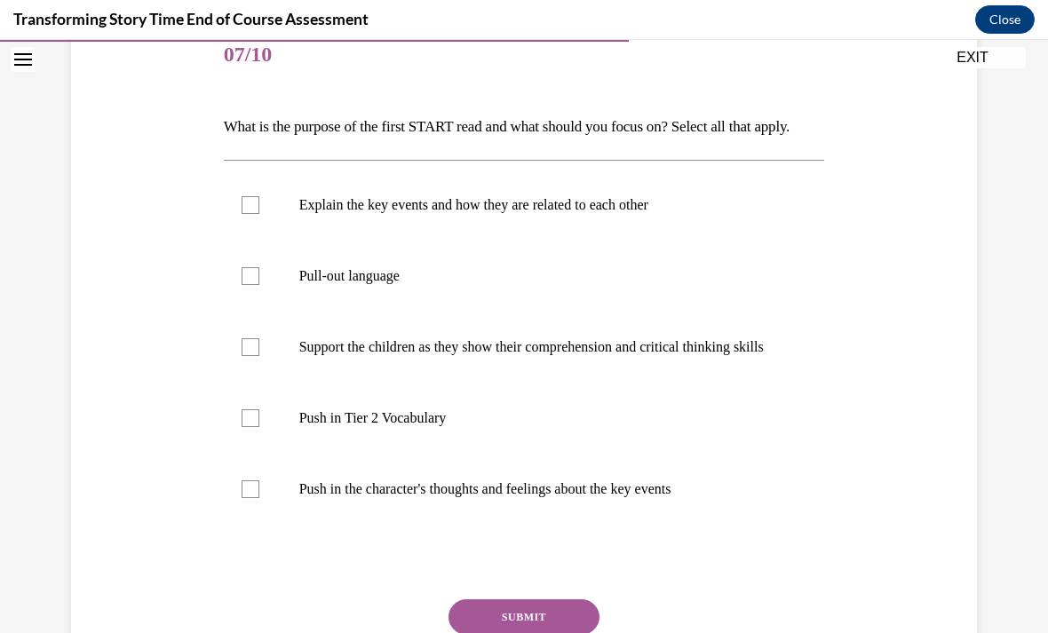
scroll to position [228, 0]
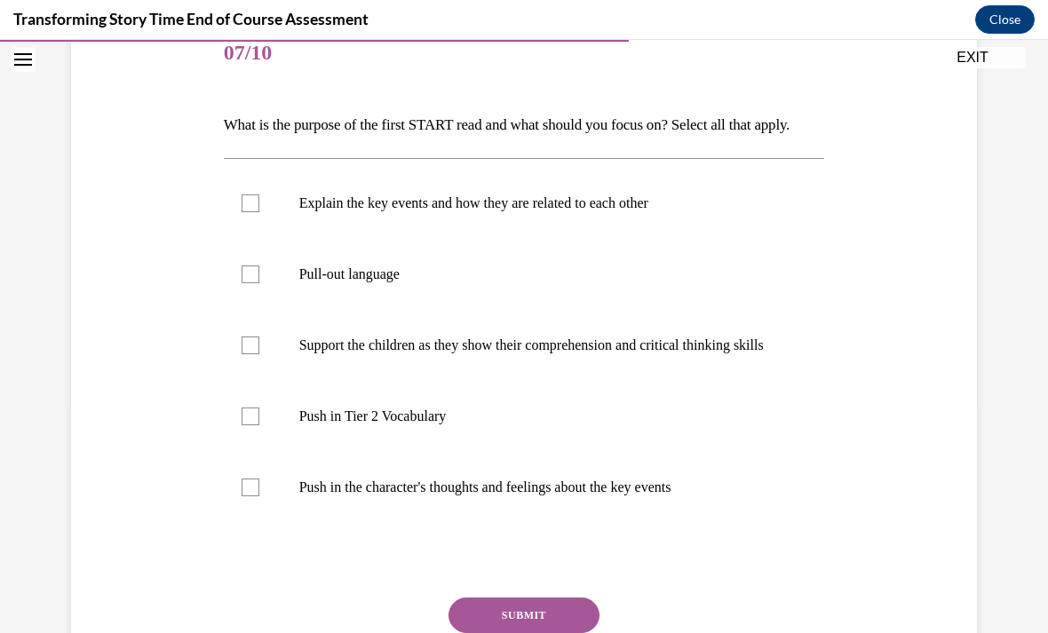
click at [361, 212] on p "Explain the key events and how they are related to each other" at bounding box center [540, 204] width 482 height 18
click at [259, 212] on input "Explain the key events and how they are related to each other" at bounding box center [251, 204] width 18 height 18
checkbox input "true"
click at [425, 426] on p "Push in Tier 2 Vocabulary" at bounding box center [540, 417] width 482 height 18
click at [259, 426] on input "Push in Tier 2 Vocabulary" at bounding box center [251, 417] width 18 height 18
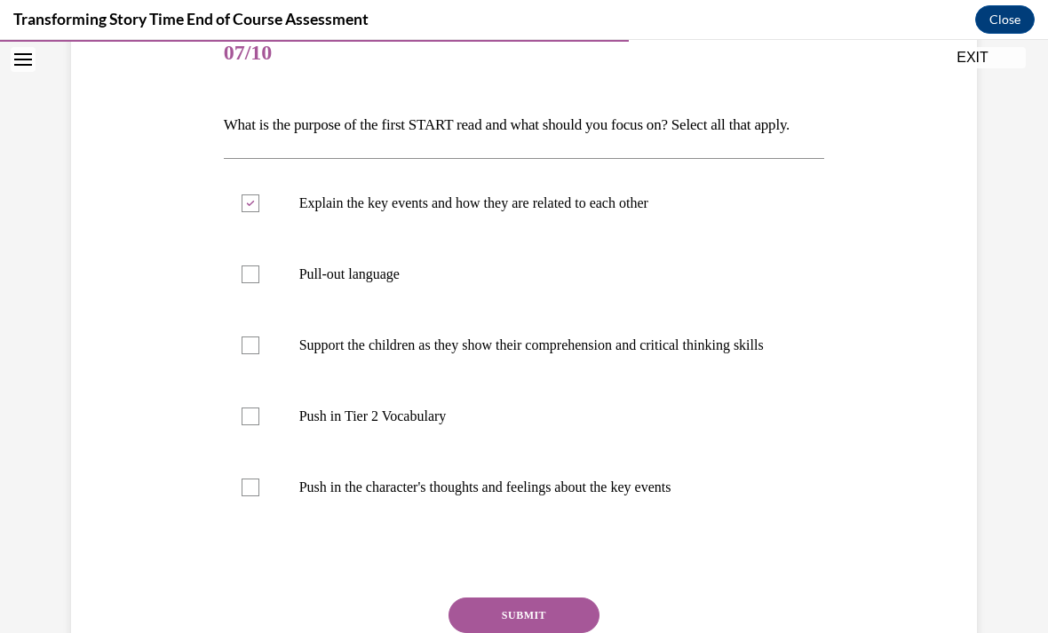
checkbox input "true"
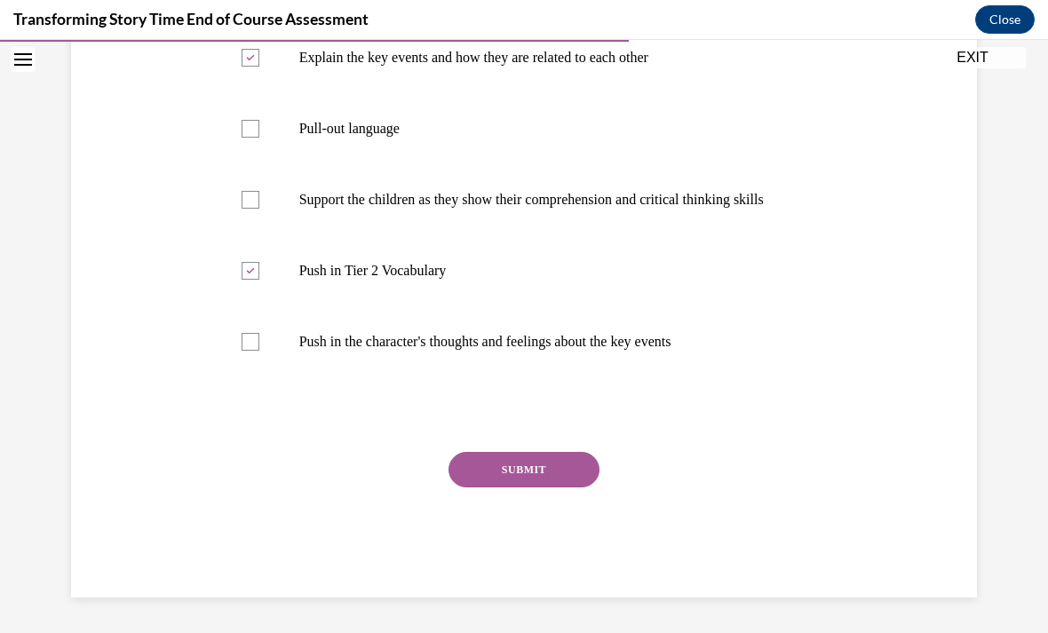
scroll to position [401, 0]
click at [497, 488] on button "SUBMIT" at bounding box center [524, 470] width 151 height 36
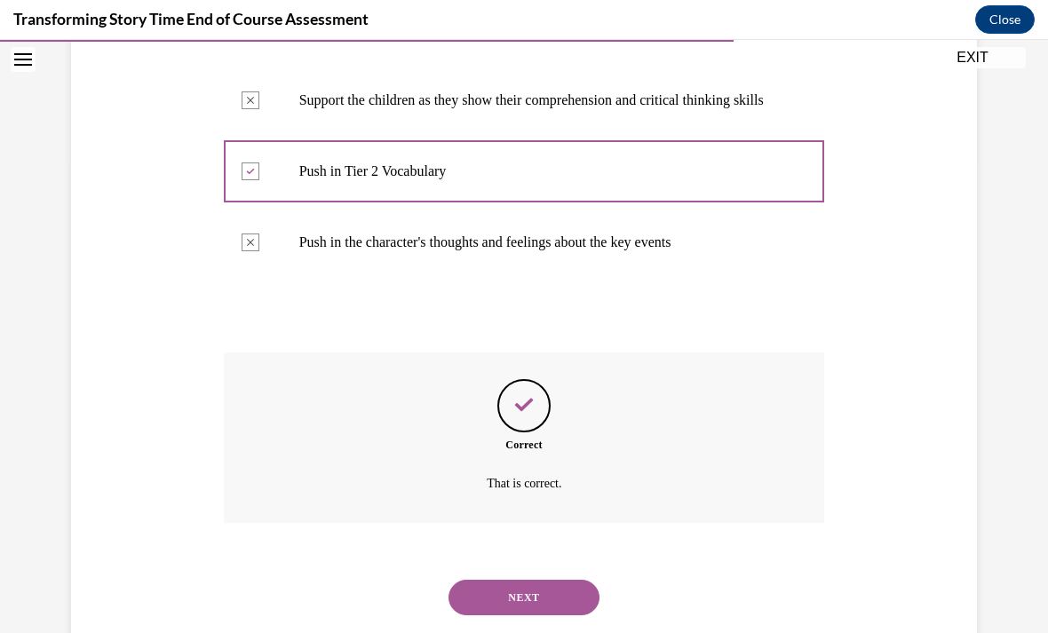
scroll to position [544, 0]
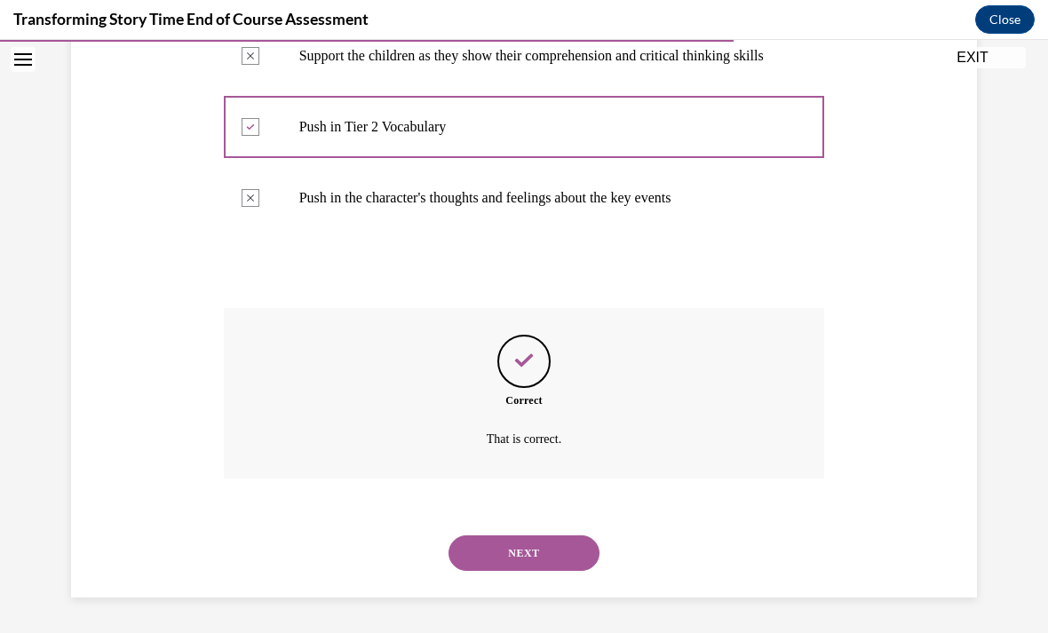
click at [538, 553] on button "NEXT" at bounding box center [524, 554] width 151 height 36
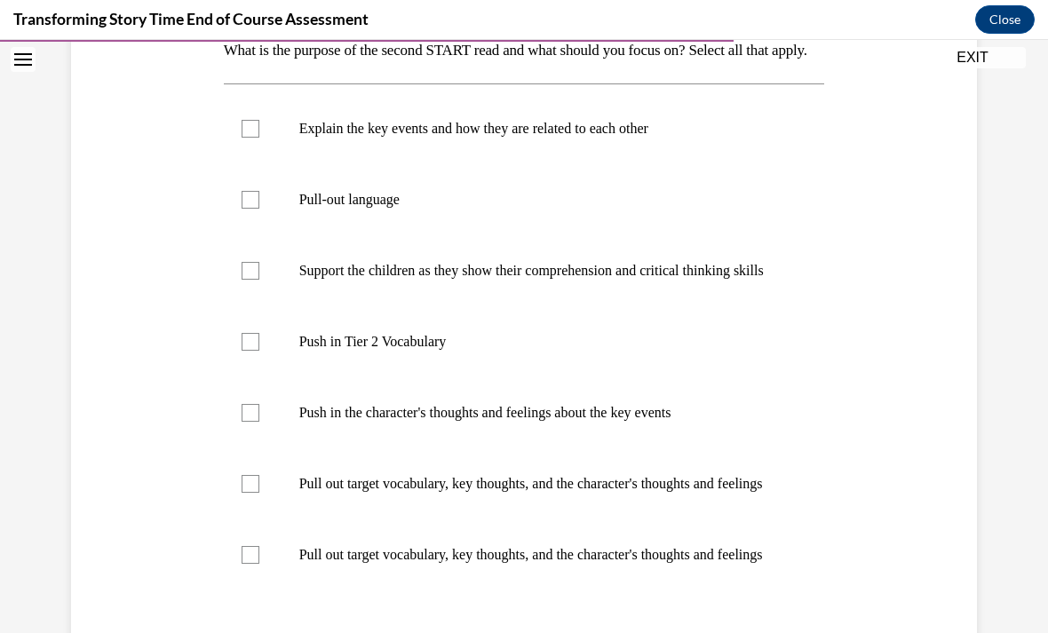
scroll to position [304, 0]
click at [423, 350] on p "Push in Tier 2 Vocabulary" at bounding box center [540, 341] width 482 height 18
click at [259, 350] on input "Push in Tier 2 Vocabulary" at bounding box center [251, 341] width 18 height 18
checkbox input "true"
click at [394, 421] on p "Push in the character's thoughts and feelings about the key events" at bounding box center [540, 412] width 482 height 18
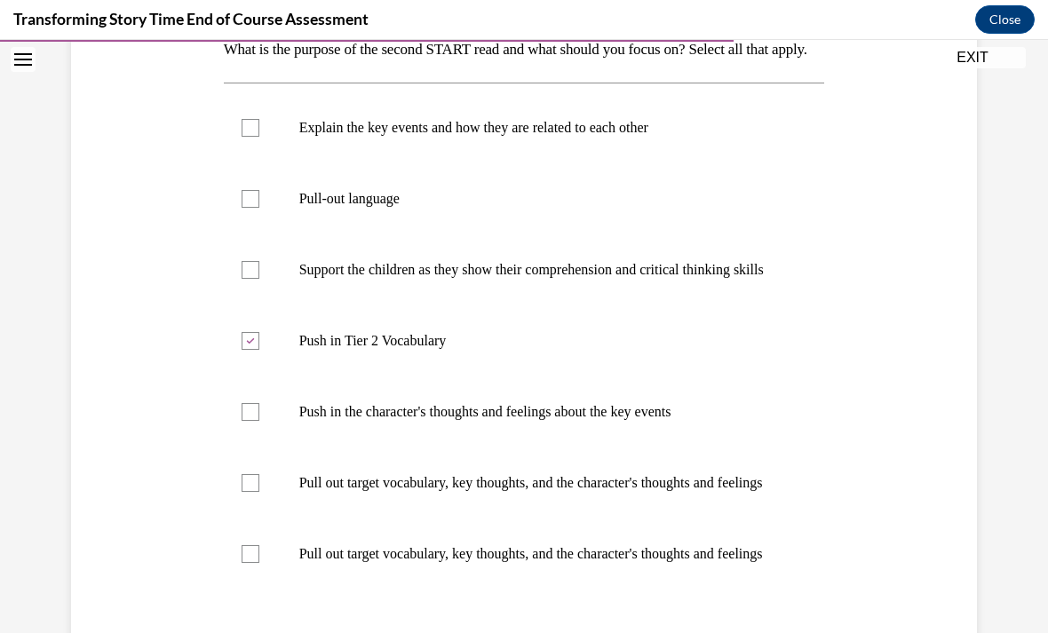
click at [259, 421] on input "Push in the character's thoughts and feelings about the key events" at bounding box center [251, 412] width 18 height 18
checkbox input "true"
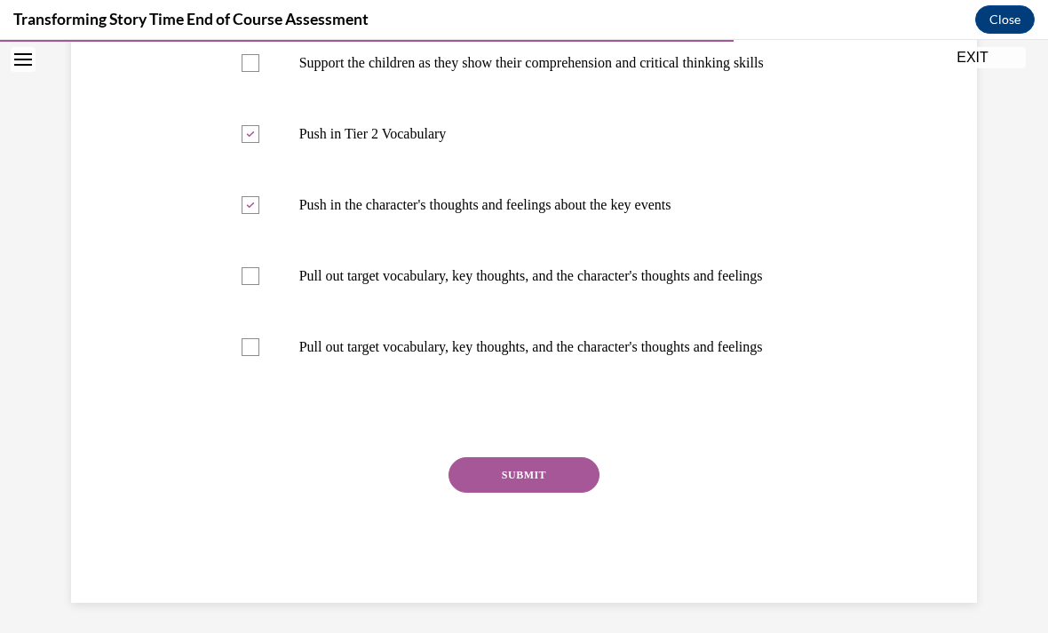
click at [499, 493] on button "SUBMIT" at bounding box center [524, 476] width 151 height 36
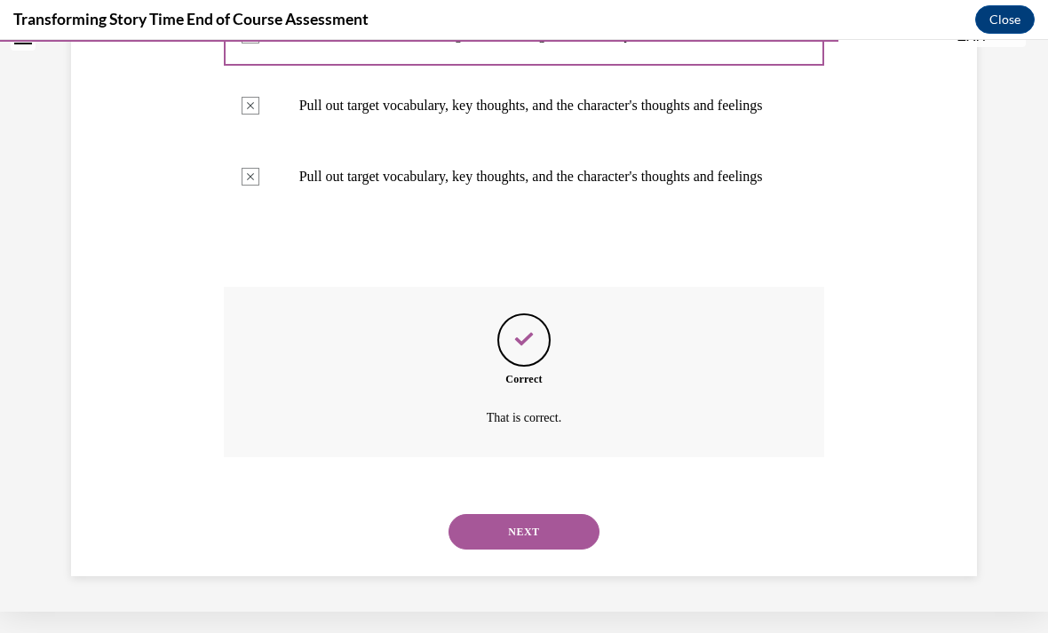
scroll to position [721, 0]
click at [502, 525] on button "NEXT" at bounding box center [524, 532] width 151 height 36
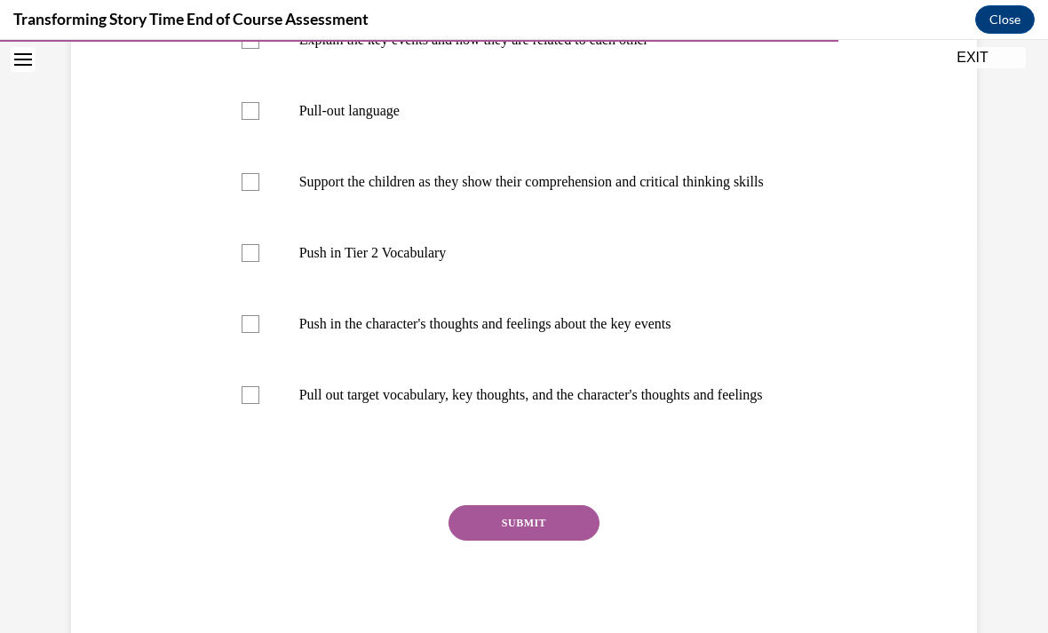
scroll to position [393, 0]
click at [358, 403] on p "Pull out target vocabulary, key thoughts, and the character's thoughts and feel…" at bounding box center [540, 395] width 482 height 18
click at [259, 403] on input "Pull out target vocabulary, key thoughts, and the character's thoughts and feel…" at bounding box center [251, 395] width 18 height 18
checkbox input "true"
click at [366, 146] on label "Pull-out language" at bounding box center [524, 110] width 601 height 71
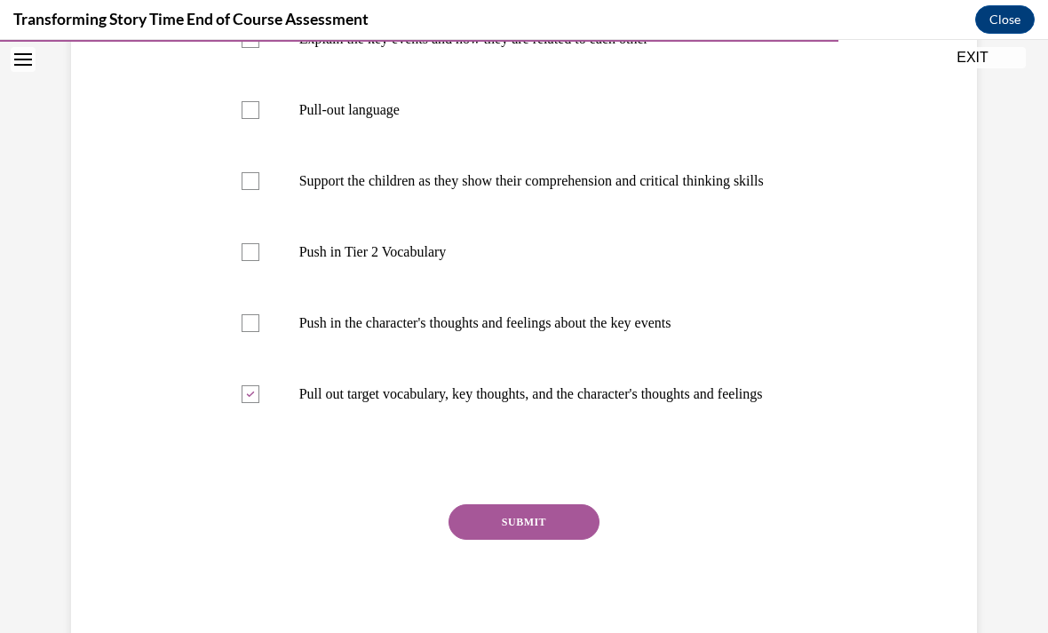
click at [259, 119] on input "Pull-out language" at bounding box center [251, 110] width 18 height 18
checkbox input "true"
click at [528, 540] on button "SUBMIT" at bounding box center [524, 523] width 151 height 36
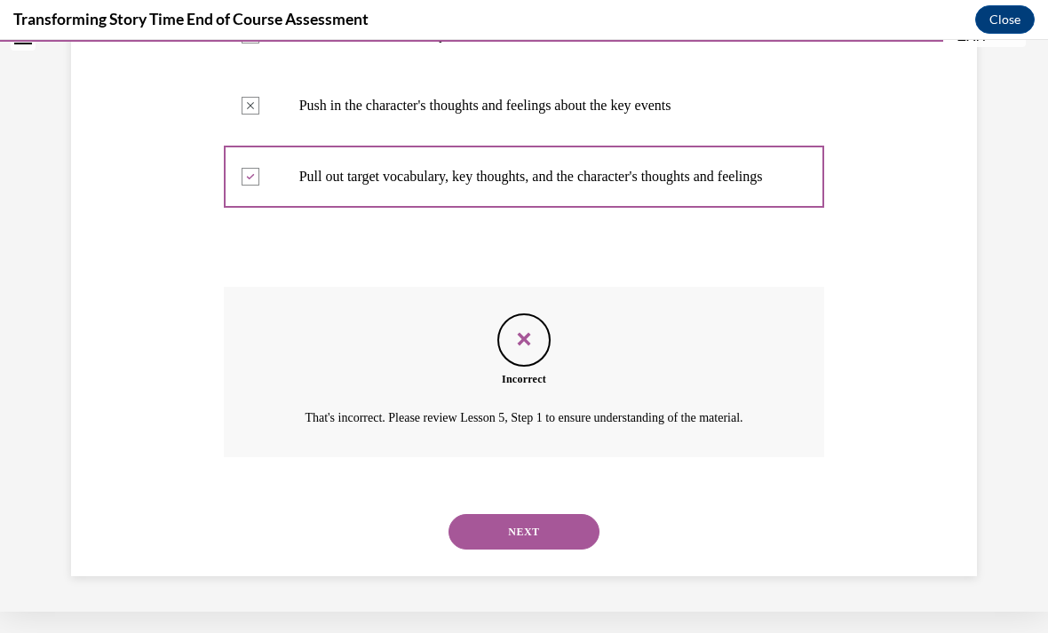
scroll to position [653, 0]
click at [534, 550] on button "NEXT" at bounding box center [524, 532] width 151 height 36
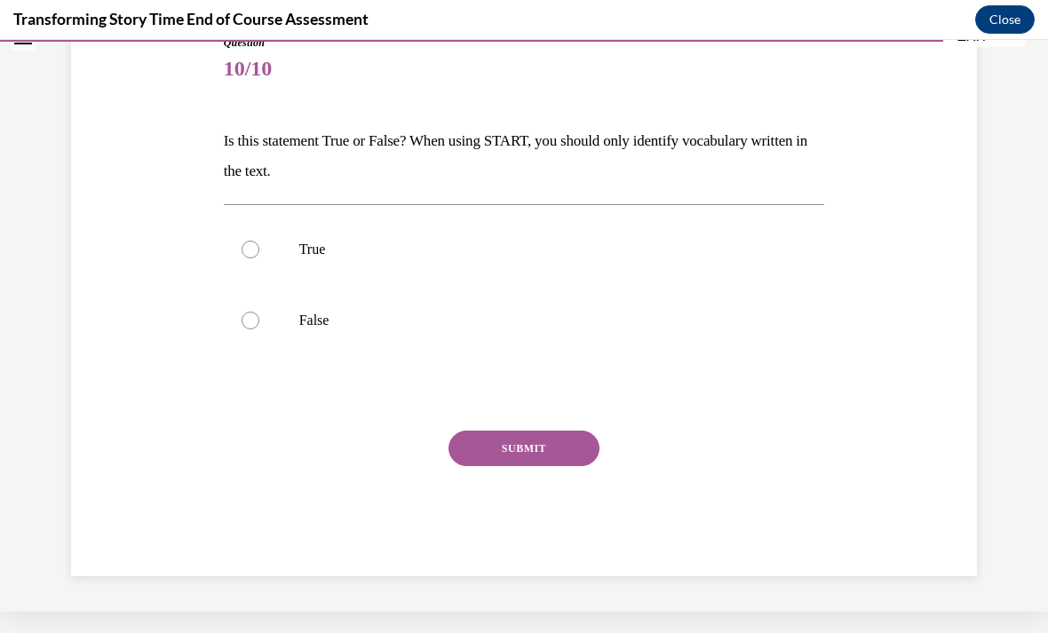
scroll to position [170, 0]
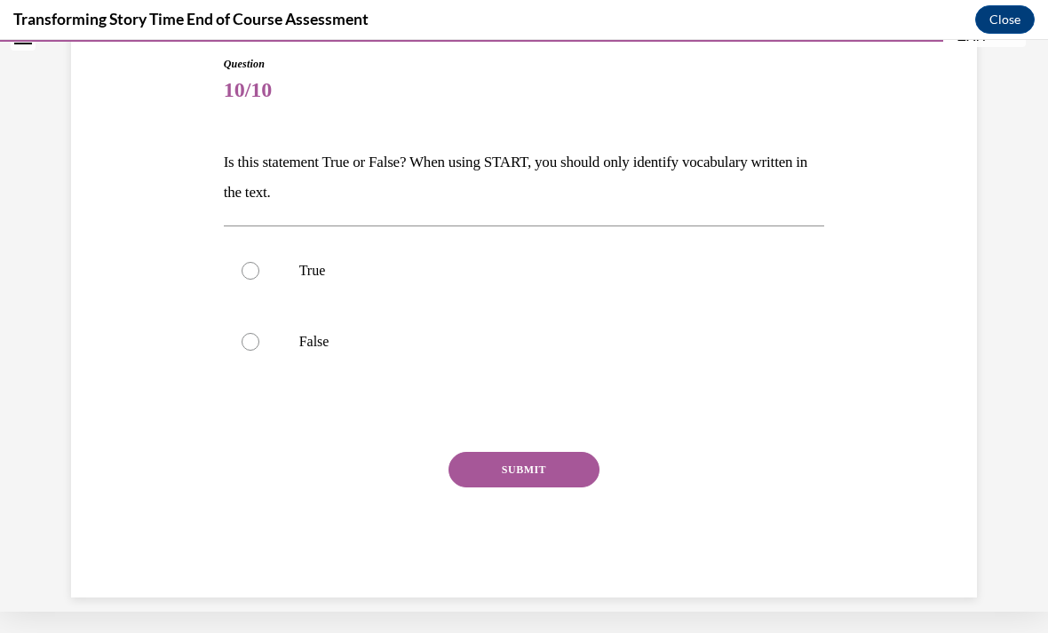
click at [314, 267] on p "True" at bounding box center [540, 271] width 482 height 18
click at [259, 267] on input "True" at bounding box center [251, 271] width 18 height 18
radio input "true"
click at [526, 457] on button "SUBMIT" at bounding box center [524, 470] width 151 height 36
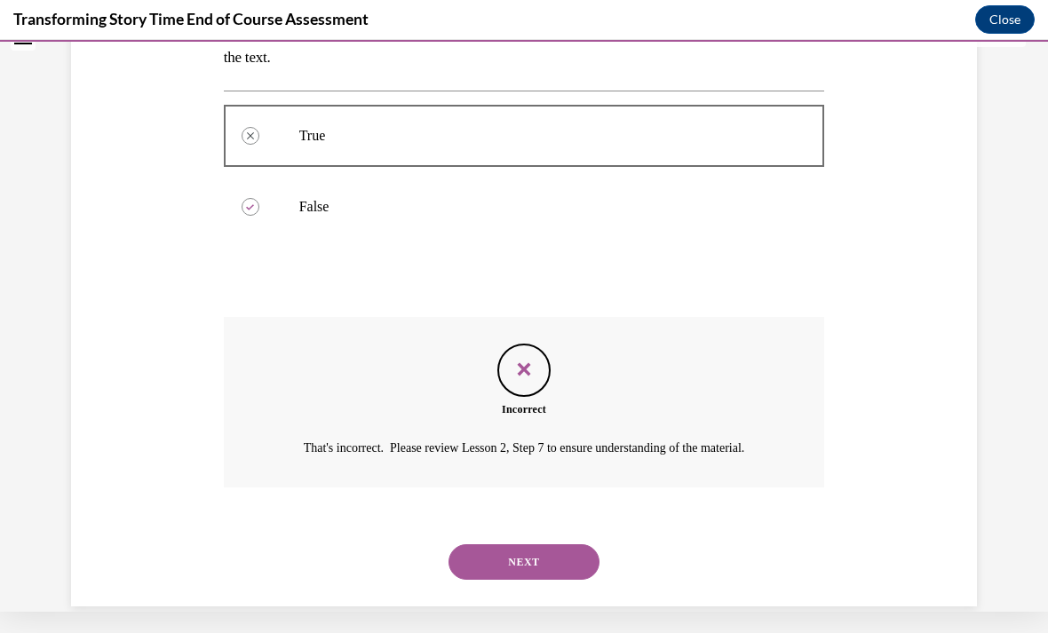
scroll to position [333, 0]
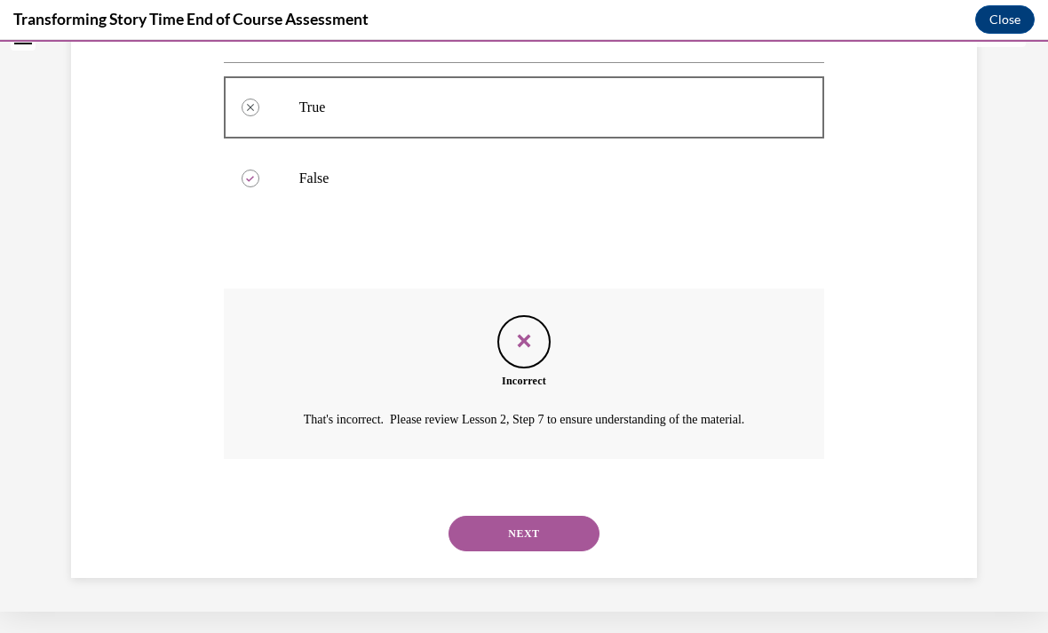
click at [500, 532] on button "NEXT" at bounding box center [524, 534] width 151 height 36
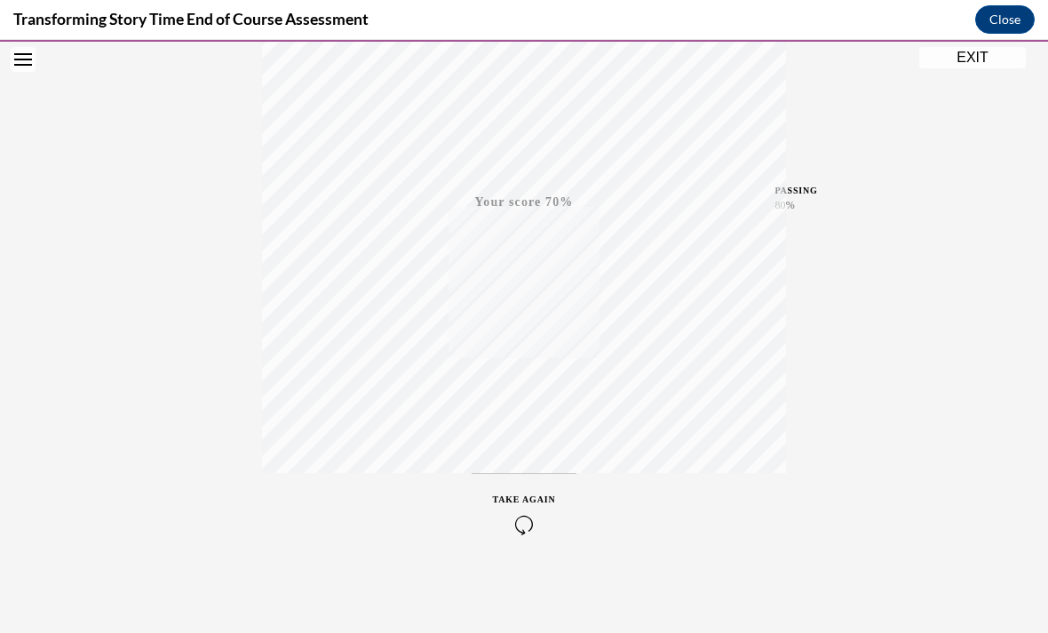
click at [527, 515] on icon "button" at bounding box center [524, 525] width 63 height 20
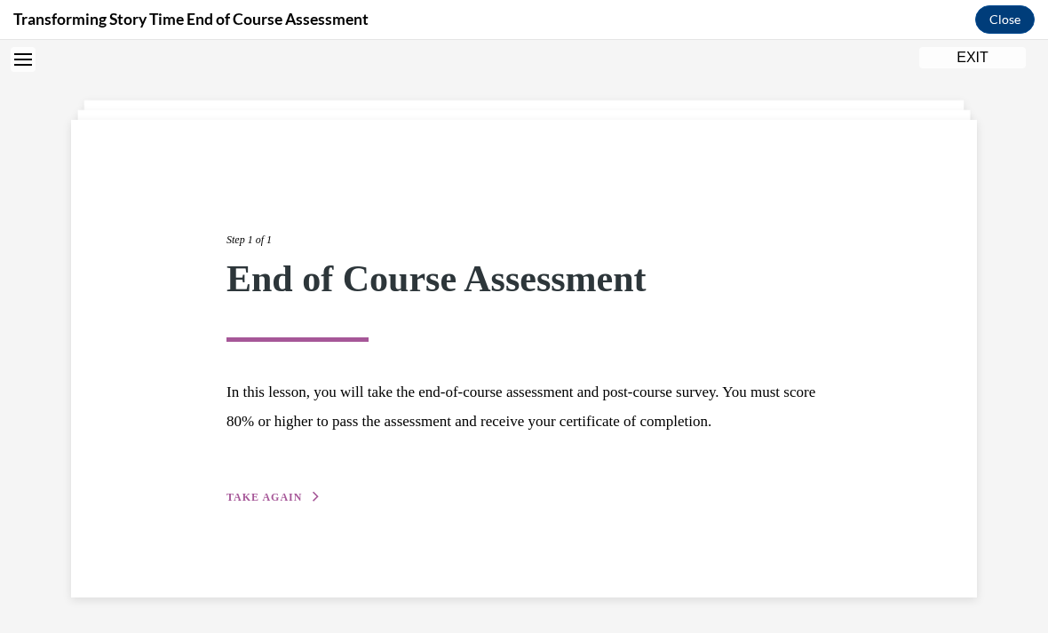
scroll to position [65, 0]
click at [289, 504] on span "TAKE AGAIN" at bounding box center [265, 497] width 76 height 12
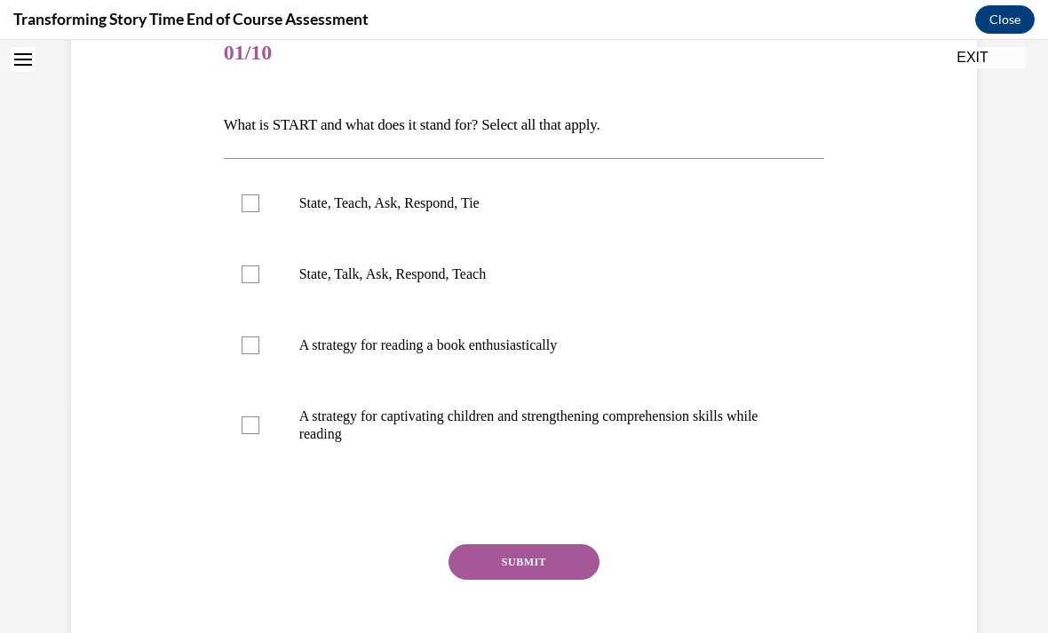
scroll to position [235, 0]
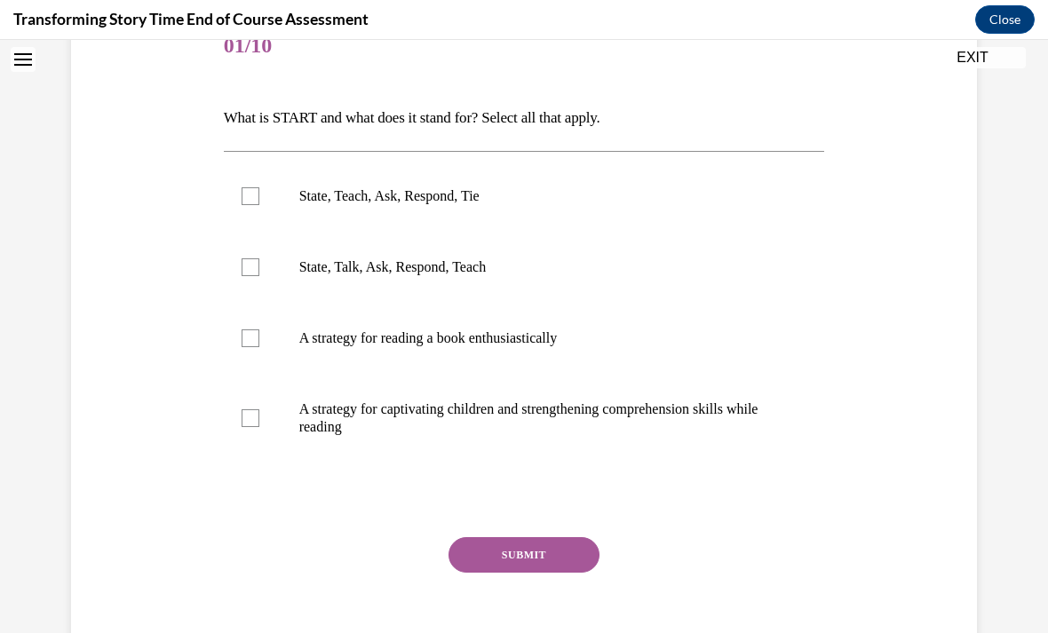
click at [257, 193] on div at bounding box center [251, 196] width 18 height 18
click at [257, 193] on input "State, Teach, Ask, Respond, Tie" at bounding box center [251, 196] width 18 height 18
checkbox input "true"
click at [255, 423] on div at bounding box center [251, 419] width 18 height 18
click at [255, 423] on input "A strategy for captivating children and strengthening comprehension skills whil…" at bounding box center [251, 419] width 18 height 18
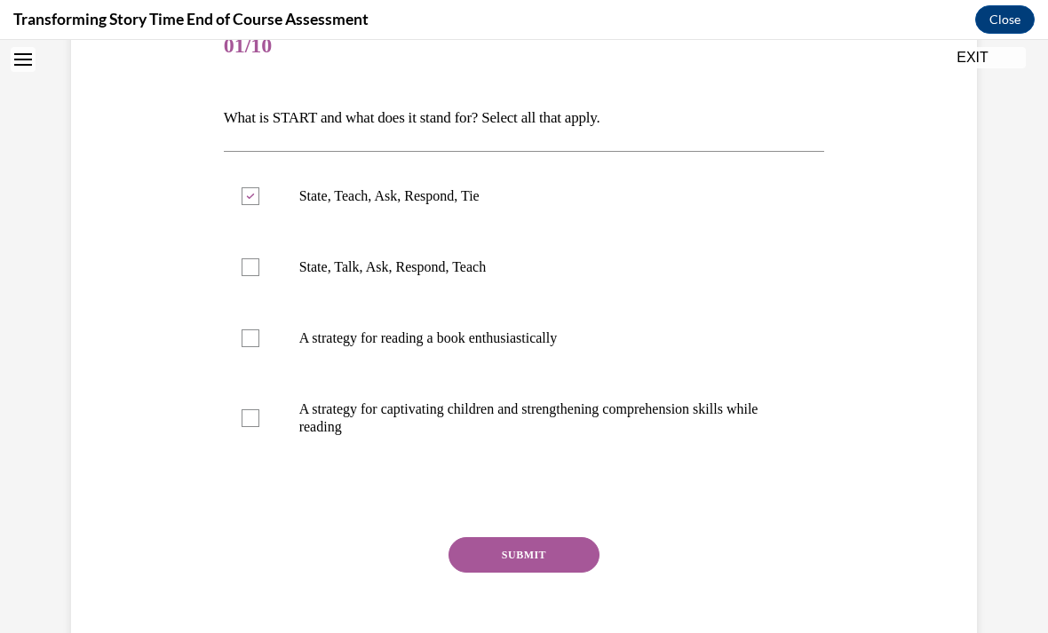
checkbox input "true"
click at [534, 558] on button "SUBMIT" at bounding box center [524, 555] width 151 height 36
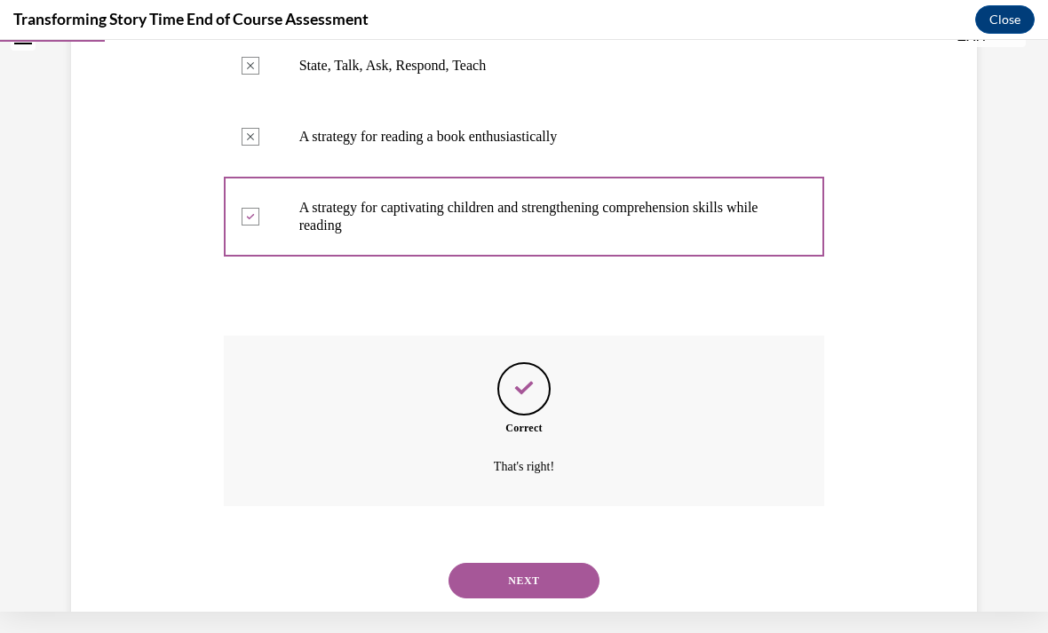
scroll to position [442, 0]
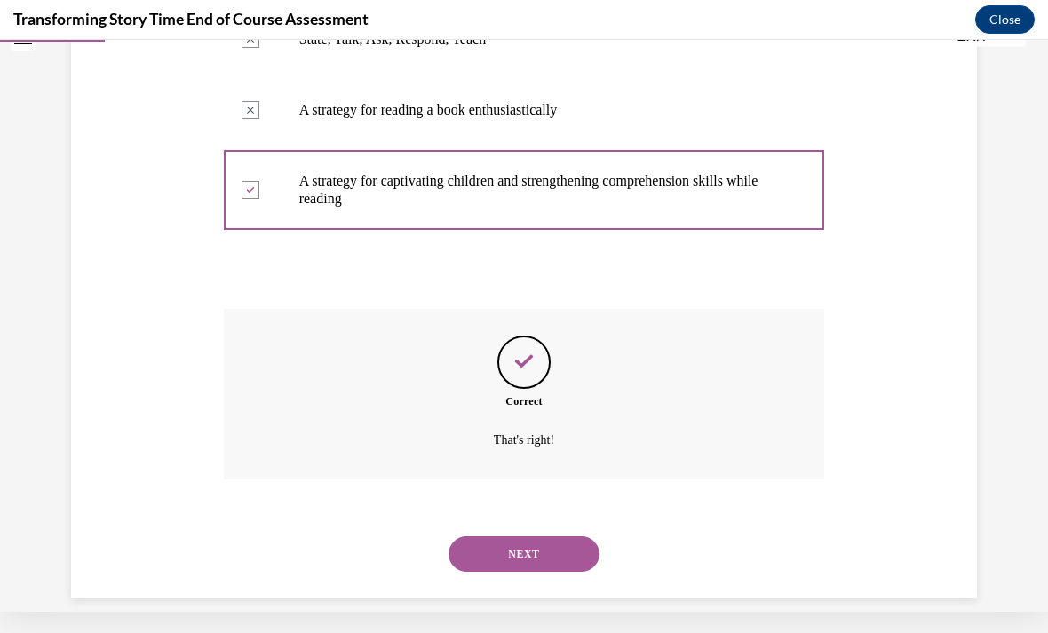
click at [534, 537] on button "NEXT" at bounding box center [524, 555] width 151 height 36
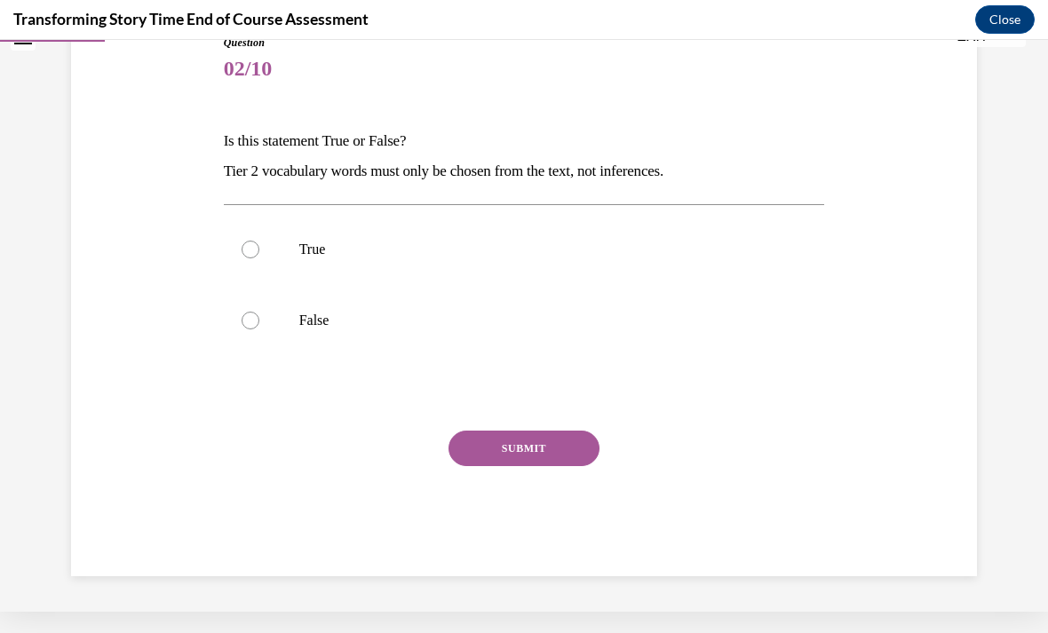
scroll to position [170, 0]
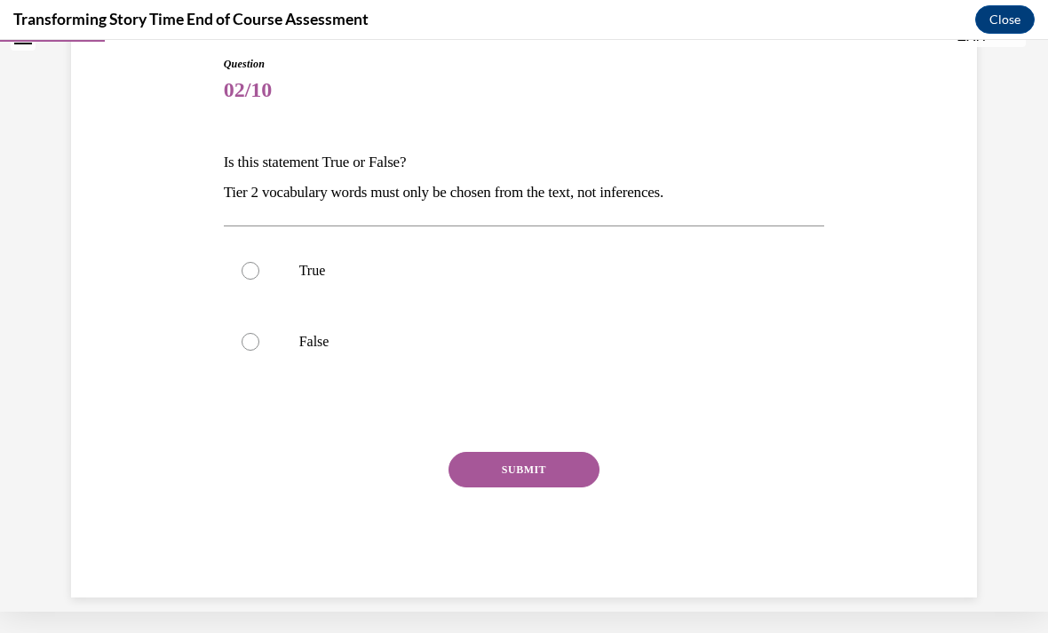
click at [239, 348] on label "False" at bounding box center [524, 341] width 601 height 71
click at [242, 348] on input "False" at bounding box center [251, 342] width 18 height 18
radio input "true"
click at [529, 469] on button "SUBMIT" at bounding box center [524, 470] width 151 height 36
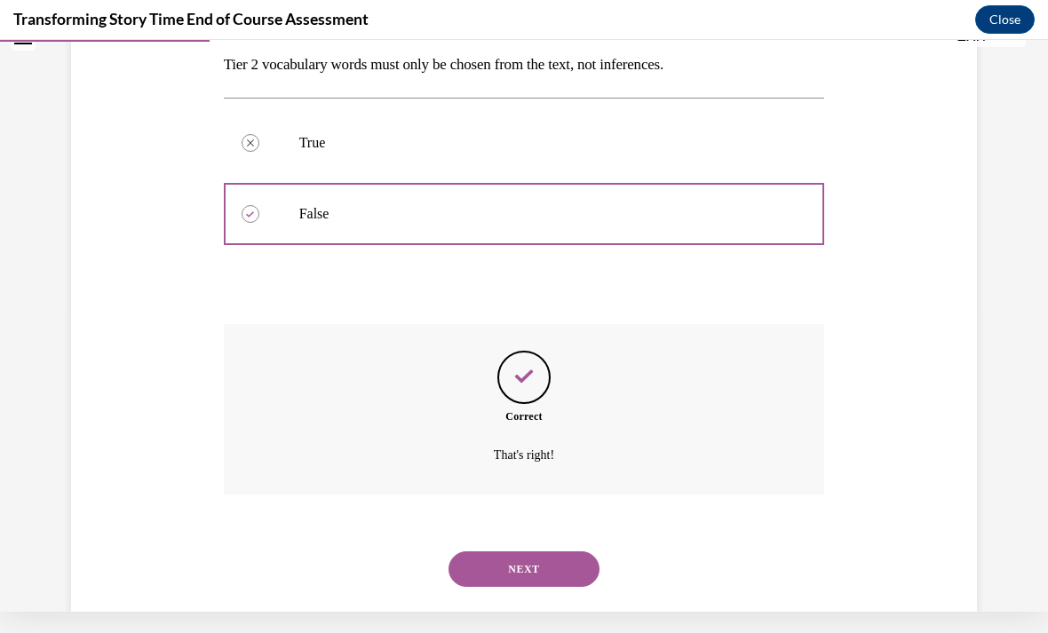
scroll to position [313, 0]
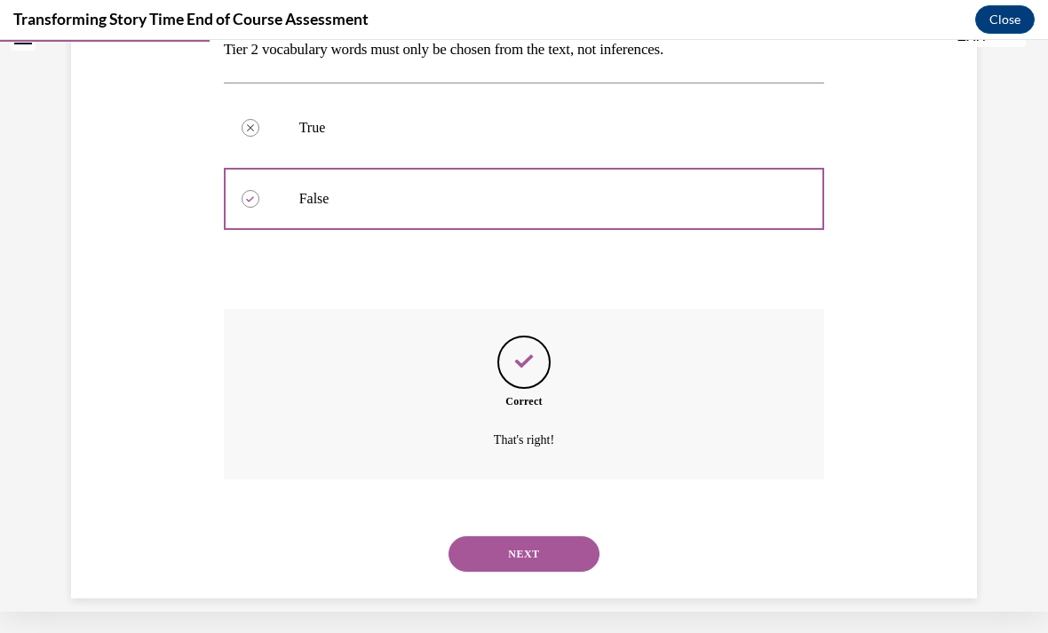
click at [514, 537] on button "NEXT" at bounding box center [524, 555] width 151 height 36
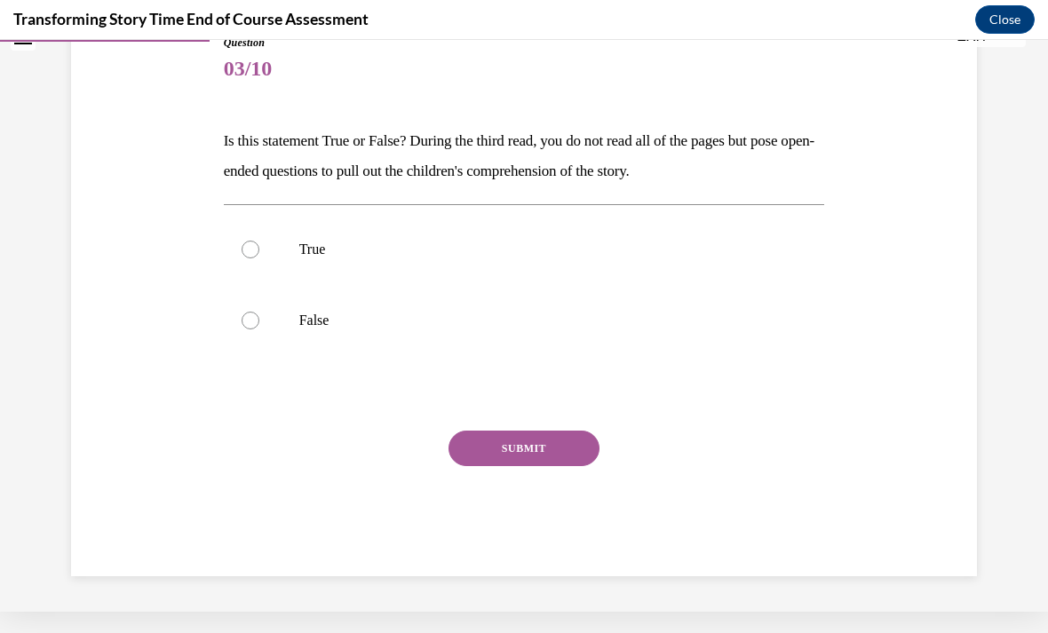
scroll to position [170, 0]
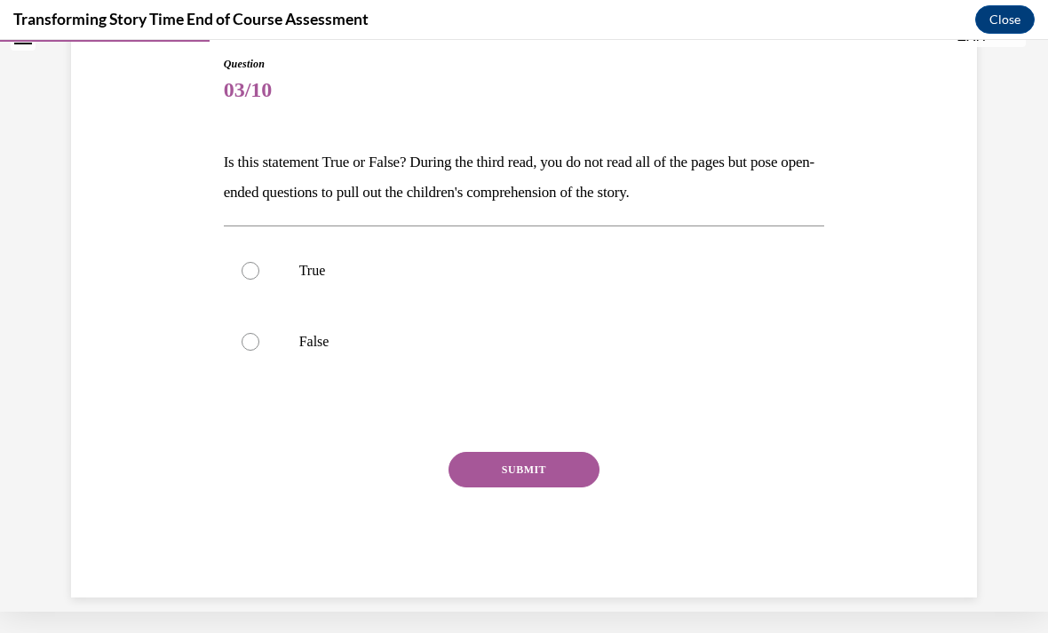
click at [253, 269] on div at bounding box center [251, 271] width 18 height 18
click at [253, 269] on input "True" at bounding box center [251, 271] width 18 height 18
radio input "true"
click at [528, 460] on button "SUBMIT" at bounding box center [524, 470] width 151 height 36
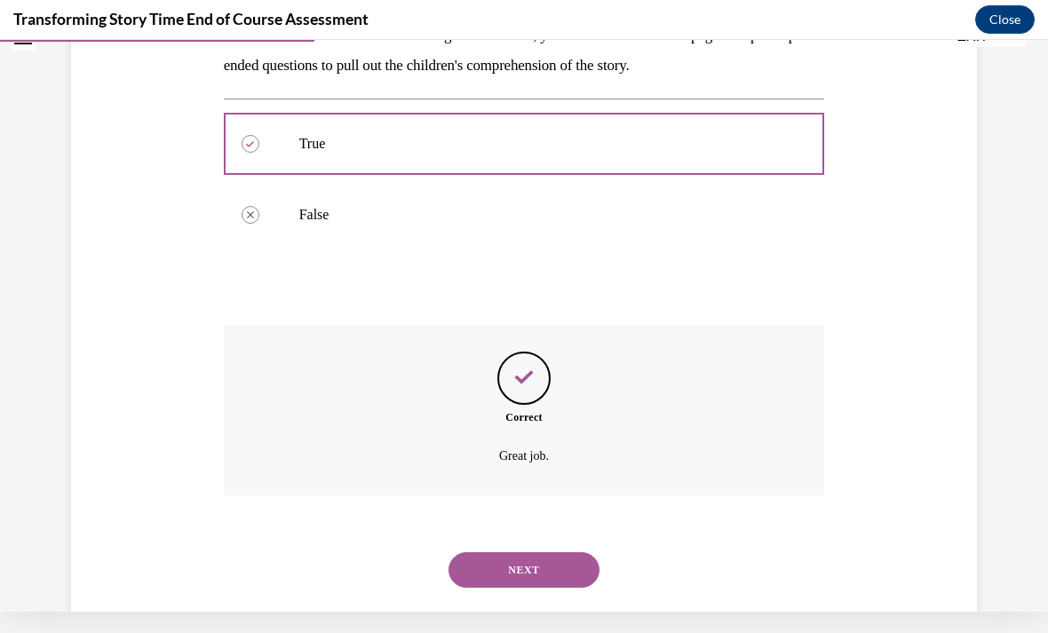
scroll to position [313, 0]
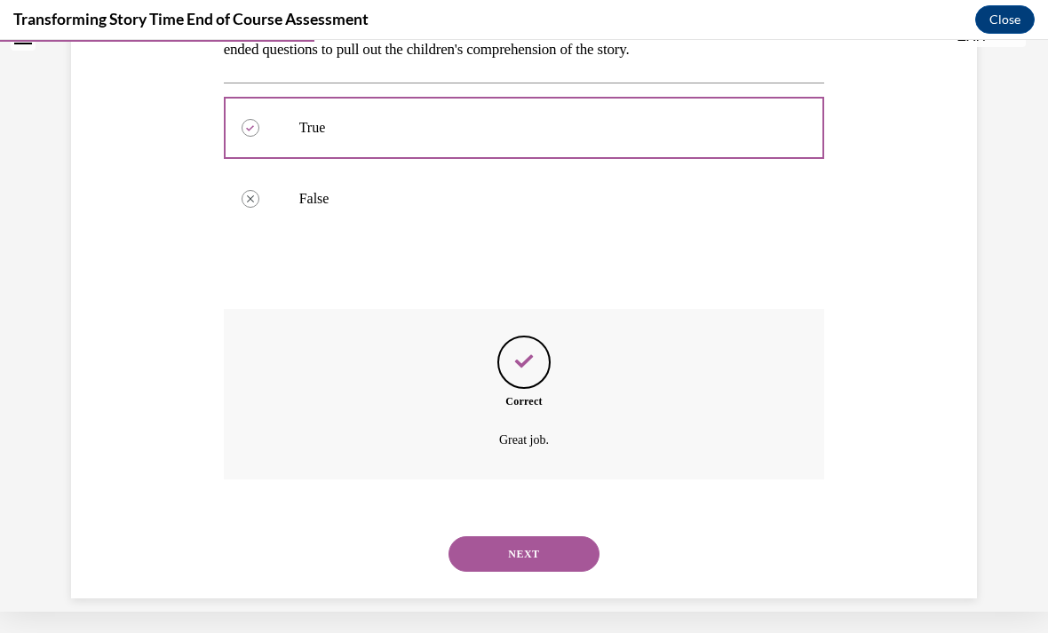
click at [518, 537] on button "NEXT" at bounding box center [524, 555] width 151 height 36
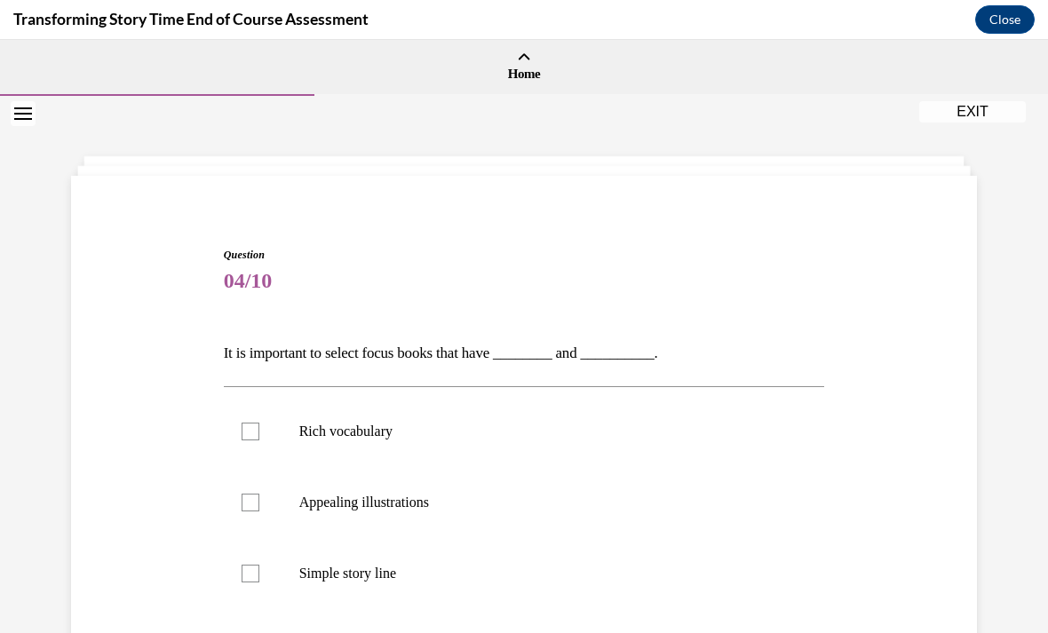
scroll to position [81, 0]
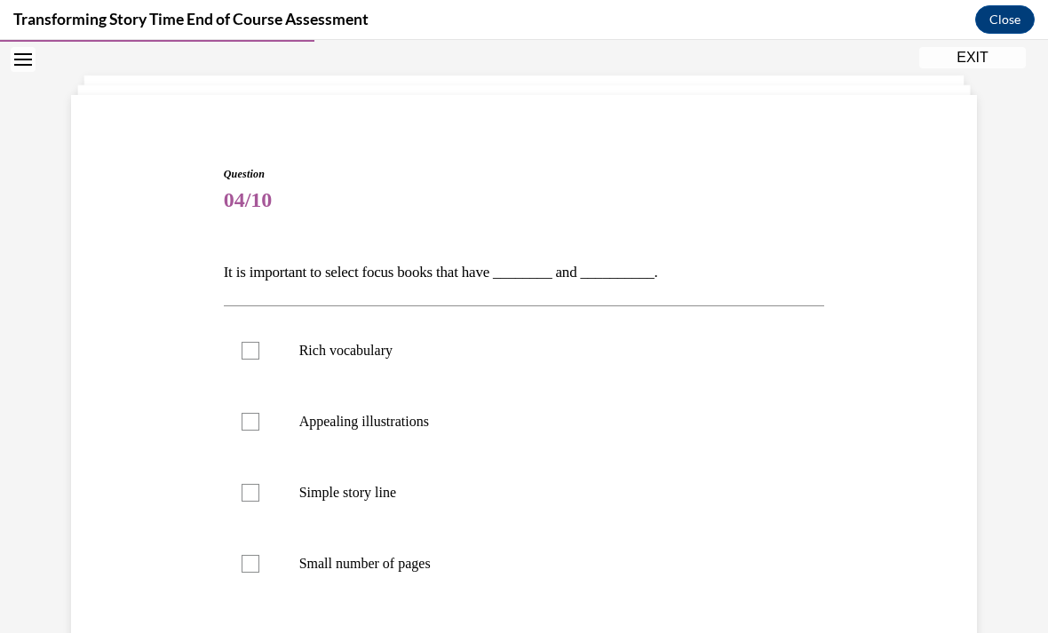
click at [357, 356] on p "Rich vocabulary" at bounding box center [540, 351] width 482 height 18
click at [259, 356] on input "Rich vocabulary" at bounding box center [251, 351] width 18 height 18
checkbox input "true"
click at [368, 418] on p "Appealing illustrations" at bounding box center [540, 422] width 482 height 18
click at [259, 418] on input "Appealing illustrations" at bounding box center [251, 422] width 18 height 18
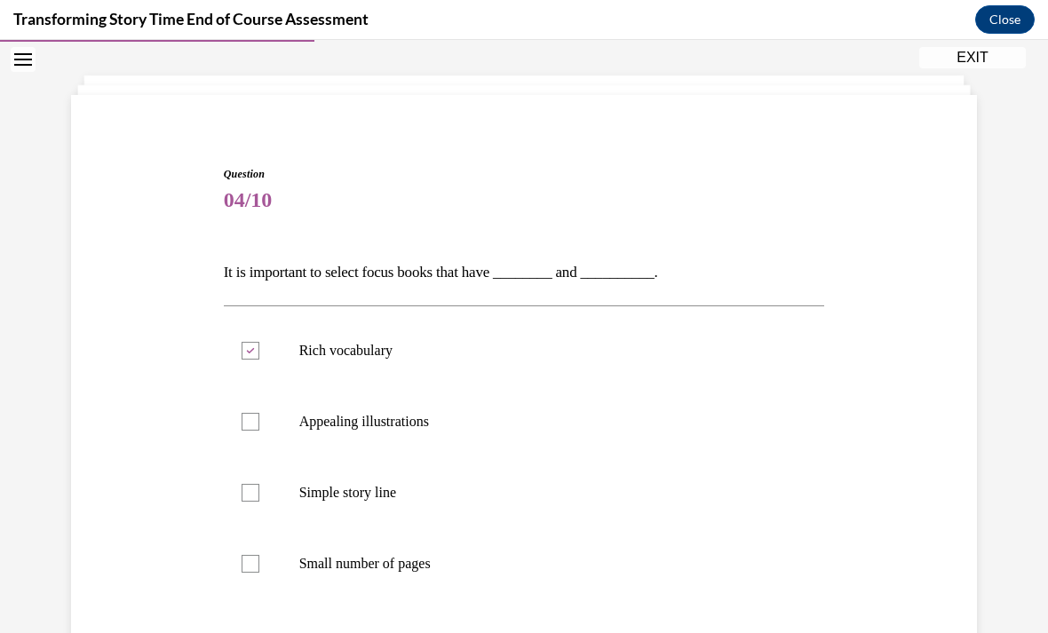
checkbox input "true"
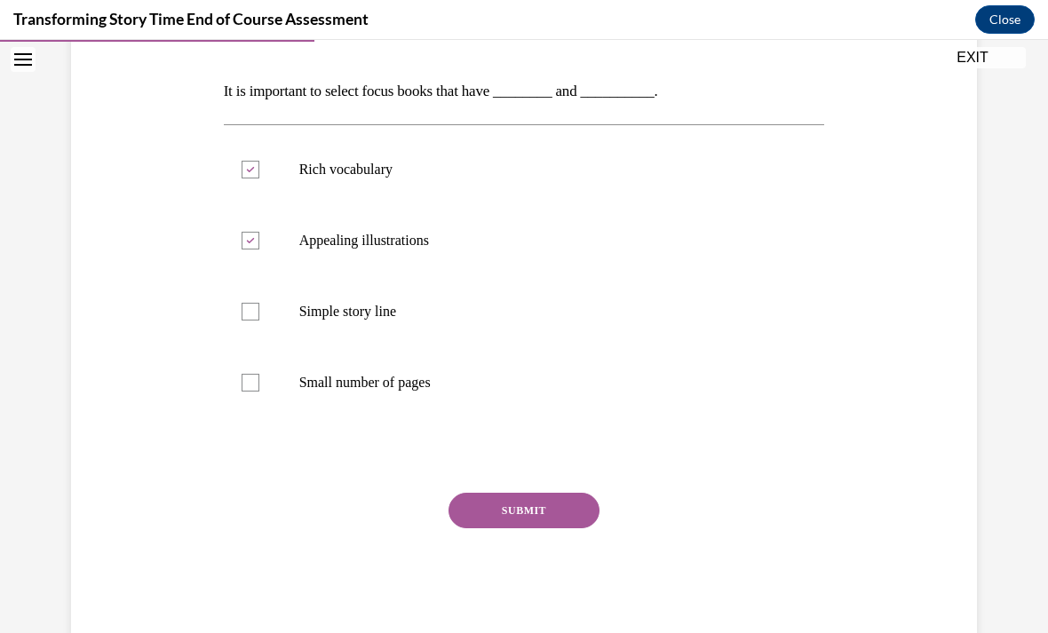
click at [508, 512] on button "SUBMIT" at bounding box center [524, 511] width 151 height 36
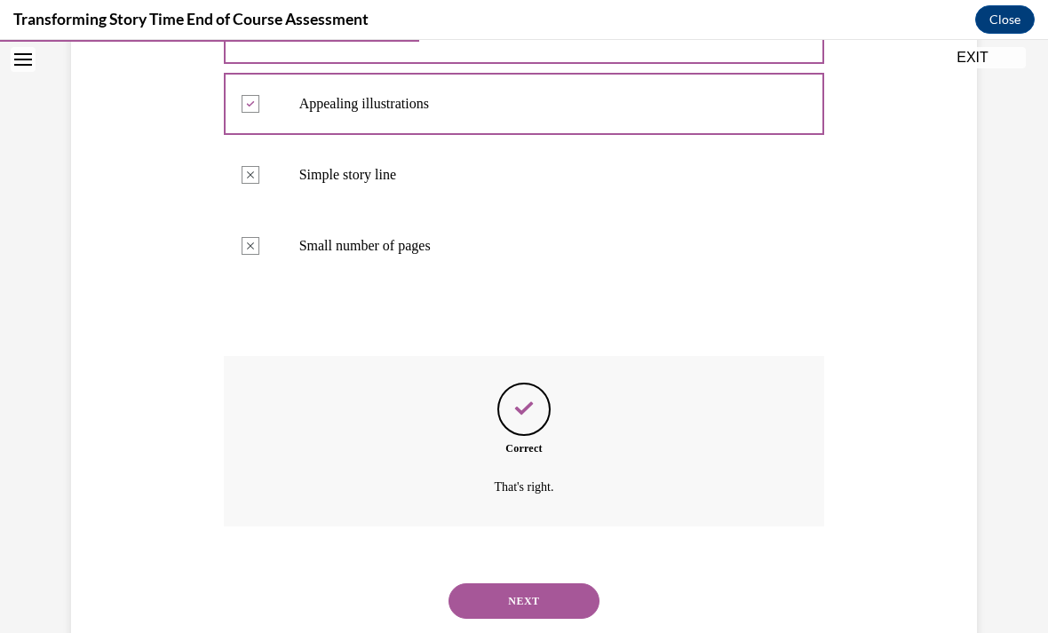
scroll to position [425, 0]
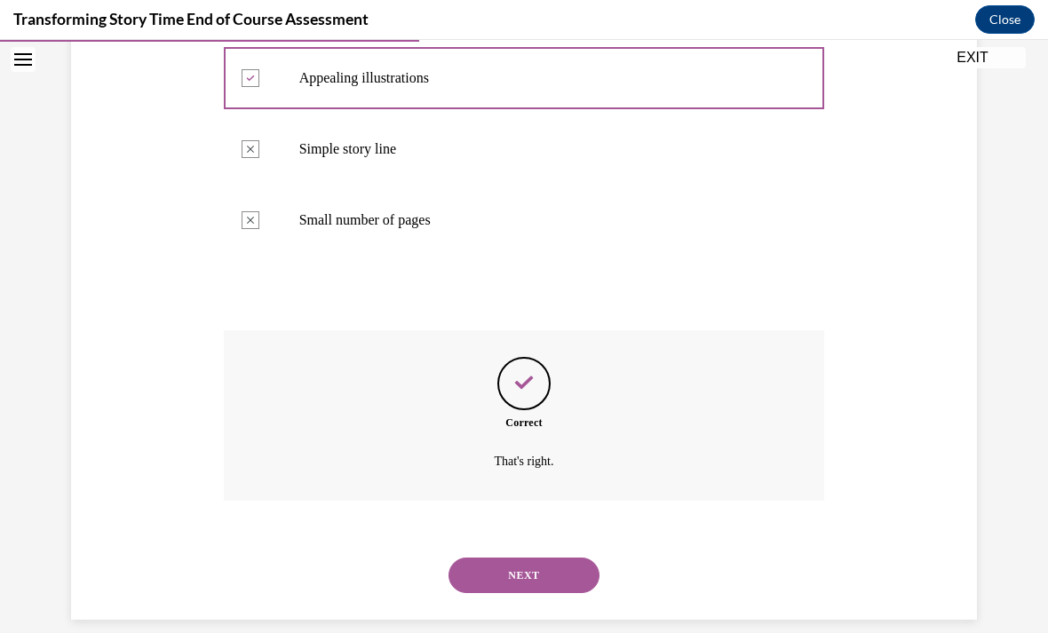
click at [498, 559] on button "NEXT" at bounding box center [524, 576] width 151 height 36
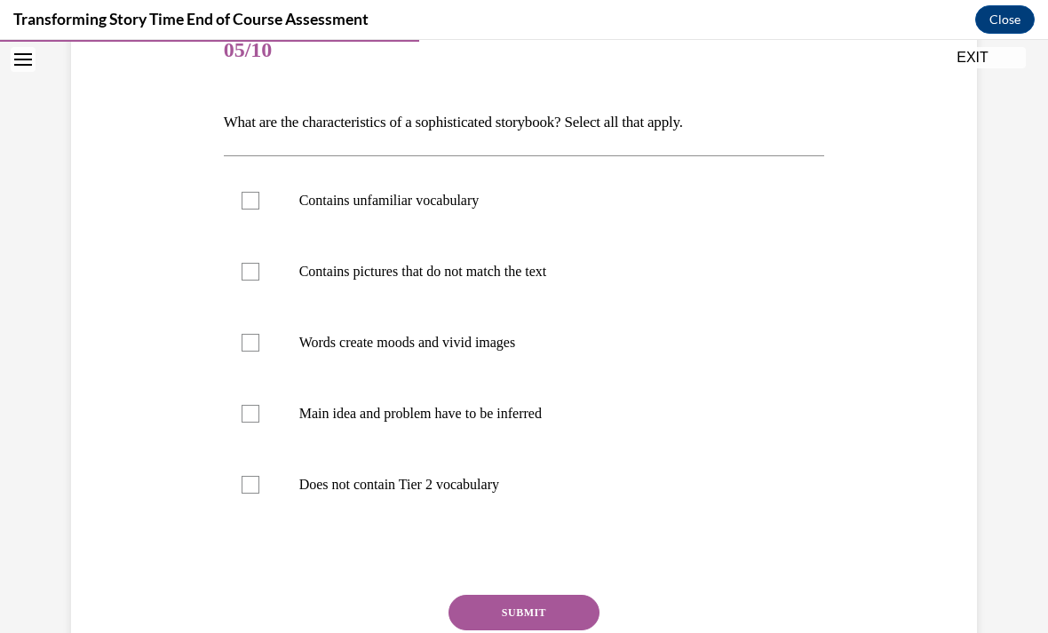
scroll to position [238, 0]
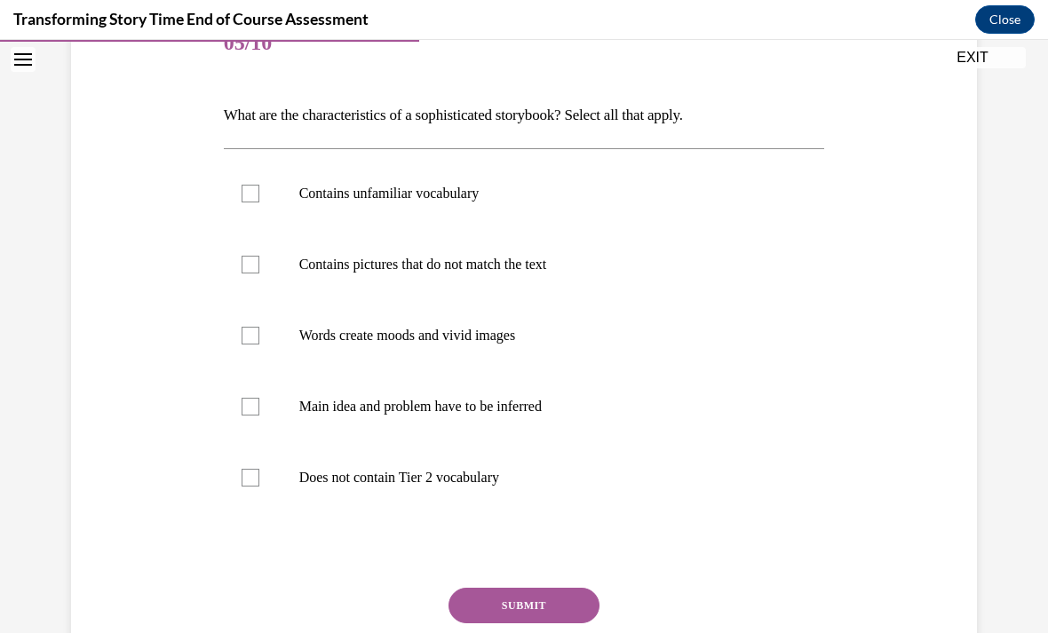
click at [258, 393] on label "Main idea and problem have to be inferred" at bounding box center [524, 406] width 601 height 71
click at [258, 398] on input "Main idea and problem have to be inferred" at bounding box center [251, 407] width 18 height 18
checkbox input "true"
click at [250, 329] on div at bounding box center [251, 336] width 18 height 18
click at [250, 329] on input "Words create moods and vivid images" at bounding box center [251, 336] width 18 height 18
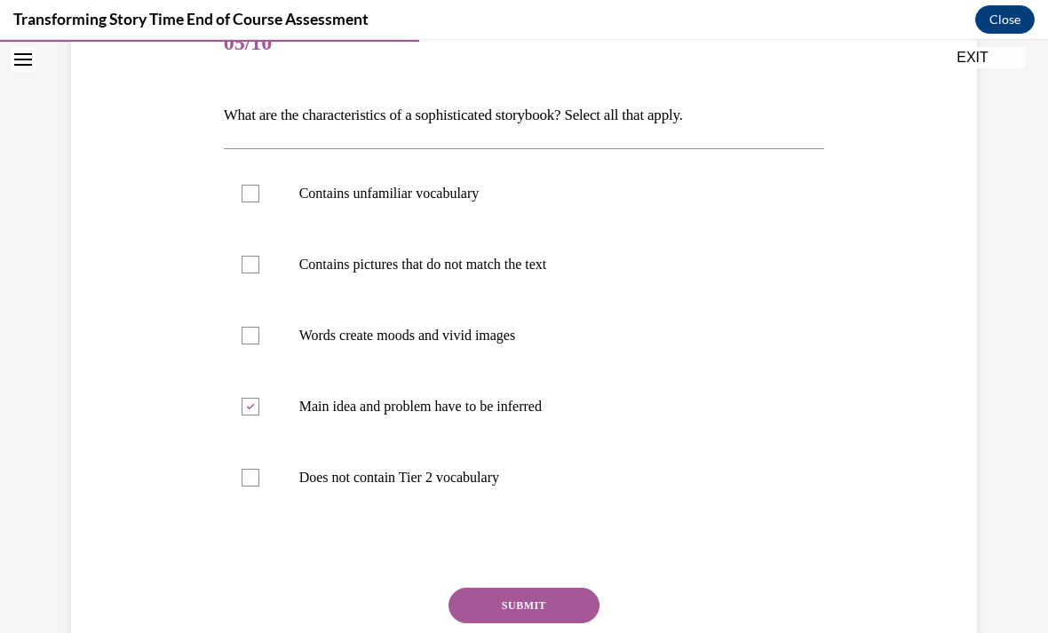
checkbox input "true"
click at [257, 251] on label "Contains pictures that do not match the text" at bounding box center [524, 264] width 601 height 71
click at [257, 256] on input "Contains pictures that do not match the text" at bounding box center [251, 265] width 18 height 18
checkbox input "true"
click at [256, 197] on div at bounding box center [251, 194] width 18 height 18
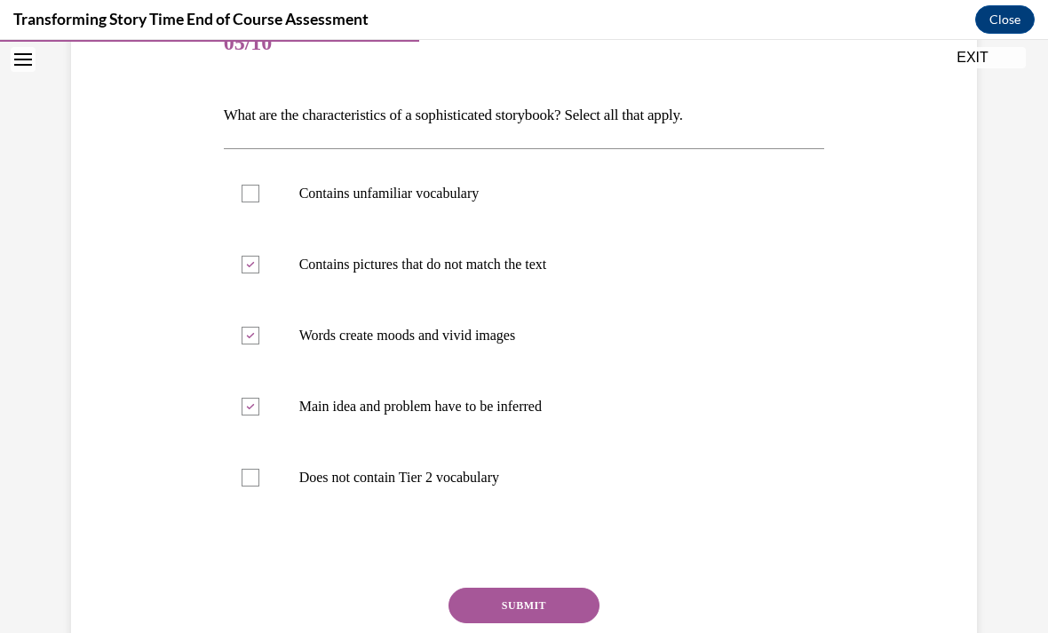
click at [256, 197] on input "Contains unfamiliar vocabulary" at bounding box center [251, 194] width 18 height 18
checkbox input "true"
click at [503, 601] on button "SUBMIT" at bounding box center [524, 606] width 151 height 36
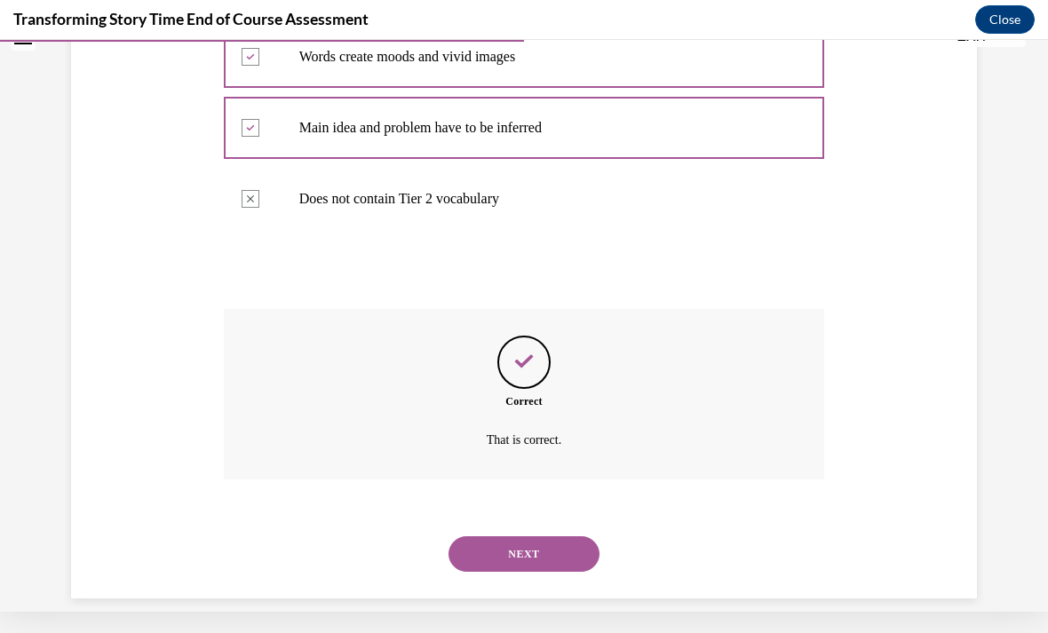
click at [515, 537] on button "NEXT" at bounding box center [524, 555] width 151 height 36
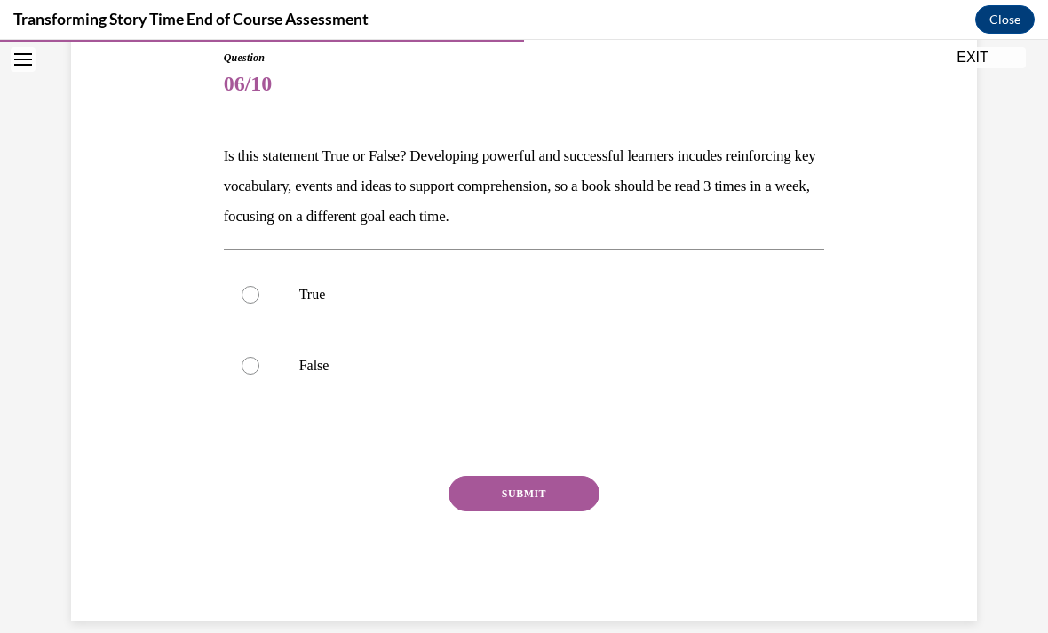
click at [254, 293] on div at bounding box center [251, 295] width 18 height 18
click at [254, 293] on input "True" at bounding box center [251, 295] width 18 height 18
radio input "true"
click at [556, 489] on button "SUBMIT" at bounding box center [524, 494] width 151 height 36
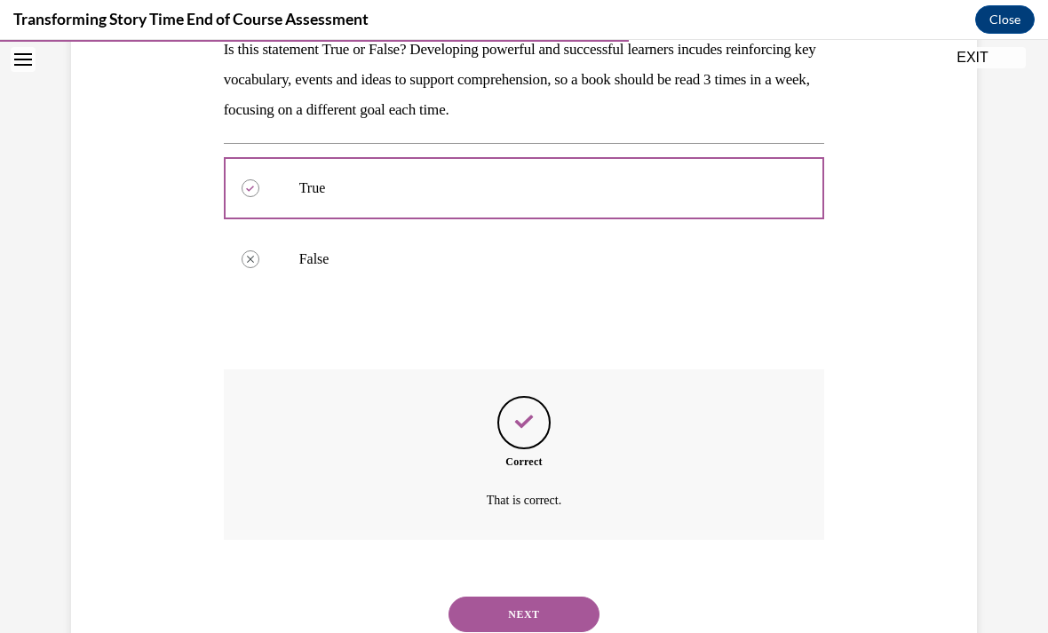
scroll to position [343, 0]
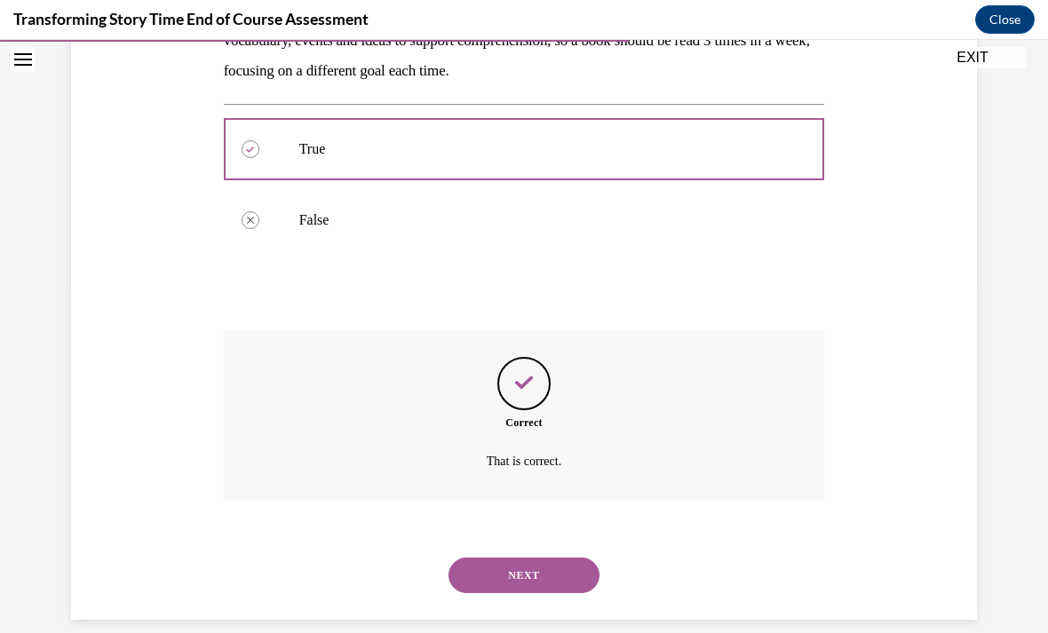
click at [513, 558] on button "NEXT" at bounding box center [524, 576] width 151 height 36
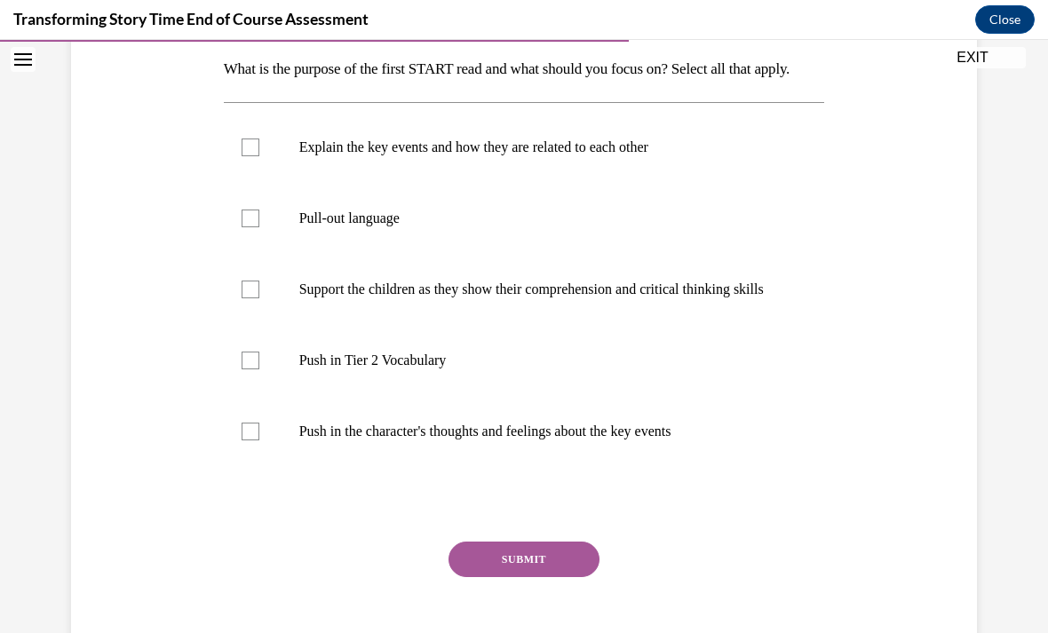
scroll to position [285, 0]
click at [396, 155] on p "Explain the key events and how they are related to each other" at bounding box center [540, 147] width 482 height 18
click at [259, 155] on input "Explain the key events and how they are related to each other" at bounding box center [251, 147] width 18 height 18
checkbox input "true"
click at [376, 369] on p "Push in Tier 2 Vocabulary" at bounding box center [540, 360] width 482 height 18
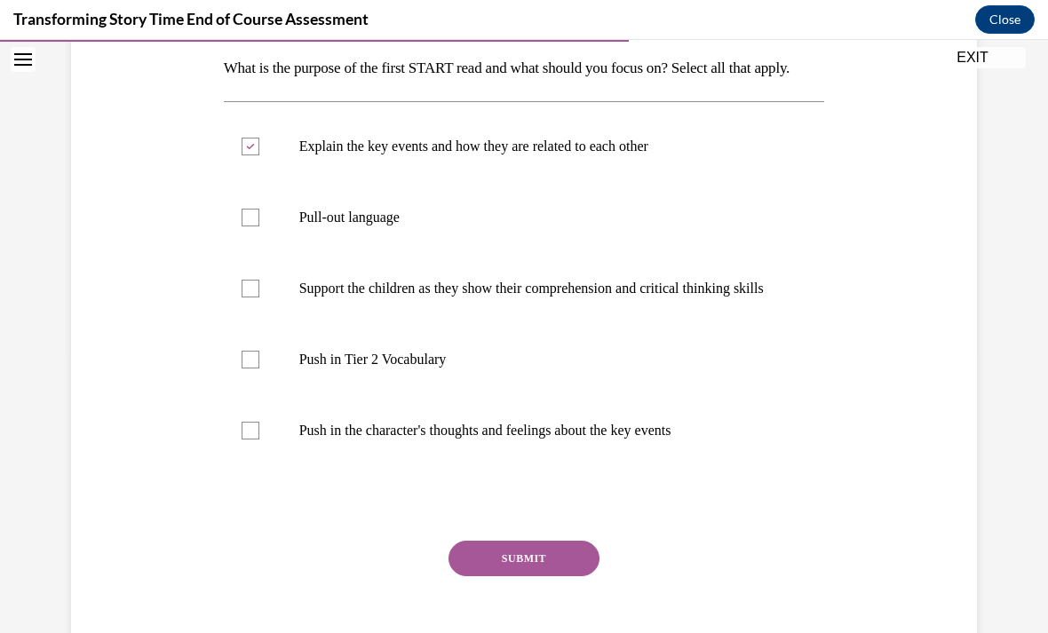
click at [259, 369] on input "Push in Tier 2 Vocabulary" at bounding box center [251, 360] width 18 height 18
checkbox input "true"
click at [540, 577] on button "SUBMIT" at bounding box center [524, 559] width 151 height 36
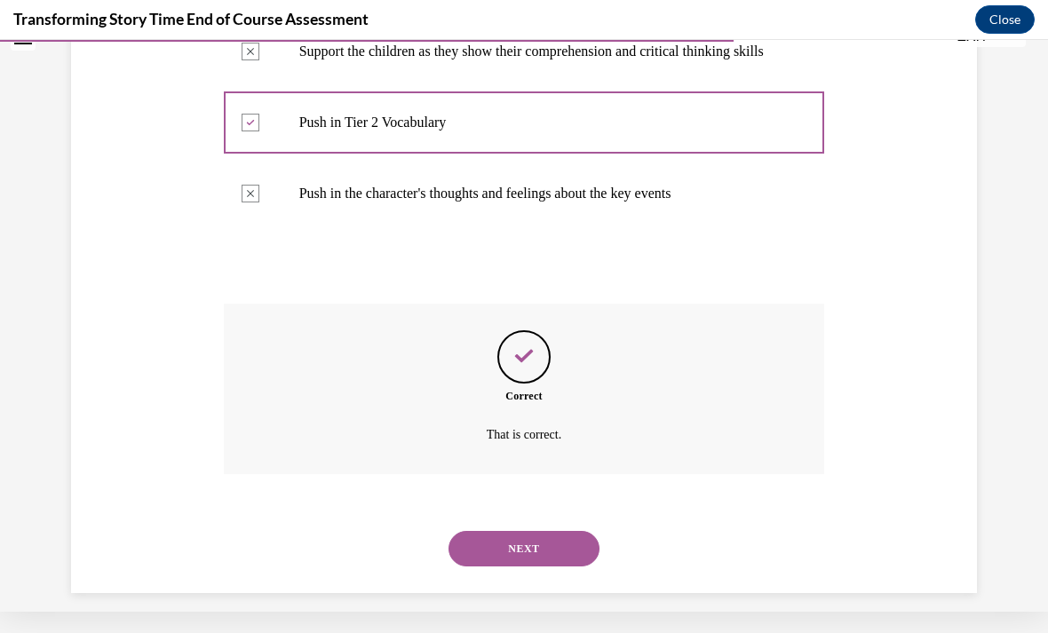
scroll to position [544, 0]
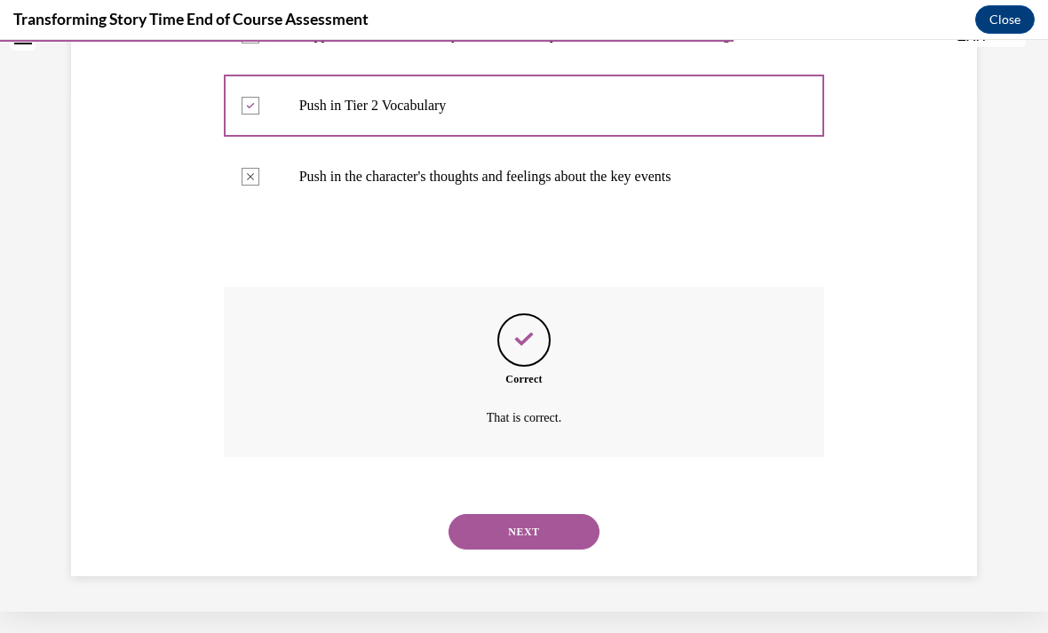
click at [537, 533] on button "NEXT" at bounding box center [524, 532] width 151 height 36
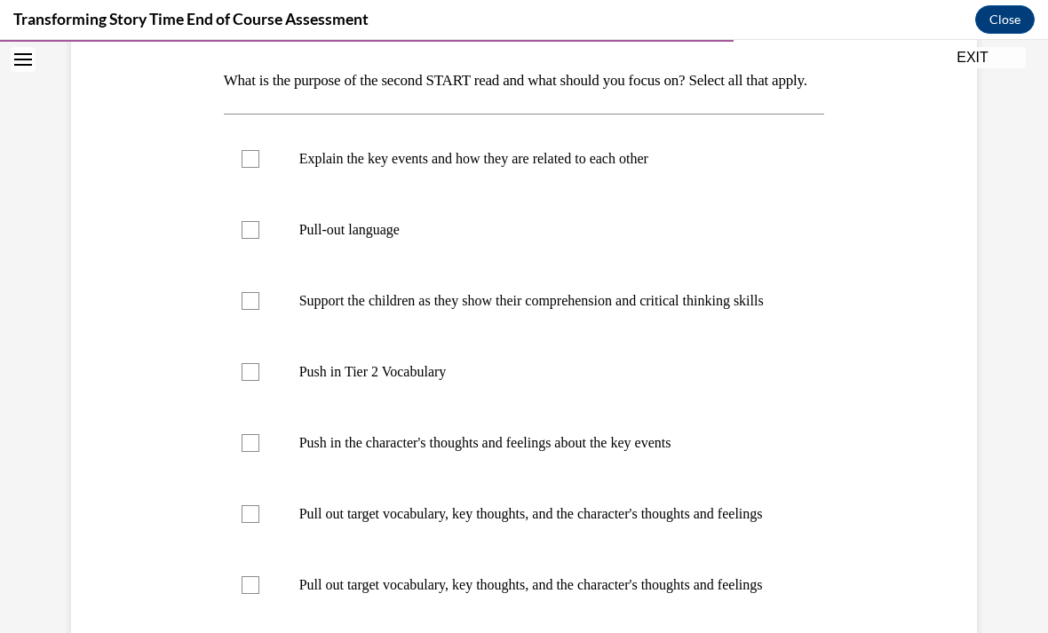
scroll to position [275, 0]
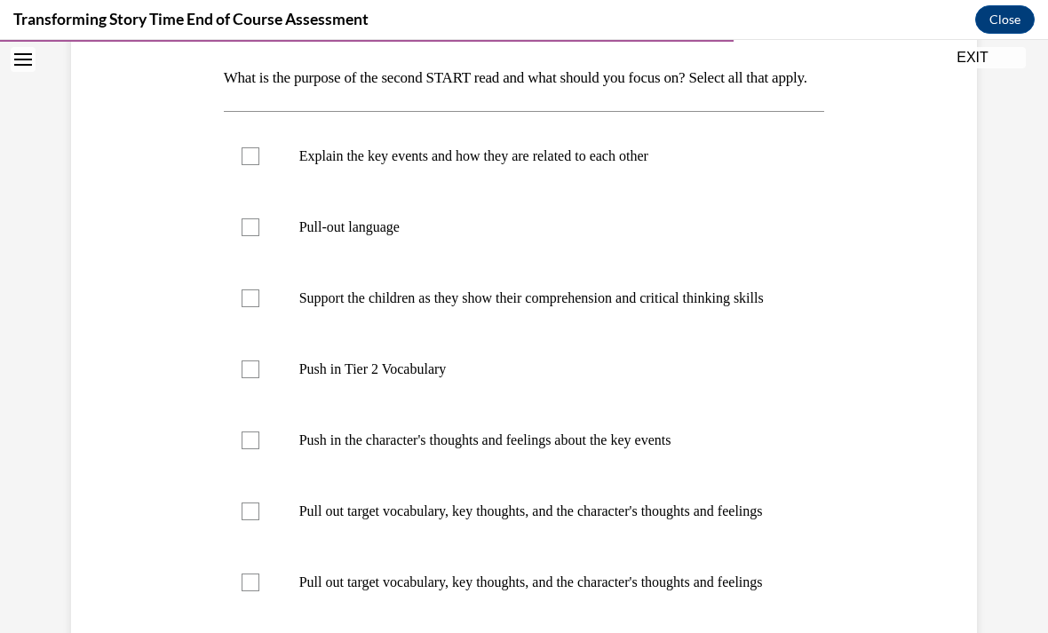
click at [371, 450] on p "Push in the character's thoughts and feelings about the key events" at bounding box center [540, 441] width 482 height 18
click at [259, 450] on input "Push in the character's thoughts and feelings about the key events" at bounding box center [251, 441] width 18 height 18
checkbox input "true"
click at [364, 378] on p "Push in Tier 2 Vocabulary" at bounding box center [540, 370] width 482 height 18
click at [259, 378] on input "Push in Tier 2 Vocabulary" at bounding box center [251, 370] width 18 height 18
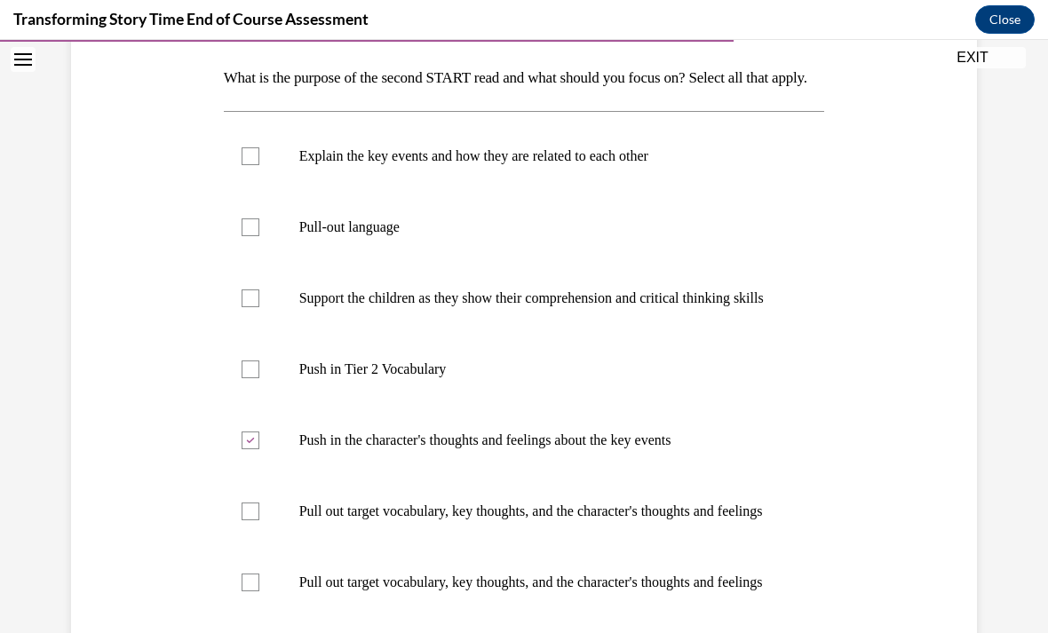
checkbox input "true"
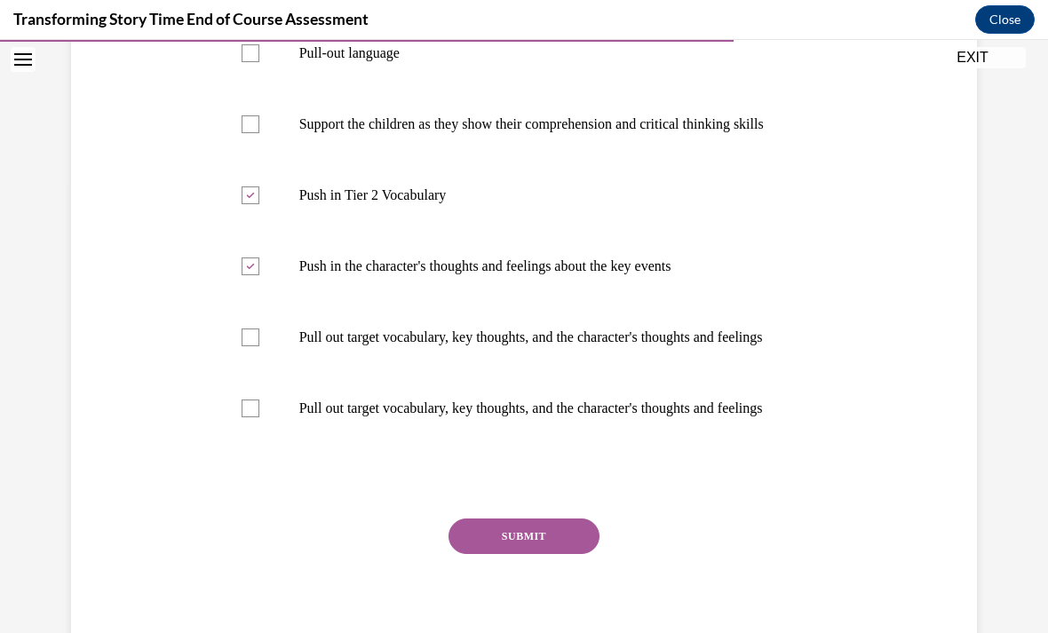
click at [545, 554] on button "SUBMIT" at bounding box center [524, 537] width 151 height 36
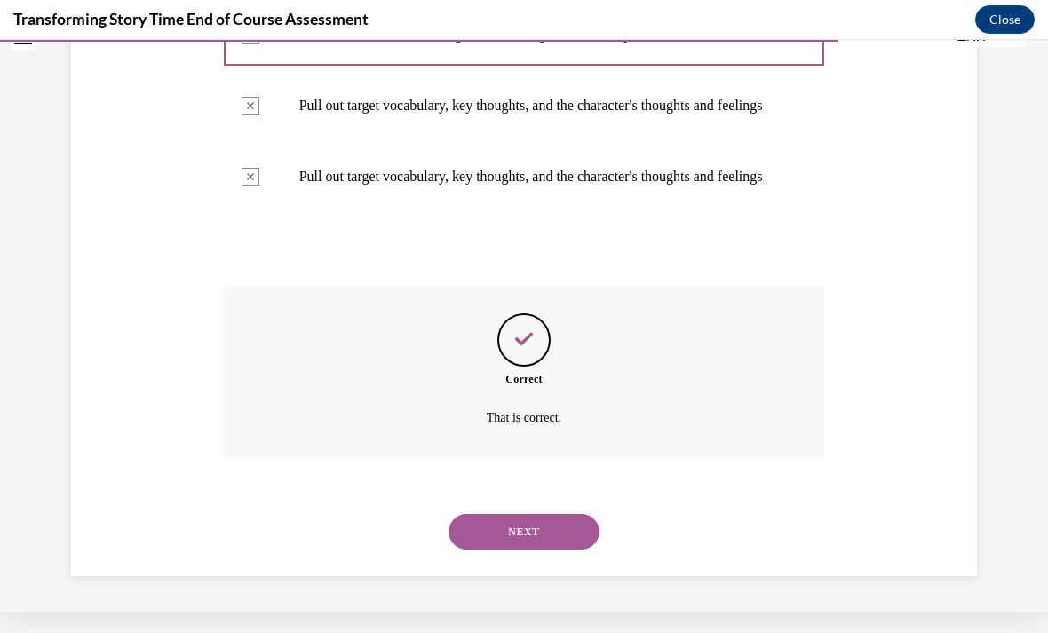
scroll to position [721, 0]
click at [553, 529] on button "NEXT" at bounding box center [524, 532] width 151 height 36
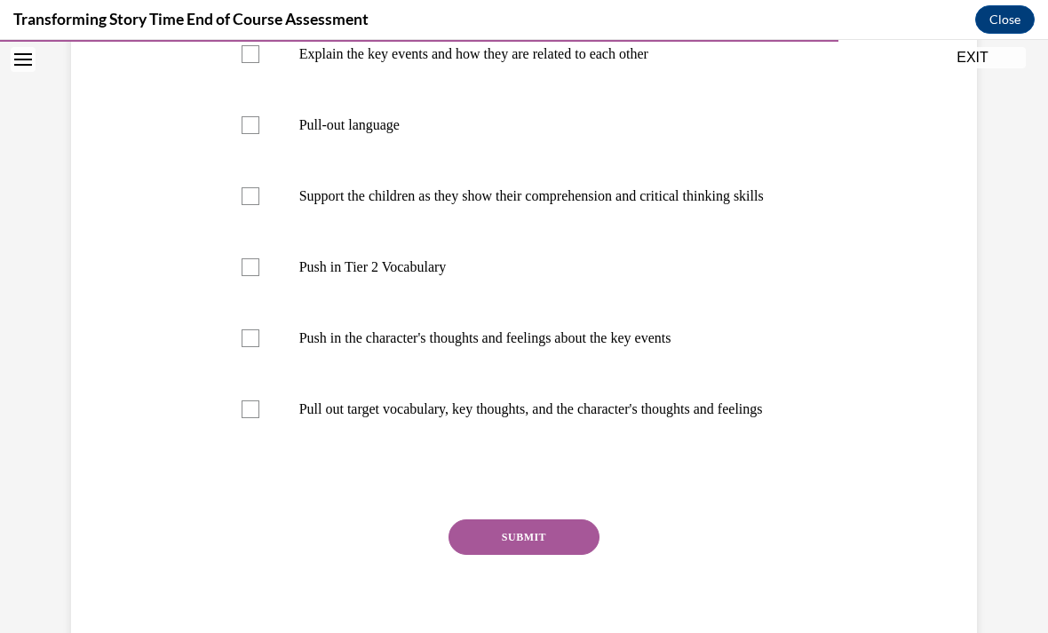
scroll to position [383, 0]
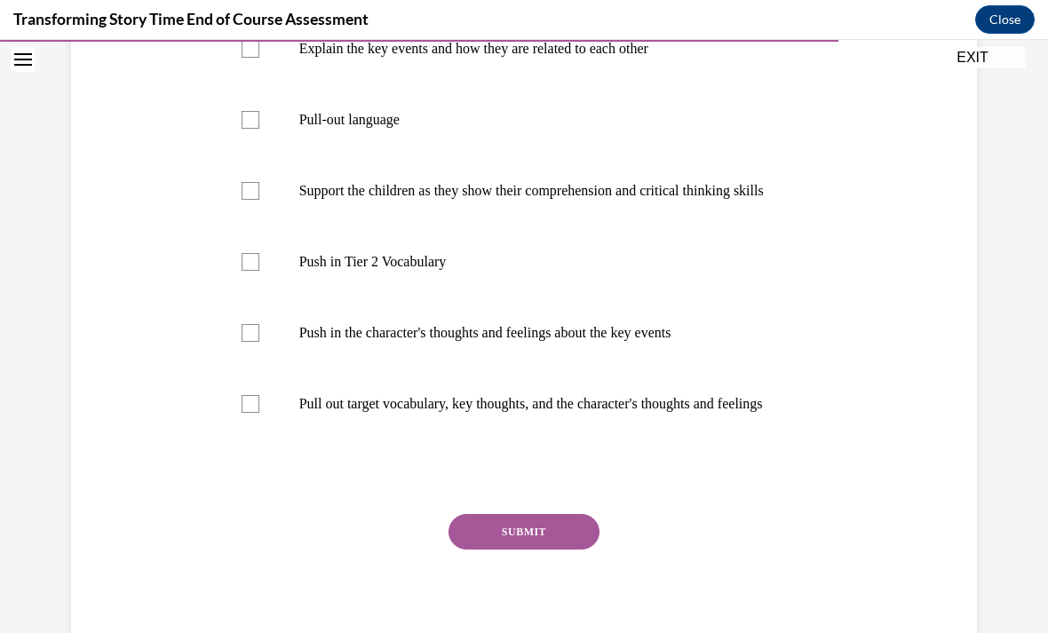
click at [251, 440] on label "Pull out target vocabulary, key thoughts, and the character's thoughts and feel…" at bounding box center [524, 404] width 601 height 71
click at [251, 413] on input "Pull out target vocabulary, key thoughts, and the character's thoughts and feel…" at bounding box center [251, 404] width 18 height 18
checkbox input "true"
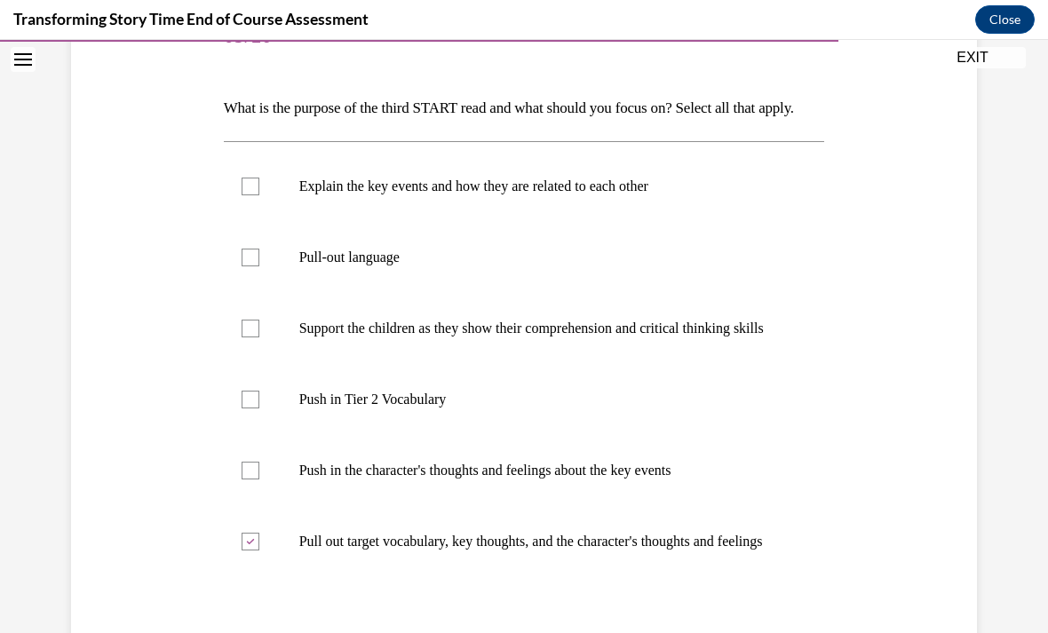
scroll to position [243, 0]
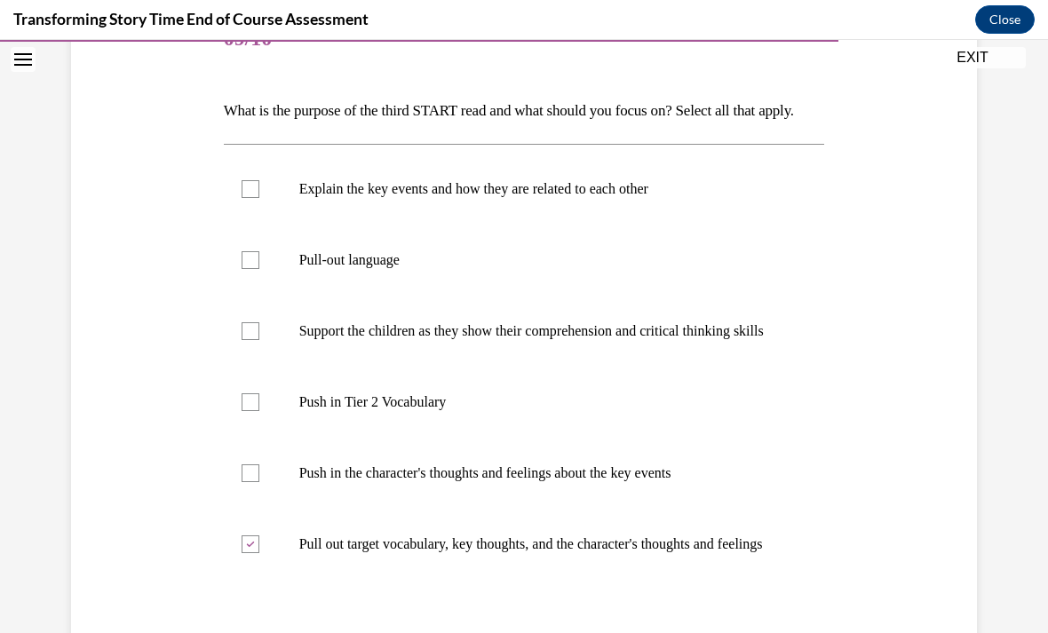
click at [257, 340] on div at bounding box center [251, 331] width 18 height 18
click at [257, 340] on input "Support the children as they show their comprehension and critical thinking ski…" at bounding box center [251, 331] width 18 height 18
checkbox input "true"
click at [252, 269] on div at bounding box center [251, 260] width 18 height 18
click at [252, 269] on input "Pull-out language" at bounding box center [251, 260] width 18 height 18
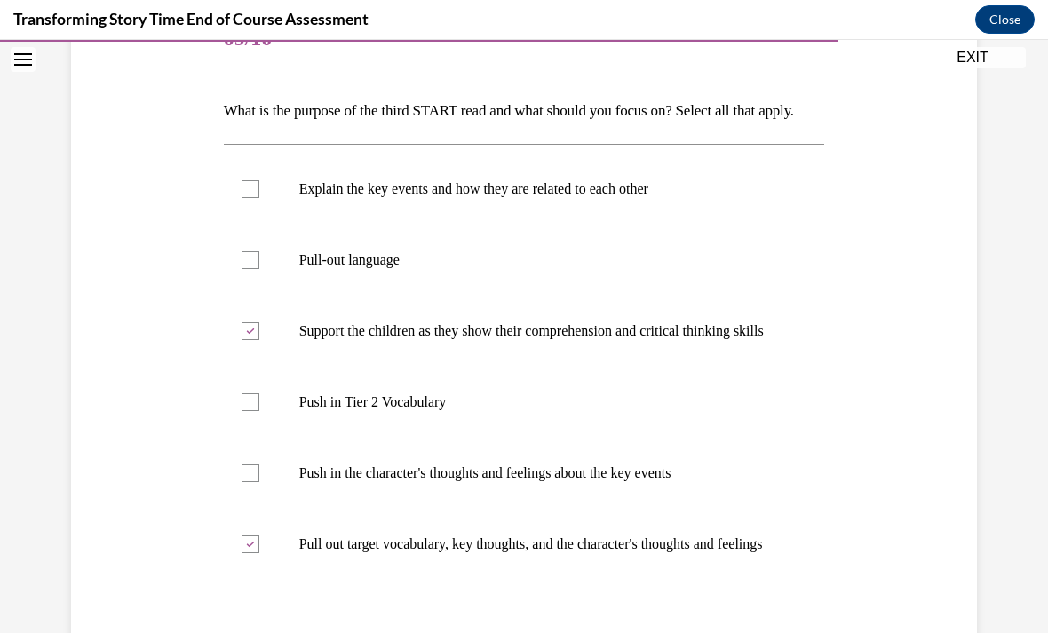
checkbox input "true"
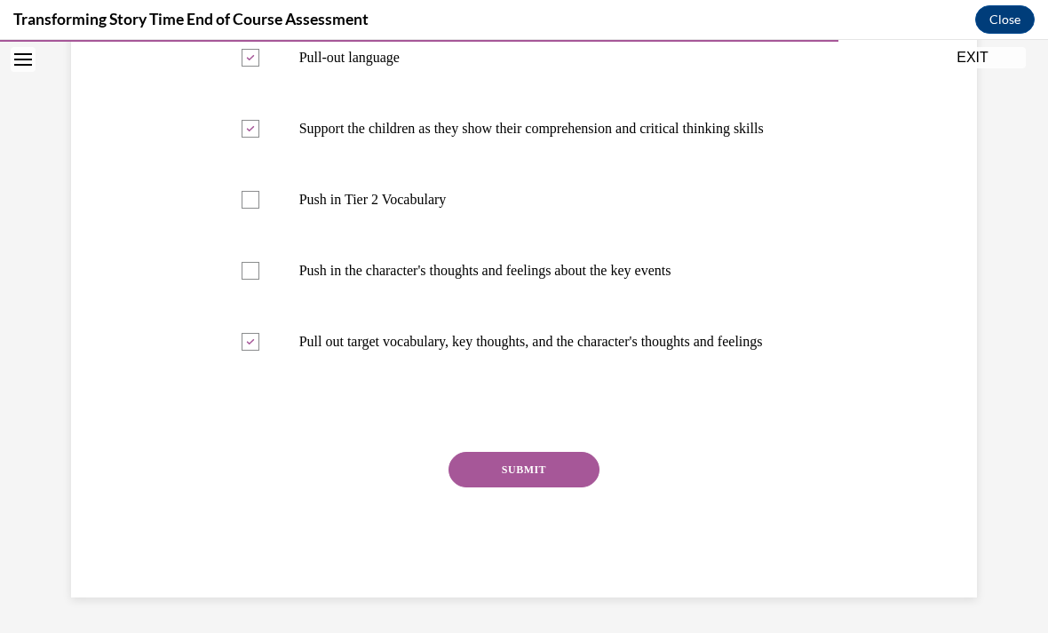
click at [537, 482] on button "SUBMIT" at bounding box center [524, 470] width 151 height 36
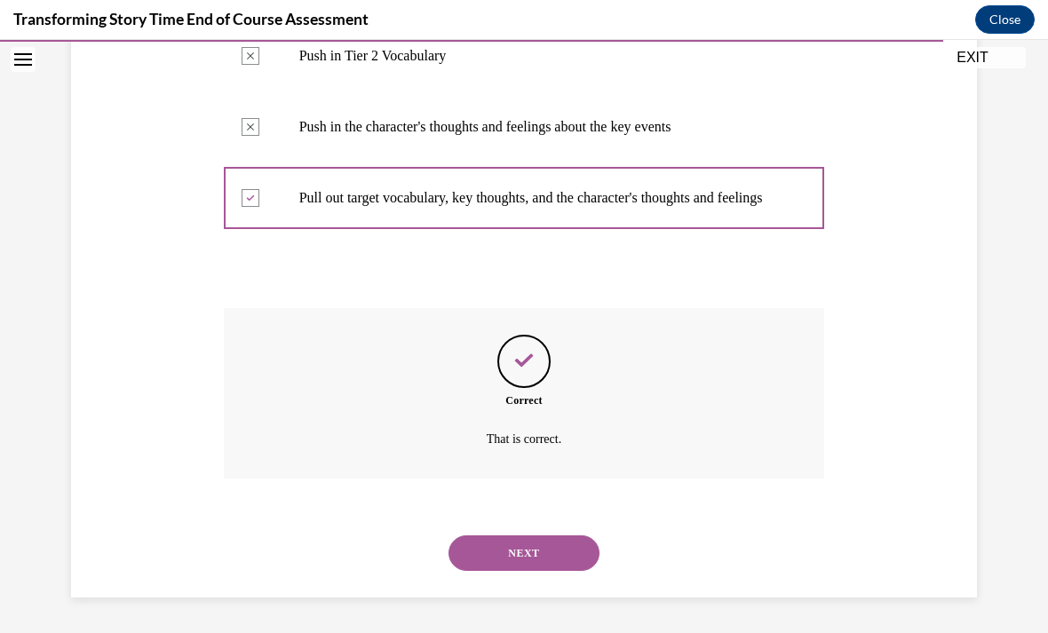
click at [543, 558] on button "NEXT" at bounding box center [524, 554] width 151 height 36
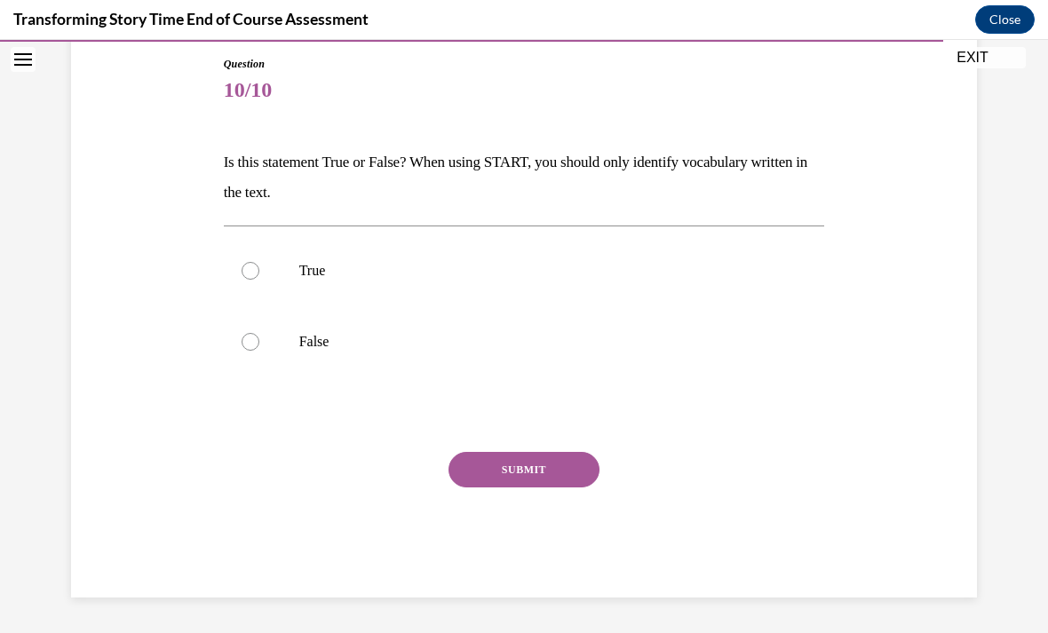
scroll to position [170, 0]
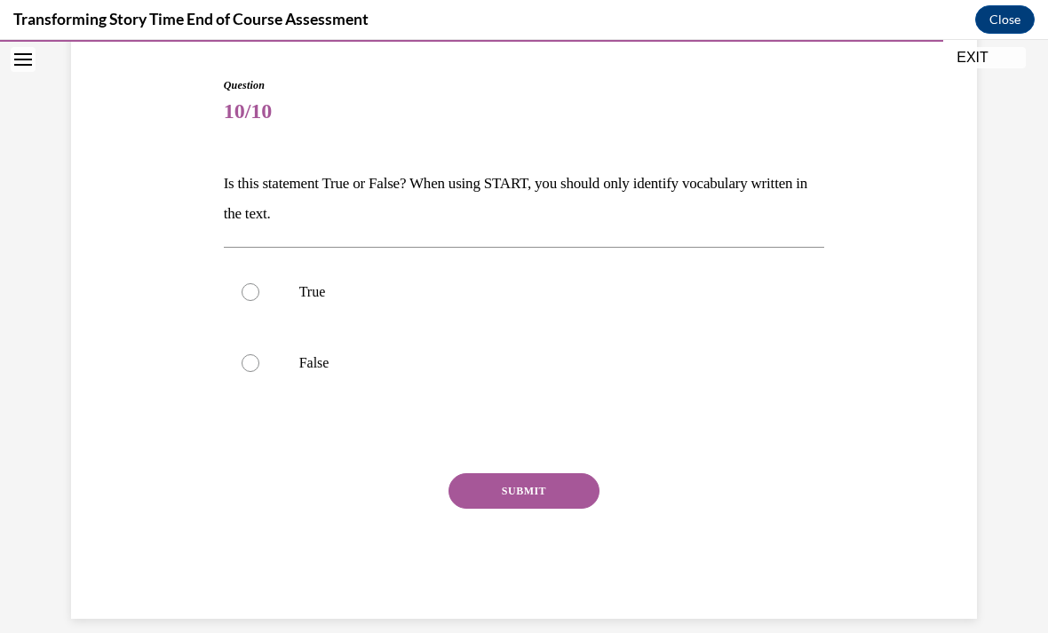
click at [270, 367] on label "False" at bounding box center [524, 363] width 601 height 71
click at [259, 367] on input "False" at bounding box center [251, 363] width 18 height 18
radio input "true"
click at [511, 506] on button "SUBMIT" at bounding box center [524, 492] width 151 height 36
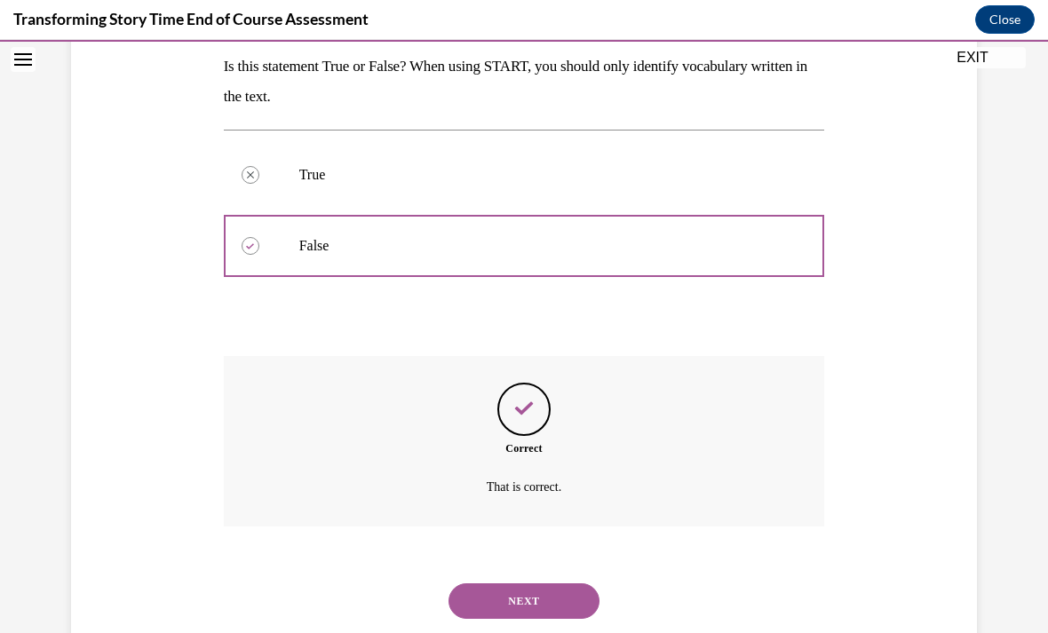
scroll to position [313, 0]
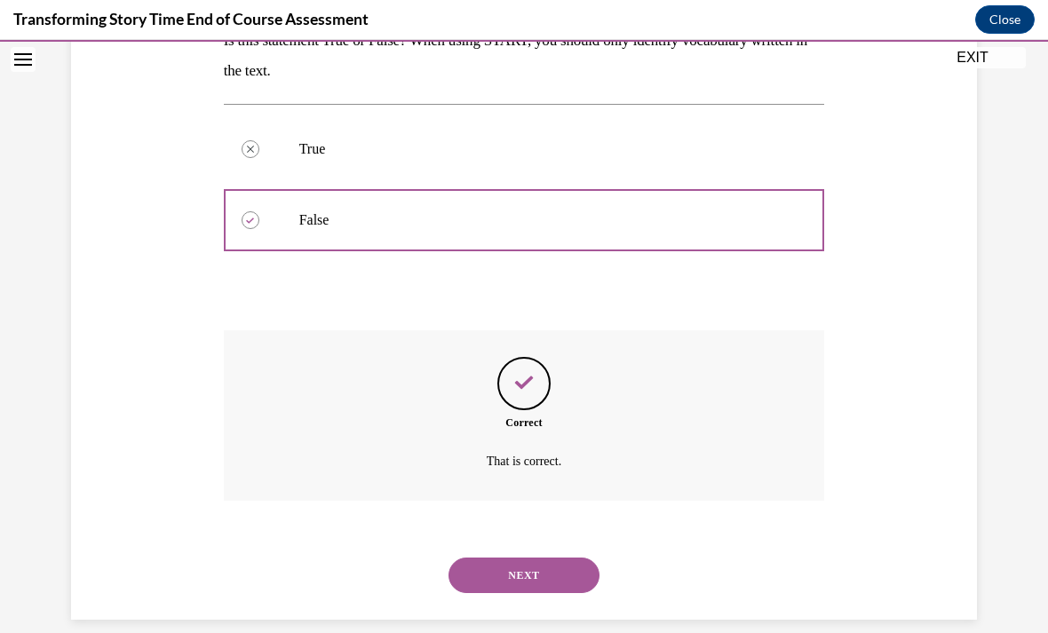
click at [502, 565] on button "NEXT" at bounding box center [524, 576] width 151 height 36
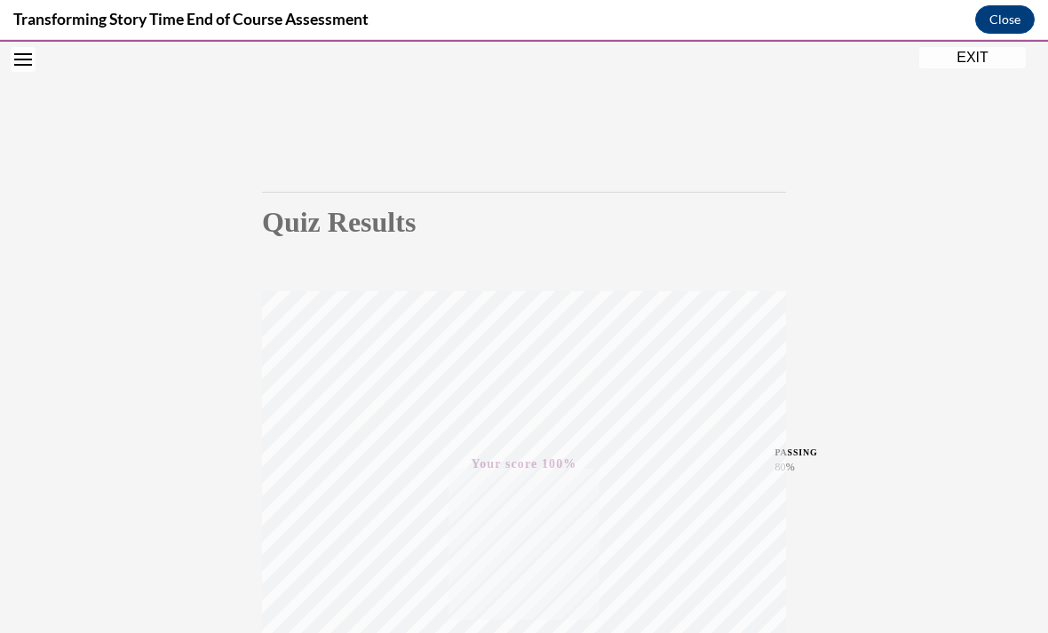
scroll to position [41, 0]
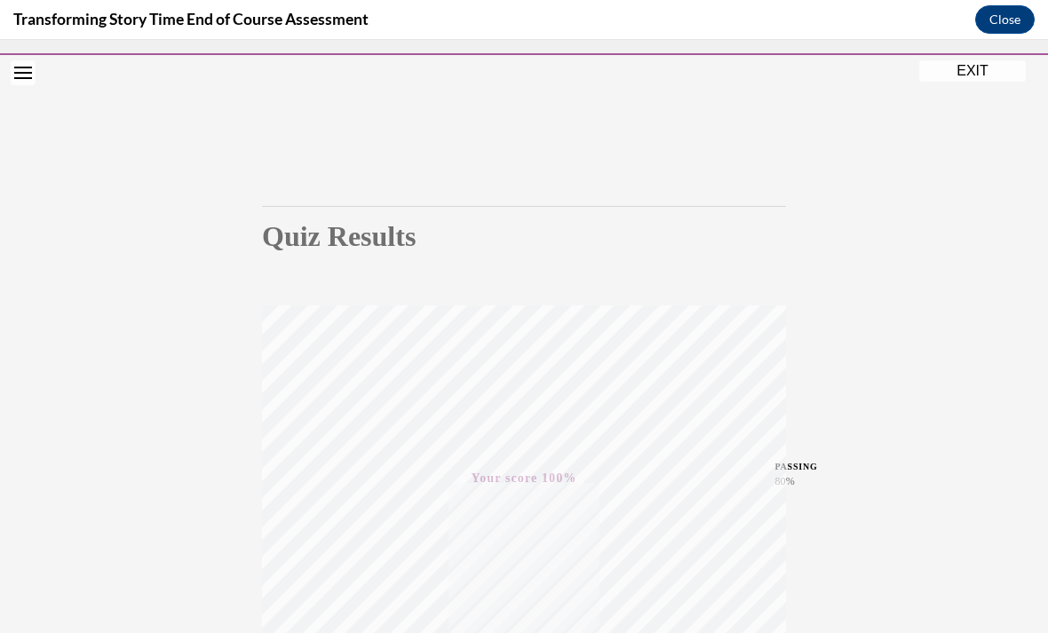
click at [979, 68] on button "EXIT" at bounding box center [972, 70] width 107 height 21
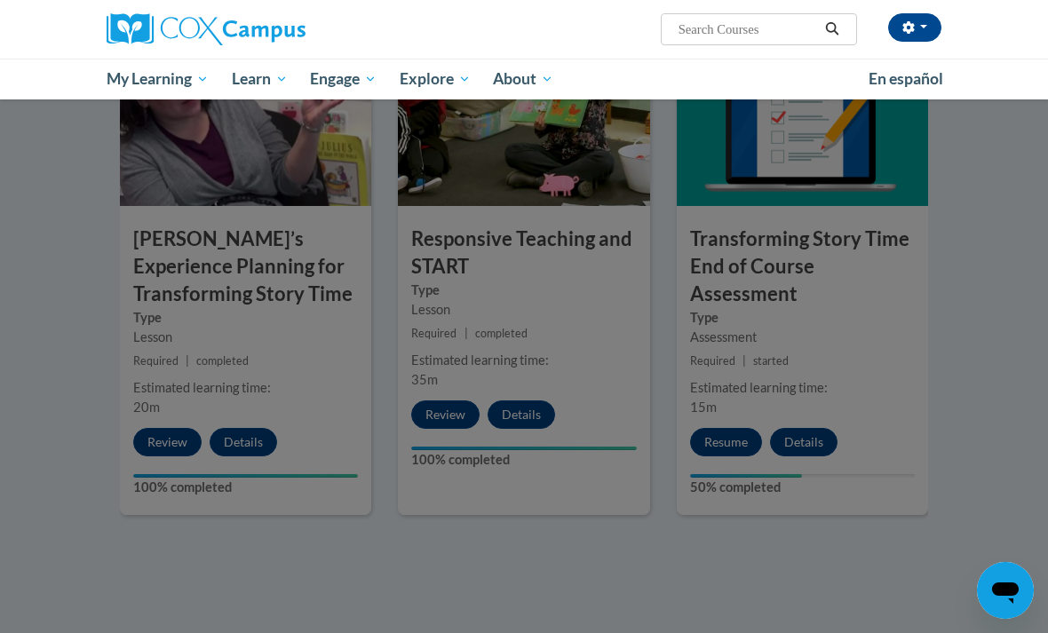
scroll to position [1445, 0]
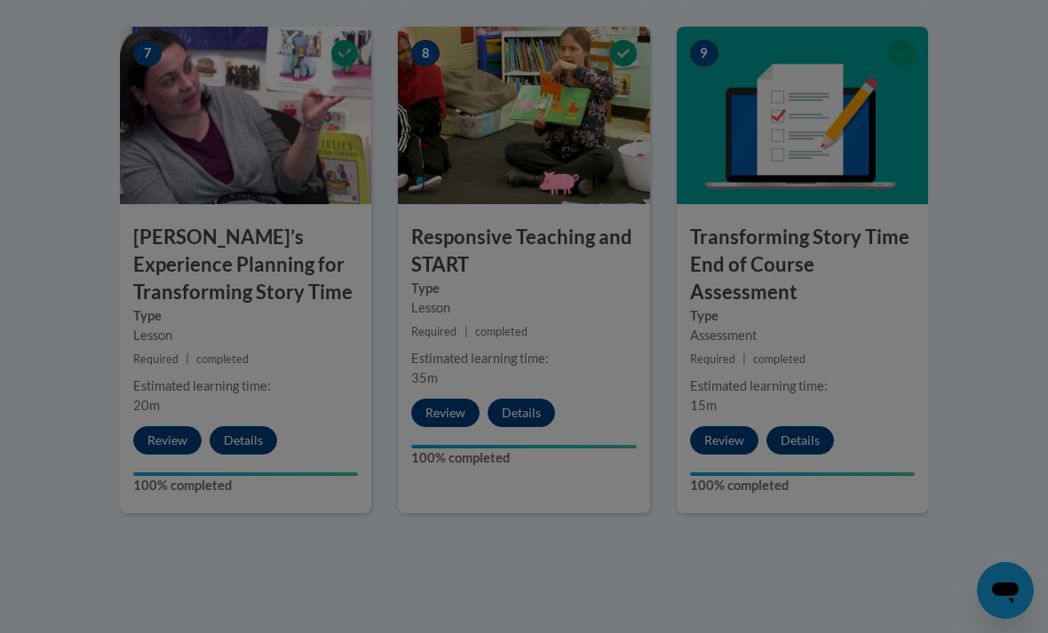
click at [744, 395] on div at bounding box center [524, 316] width 1048 height 633
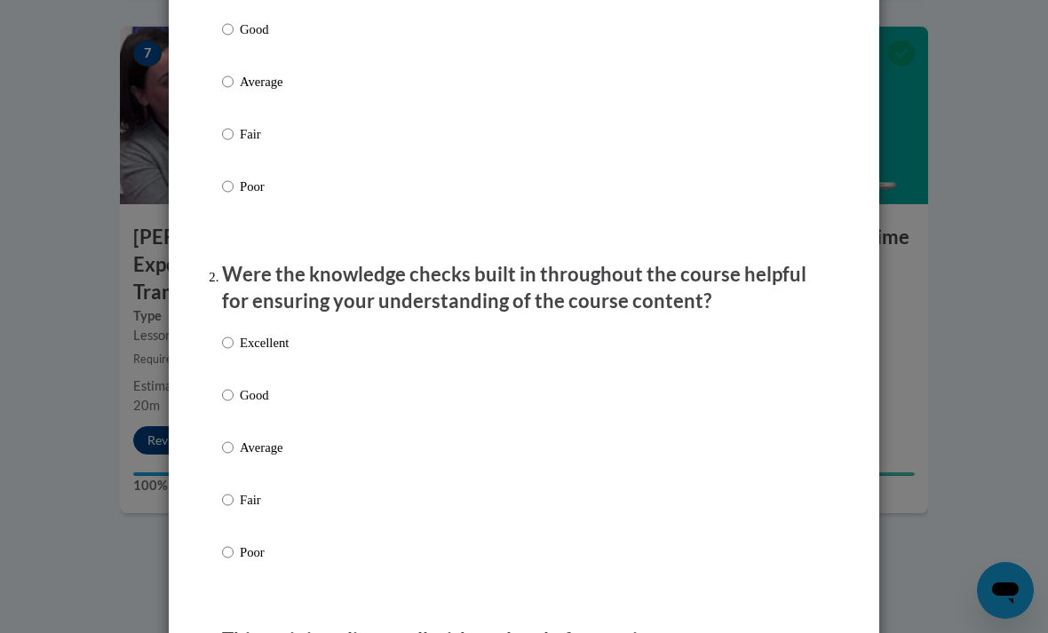
scroll to position [326, 0]
click at [222, 400] on label "Good" at bounding box center [255, 410] width 67 height 48
click at [222, 400] on input "Good" at bounding box center [228, 396] width 12 height 20
radio input "true"
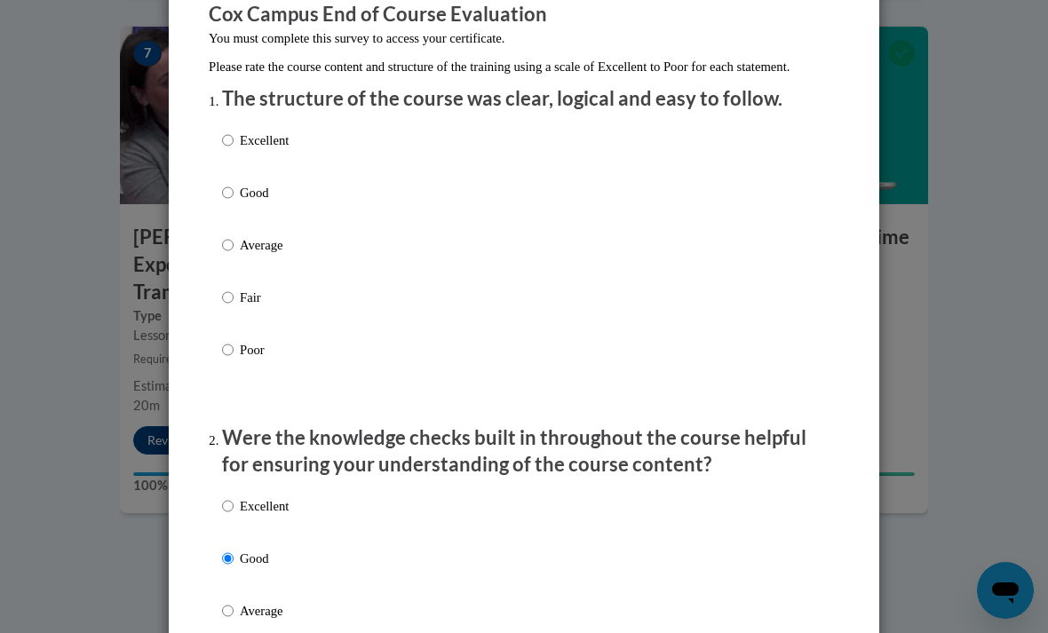
scroll to position [147, 0]
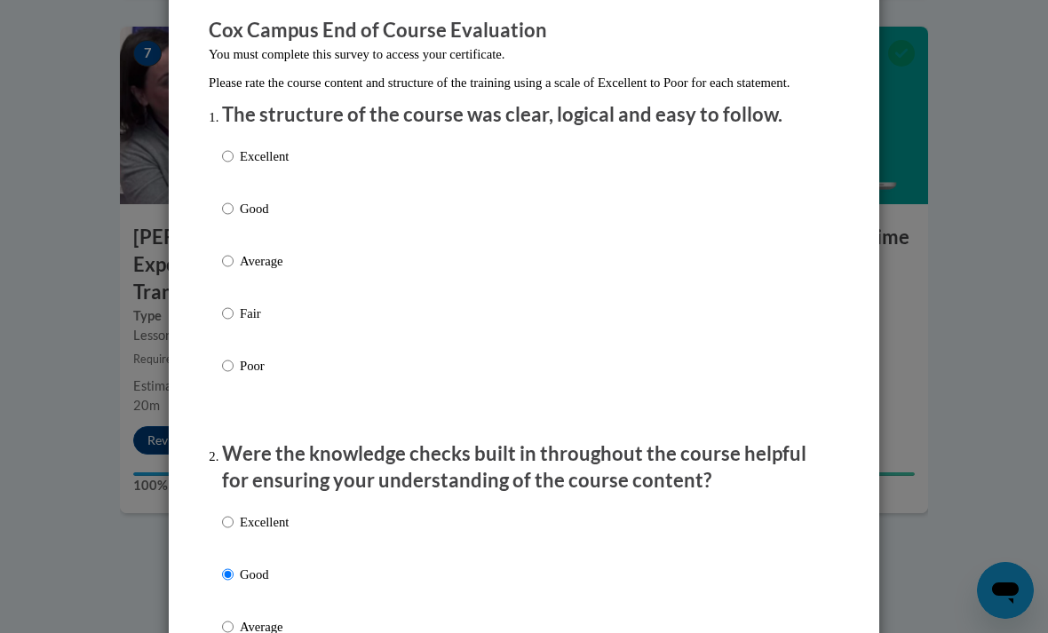
click at [246, 209] on p "Good" at bounding box center [264, 209] width 49 height 20
click at [234, 209] on input "Good" at bounding box center [228, 209] width 12 height 20
radio input "true"
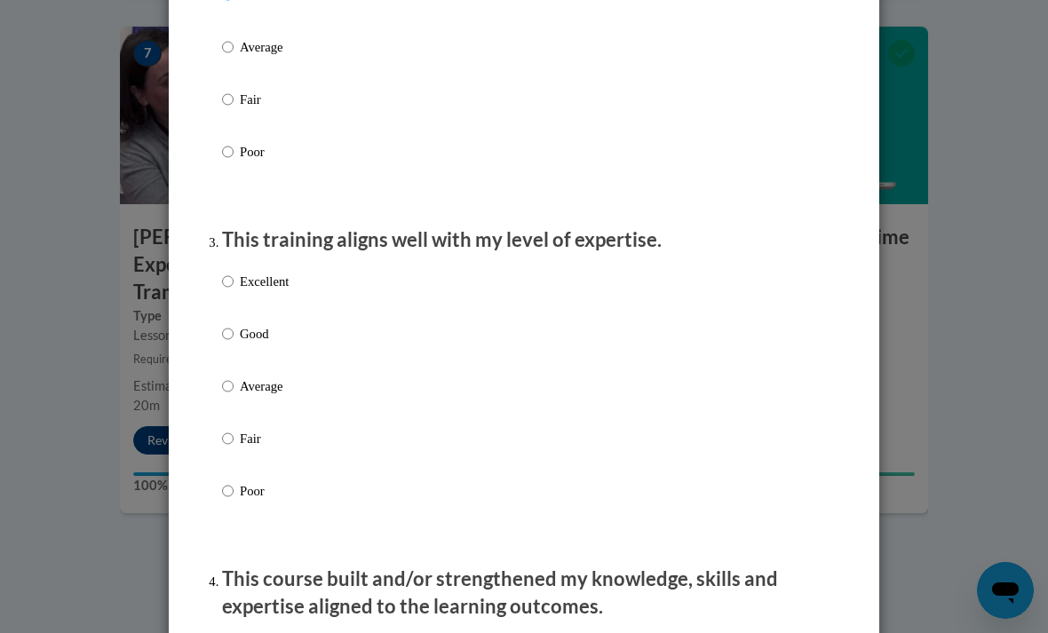
scroll to position [849, 0]
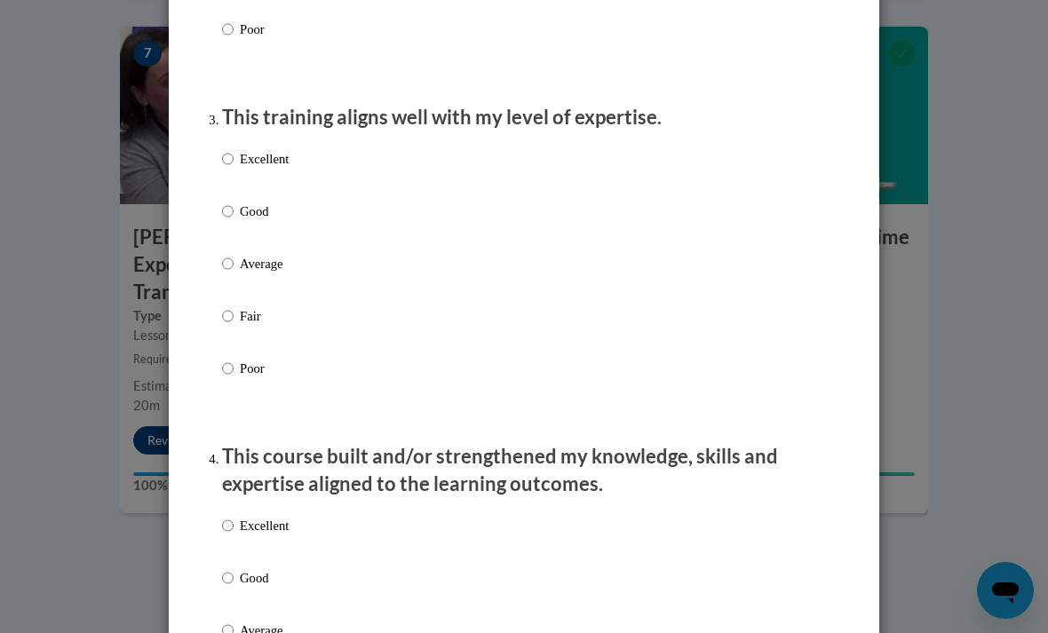
click at [222, 210] on input "Good" at bounding box center [228, 212] width 12 height 20
radio input "true"
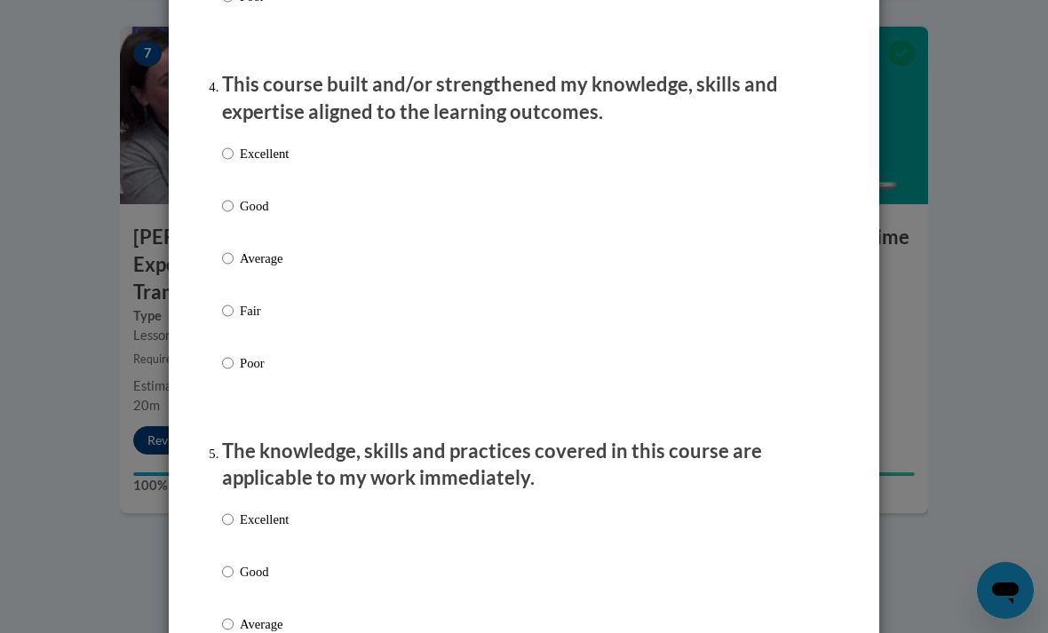
scroll to position [1222, 0]
click at [238, 196] on label "Good" at bounding box center [255, 220] width 67 height 48
click at [234, 196] on input "Good" at bounding box center [228, 206] width 12 height 20
radio input "true"
click at [232, 551] on label "Excellent" at bounding box center [255, 534] width 67 height 48
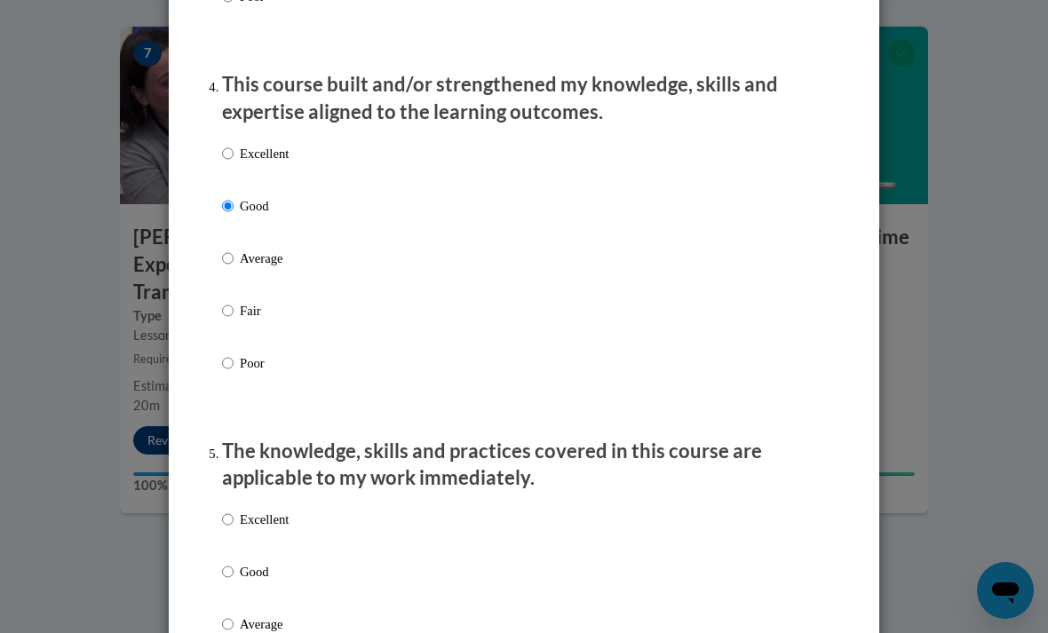
click at [232, 529] on input "Excellent" at bounding box center [228, 520] width 12 height 20
radio input "true"
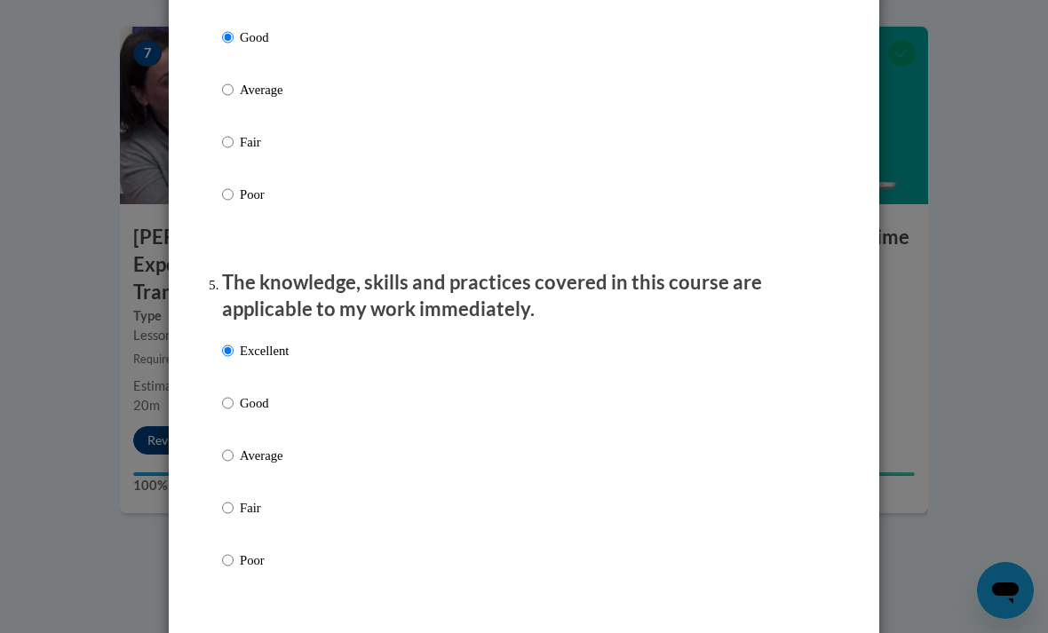
scroll to position [1456, 0]
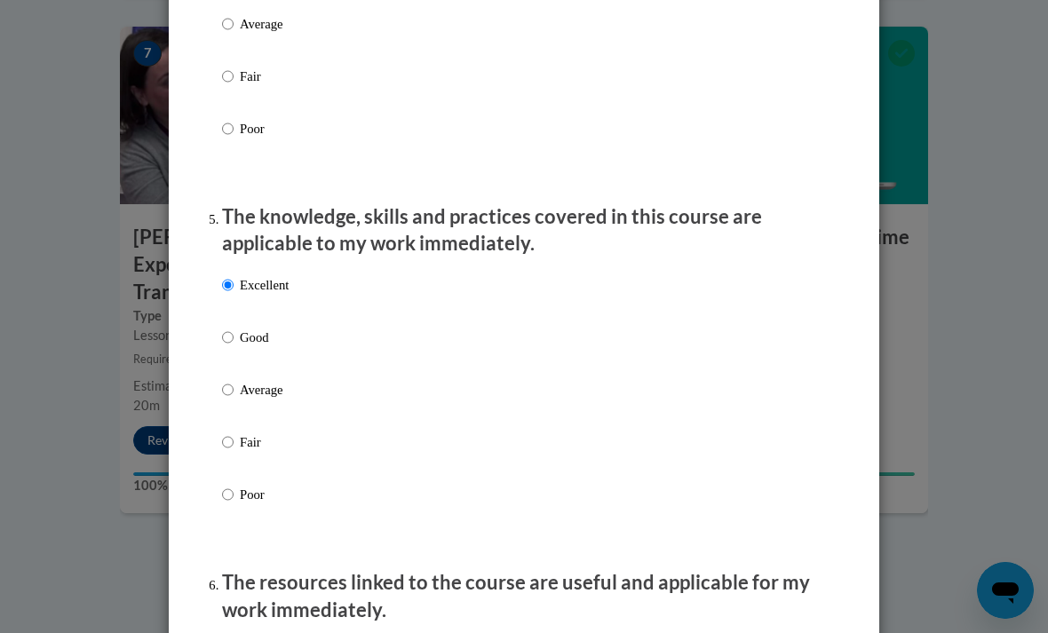
click at [226, 338] on input "Good" at bounding box center [228, 338] width 12 height 20
radio input "true"
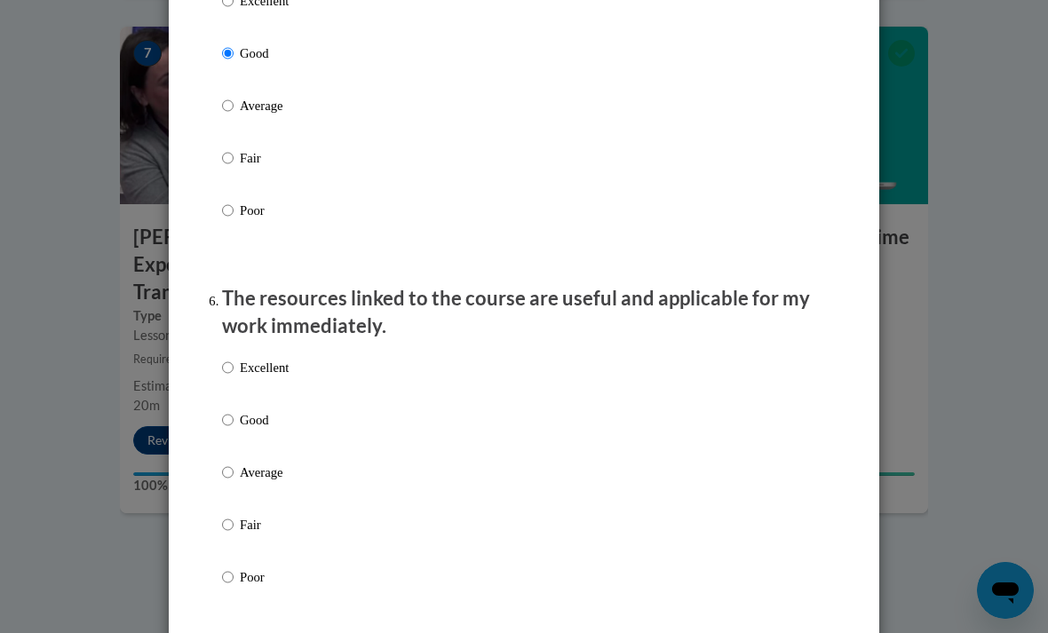
scroll to position [1824, 0]
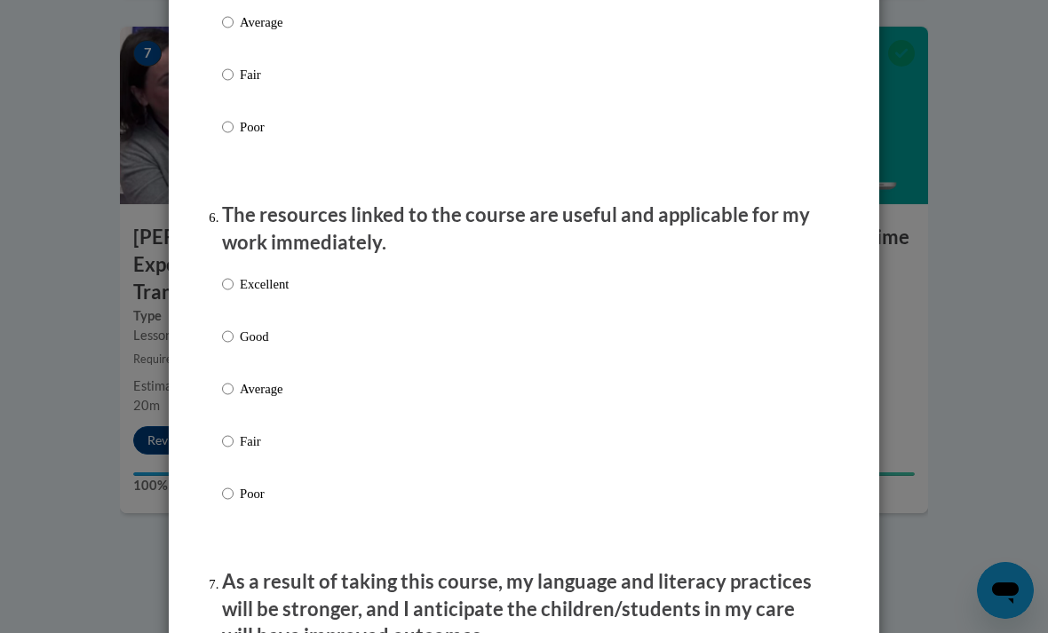
click at [226, 328] on input "Good" at bounding box center [228, 337] width 12 height 20
radio input "true"
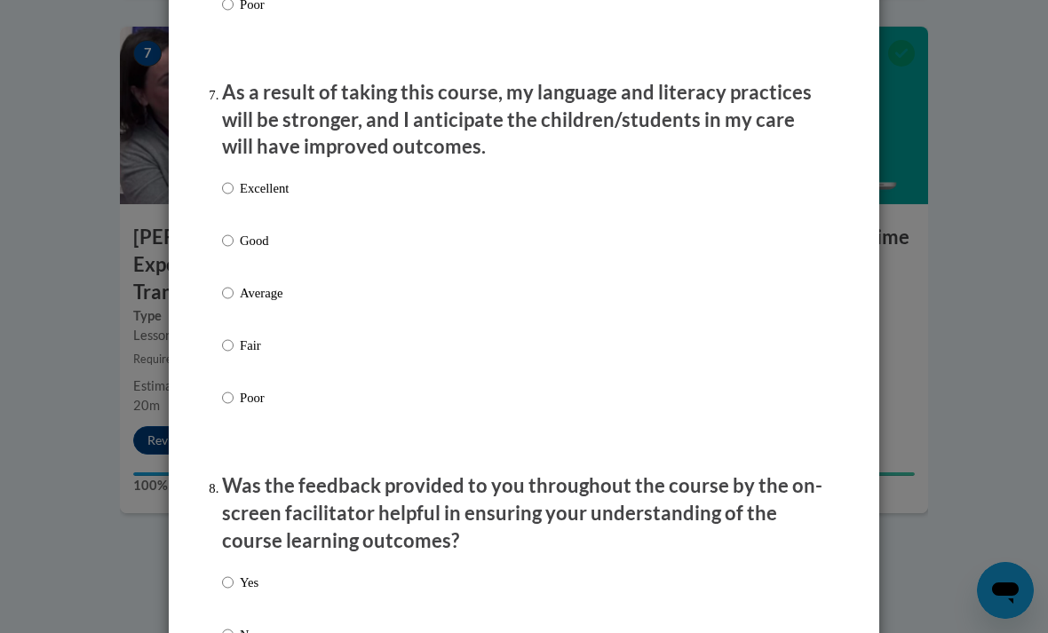
click at [231, 235] on input "Good" at bounding box center [228, 241] width 12 height 20
radio input "true"
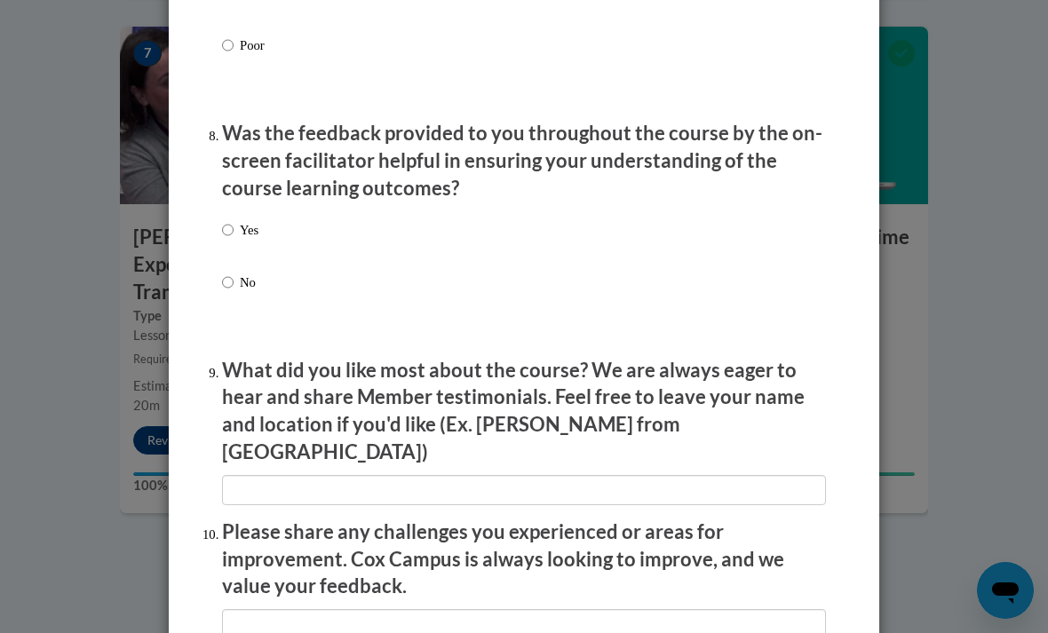
scroll to position [2656, 0]
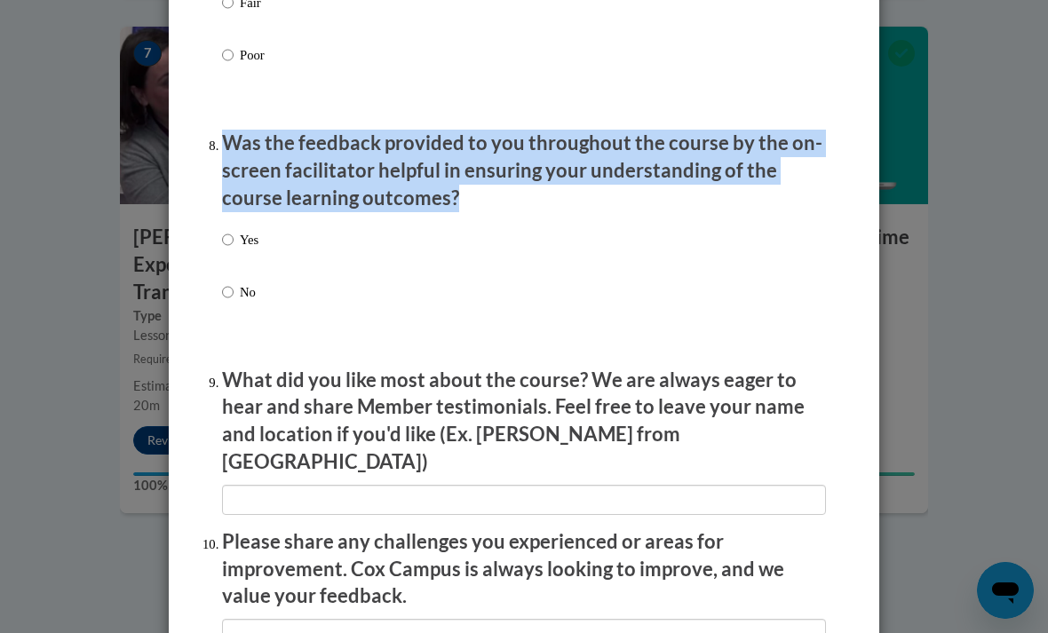
click at [232, 230] on input "Yes" at bounding box center [228, 240] width 12 height 20
radio input "true"
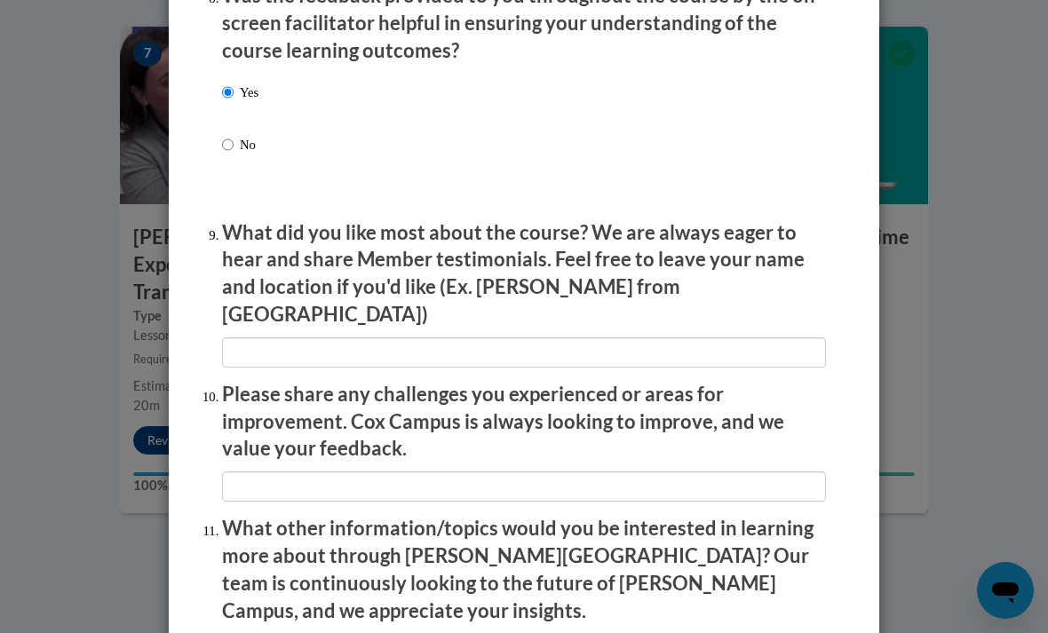
scroll to position [2825, 0]
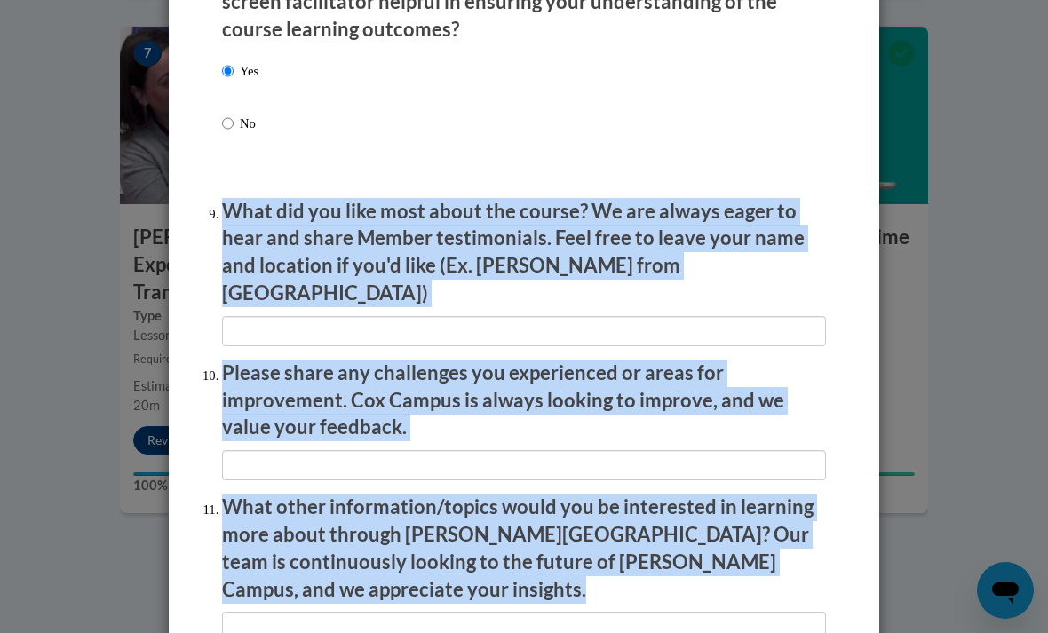
click at [482, 111] on div "Yes No" at bounding box center [524, 118] width 604 height 132
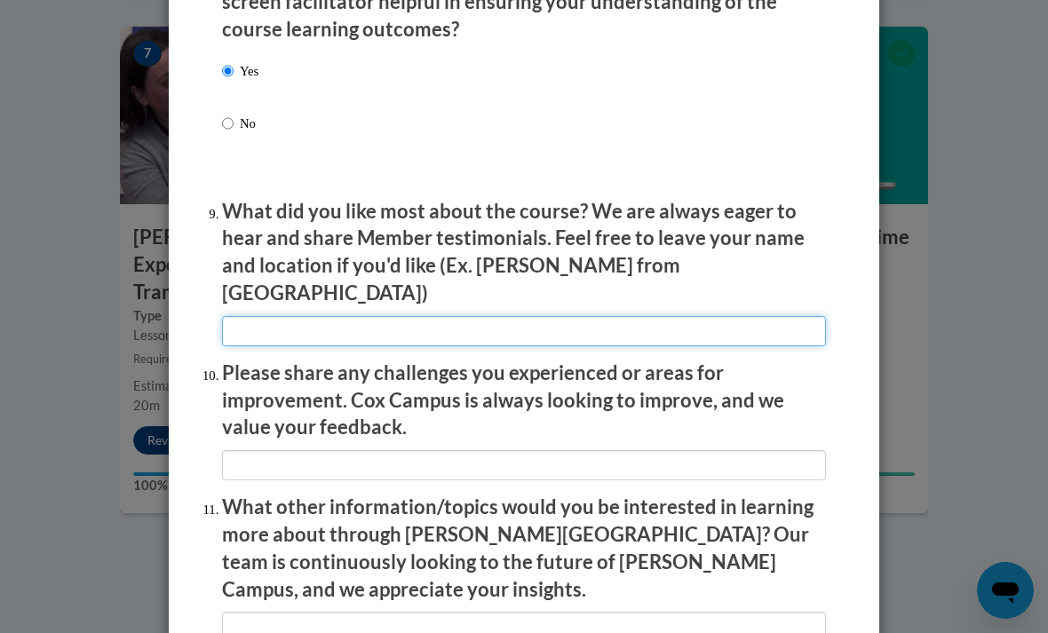
click at [281, 316] on input "textbox" at bounding box center [524, 331] width 604 height 30
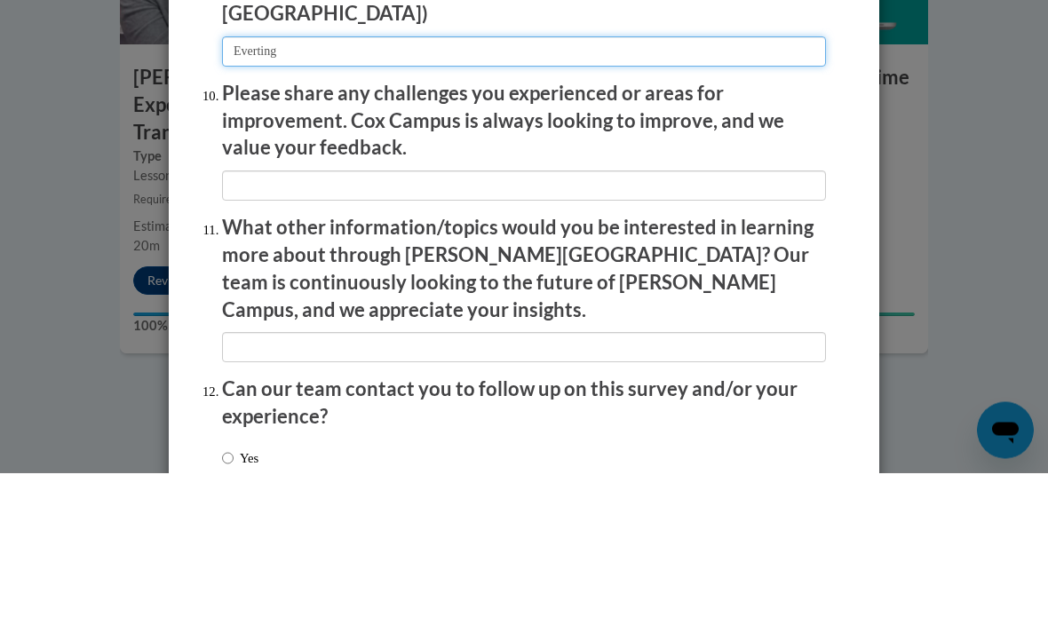
scroll to position [2957, 0]
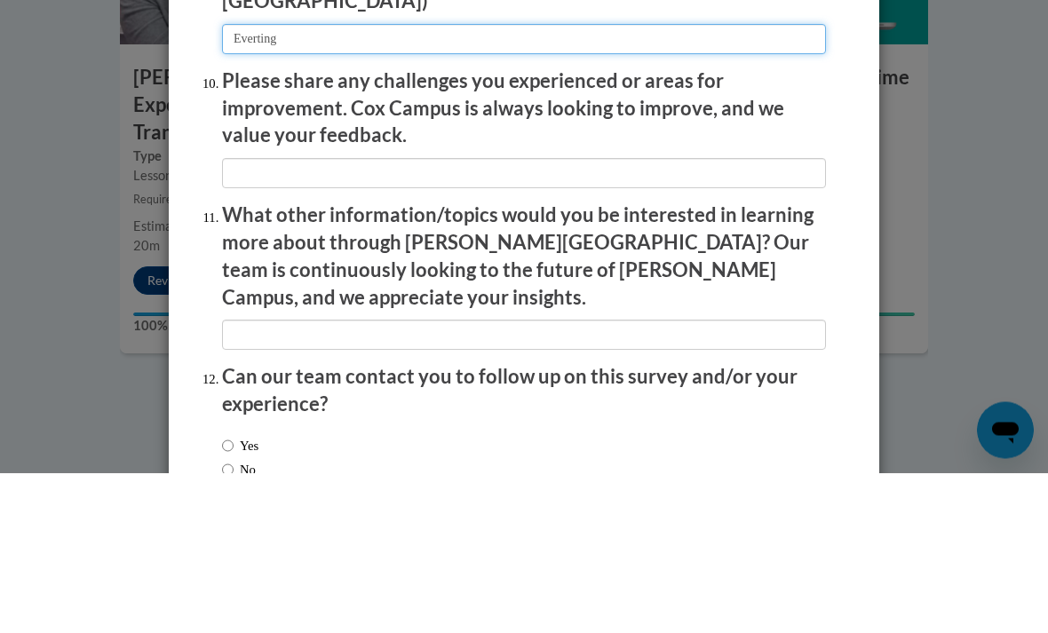
type input "Everting"
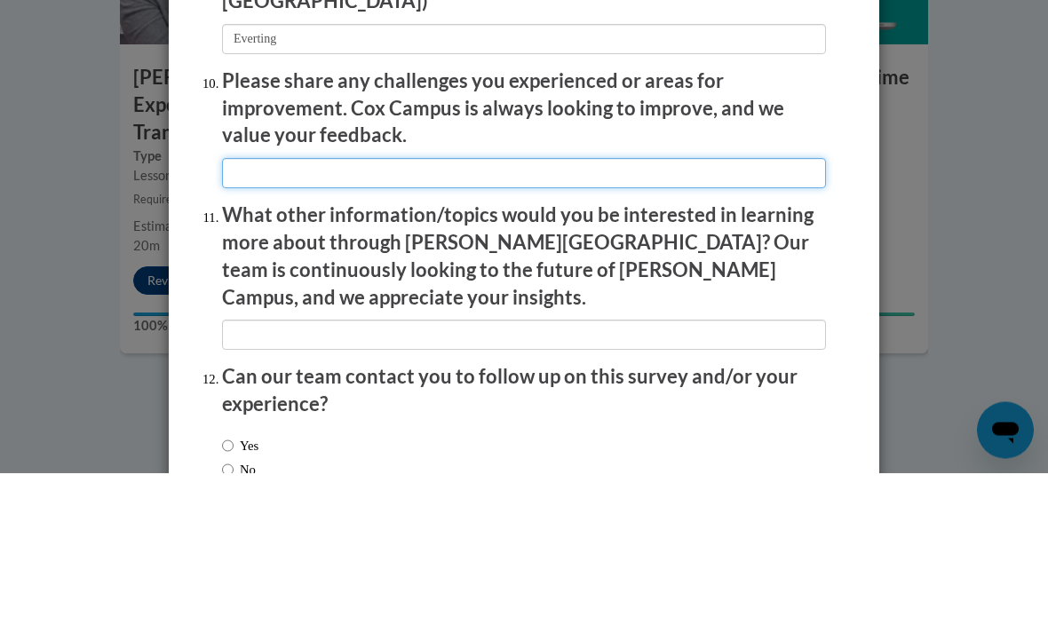
click at [494, 319] on input "textbox" at bounding box center [524, 334] width 604 height 30
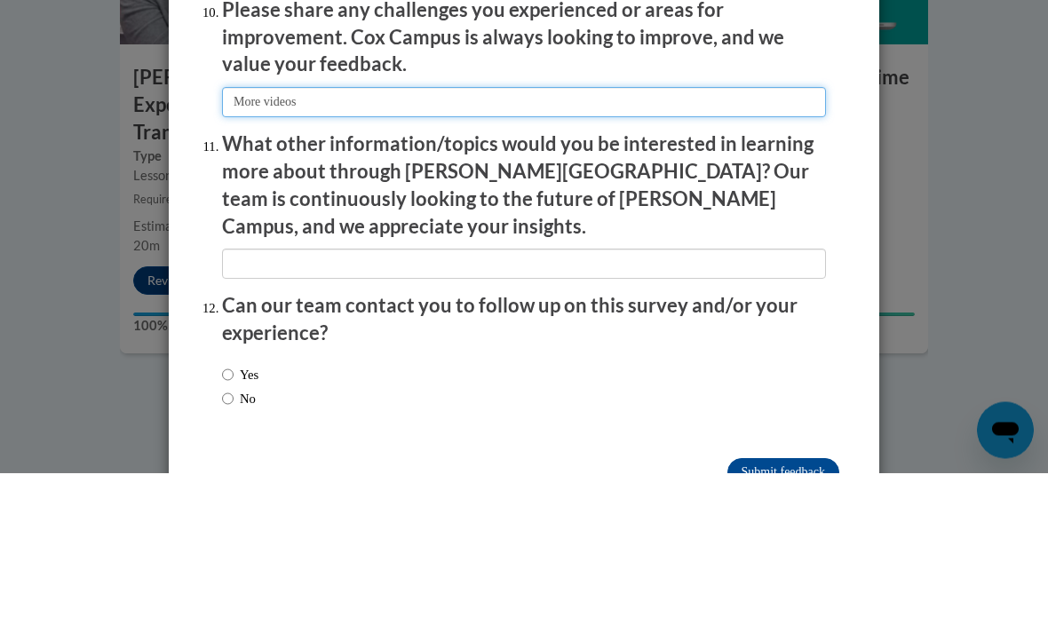
scroll to position [3027, 0]
type input "More videos"
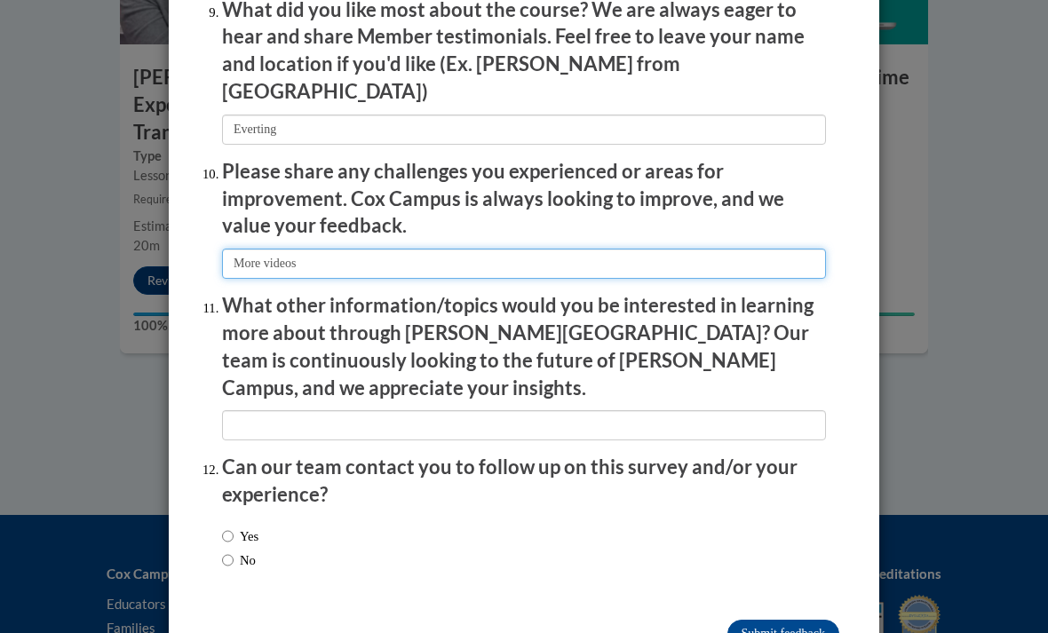
click at [586, 249] on input "textbox" at bounding box center [524, 264] width 604 height 30
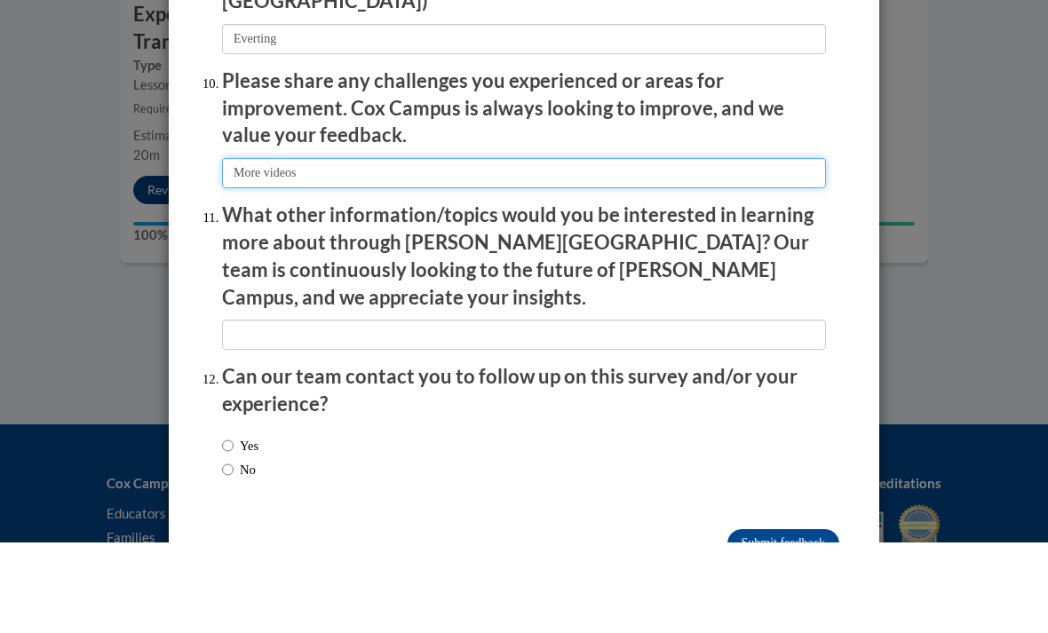
scroll to position [2970, 0]
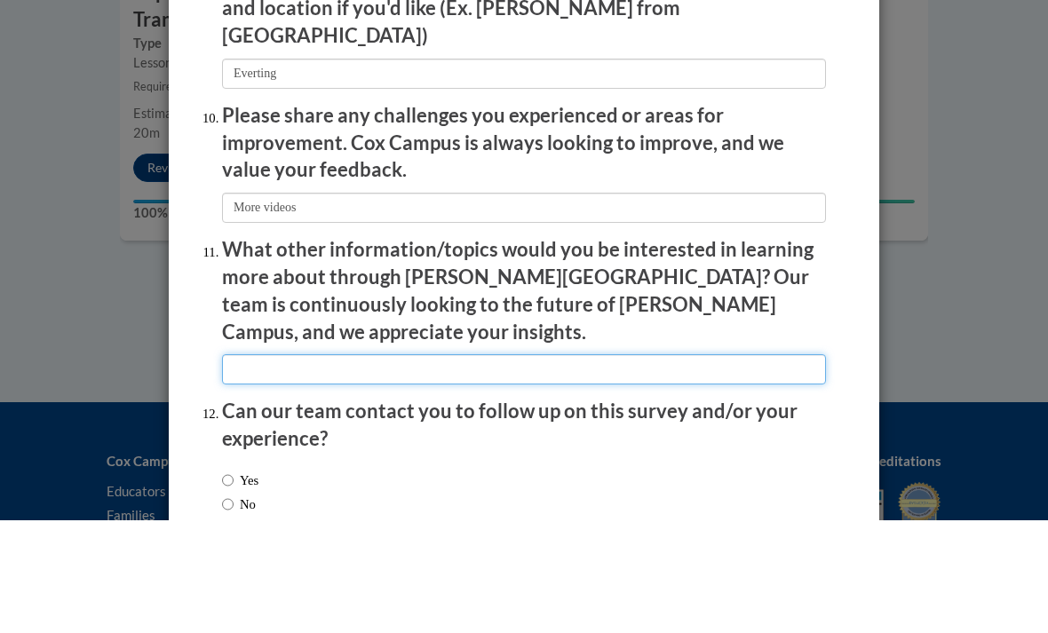
click at [548, 467] on input "textbox" at bounding box center [524, 482] width 604 height 30
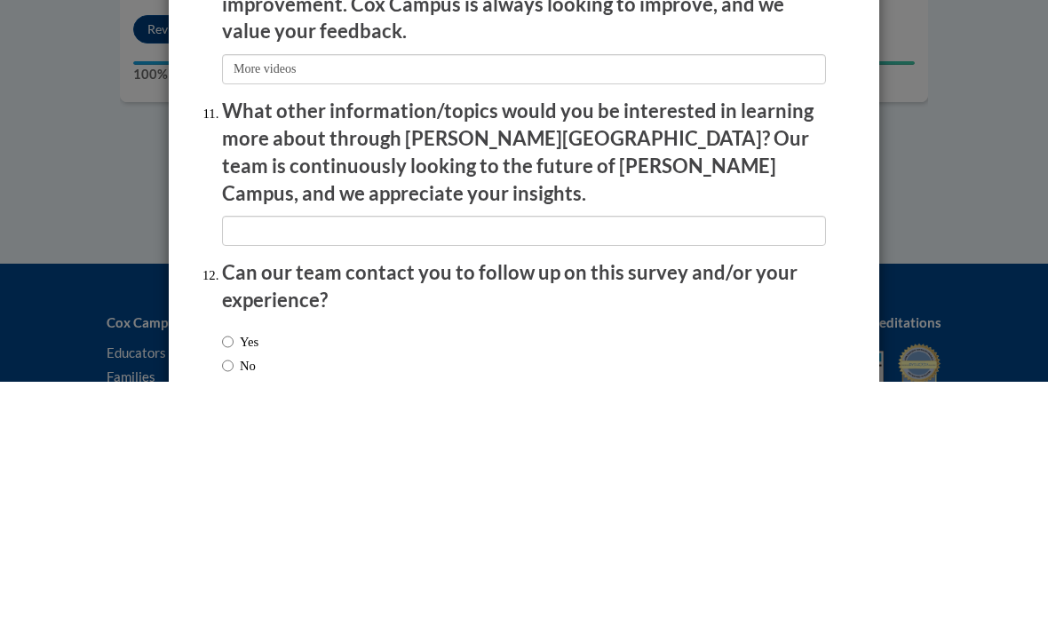
click at [227, 584] on input "Yes" at bounding box center [228, 594] width 12 height 20
radio input "true"
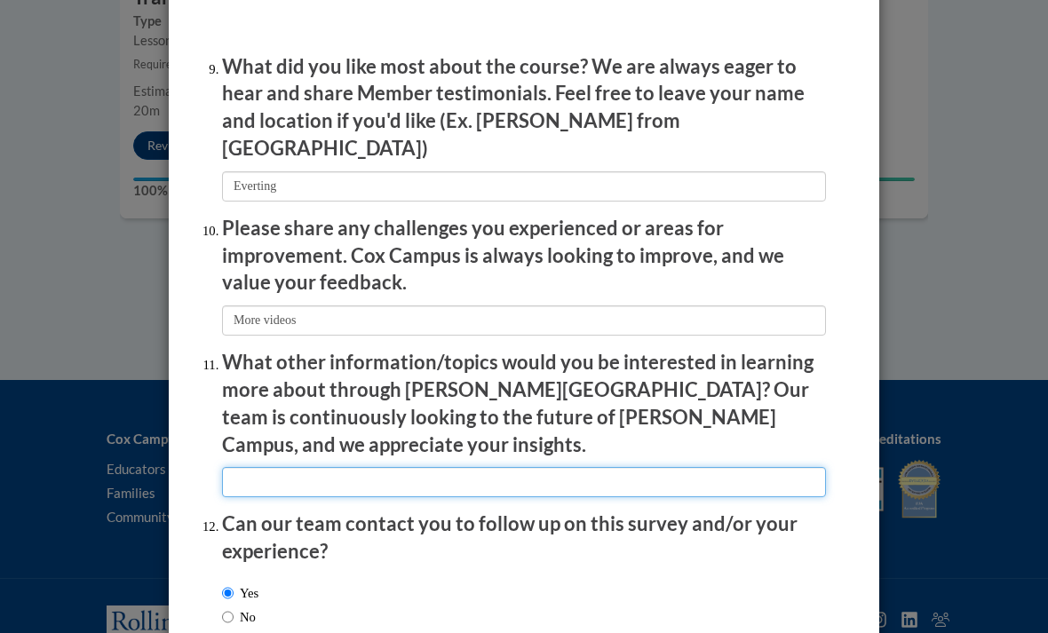
click at [362, 467] on input "textbox" at bounding box center [524, 482] width 604 height 30
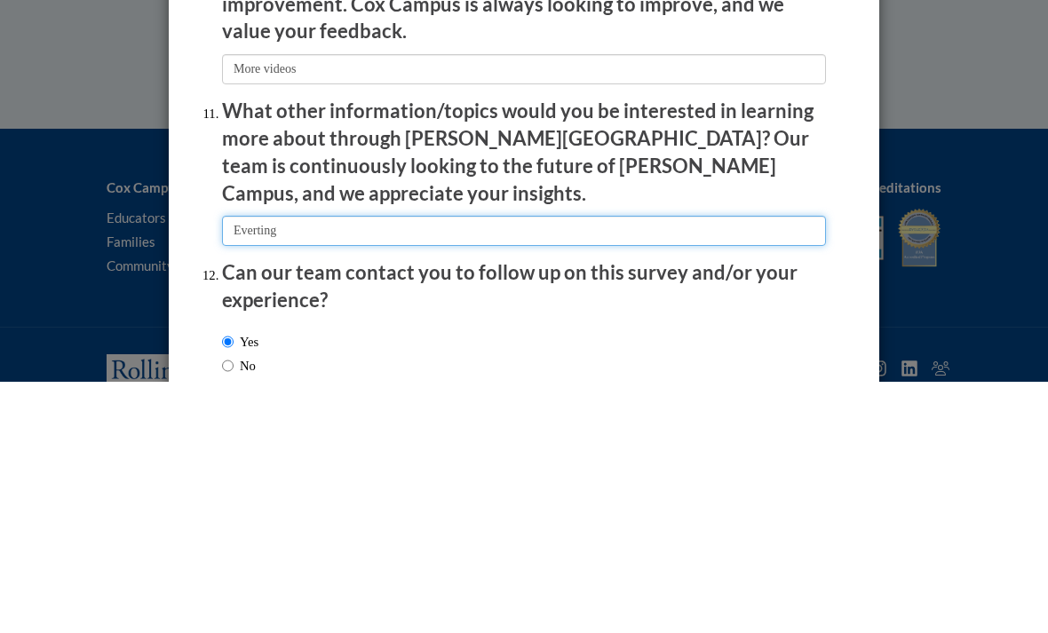
type input "Everting"
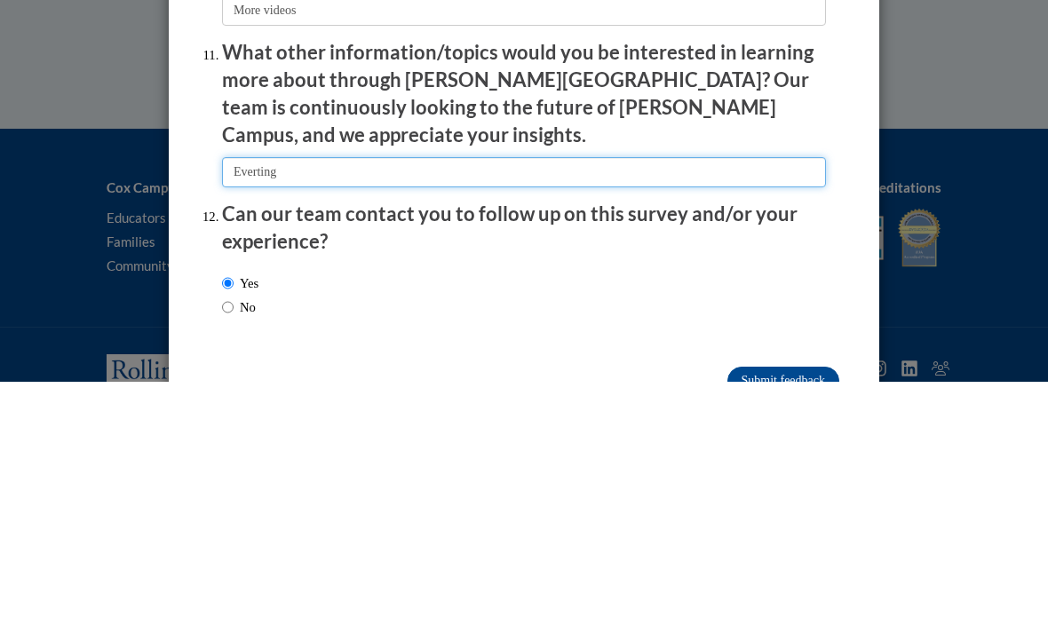
scroll to position [3027, 0]
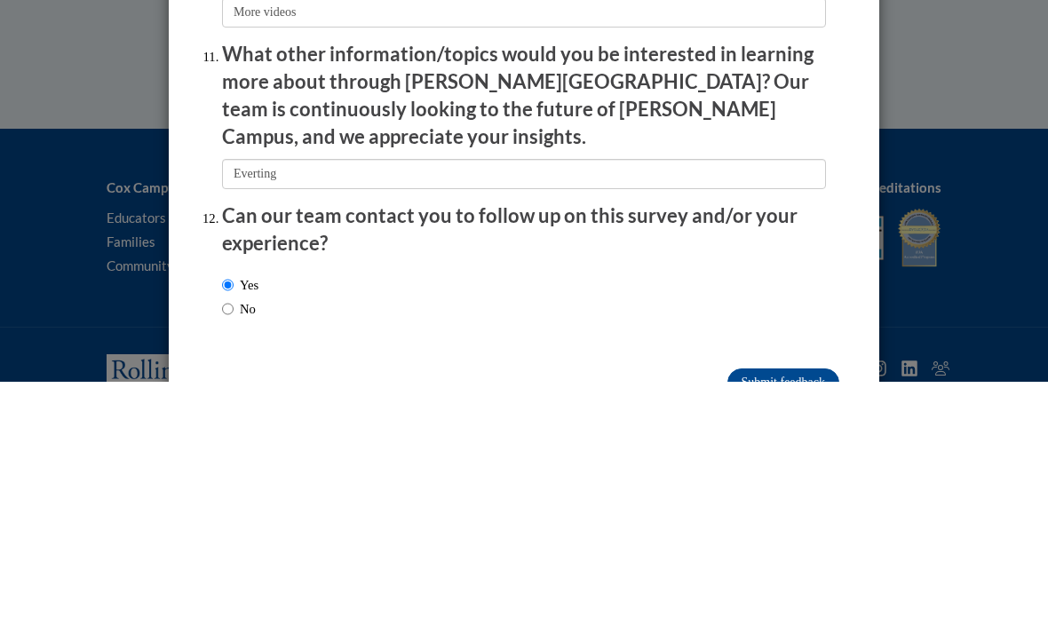
click at [791, 620] on input "Submit feedback" at bounding box center [784, 634] width 112 height 28
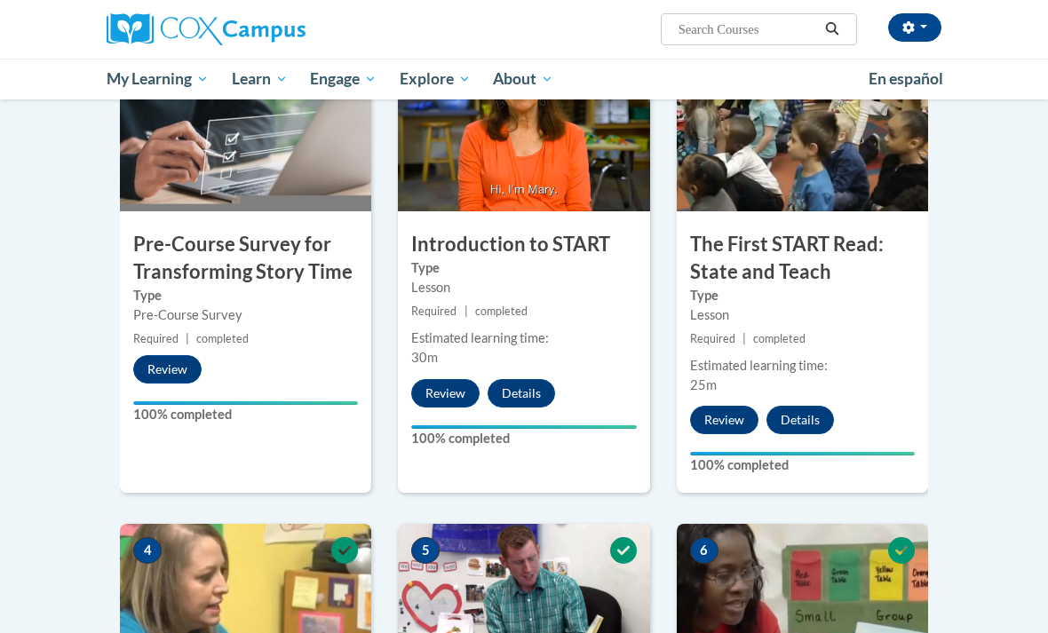
scroll to position [0, 0]
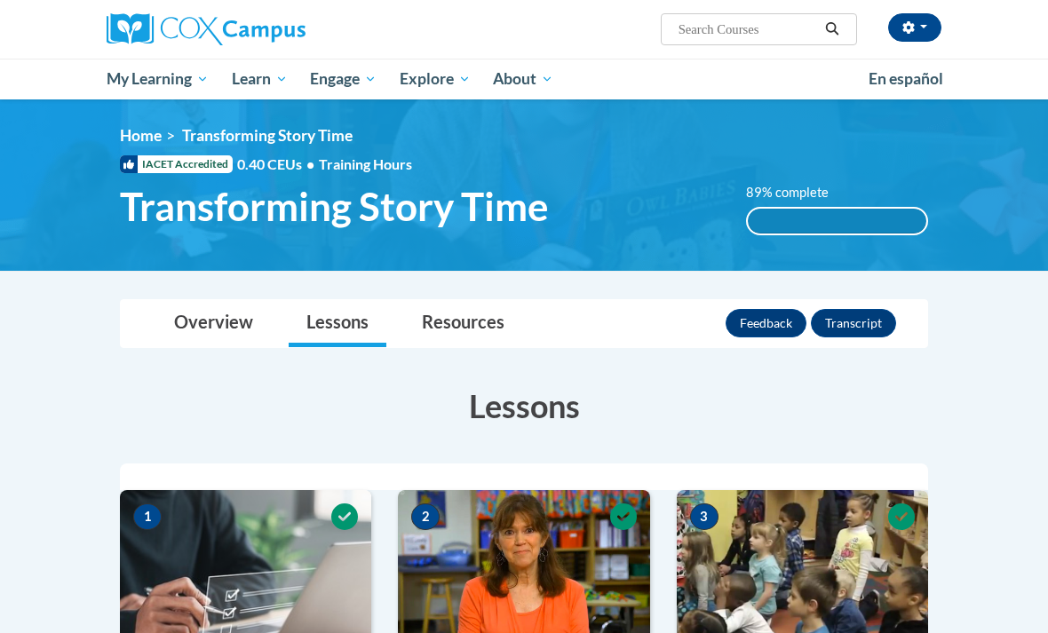
click at [238, 322] on link "Overview" at bounding box center [213, 323] width 115 height 47
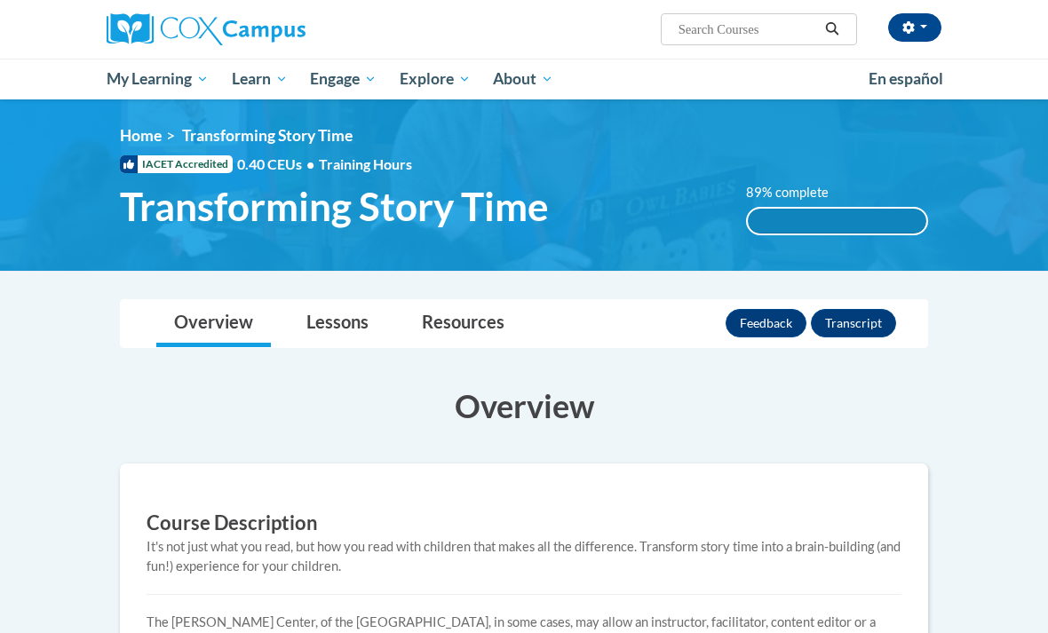
click at [0, 0] on link "My Course Progress" at bounding box center [0, 0] width 0 height 0
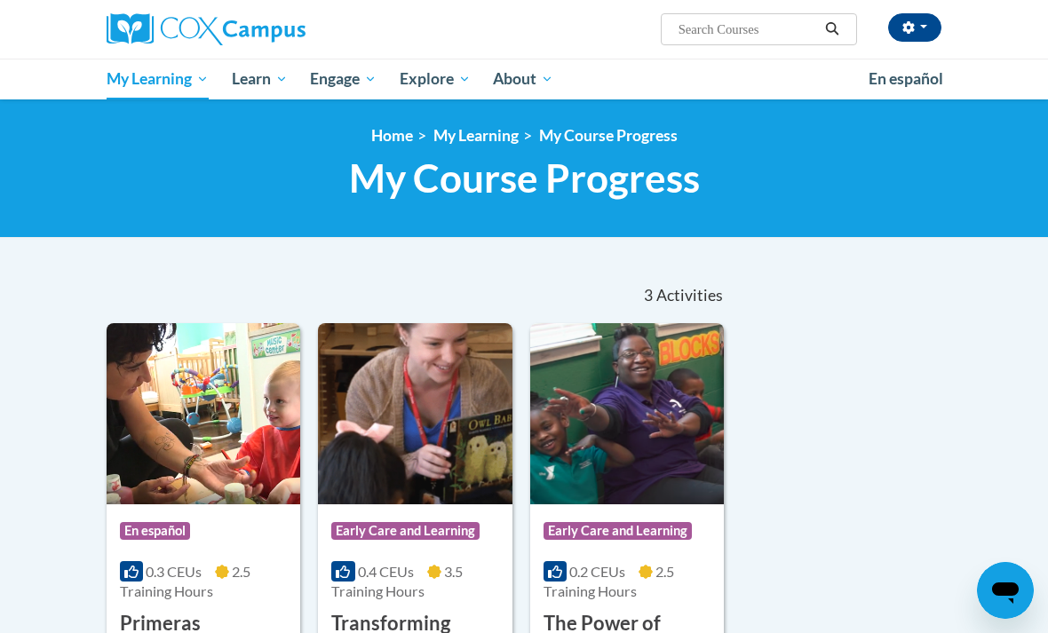
click at [0, 0] on span "Certificates" at bounding box center [0, 0] width 0 height 0
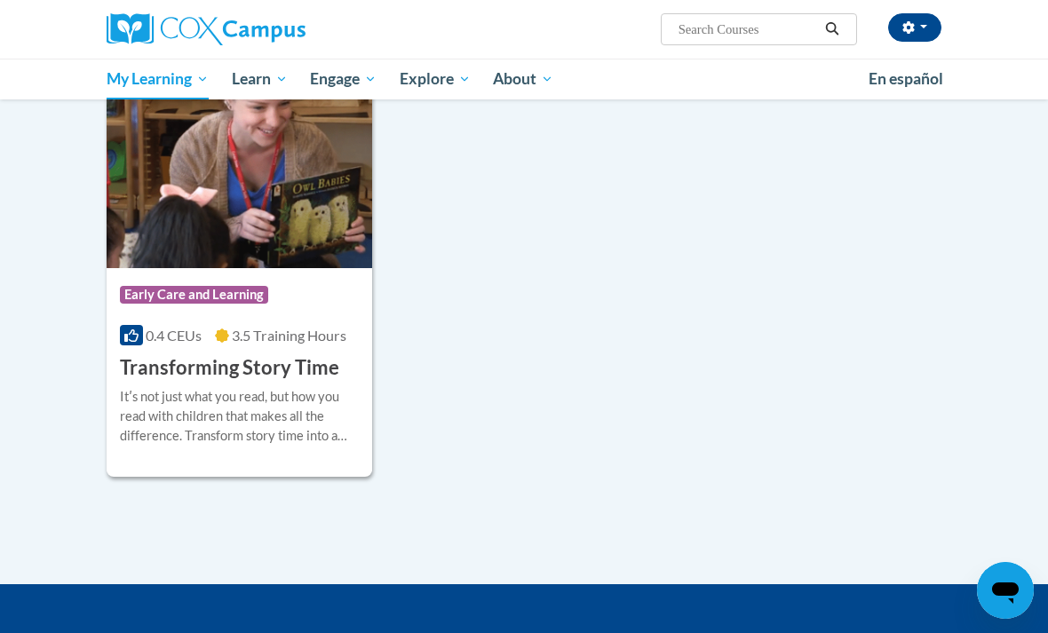
scroll to position [376, 0]
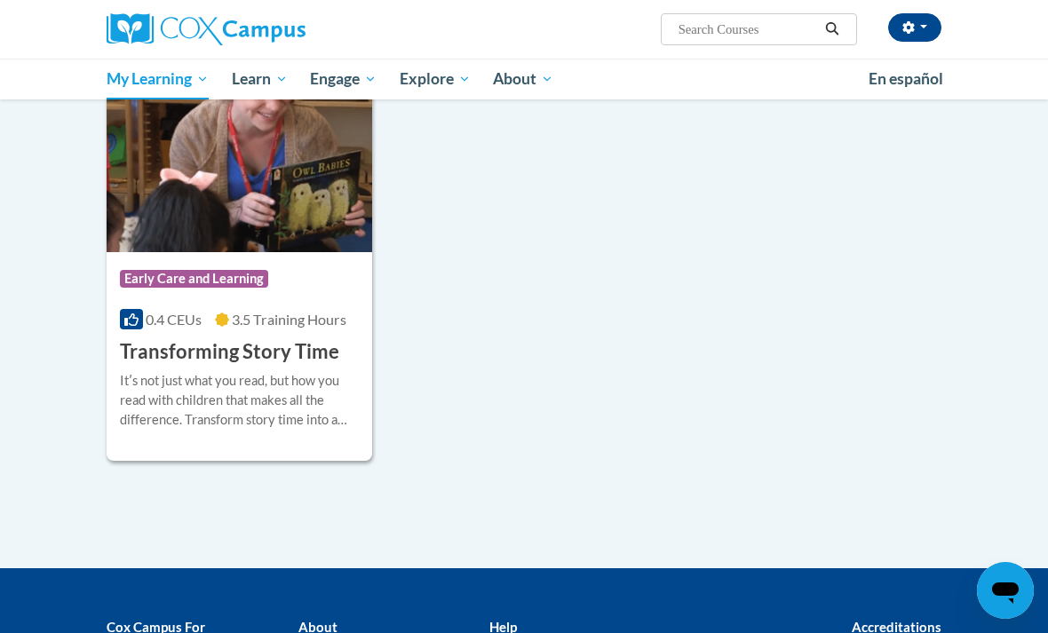
click at [265, 387] on div "Itʹs not just what you read, but how you read with children that makes all the …" at bounding box center [239, 400] width 239 height 59
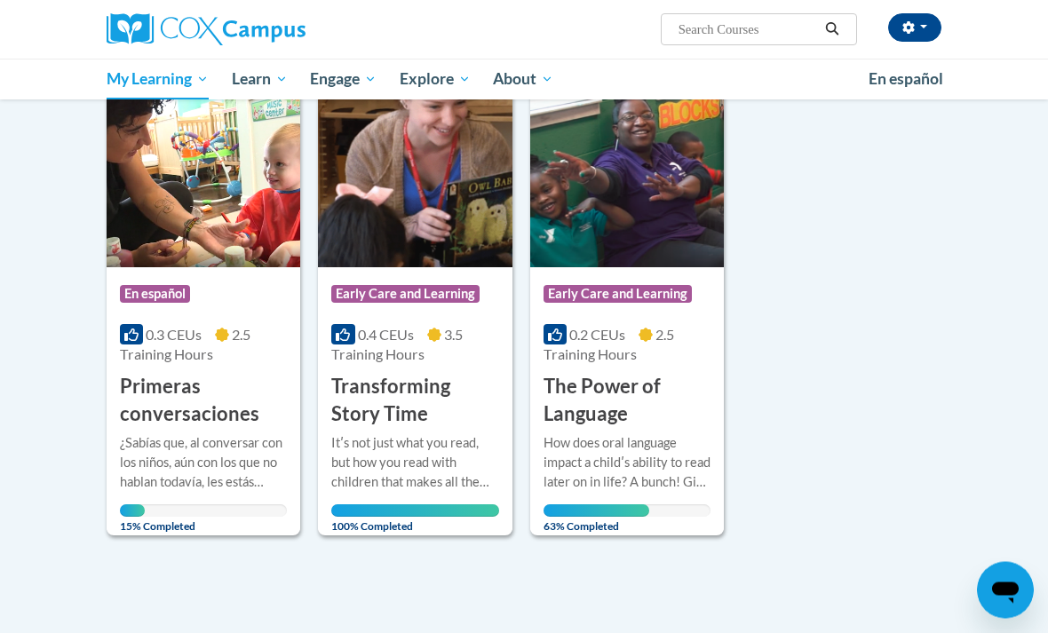
scroll to position [272, 0]
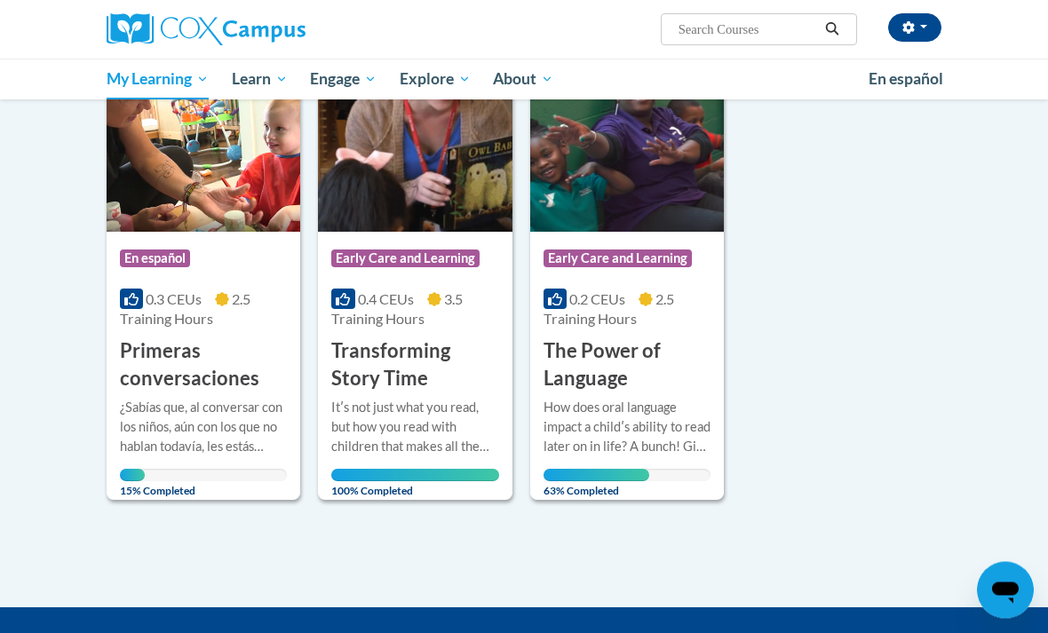
click at [683, 435] on div "How does oral language impact a childʹs ability to read later on in life? A bun…" at bounding box center [627, 428] width 167 height 59
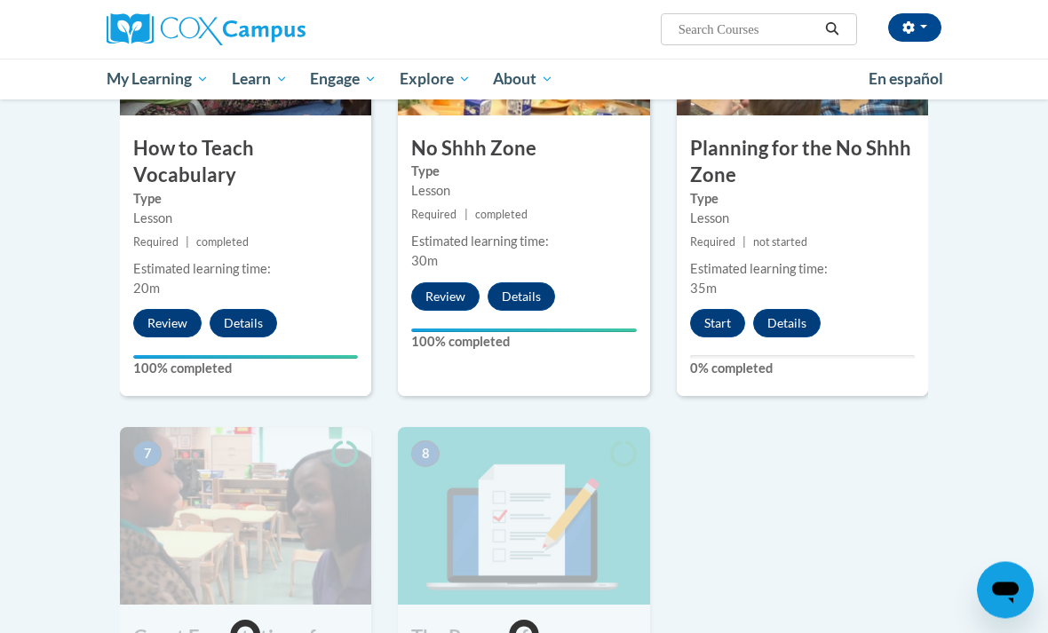
scroll to position [1014, 0]
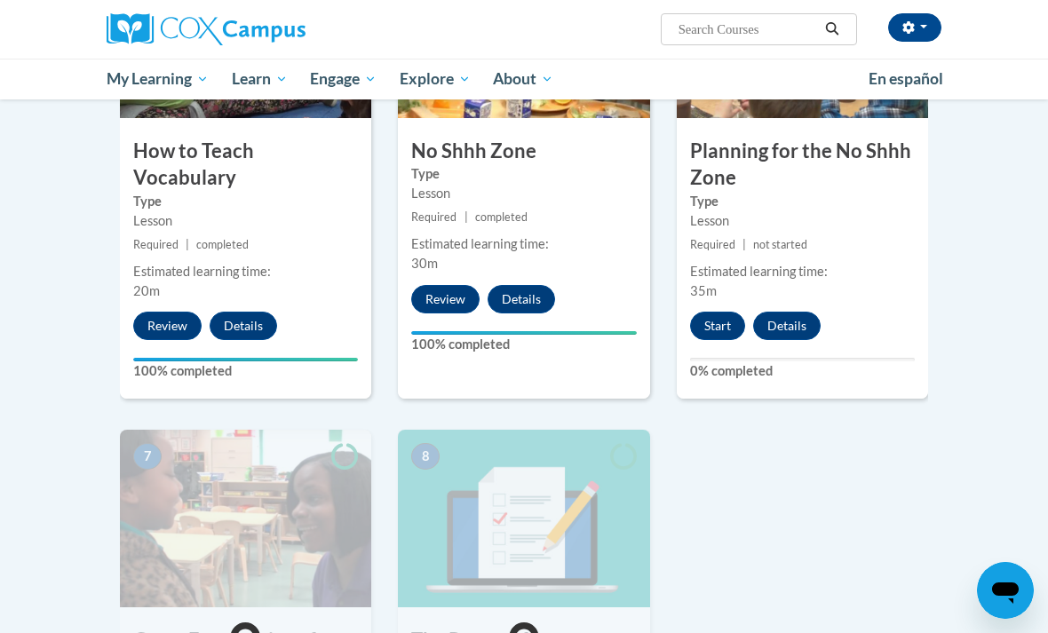
click at [722, 327] on button "Start" at bounding box center [717, 326] width 55 height 28
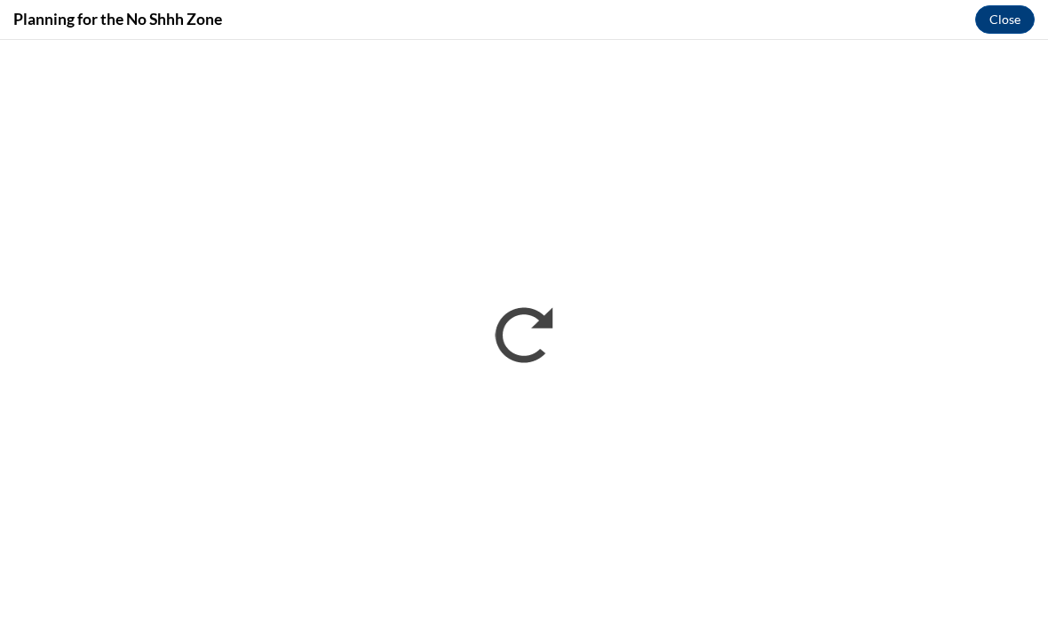
scroll to position [269, 0]
click at [1005, 33] on button "Close" at bounding box center [1005, 19] width 60 height 28
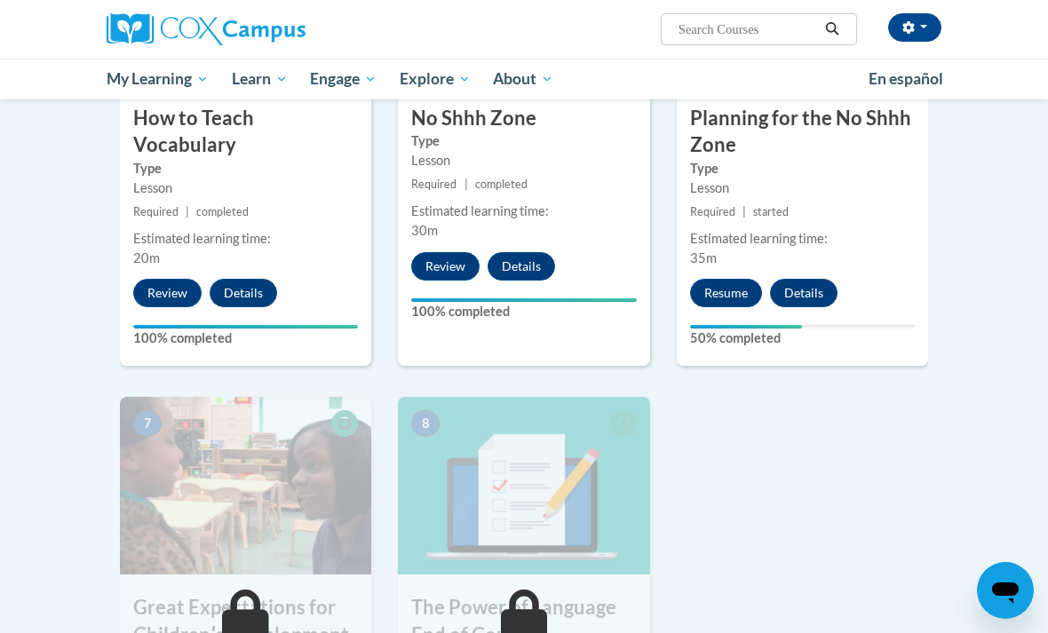
scroll to position [1053, 0]
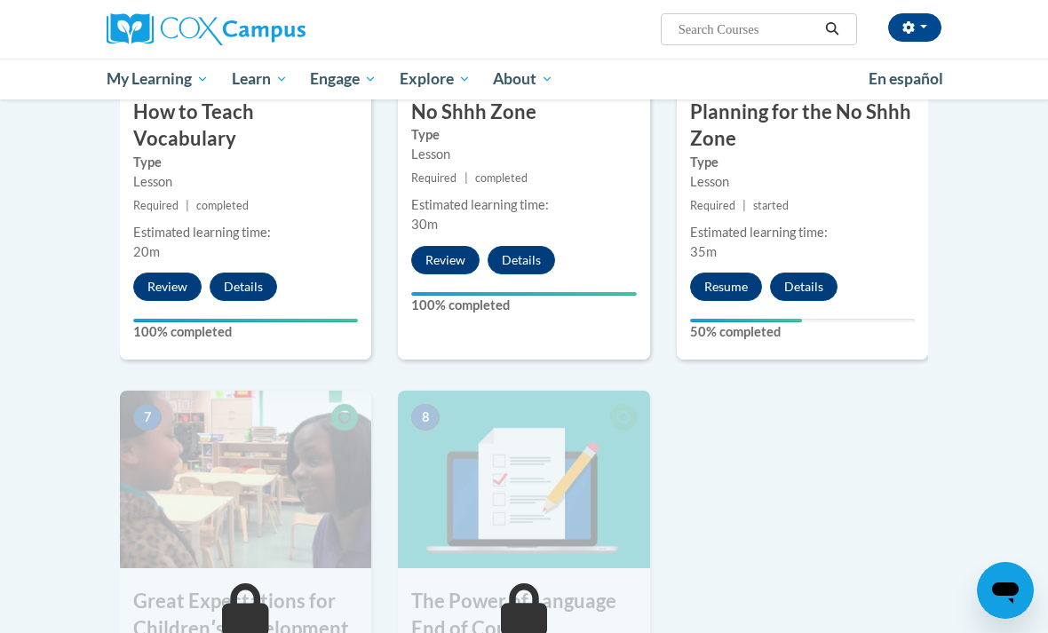
click at [718, 291] on button "Resume" at bounding box center [726, 287] width 72 height 28
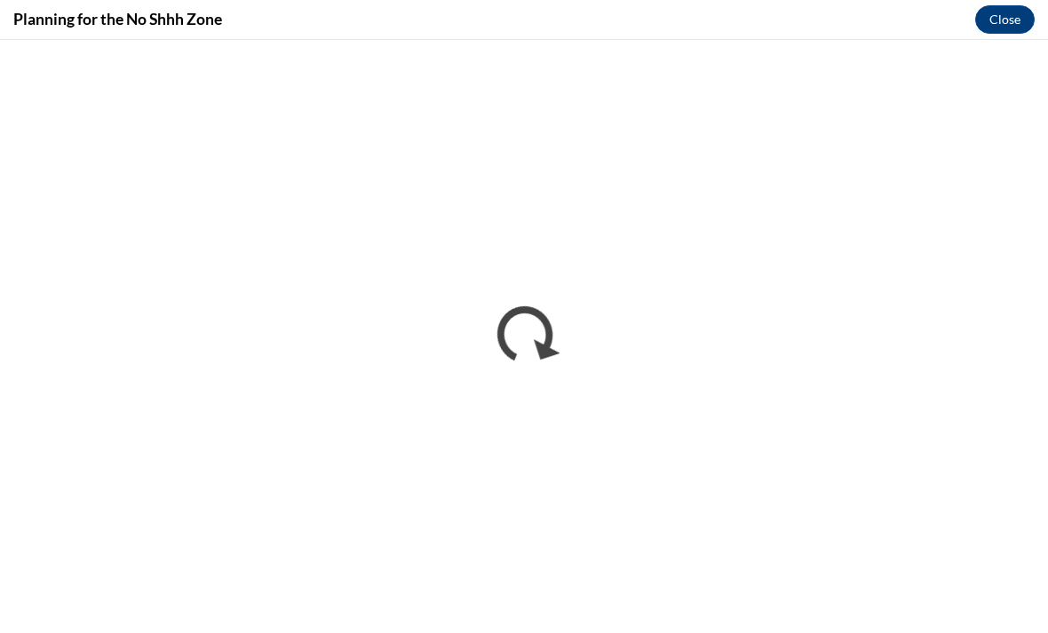
scroll to position [0, 0]
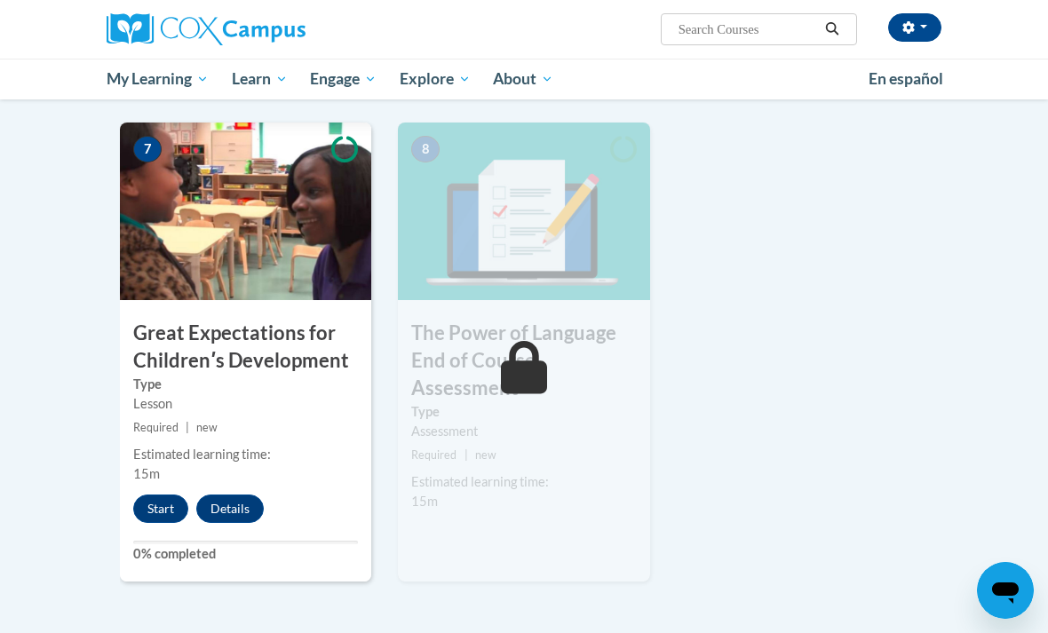
click at [159, 507] on button "Start" at bounding box center [160, 509] width 55 height 28
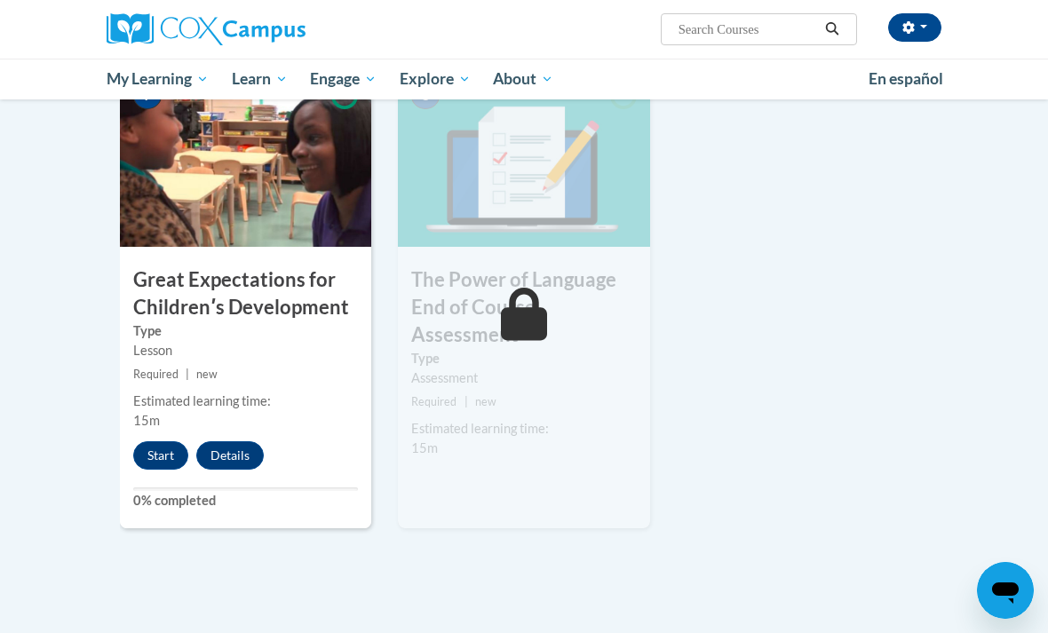
scroll to position [1378, 0]
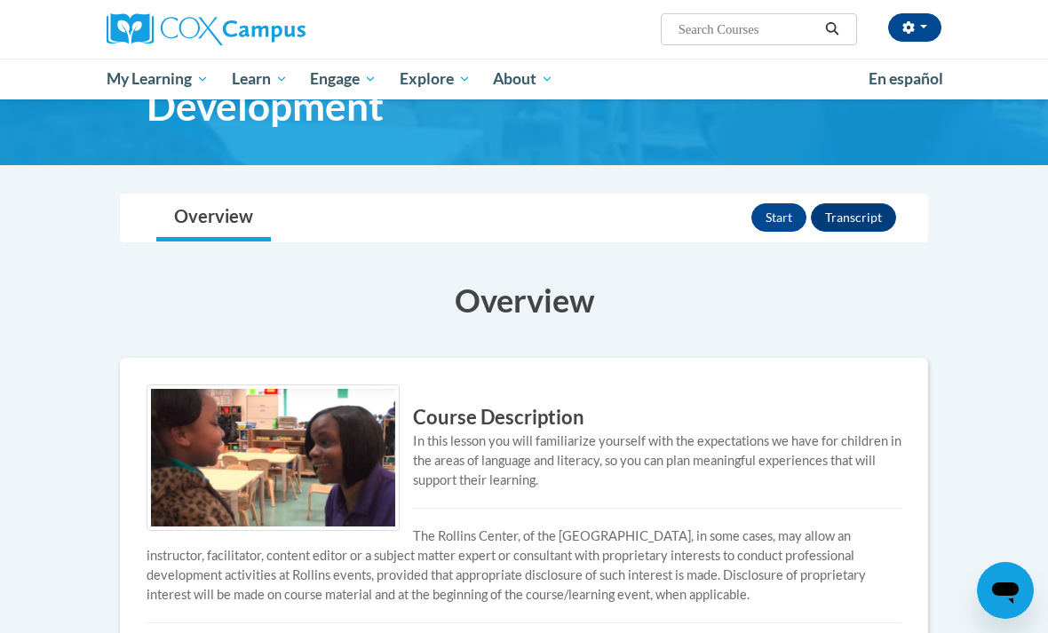
scroll to position [120, 0]
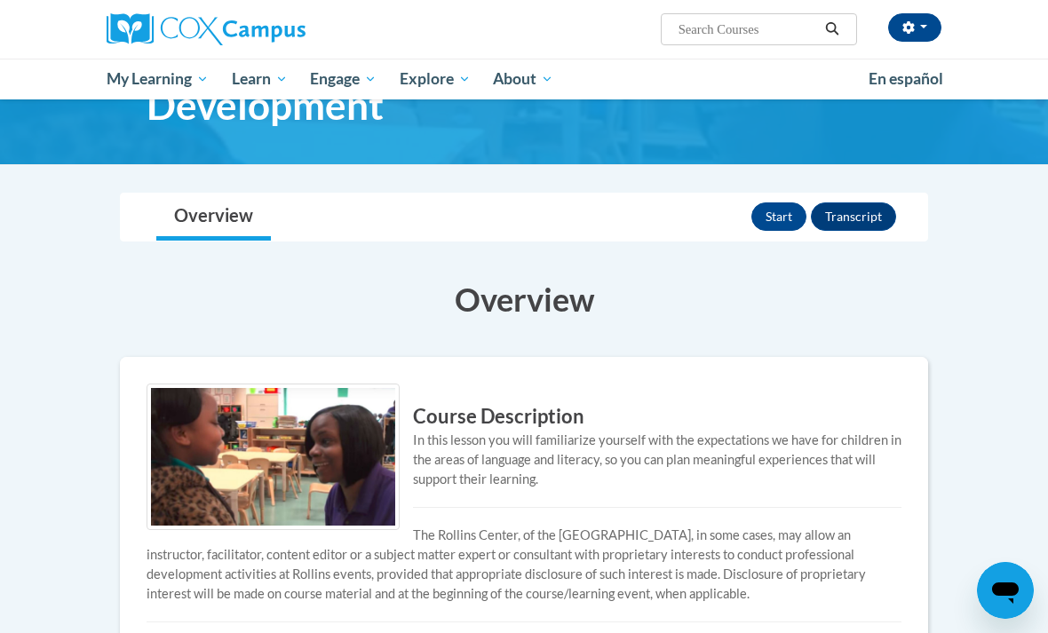
click at [791, 227] on button "Start" at bounding box center [779, 217] width 55 height 28
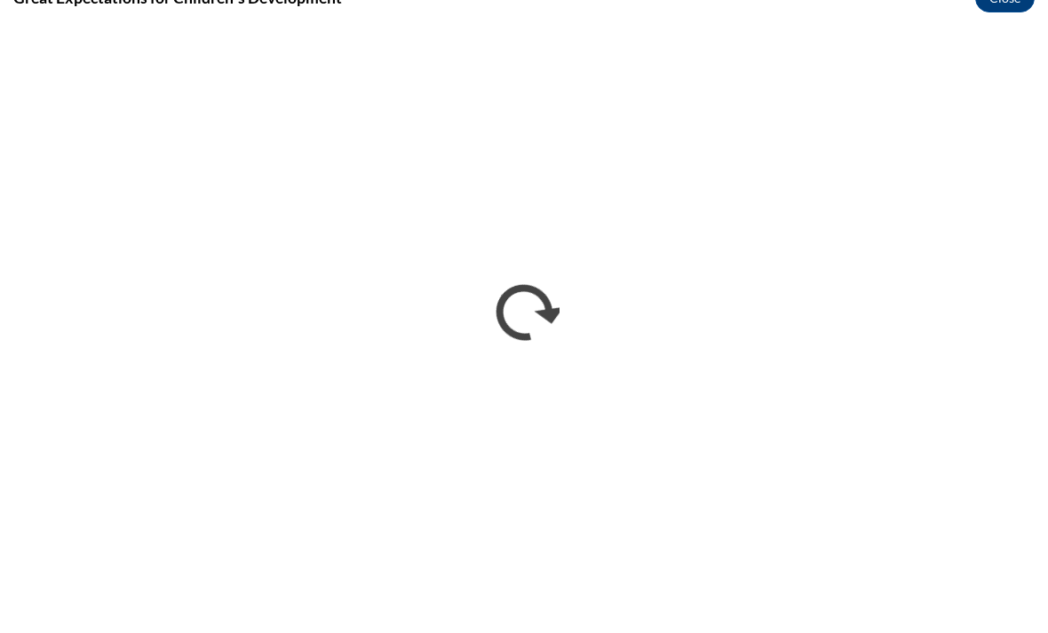
scroll to position [0, 0]
